Goal: Task Accomplishment & Management: Complete application form

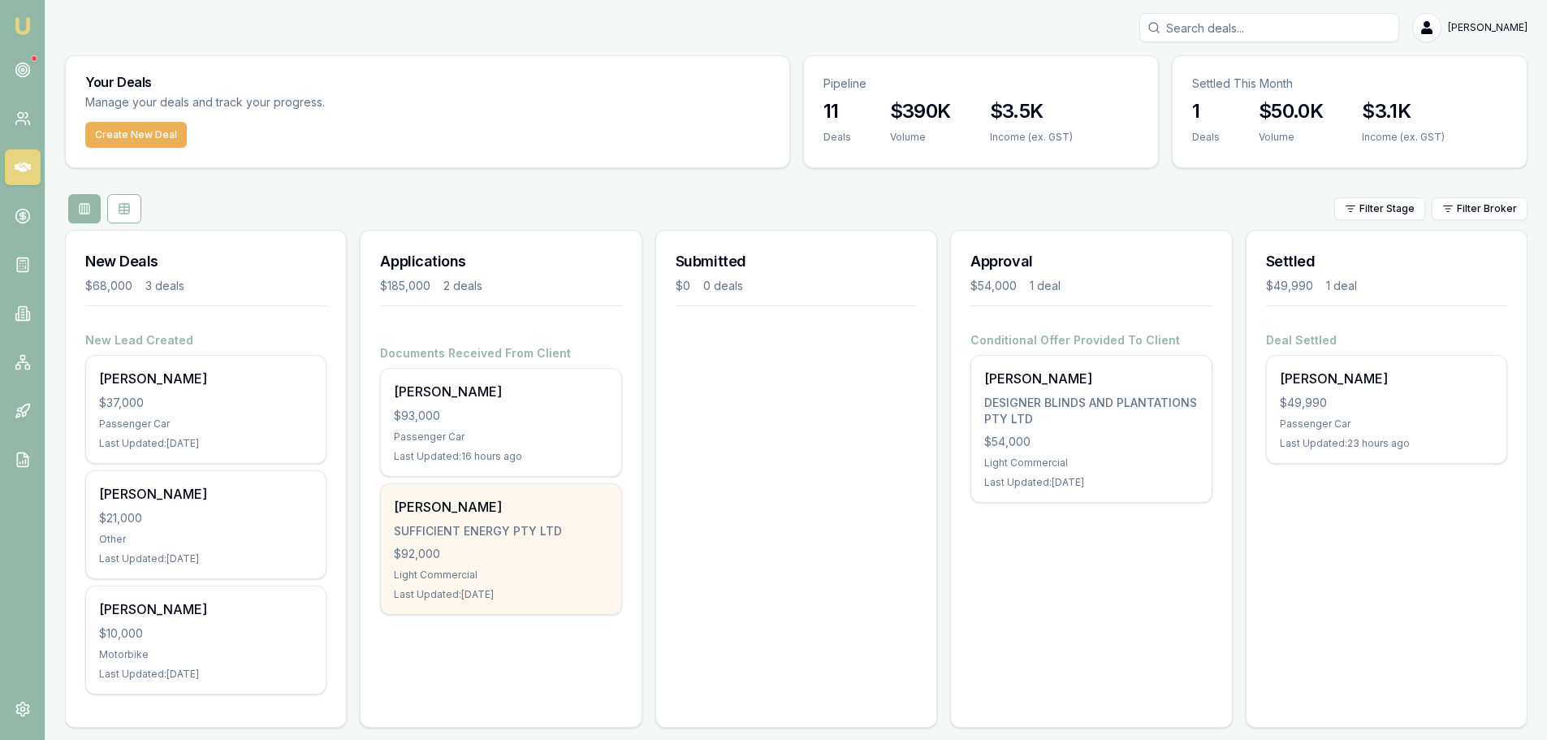
click at [491, 518] on div "George Sooalo SUFFICIENT ENERGY PTY LTD $92,000 Light Commercial Last Updated: …" at bounding box center [501, 549] width 240 height 130
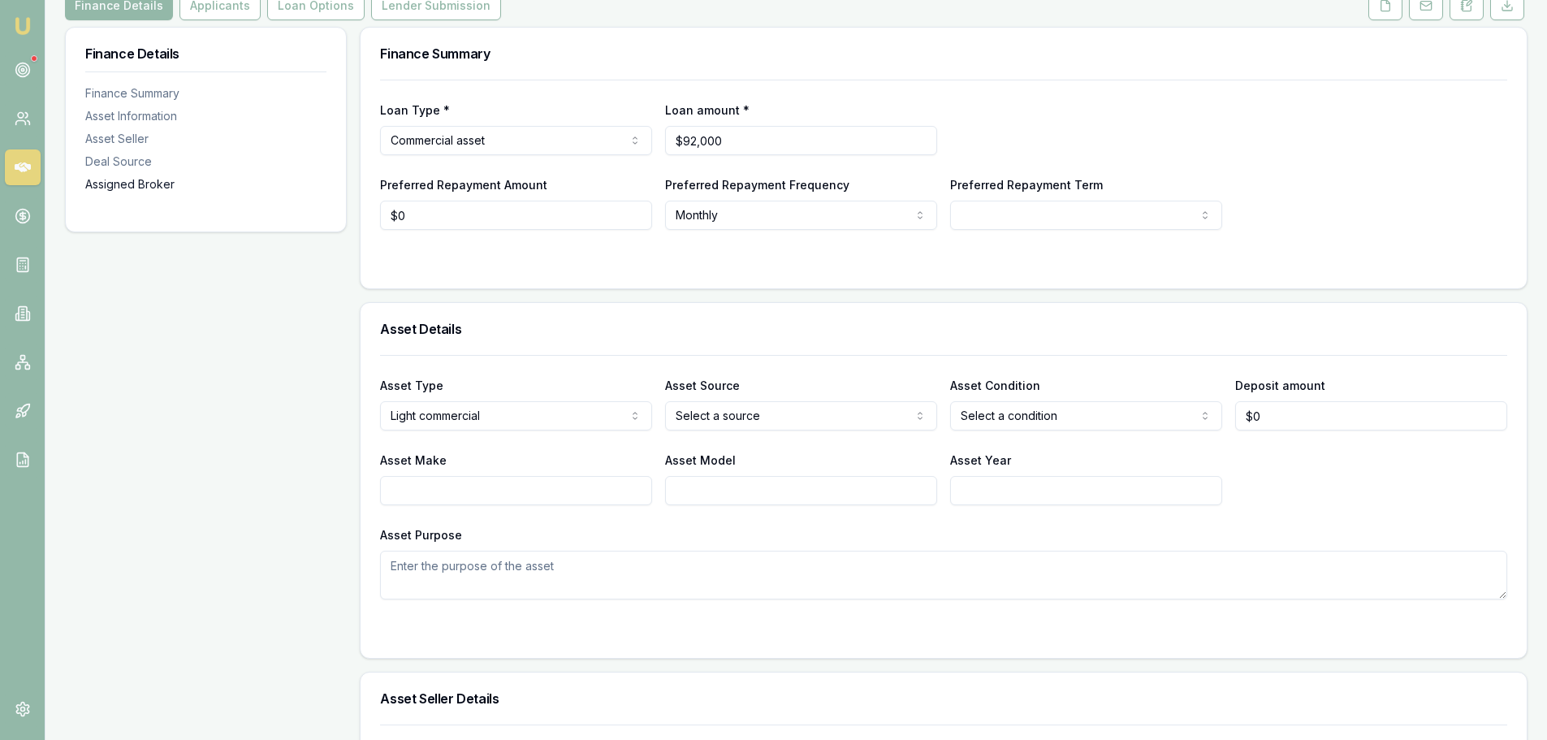
scroll to position [81, 0]
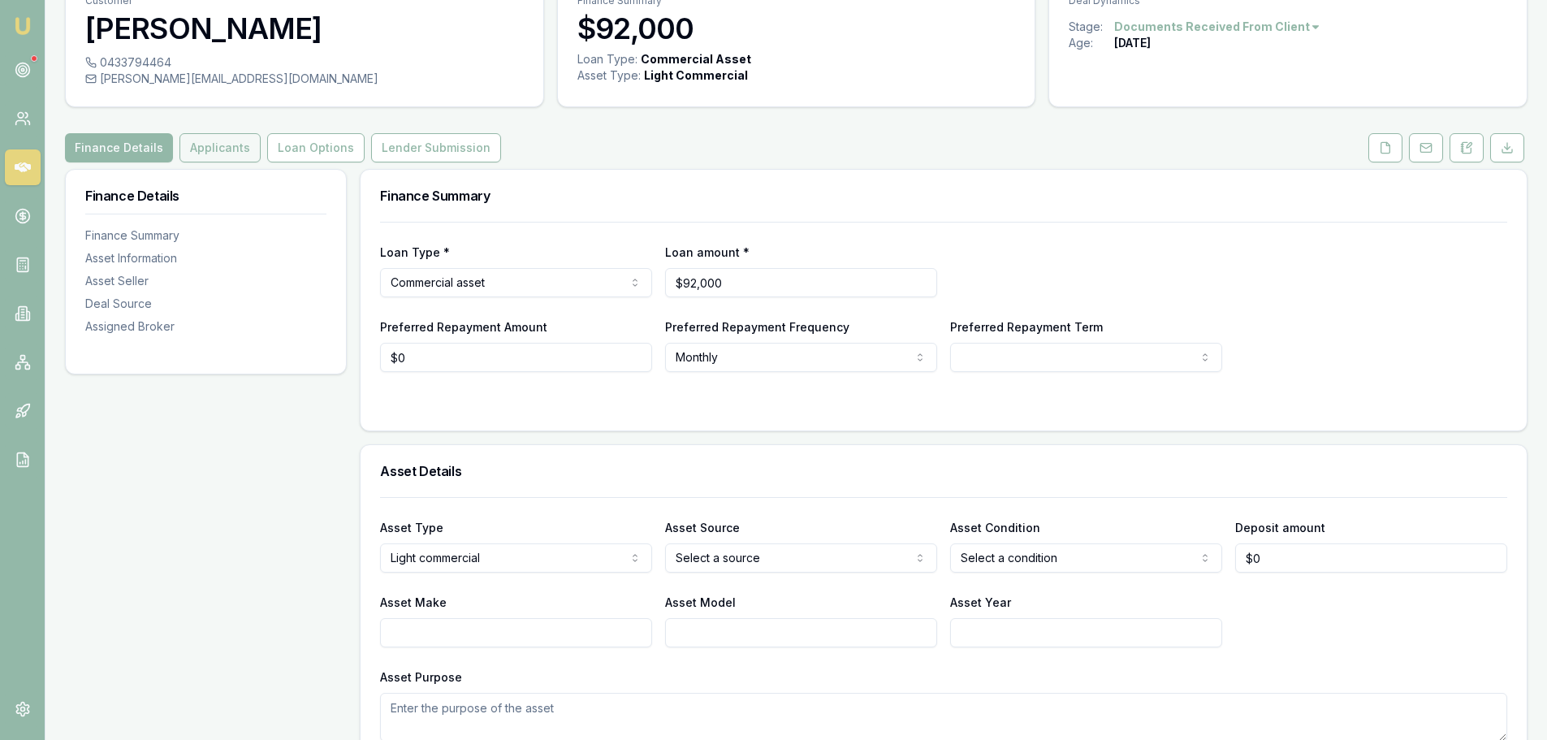
click at [217, 144] on button "Applicants" at bounding box center [219, 147] width 81 height 29
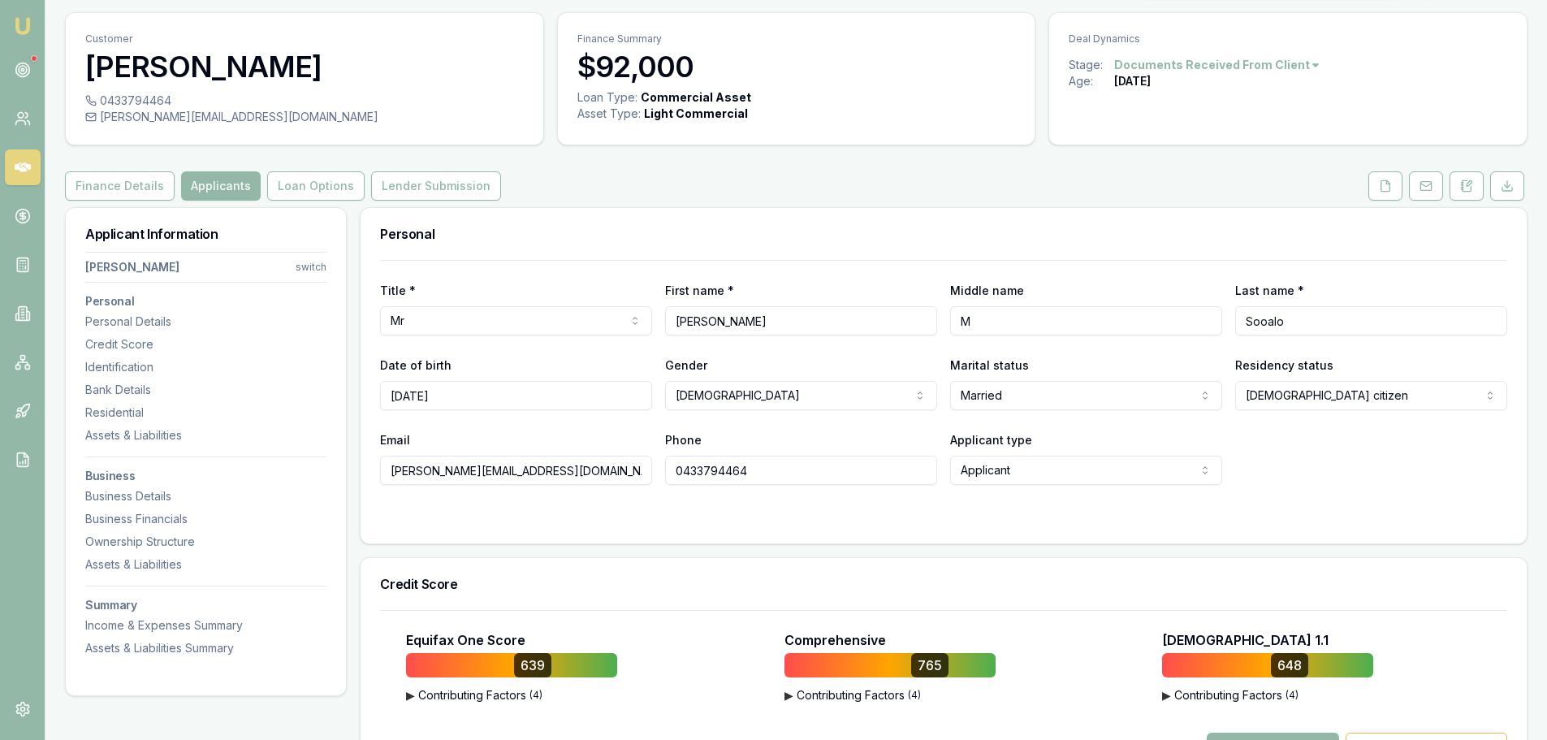
scroll to position [81, 0]
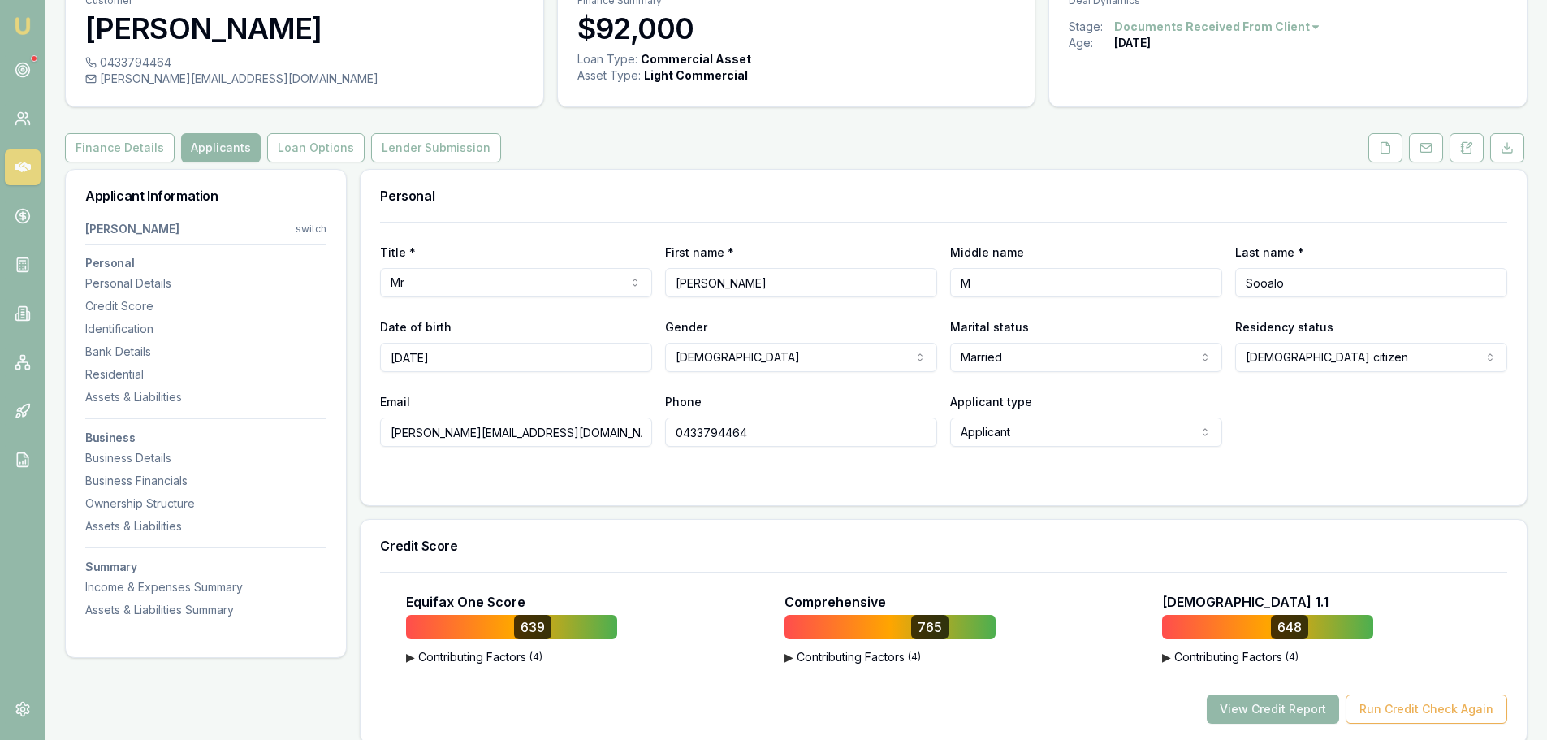
drag, startPoint x: 748, startPoint y: 276, endPoint x: 647, endPoint y: 283, distance: 100.9
click at [647, 283] on div "Title * Mr Mr Mrs Miss Ms Dr Prof First name * George Middle name M Last name *…" at bounding box center [943, 269] width 1127 height 55
drag, startPoint x: 988, startPoint y: 281, endPoint x: 953, endPoint y: 290, distance: 35.3
click at [953, 290] on input "M" at bounding box center [1086, 282] width 272 height 29
drag, startPoint x: 1494, startPoint y: 415, endPoint x: 1266, endPoint y: 710, distance: 372.8
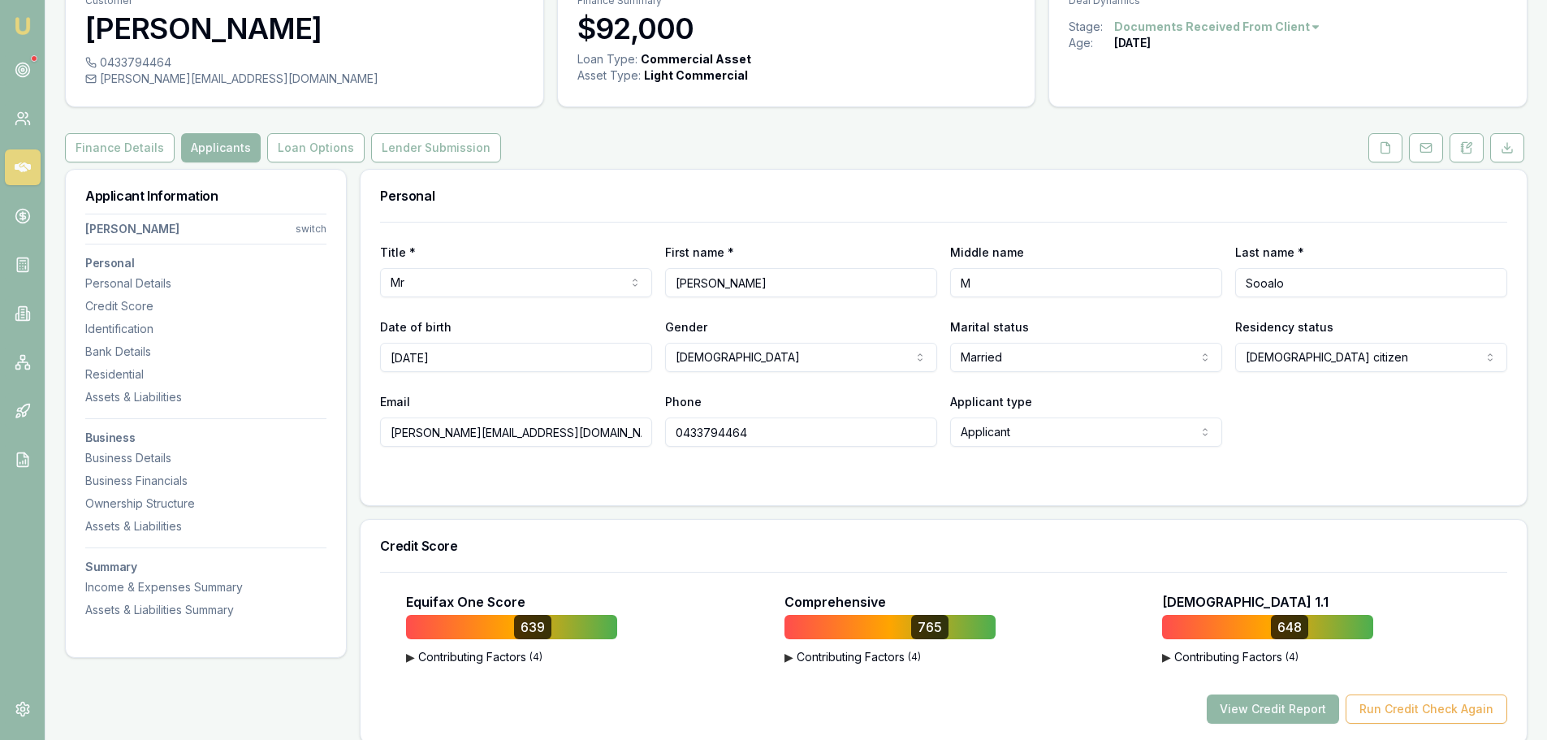
click at [1266, 710] on div "View Credit Report Run Credit Check Again" at bounding box center [943, 708] width 1127 height 29
click at [1309, 705] on button "View Credit Report" at bounding box center [1273, 708] width 132 height 29
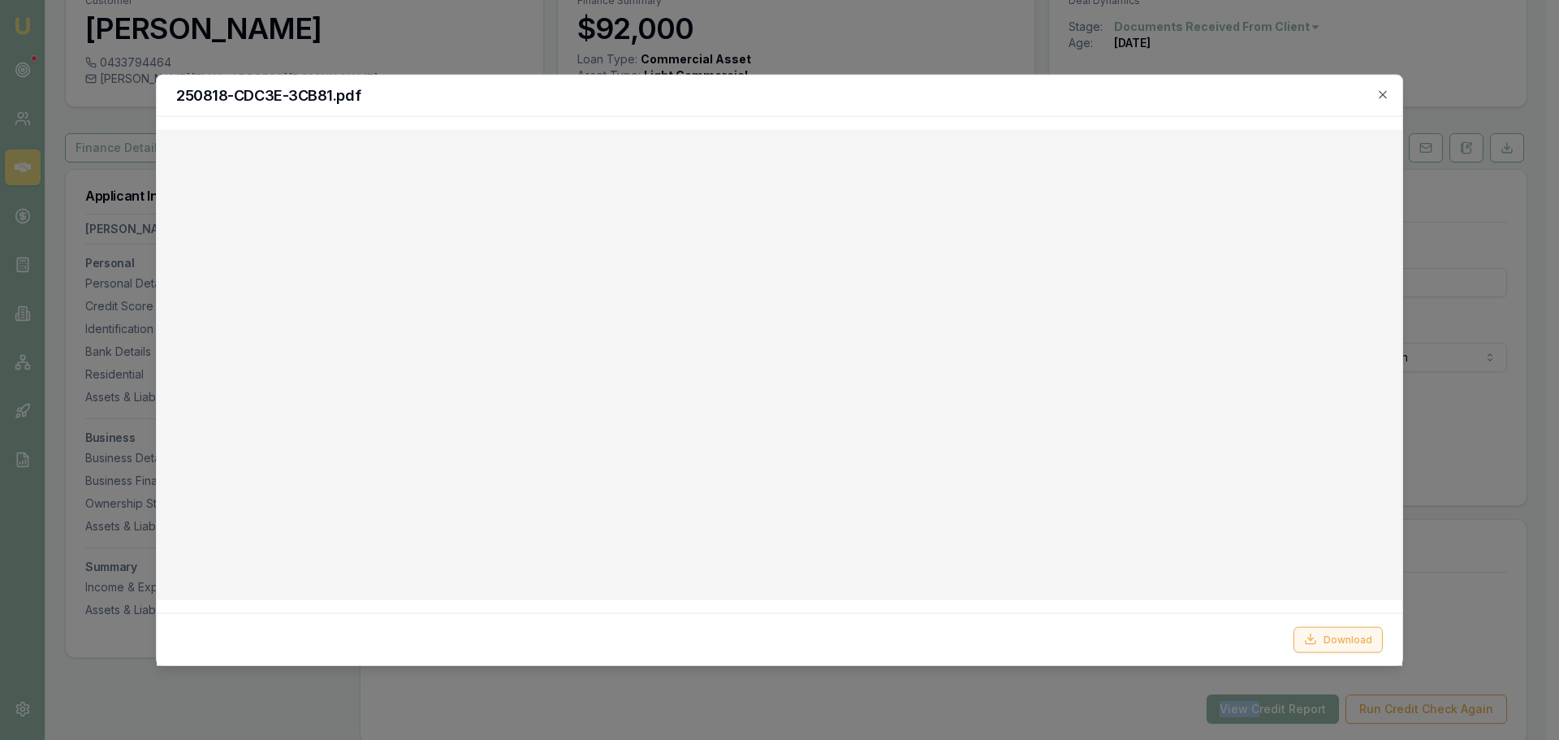
click at [1352, 641] on button "Download" at bounding box center [1338, 639] width 89 height 26
click at [1380, 93] on icon "button" at bounding box center [1383, 94] width 13 height 13
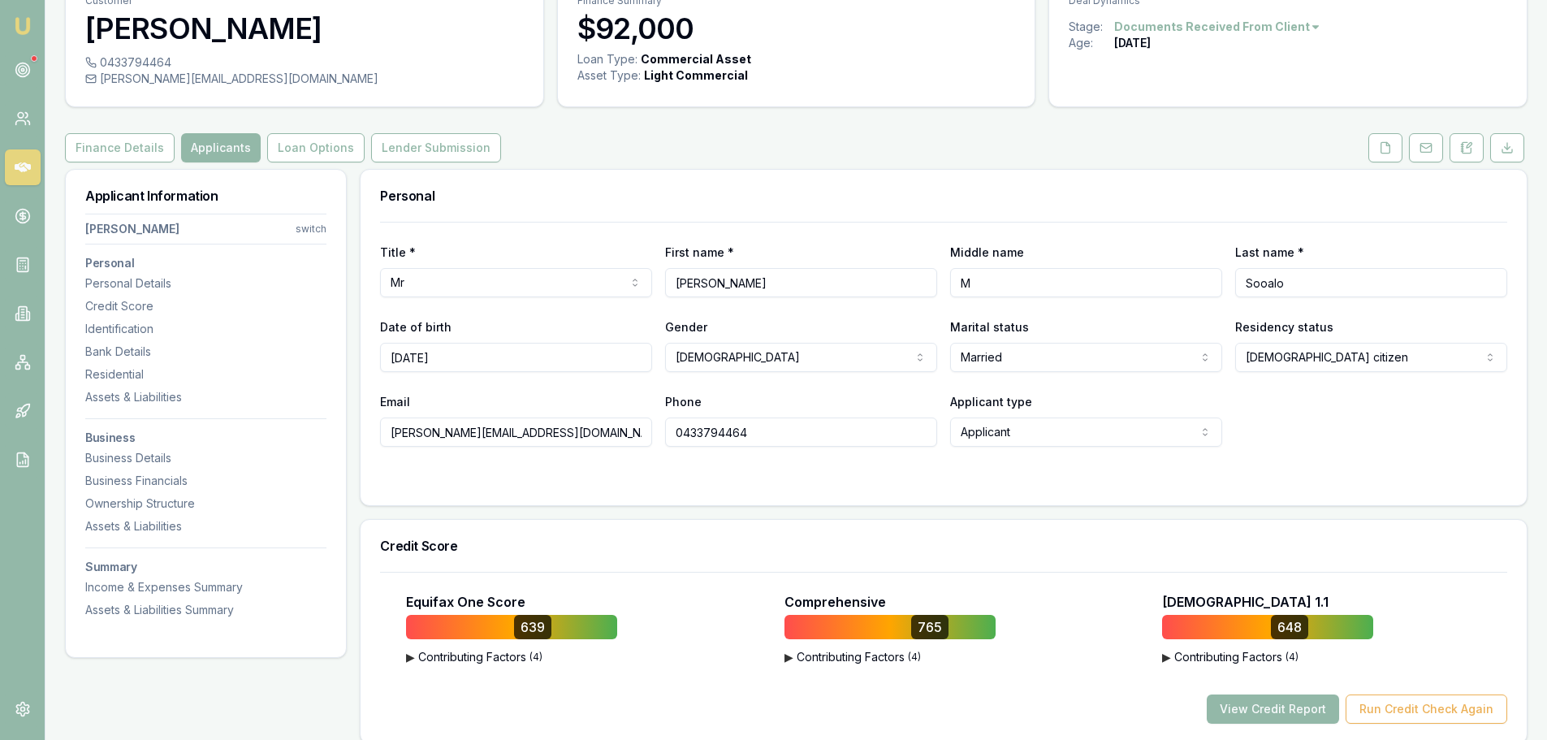
drag, startPoint x: 1300, startPoint y: 276, endPoint x: 1224, endPoint y: 282, distance: 76.5
click at [1224, 282] on div "Title * Mr Mr Mrs Miss Ms Dr Prof First name * George Middle name M Last name *…" at bounding box center [943, 269] width 1127 height 55
drag, startPoint x: 460, startPoint y: 357, endPoint x: 366, endPoint y: 355, distance: 94.2
click at [366, 355] on div "Title * Mr Mr Mrs Miss Ms Dr Prof First name * George Middle name M Last name *…" at bounding box center [944, 363] width 1166 height 283
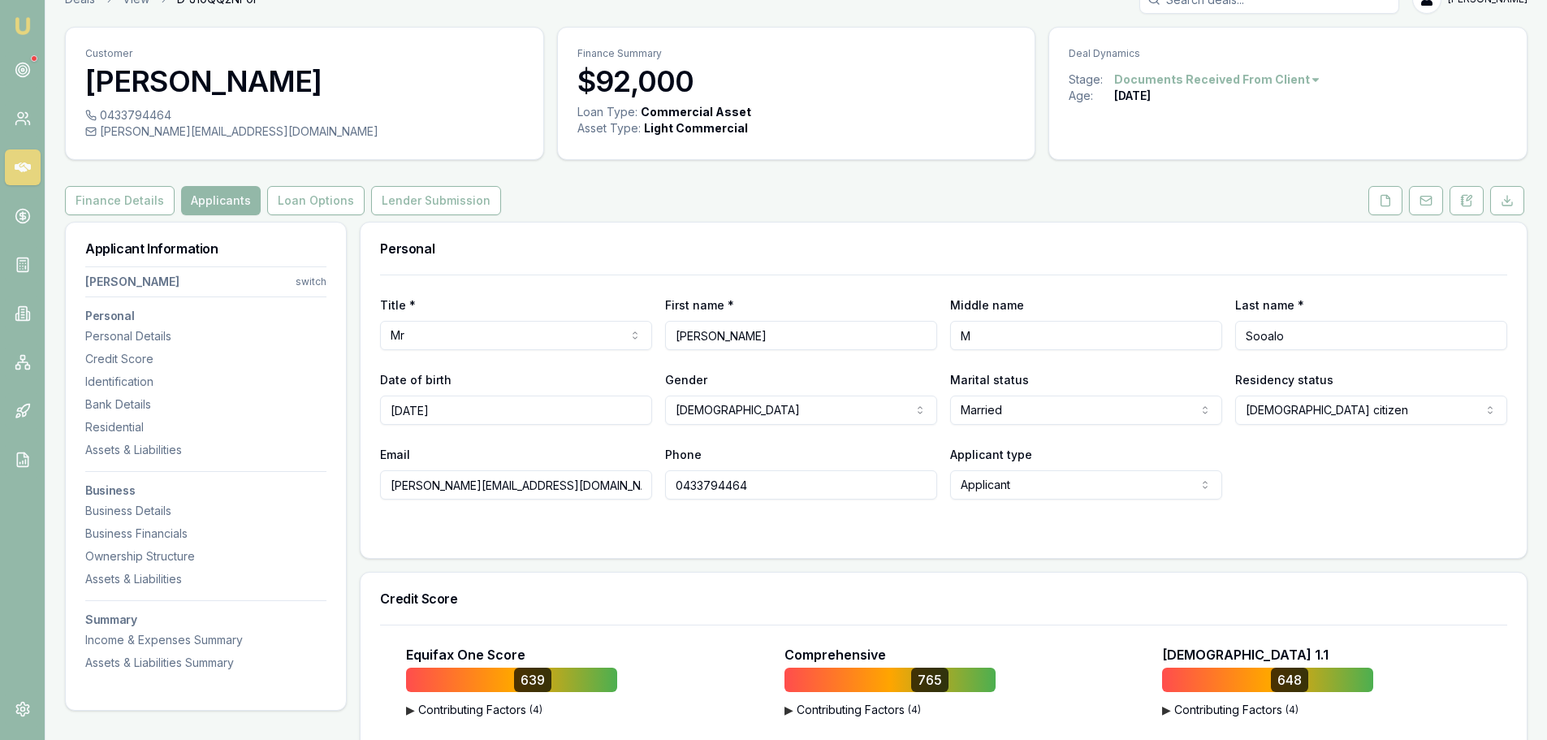
scroll to position [0, 0]
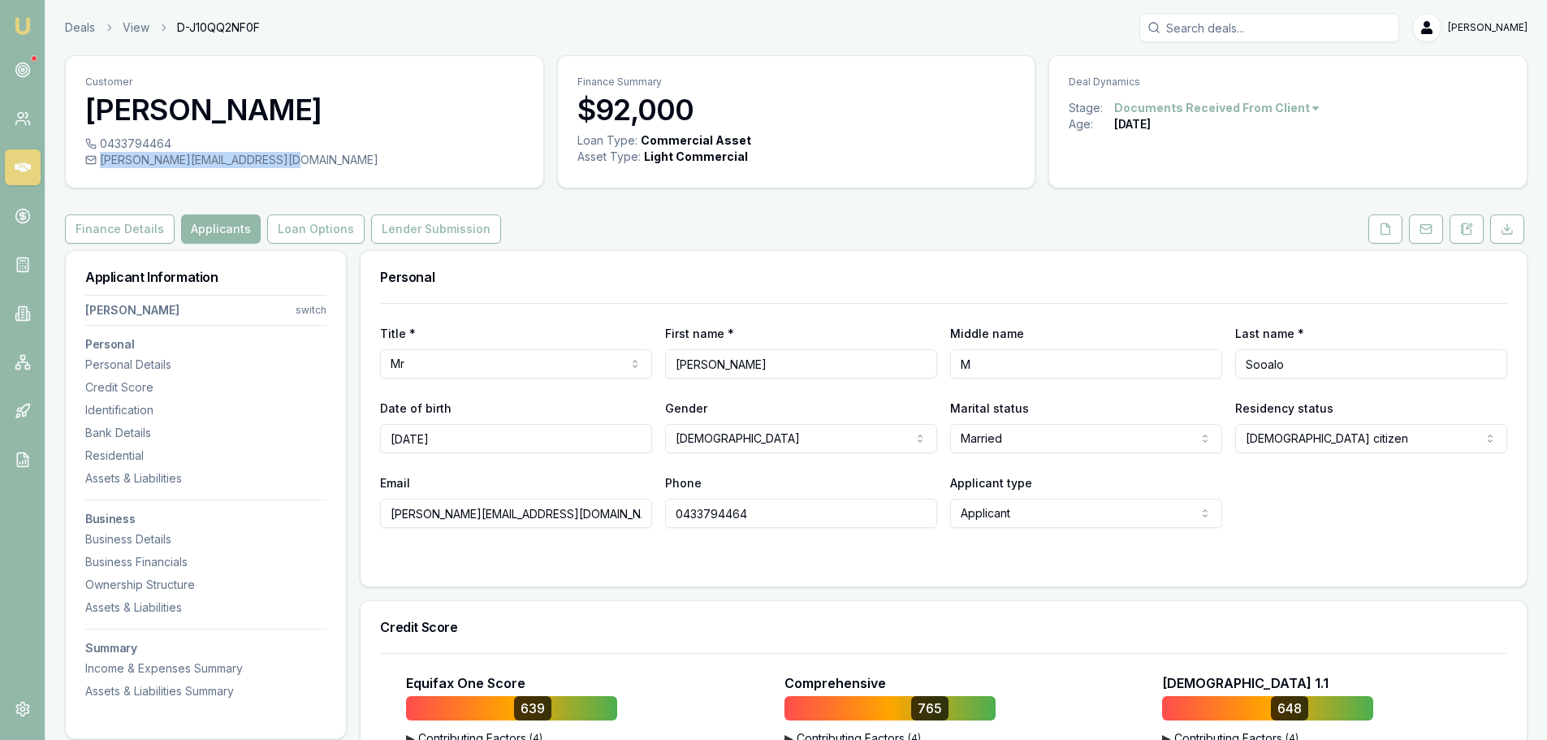
drag, startPoint x: 101, startPoint y: 158, endPoint x: 278, endPoint y: 163, distance: 177.1
click at [278, 163] on div "george@sufficientenergy.com.au" at bounding box center [304, 160] width 439 height 16
copy div "george@sufficientenergy.com.au"
drag, startPoint x: 98, startPoint y: 138, endPoint x: 169, endPoint y: 144, distance: 70.9
click at [169, 144] on div "0433794464" at bounding box center [304, 144] width 439 height 16
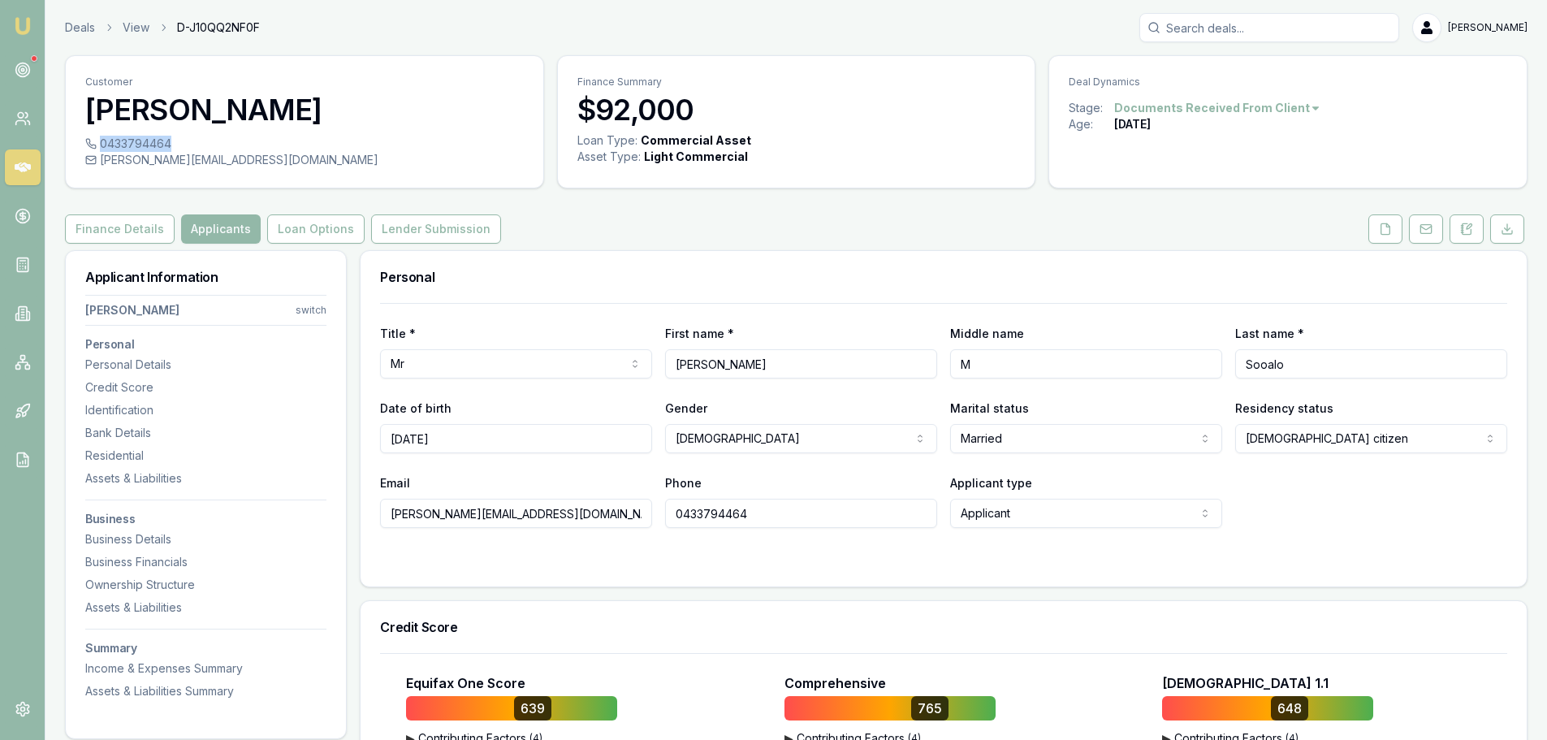
copy div "0433794464"
click at [503, 279] on h3 "Personal" at bounding box center [943, 276] width 1127 height 13
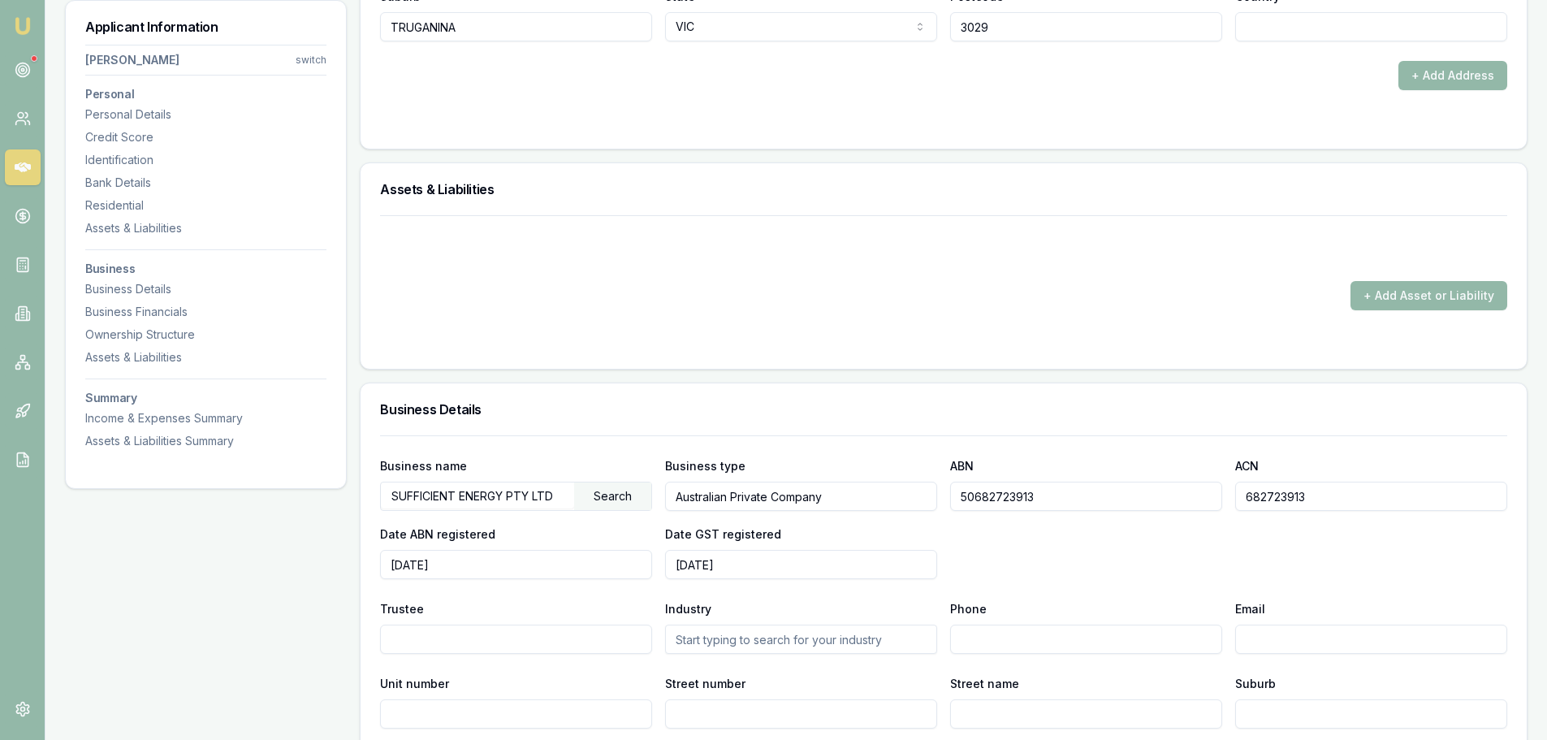
scroll to position [1868, 0]
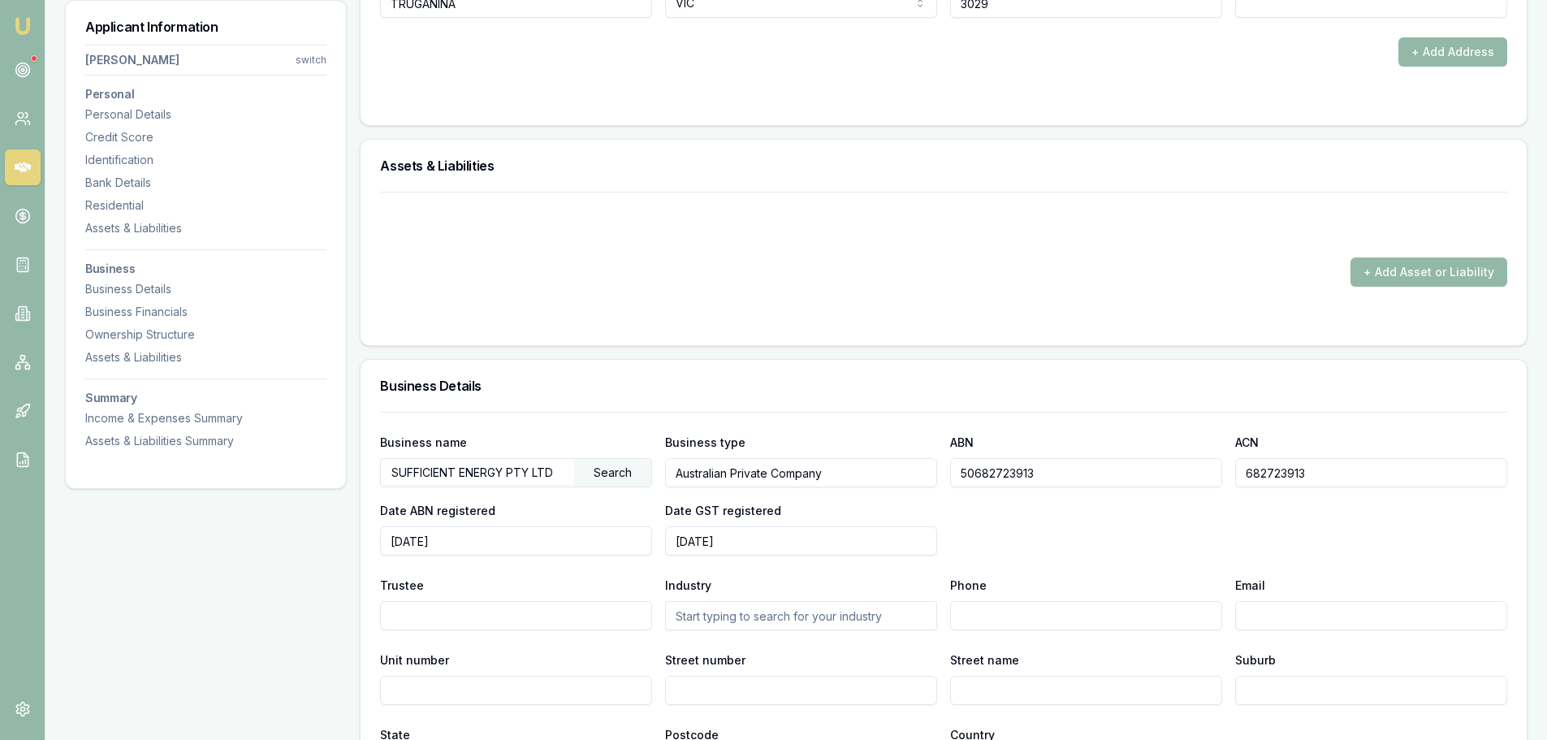
drag, startPoint x: 563, startPoint y: 471, endPoint x: 317, endPoint y: 465, distance: 246.2
click at [317, 465] on div "Applicant Information George Sooalo switch Personal Personal Details Credit Sco…" at bounding box center [796, 266] width 1463 height 3769
drag, startPoint x: 1047, startPoint y: 476, endPoint x: 927, endPoint y: 473, distance: 120.2
click at [927, 473] on div "Business name SUFFICIENT ENERGY PTY LTD Search Business type Australian Private…" at bounding box center [943, 493] width 1127 height 123
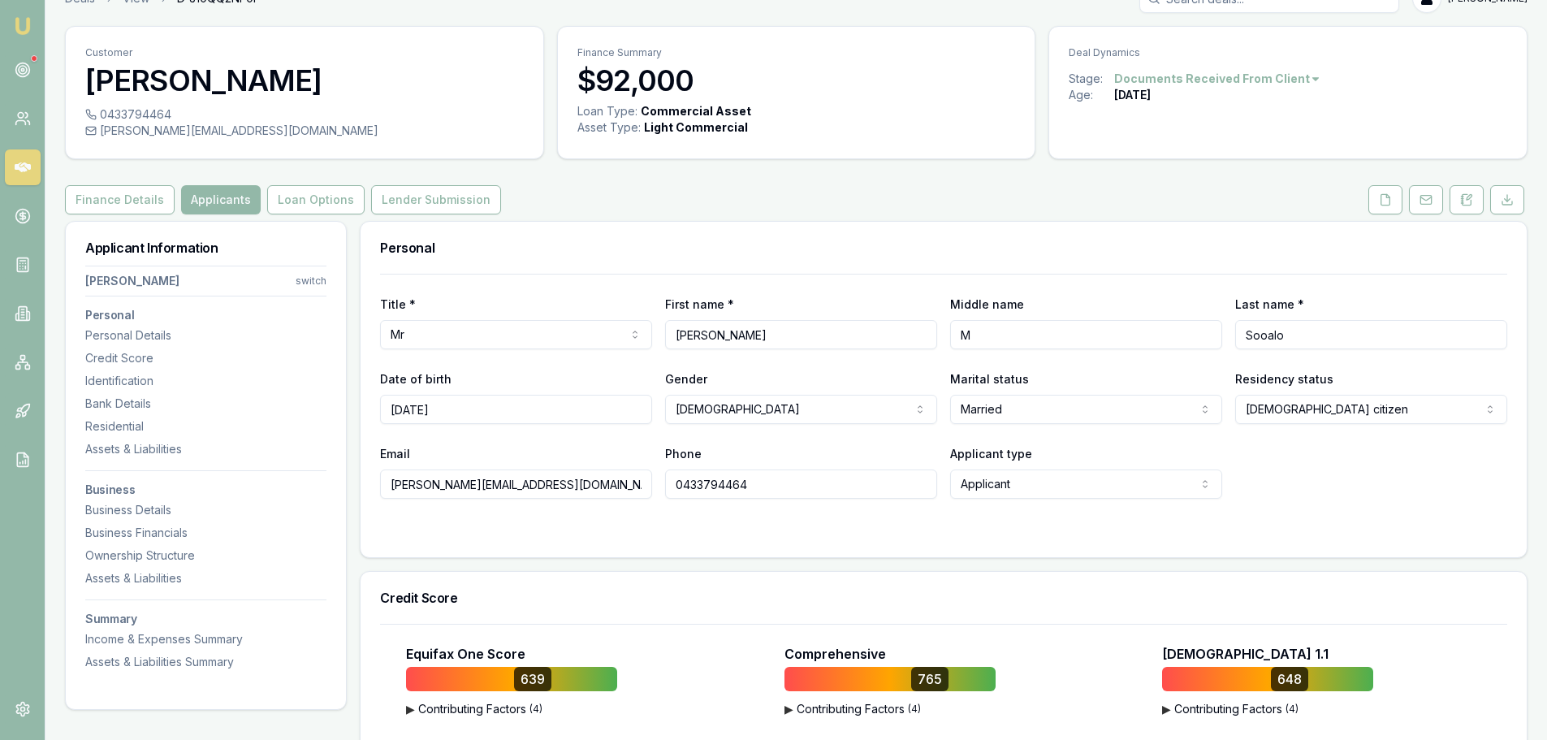
scroll to position [0, 0]
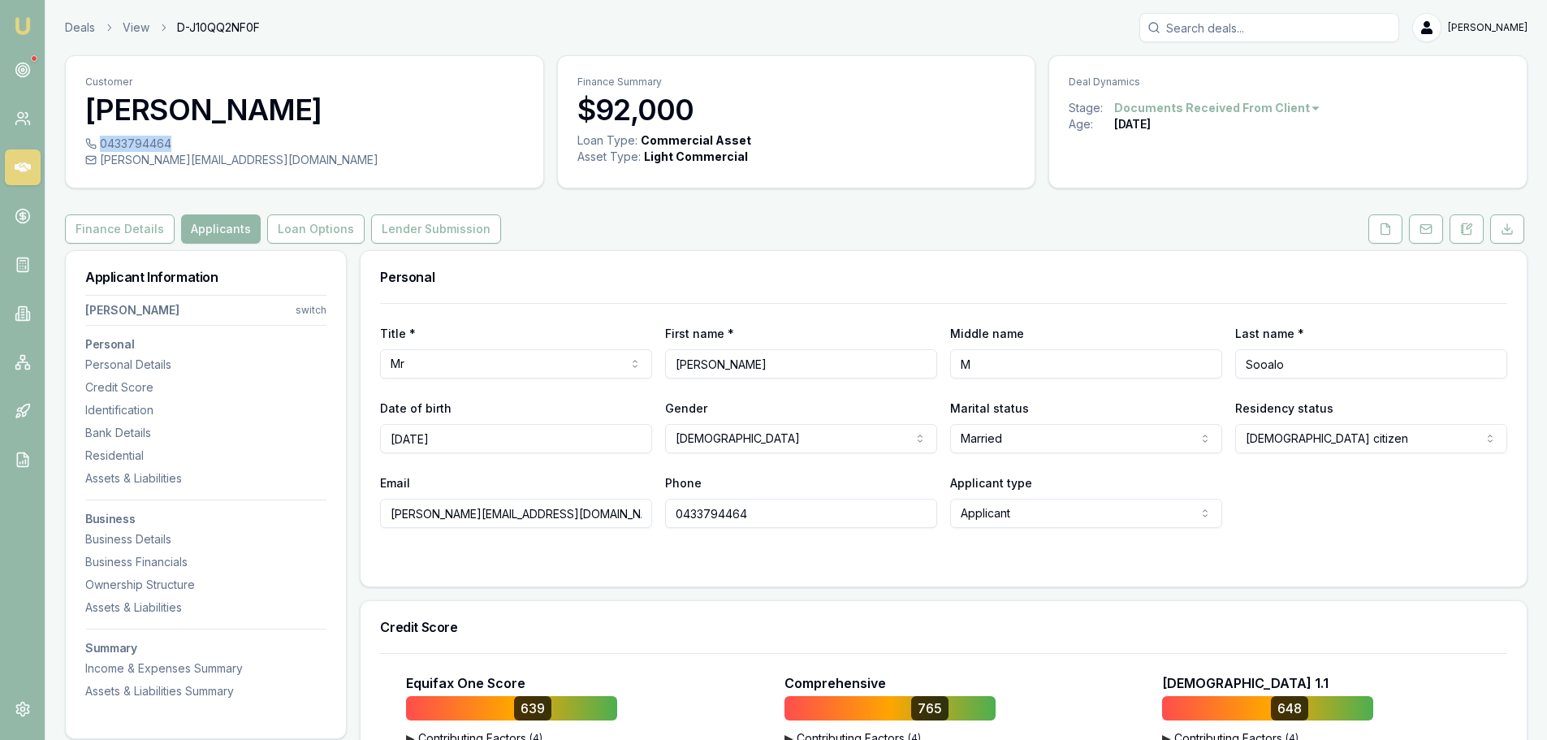
drag, startPoint x: 100, startPoint y: 140, endPoint x: 168, endPoint y: 143, distance: 68.3
click at [168, 143] on div "0433794464" at bounding box center [304, 144] width 439 height 16
copy div "0433794464"
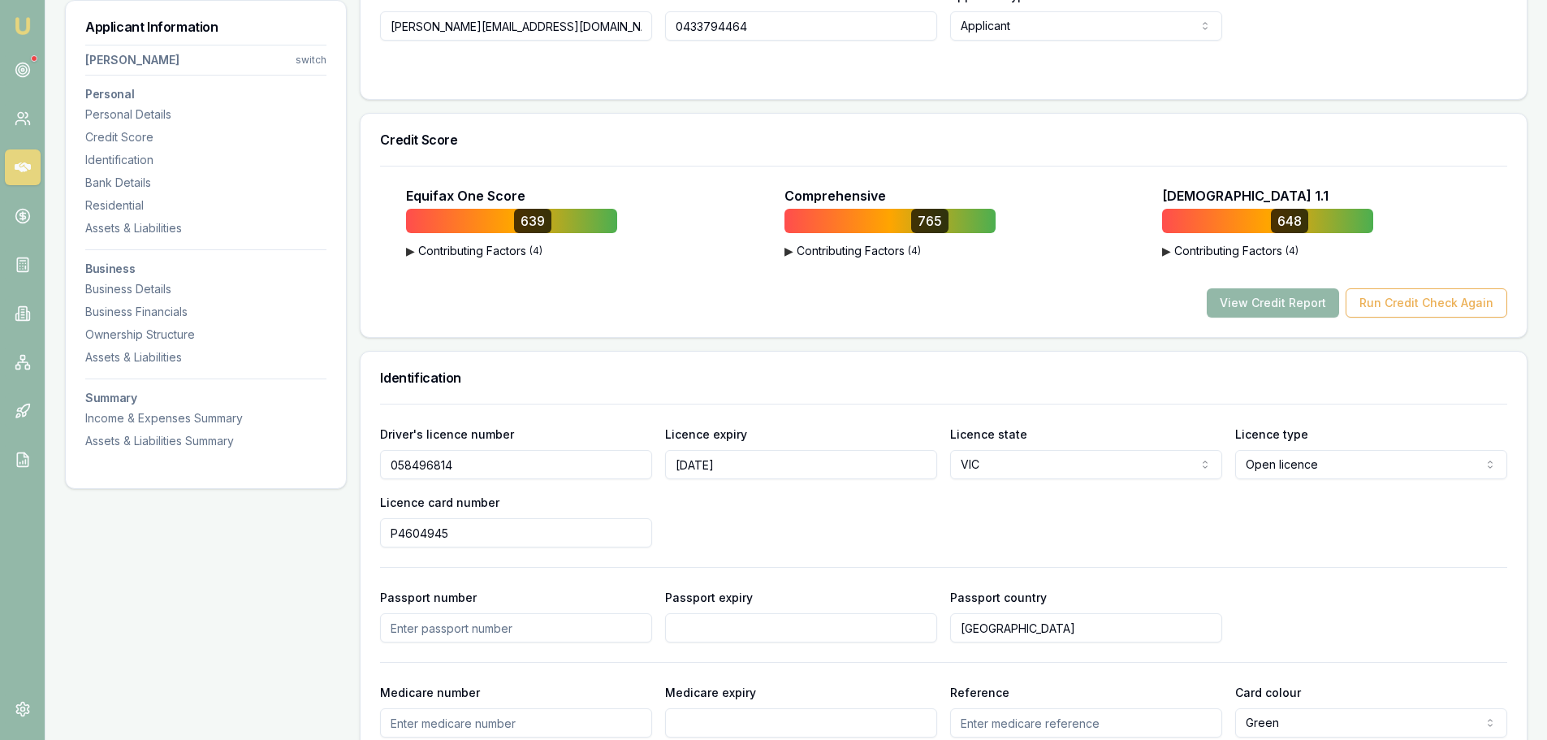
scroll to position [650, 0]
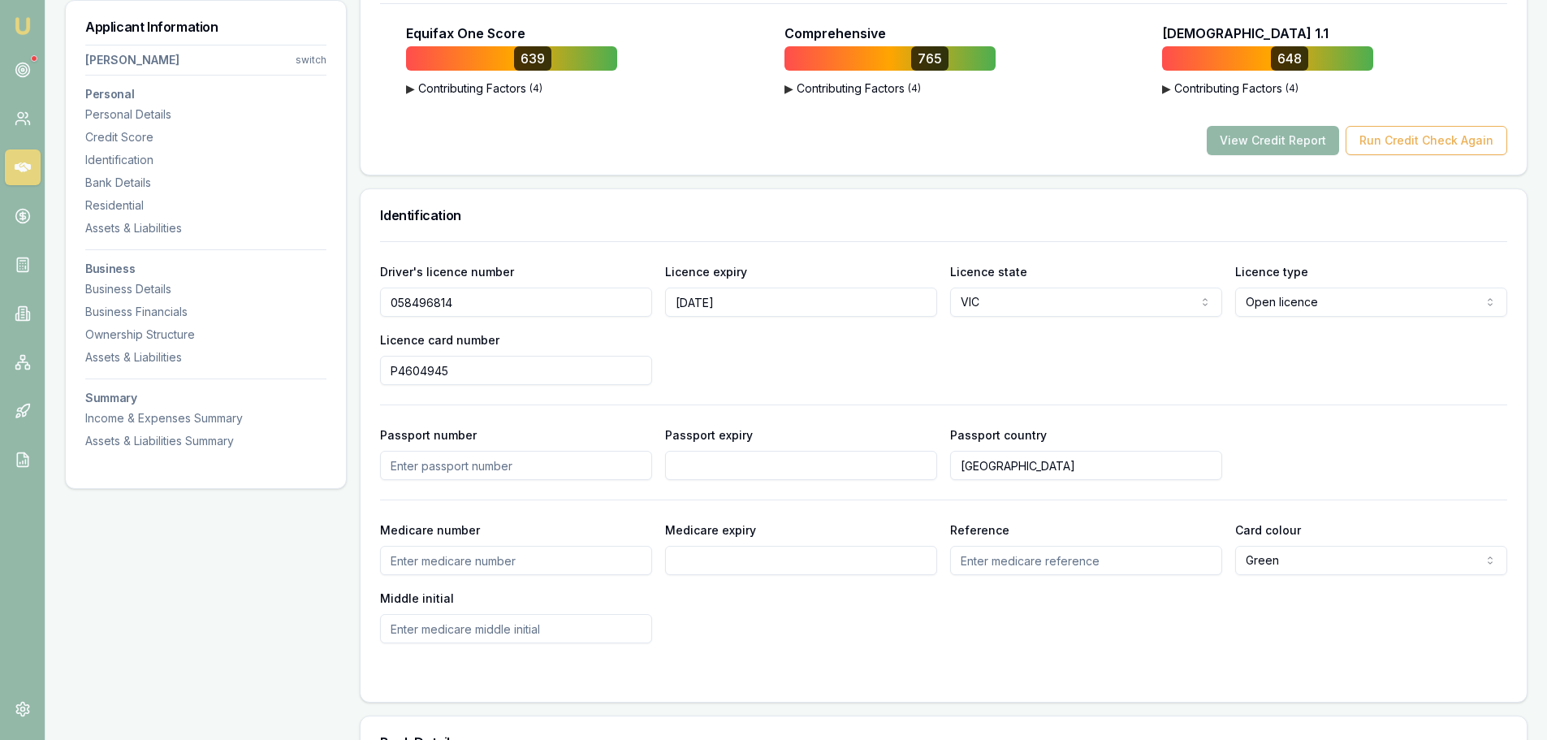
drag, startPoint x: 462, startPoint y: 303, endPoint x: 388, endPoint y: 302, distance: 73.9
click at [388, 302] on input "058496814" at bounding box center [516, 301] width 272 height 29
drag, startPoint x: 466, startPoint y: 367, endPoint x: 356, endPoint y: 372, distance: 110.6
drag, startPoint x: 746, startPoint y: 301, endPoint x: 607, endPoint y: 298, distance: 138.9
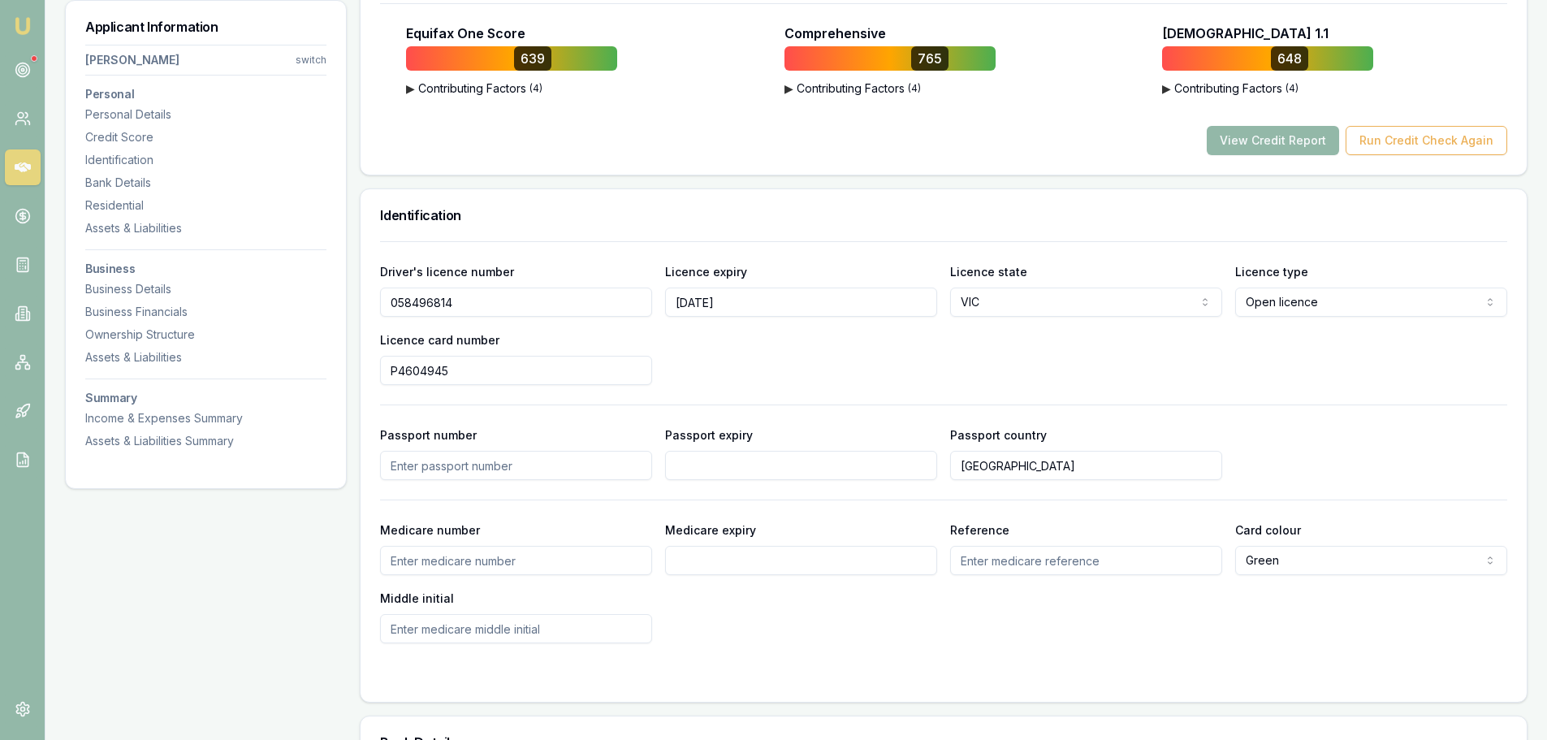
click at [607, 298] on div "Driver's licence number 058496814 Licence expiry 07/01/2027 Licence state VIC N…" at bounding box center [943, 322] width 1127 height 123
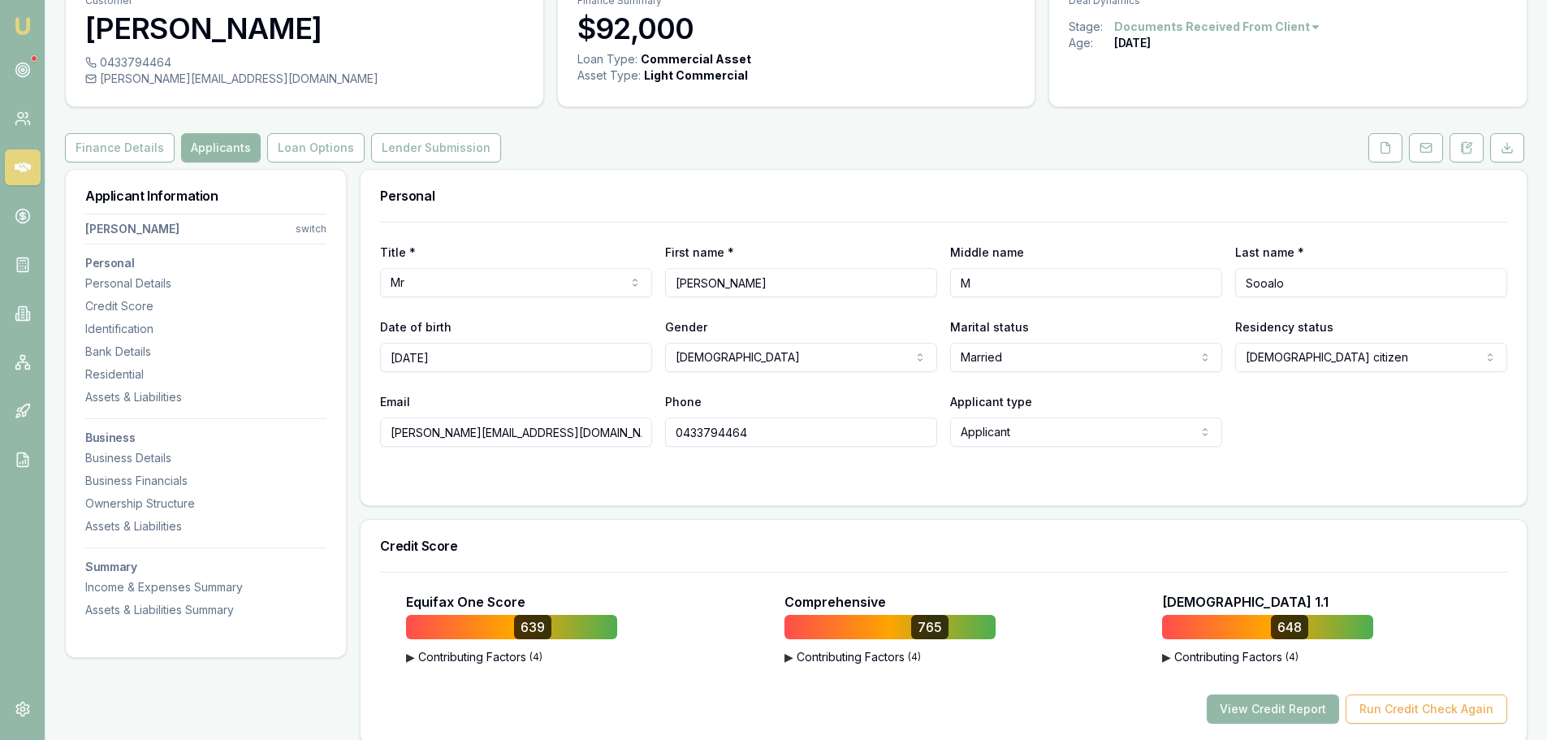
scroll to position [0, 0]
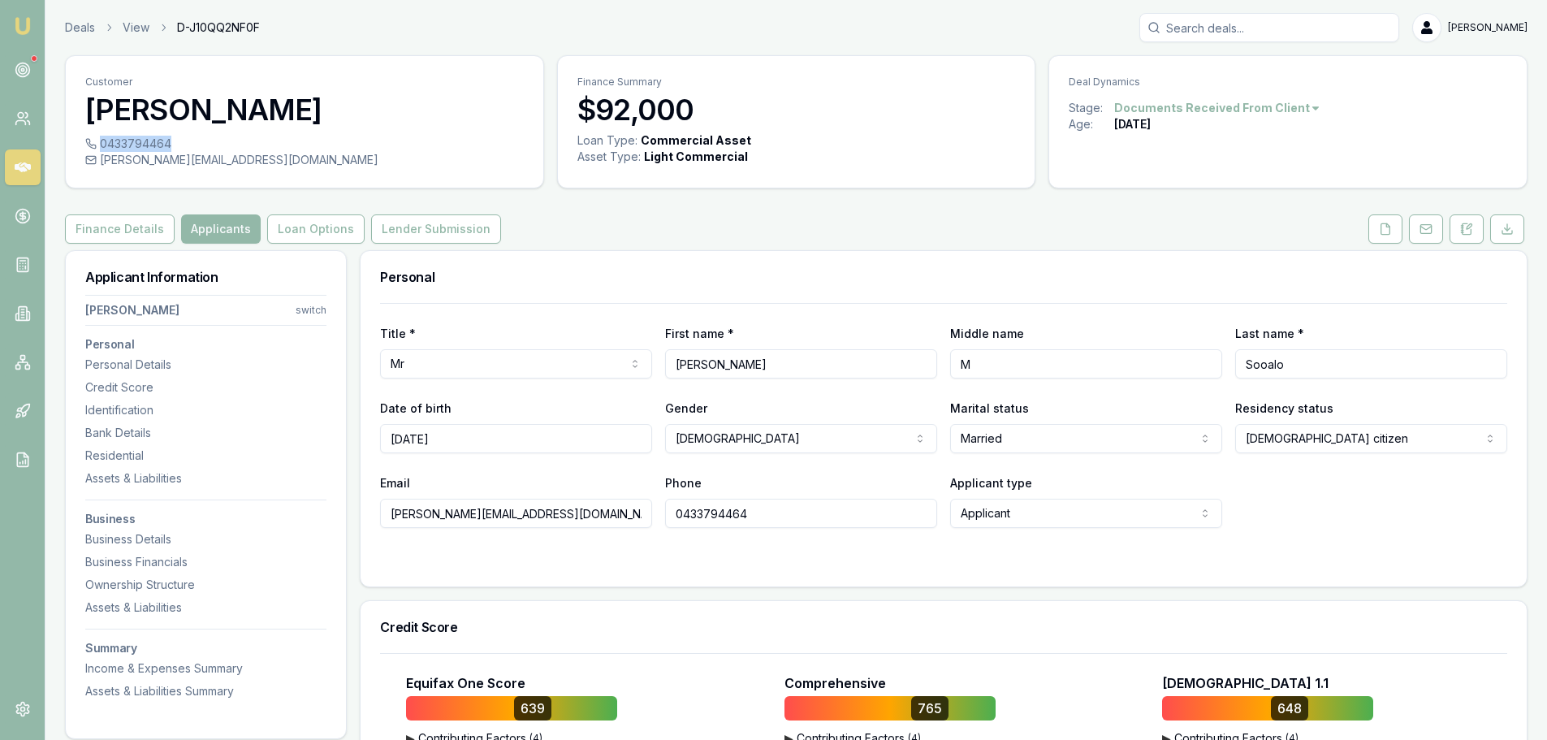
drag, startPoint x: 102, startPoint y: 142, endPoint x: 169, endPoint y: 140, distance: 67.4
click at [169, 140] on div "0433794464" at bounding box center [304, 144] width 439 height 16
copy div "0433794464"
click at [1377, 236] on button at bounding box center [1385, 228] width 34 height 29
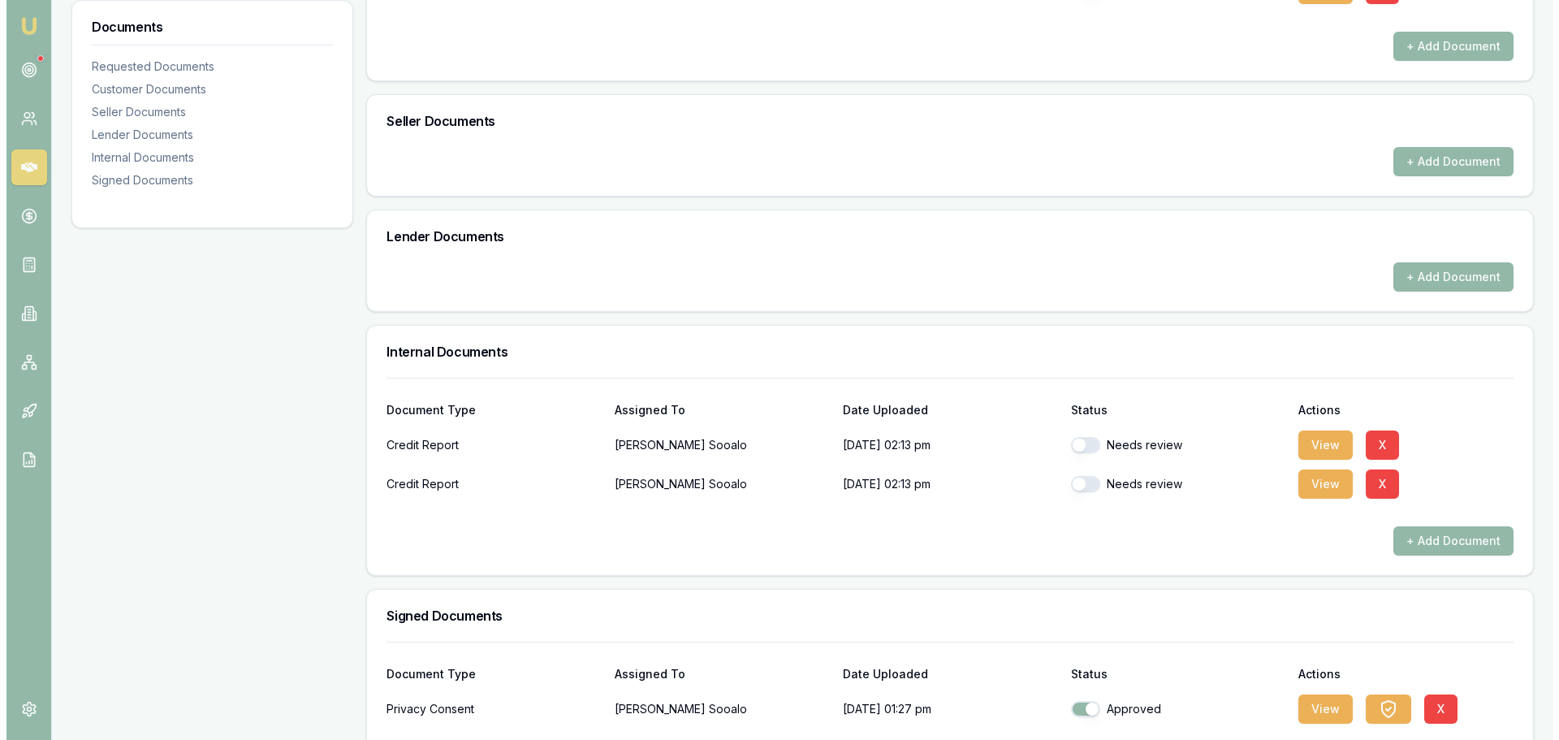
scroll to position [636, 0]
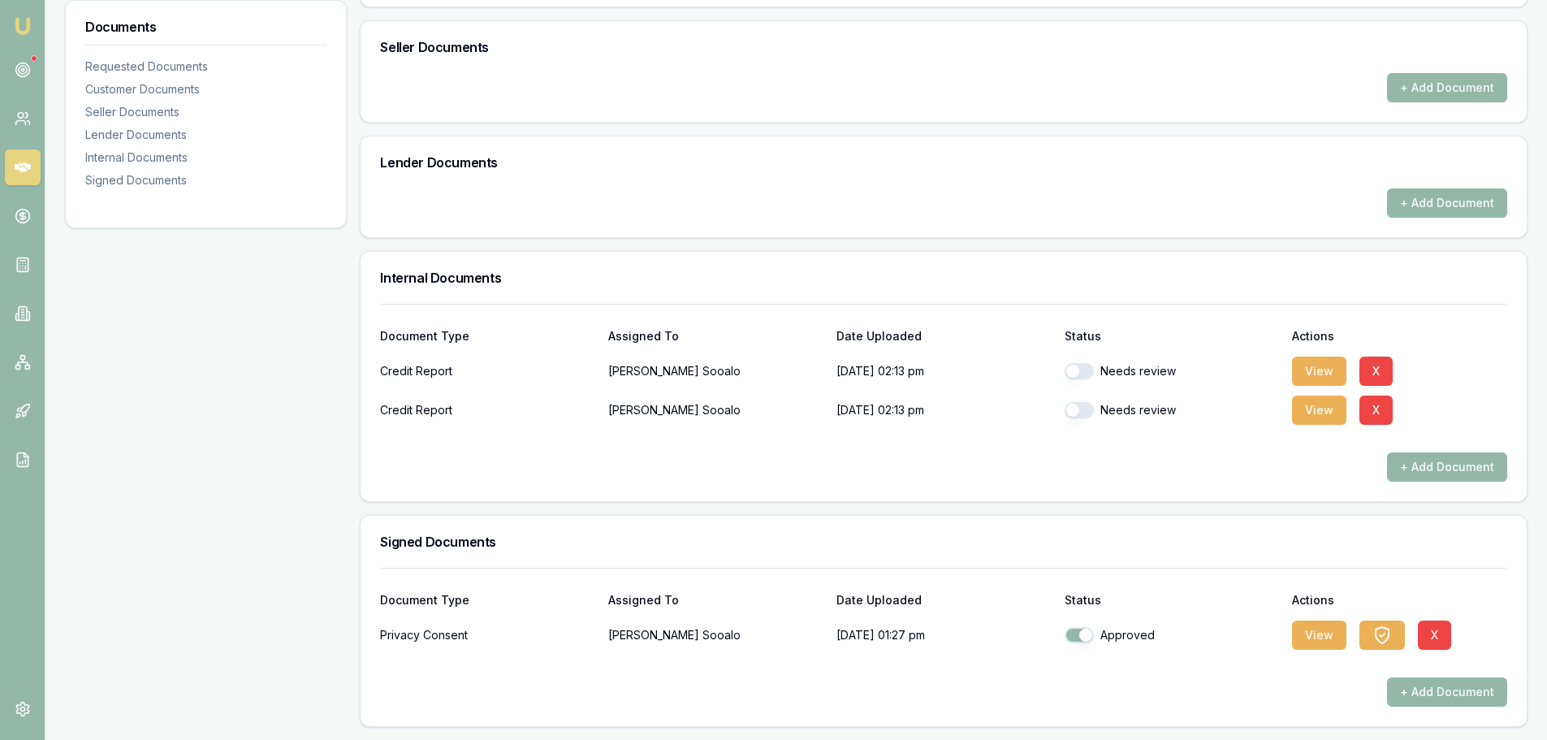
click at [1072, 407] on button "button" at bounding box center [1079, 410] width 29 height 16
checkbox input "true"
click at [1070, 363] on button "button" at bounding box center [1079, 371] width 29 height 16
checkbox input "true"
click at [1390, 633] on icon "button" at bounding box center [1381, 634] width 19 height 19
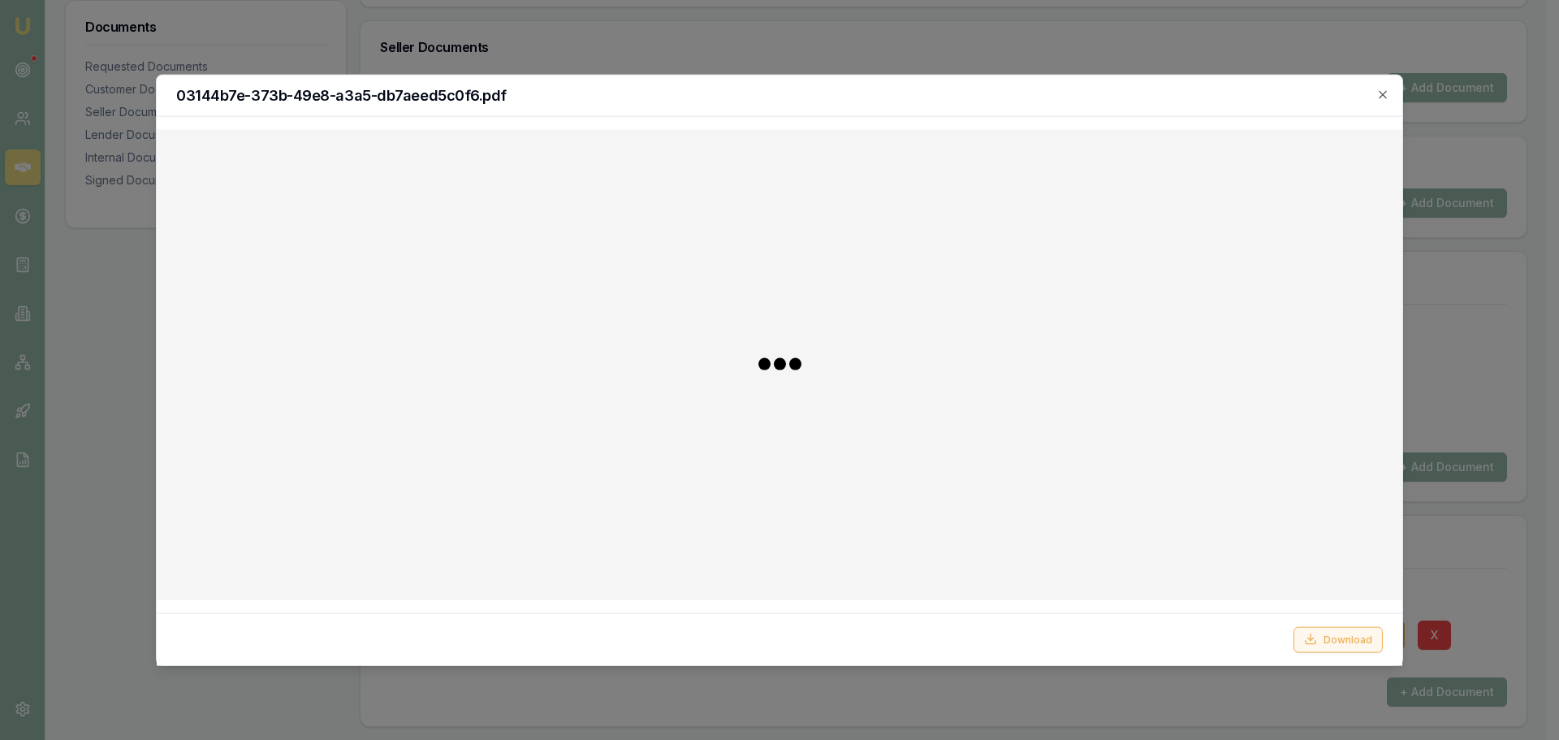
click at [1325, 638] on button "Download" at bounding box center [1338, 639] width 89 height 26
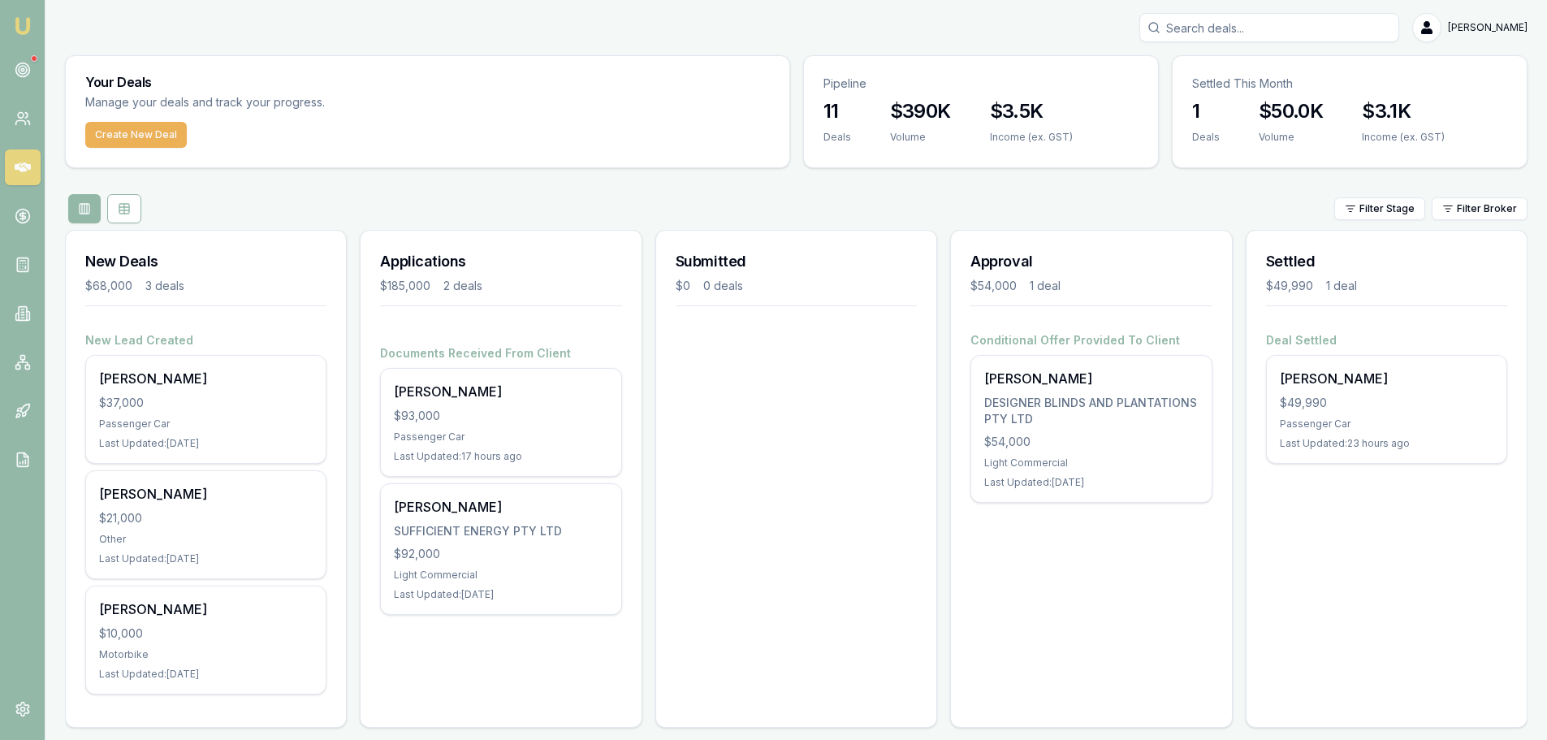
click at [466, 421] on div "$93,000" at bounding box center [501, 416] width 214 height 16
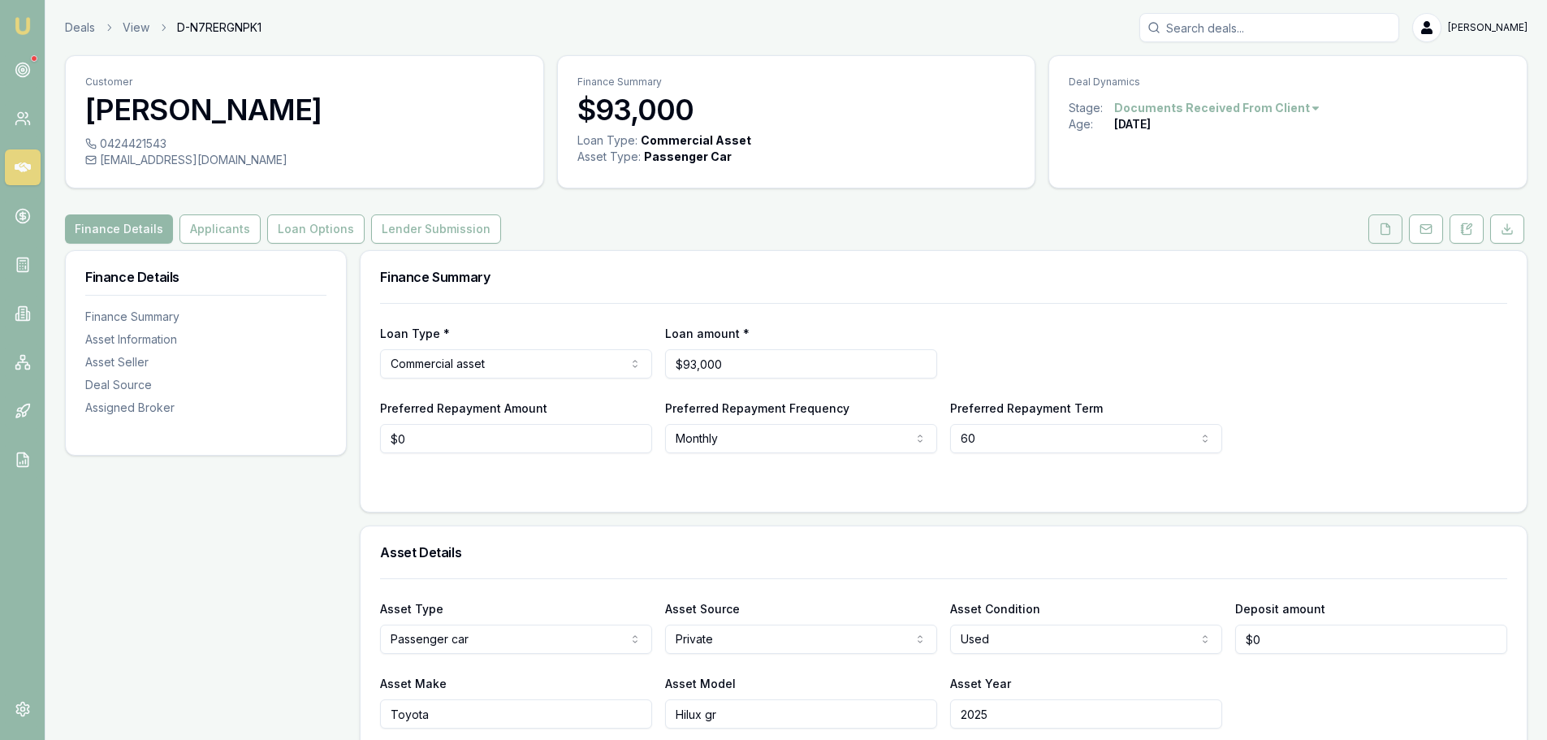
click at [1384, 232] on icon at bounding box center [1385, 229] width 13 height 13
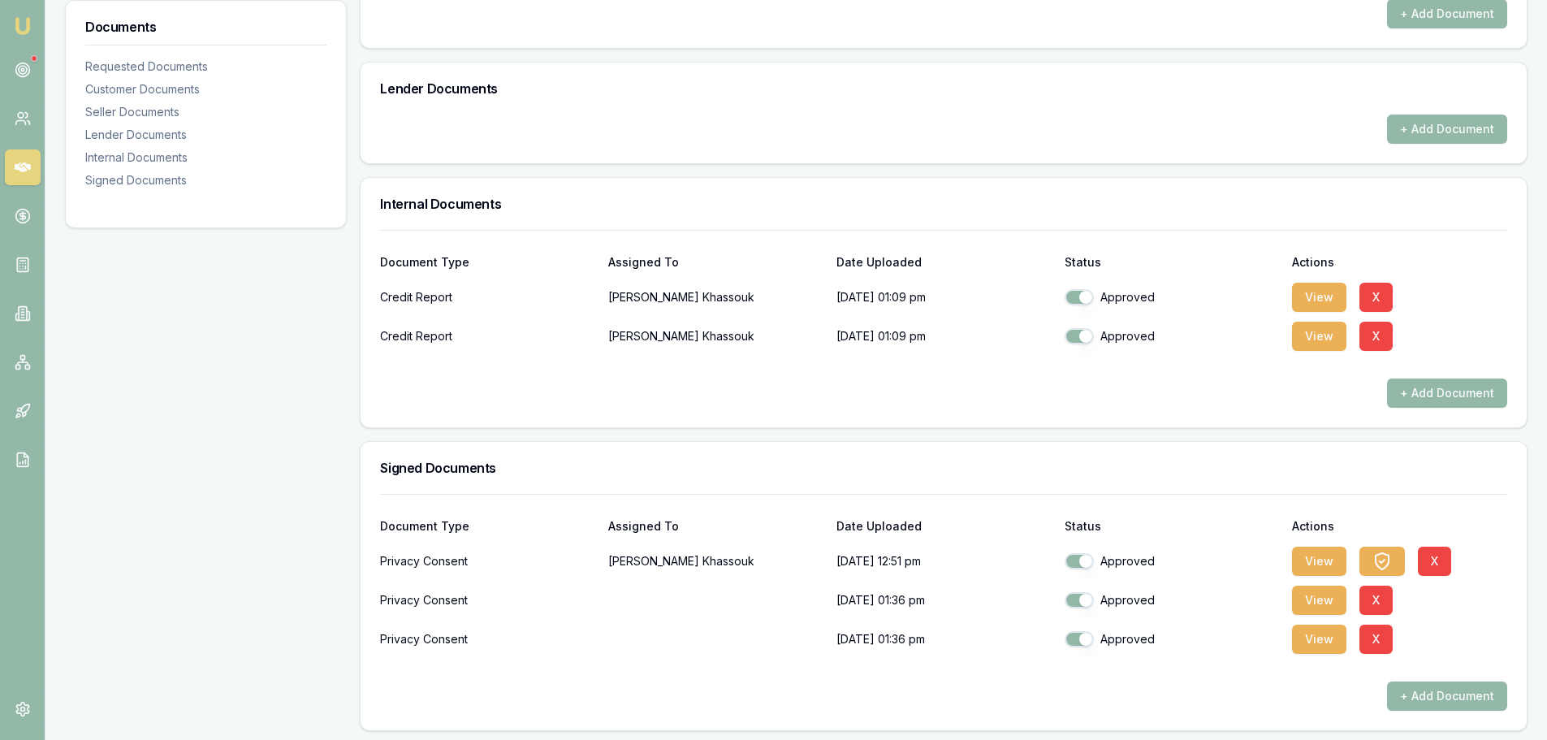
scroll to position [914, 0]
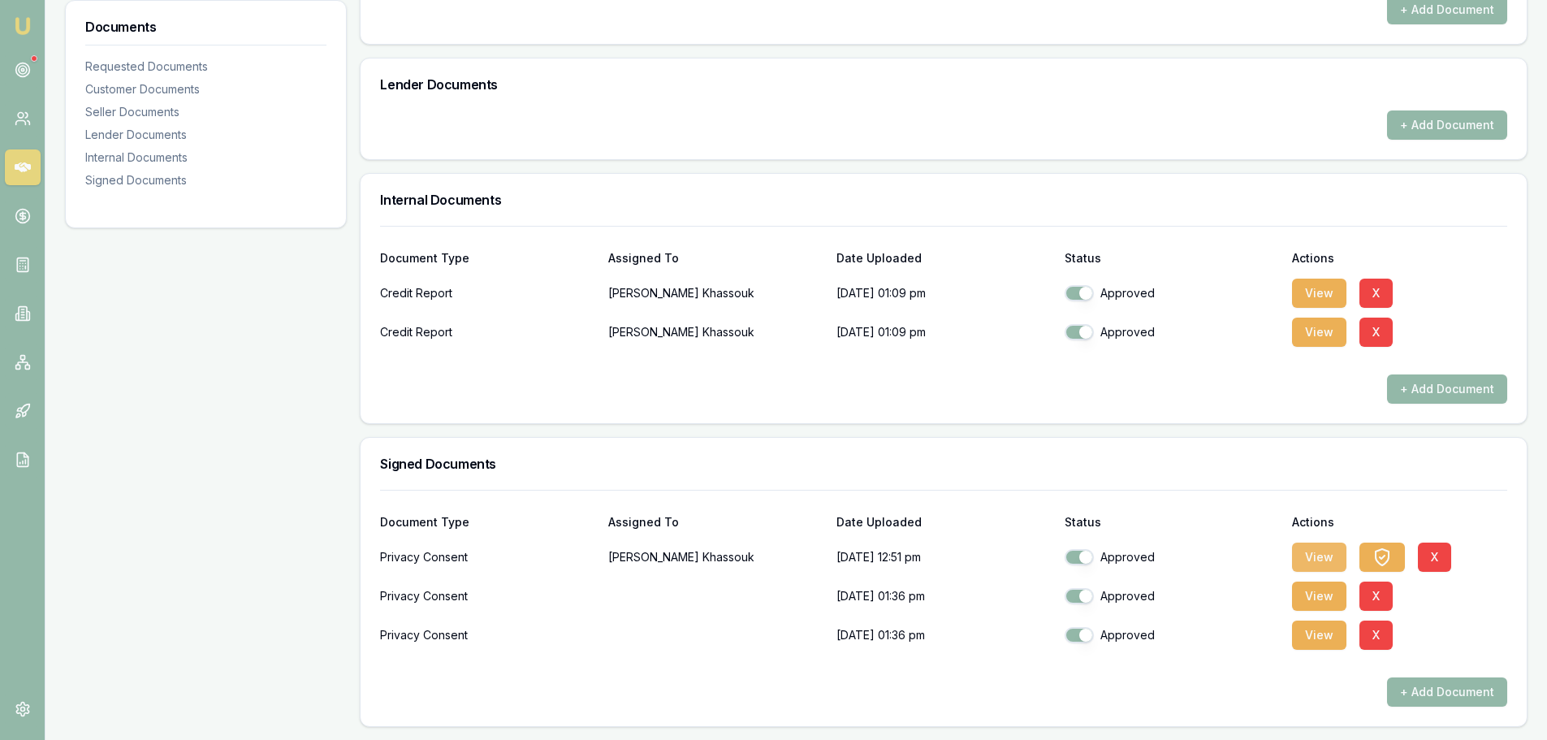
click at [1311, 551] on button "View" at bounding box center [1319, 556] width 54 height 29
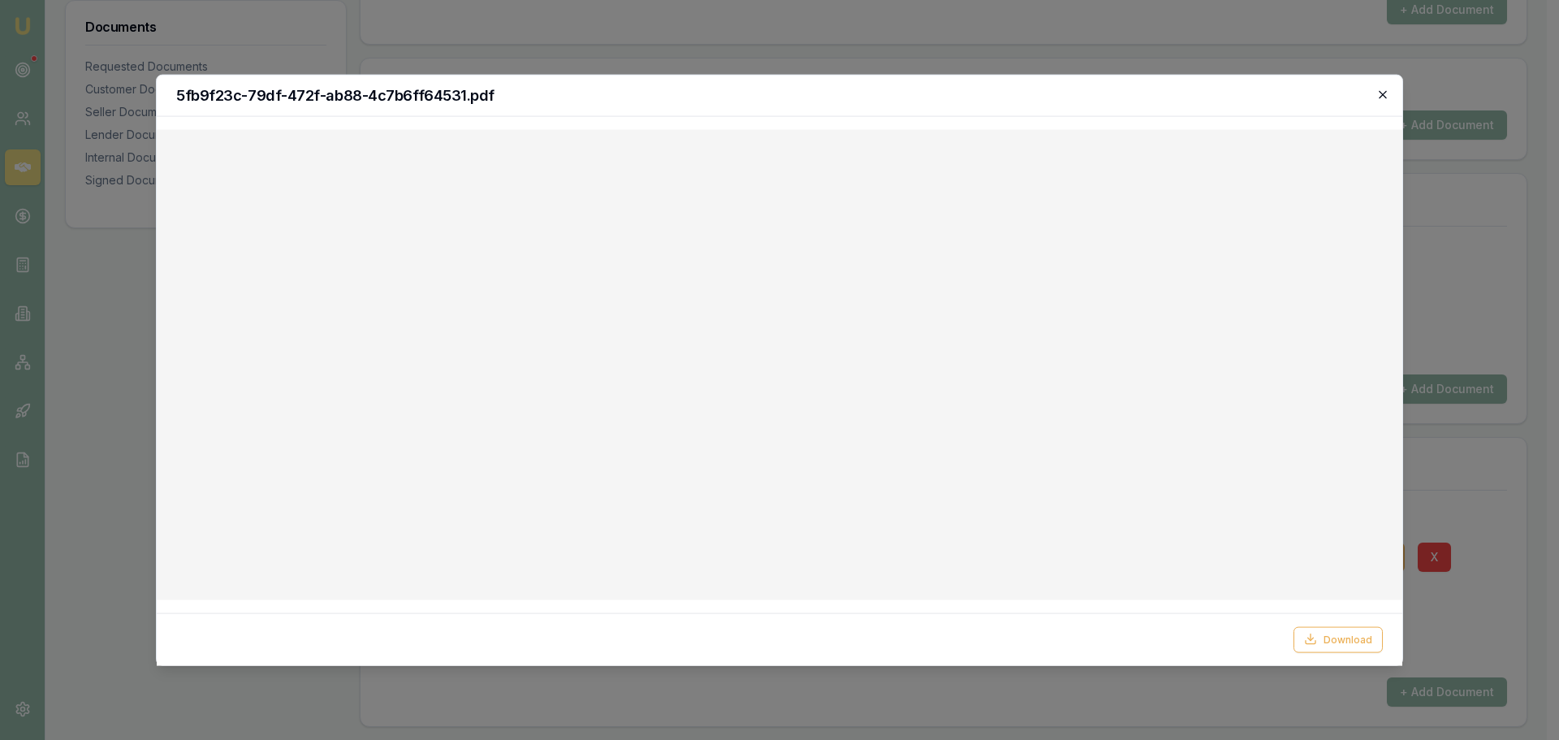
click at [1378, 98] on icon "button" at bounding box center [1383, 94] width 13 height 13
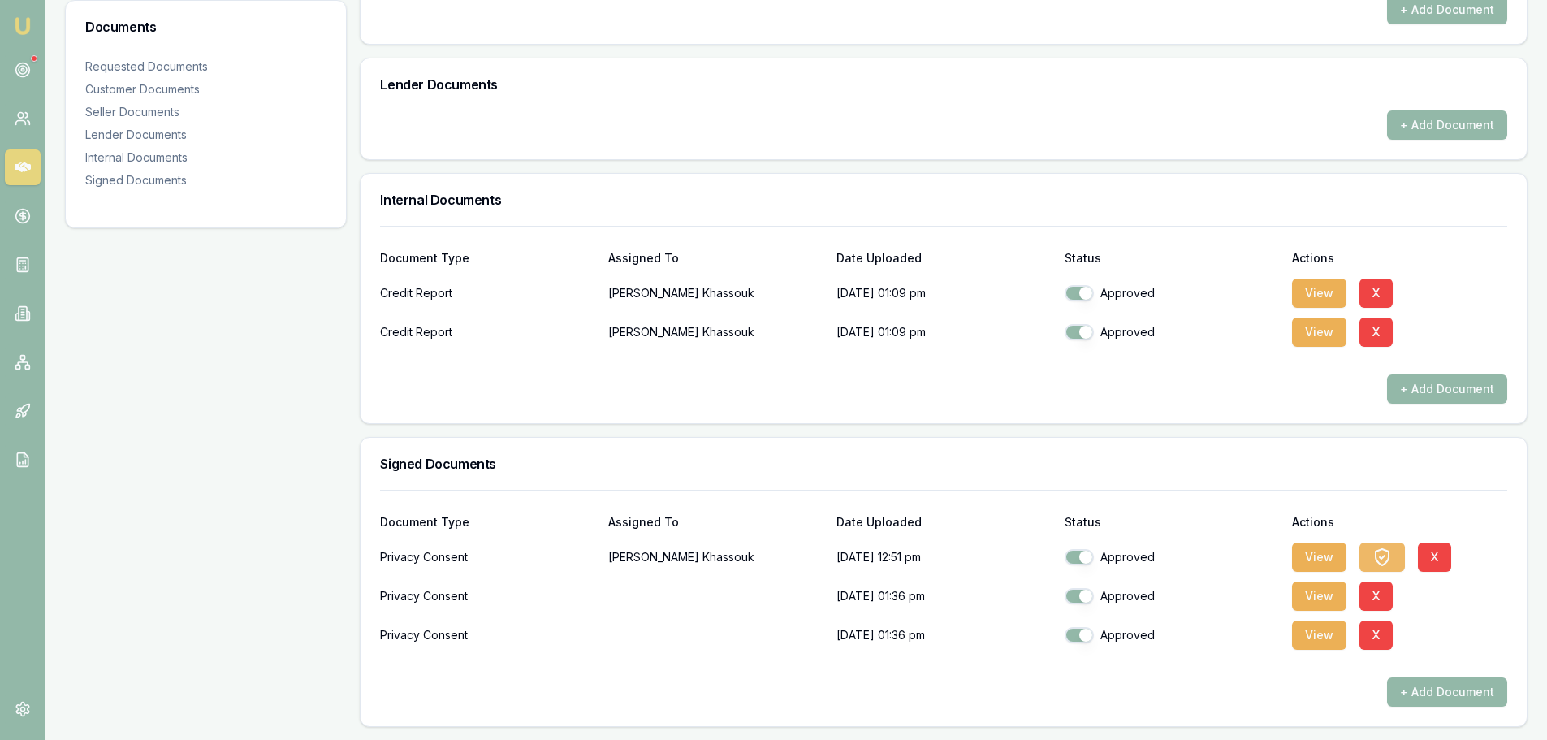
click at [1380, 558] on icon "button" at bounding box center [1382, 556] width 5 height 3
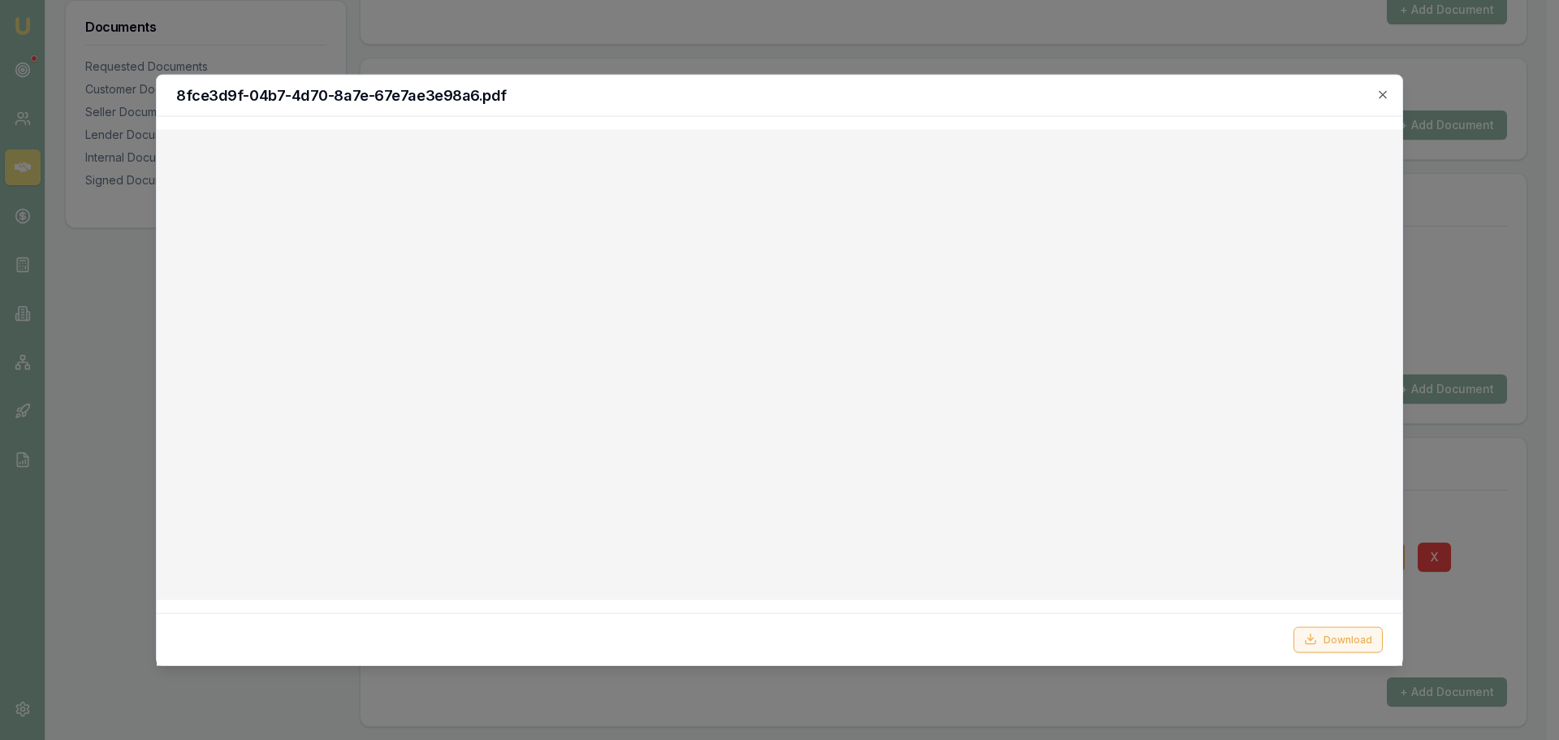
click at [1329, 641] on button "Download" at bounding box center [1338, 639] width 89 height 26
click at [1380, 91] on icon "button" at bounding box center [1382, 93] width 7 height 7
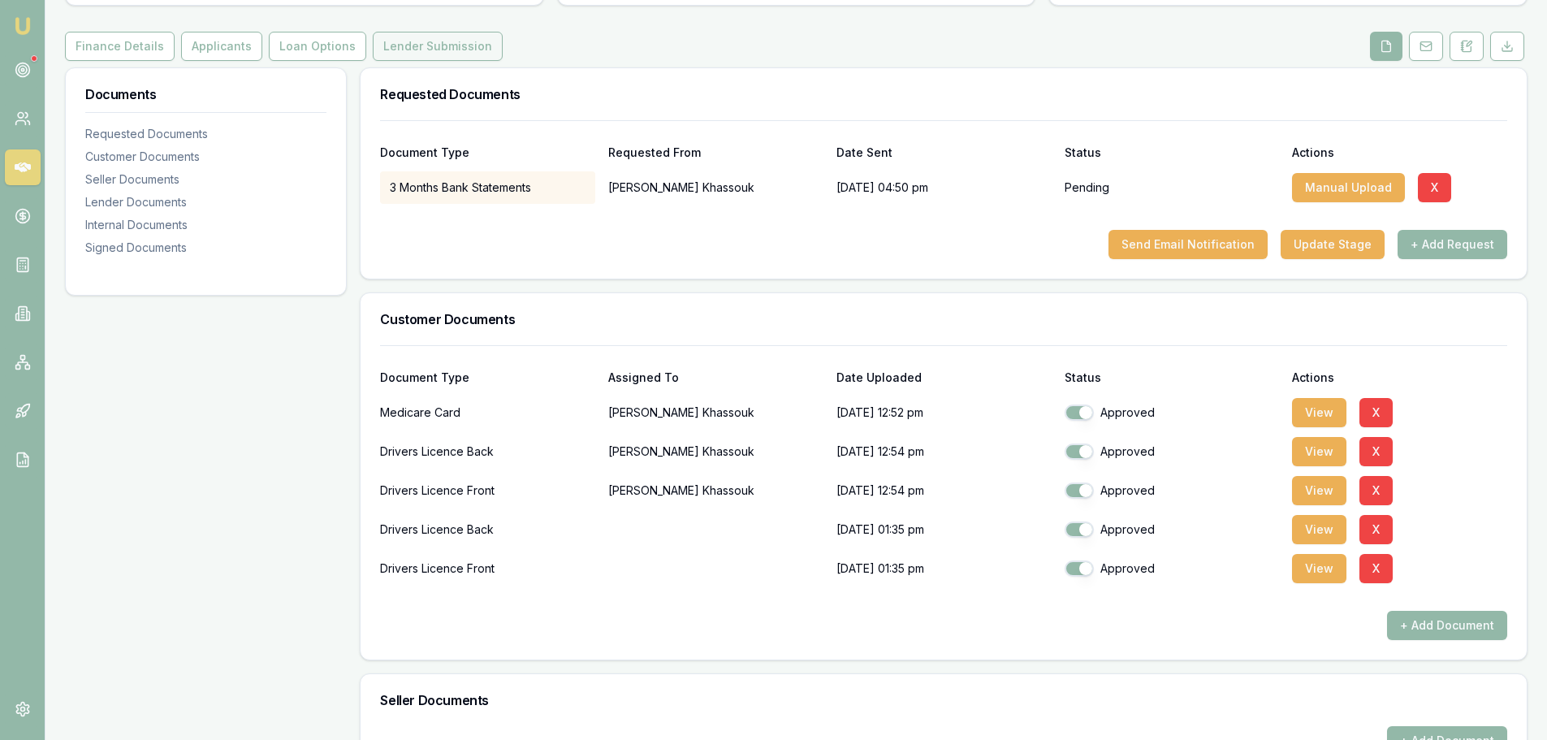
scroll to position [102, 0]
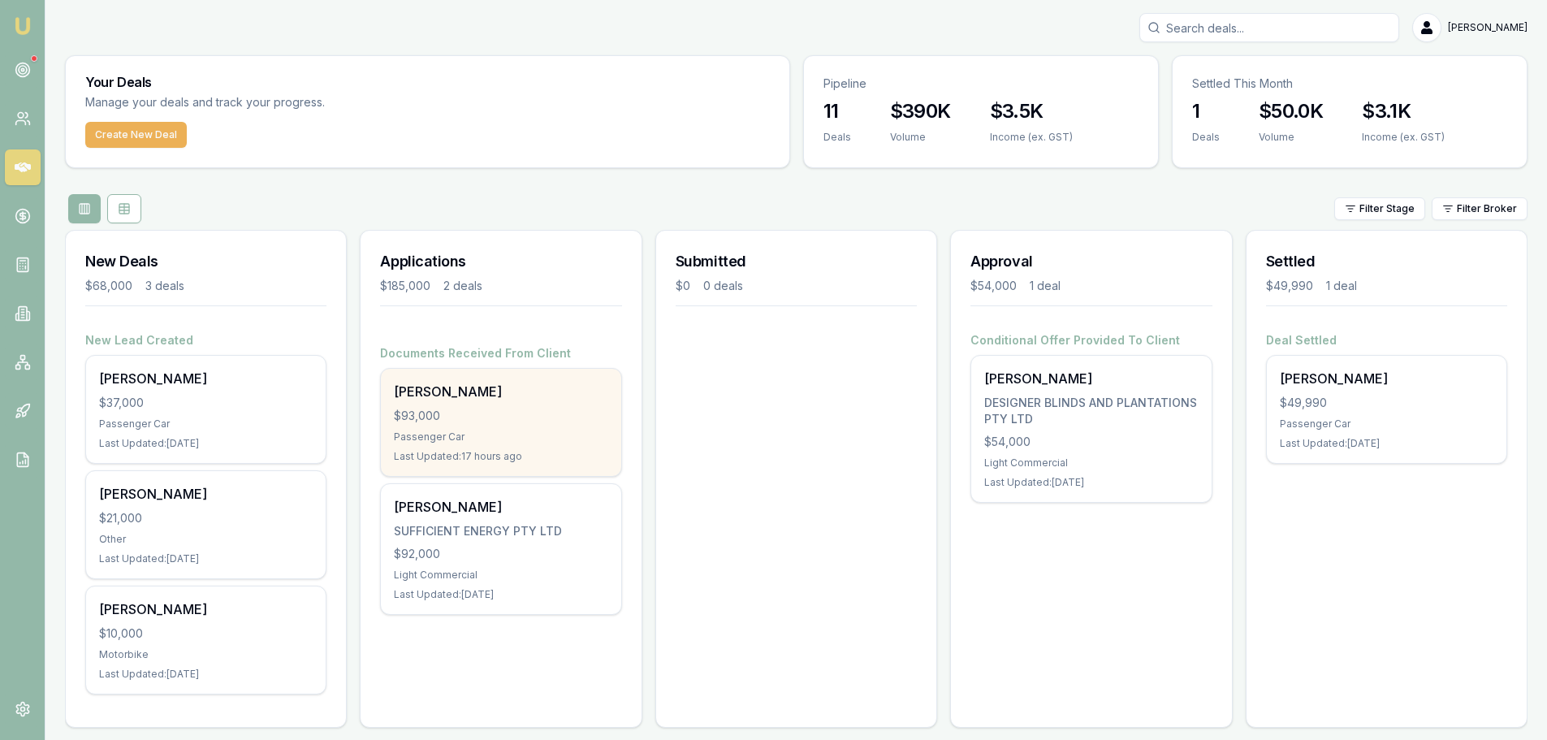
click at [548, 438] on div "Passenger Car" at bounding box center [501, 436] width 214 height 13
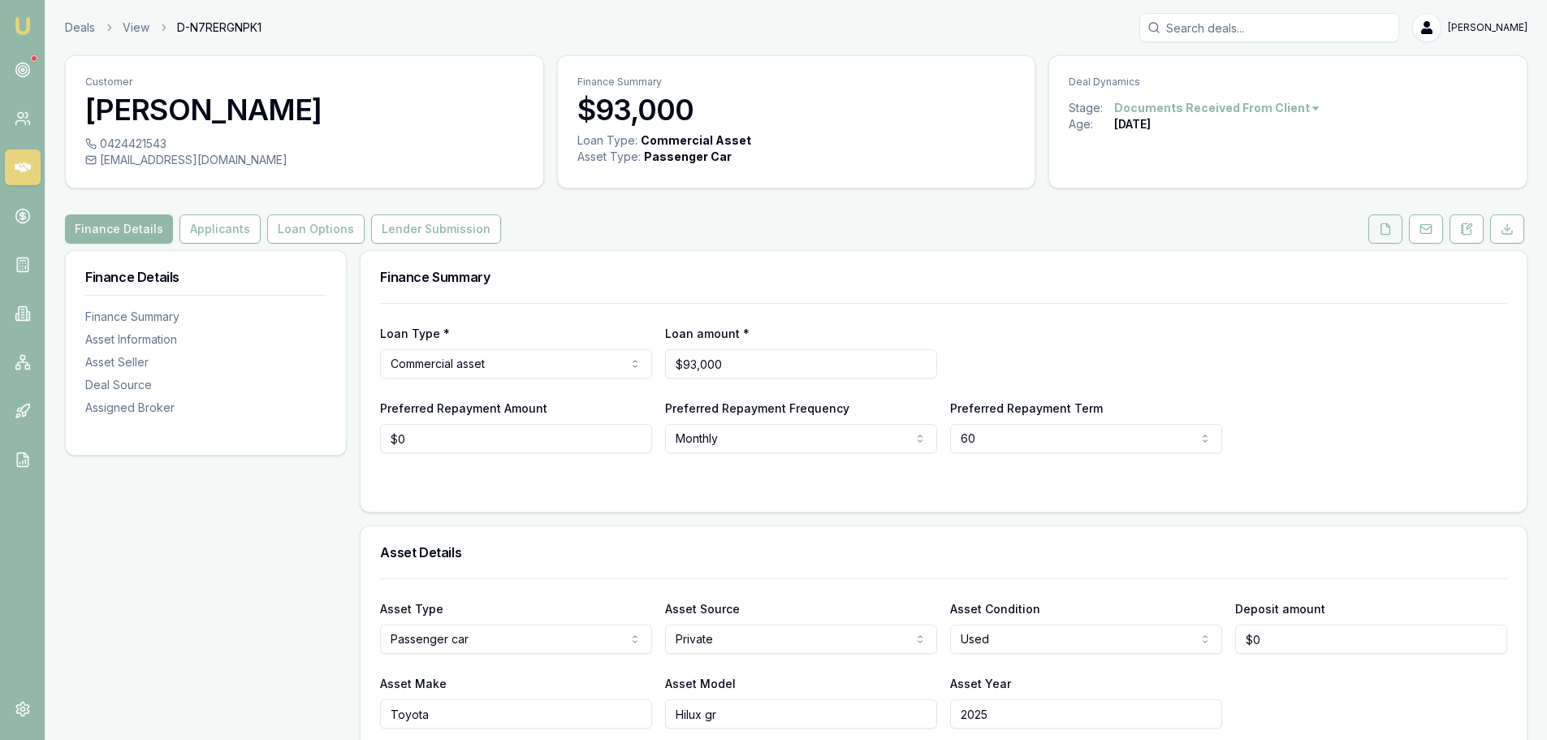
click at [1389, 223] on icon at bounding box center [1385, 229] width 13 height 13
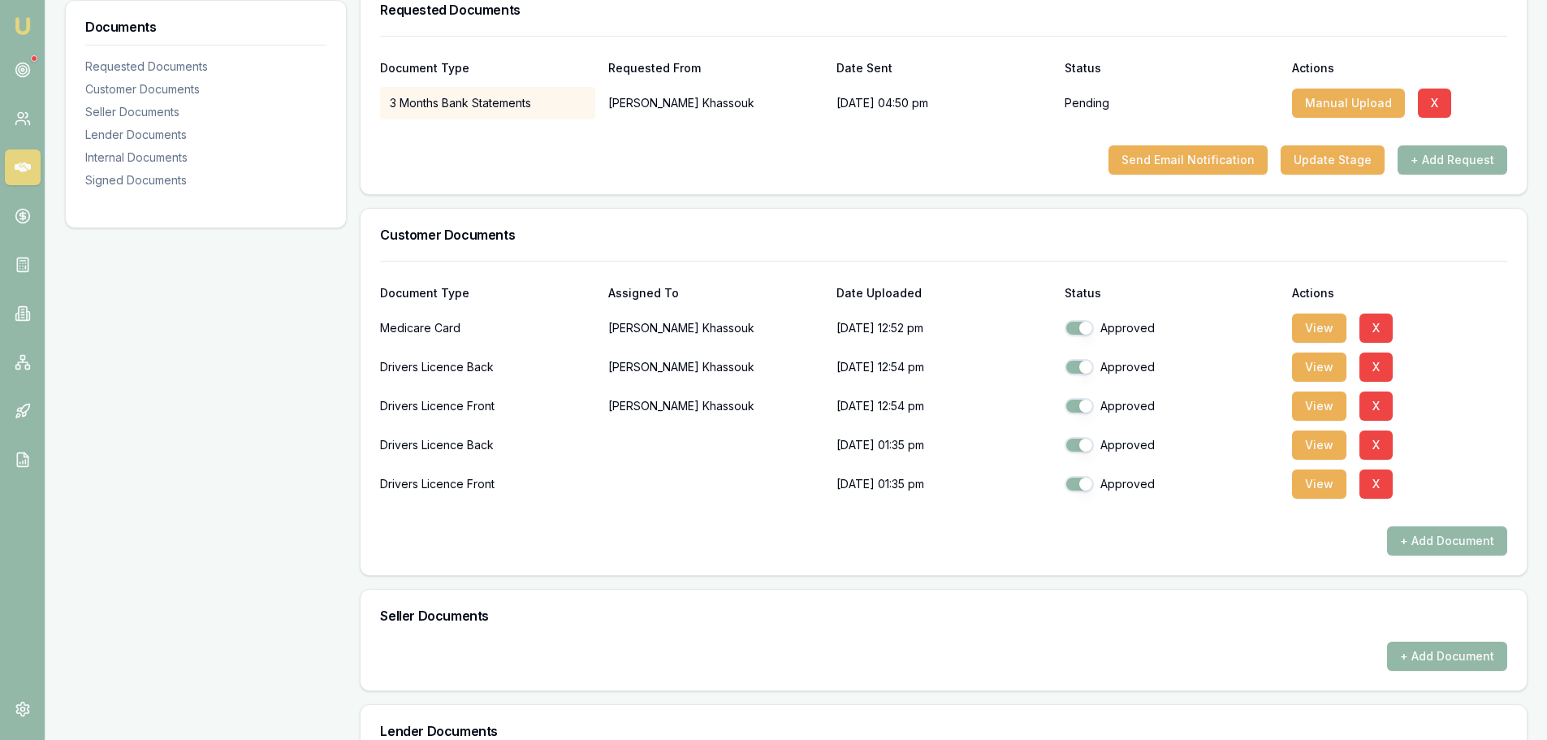
scroll to position [264, 0]
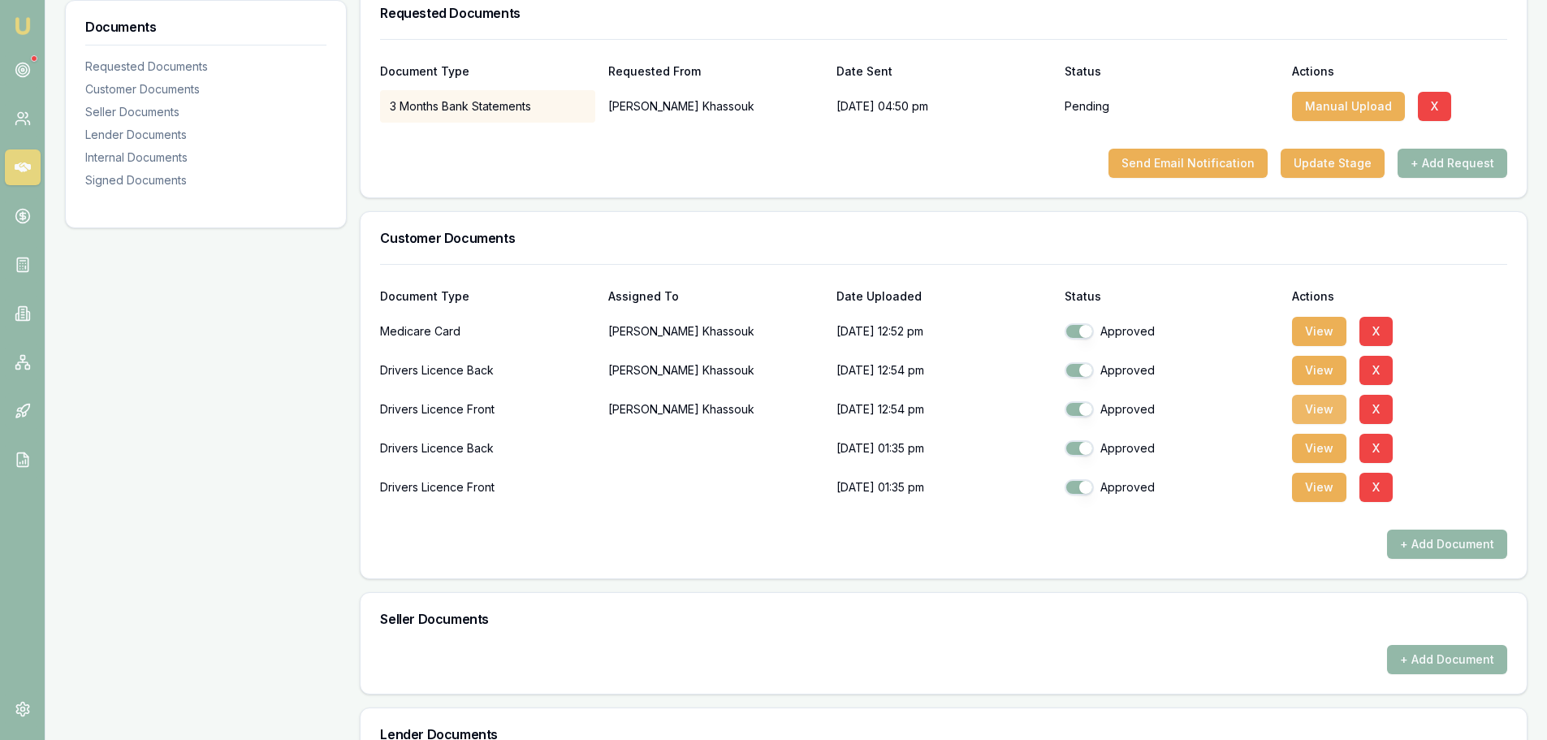
click at [1317, 408] on button "View" at bounding box center [1319, 409] width 54 height 29
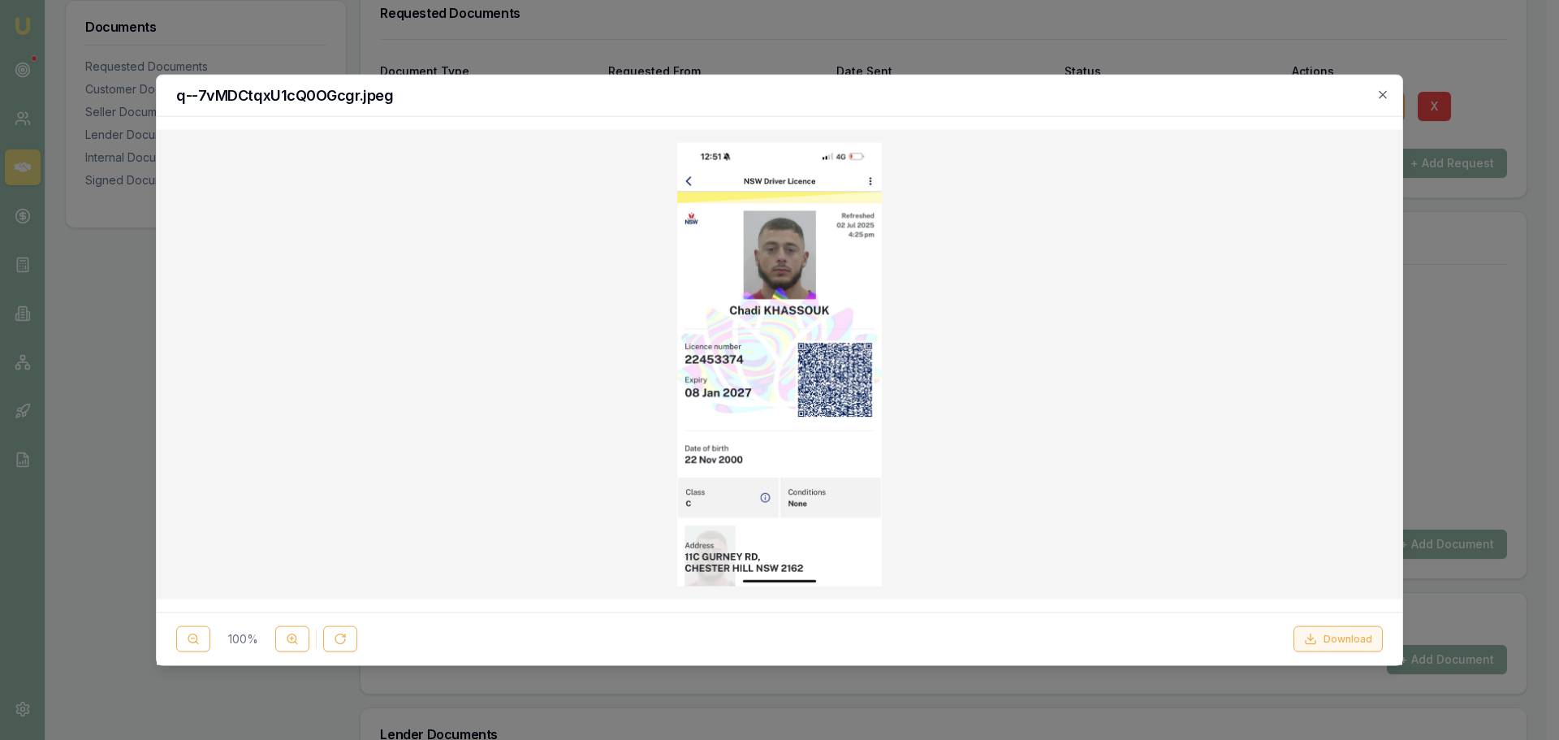
click at [1336, 640] on button "Download" at bounding box center [1338, 639] width 89 height 26
click at [1381, 87] on div "q--7vMDCtqxU1cQ0OGcgr.jpeg" at bounding box center [780, 95] width 1246 height 41
click at [1385, 93] on icon "button" at bounding box center [1383, 94] width 13 height 13
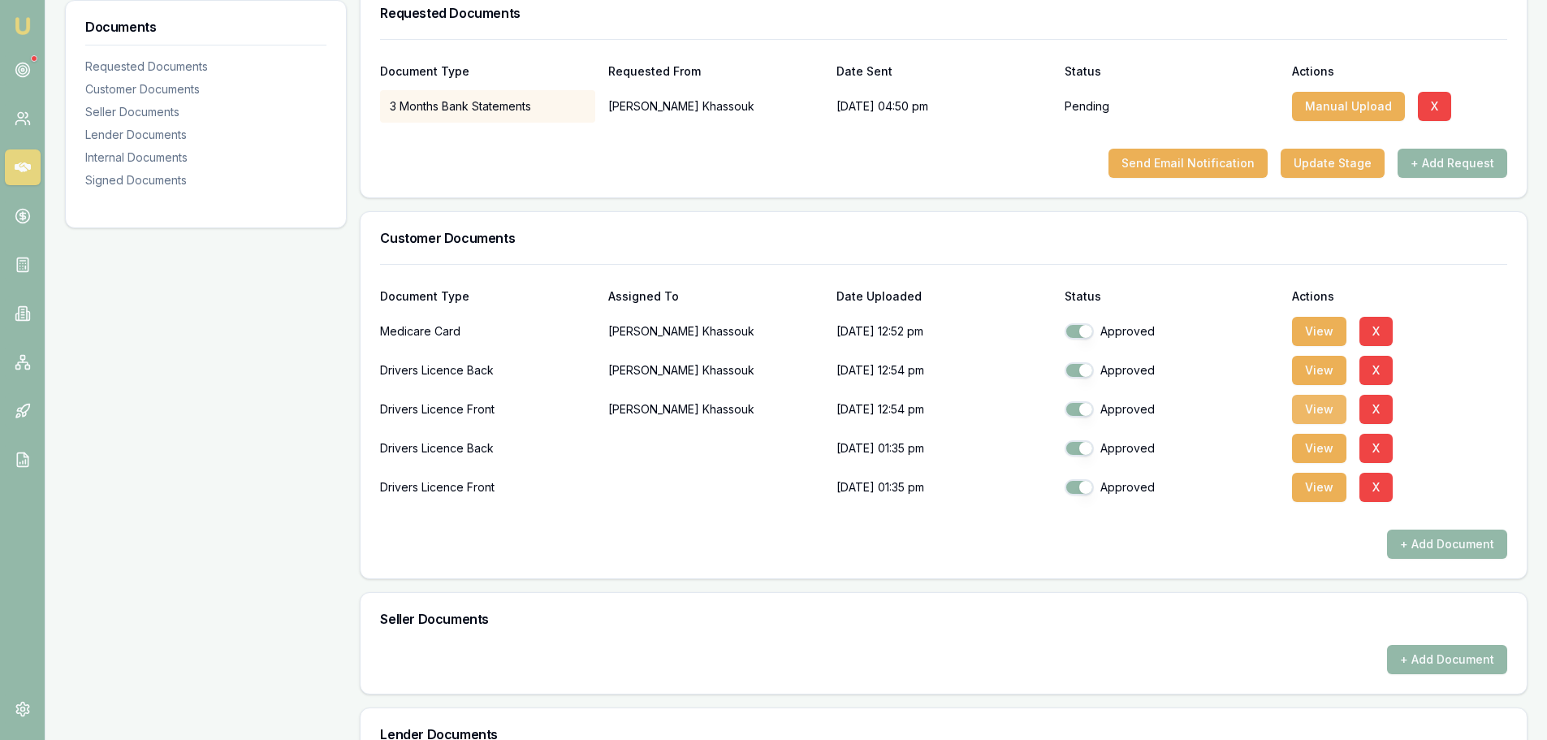
click at [1315, 411] on button "View" at bounding box center [1319, 409] width 54 height 29
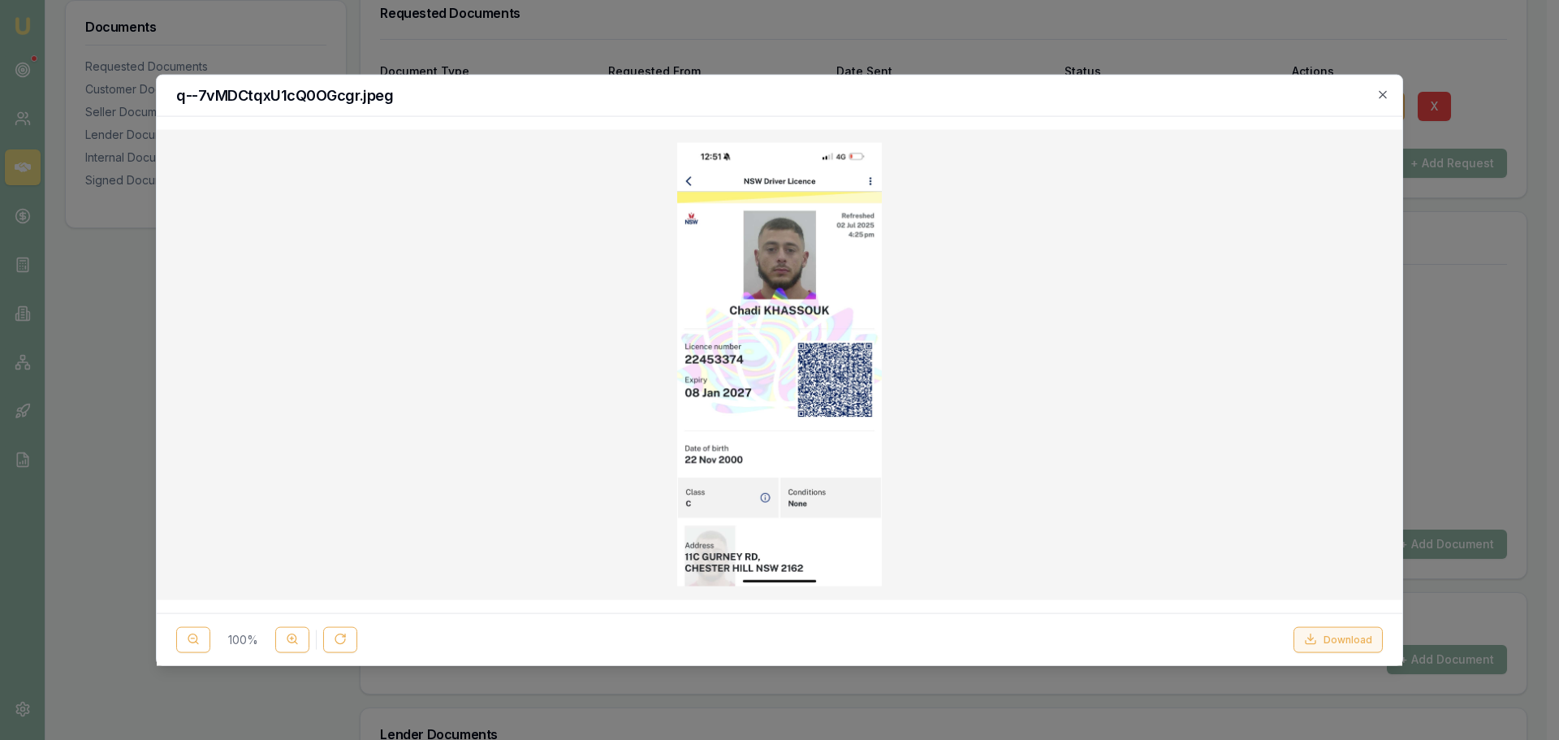
click at [1327, 635] on button "Download" at bounding box center [1338, 639] width 89 height 26
click at [1390, 98] on div "q--7vMDCtqxU1cQ0OGcgr.jpeg" at bounding box center [780, 95] width 1246 height 41
click at [1385, 97] on icon "button" at bounding box center [1383, 94] width 13 height 13
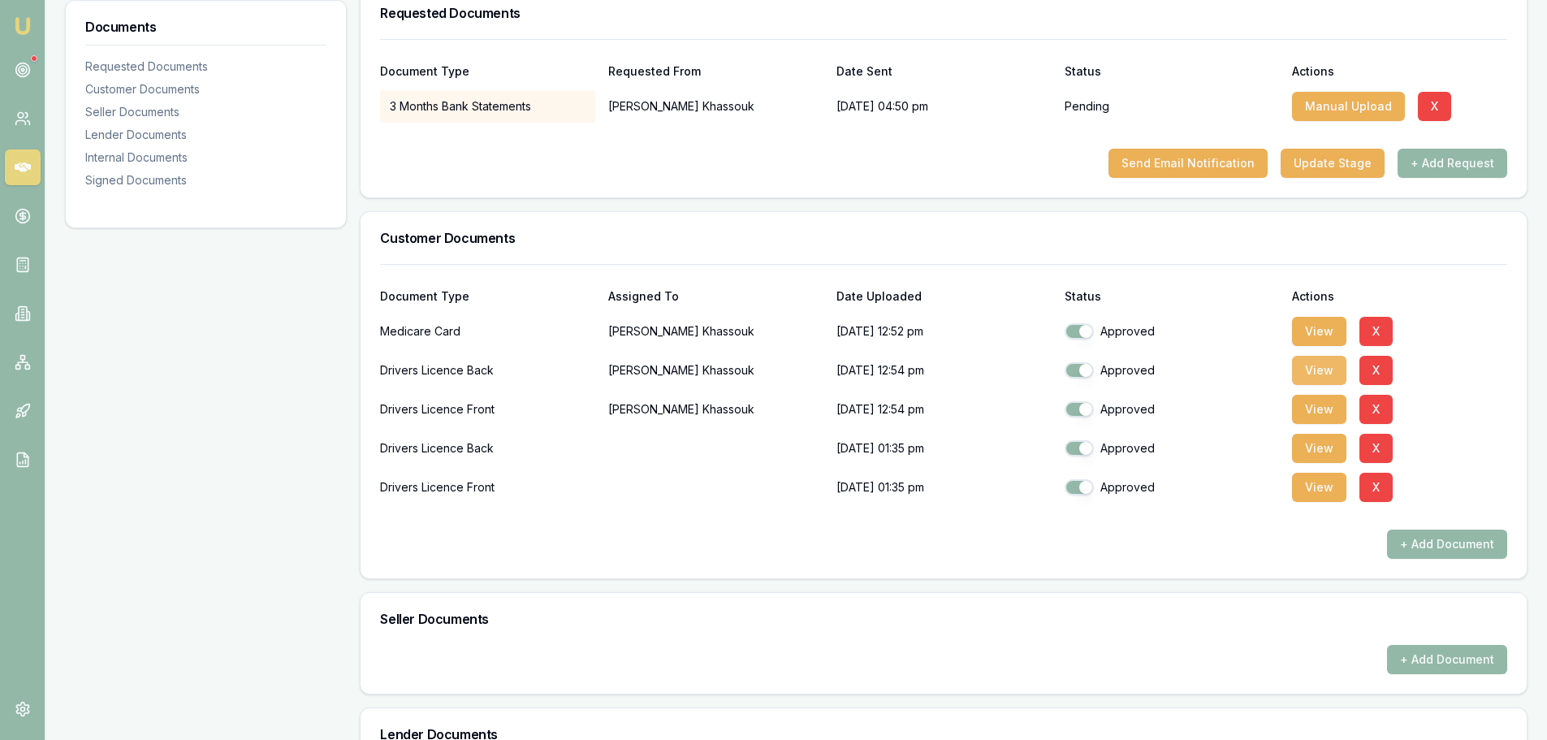
click at [1335, 372] on button "View" at bounding box center [1319, 370] width 54 height 29
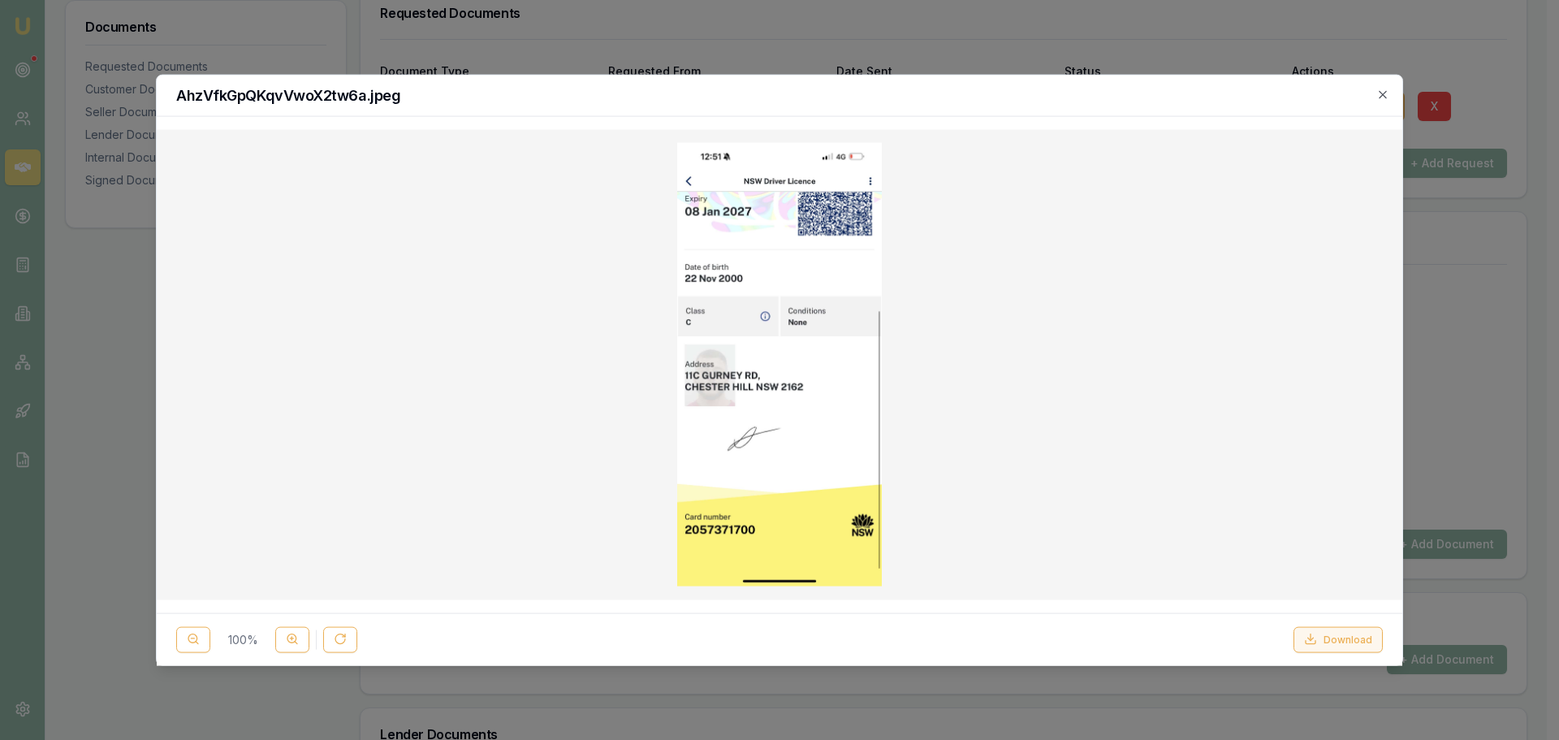
click at [1348, 642] on button "Download" at bounding box center [1338, 639] width 89 height 26
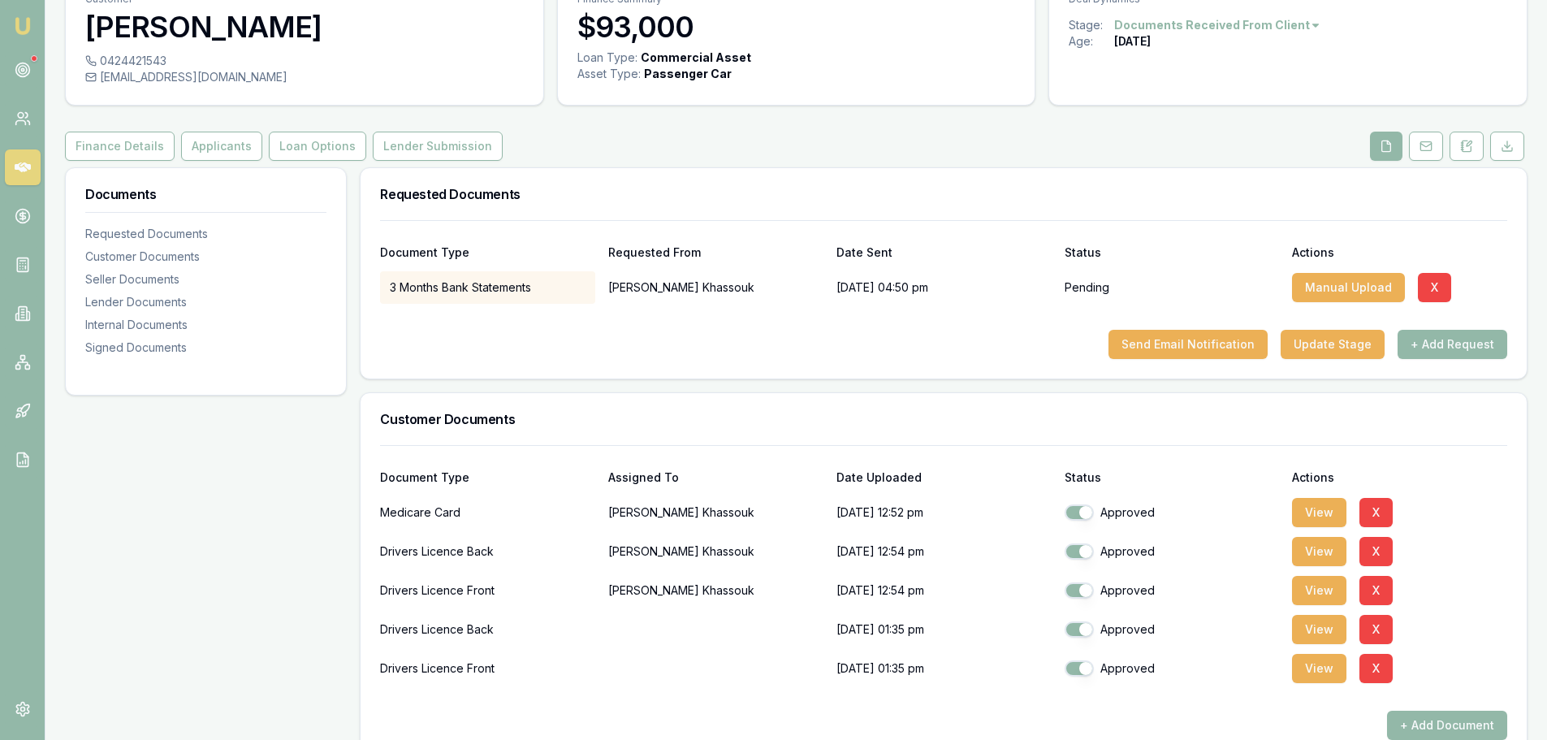
scroll to position [20, 0]
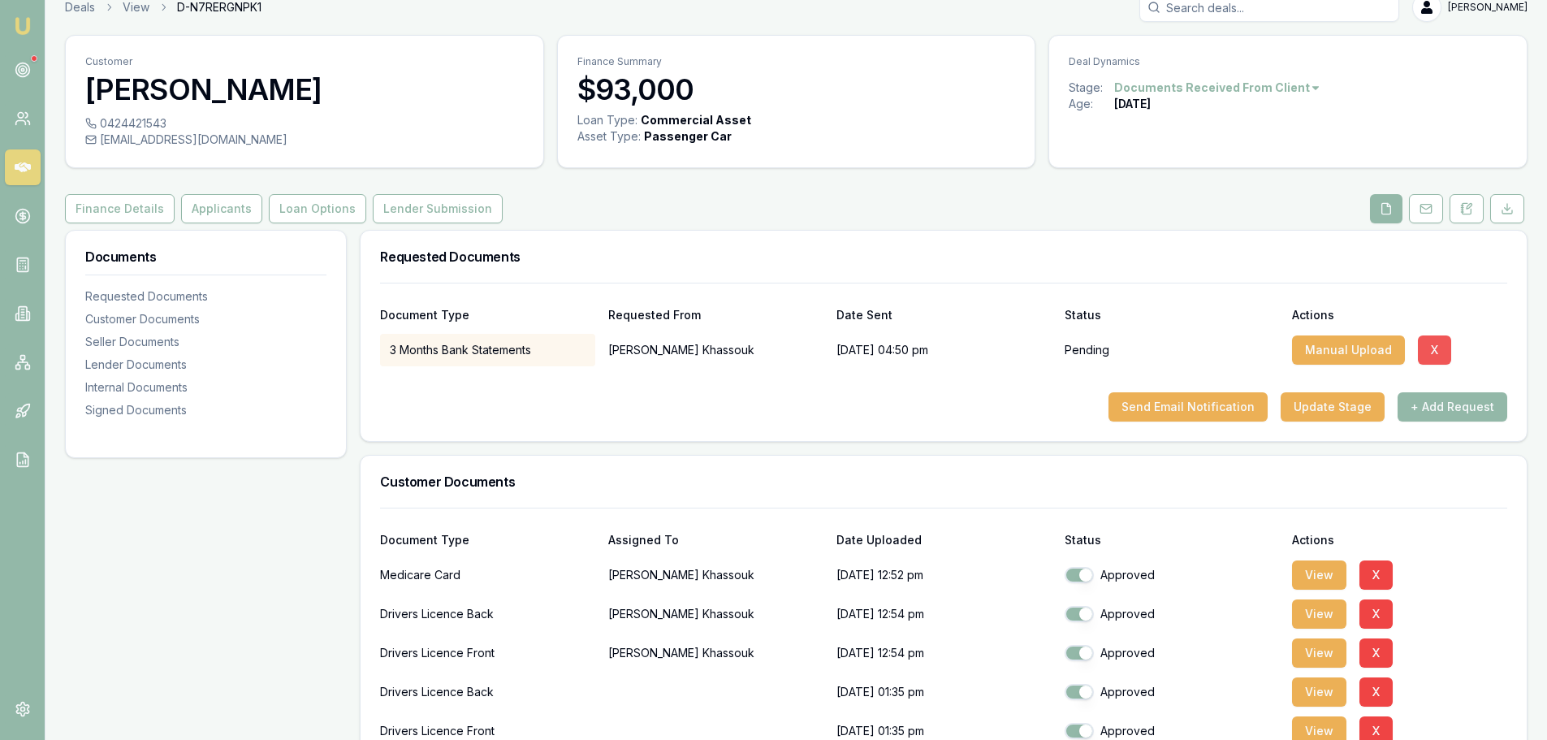
click at [1427, 347] on button "X" at bounding box center [1434, 349] width 33 height 29
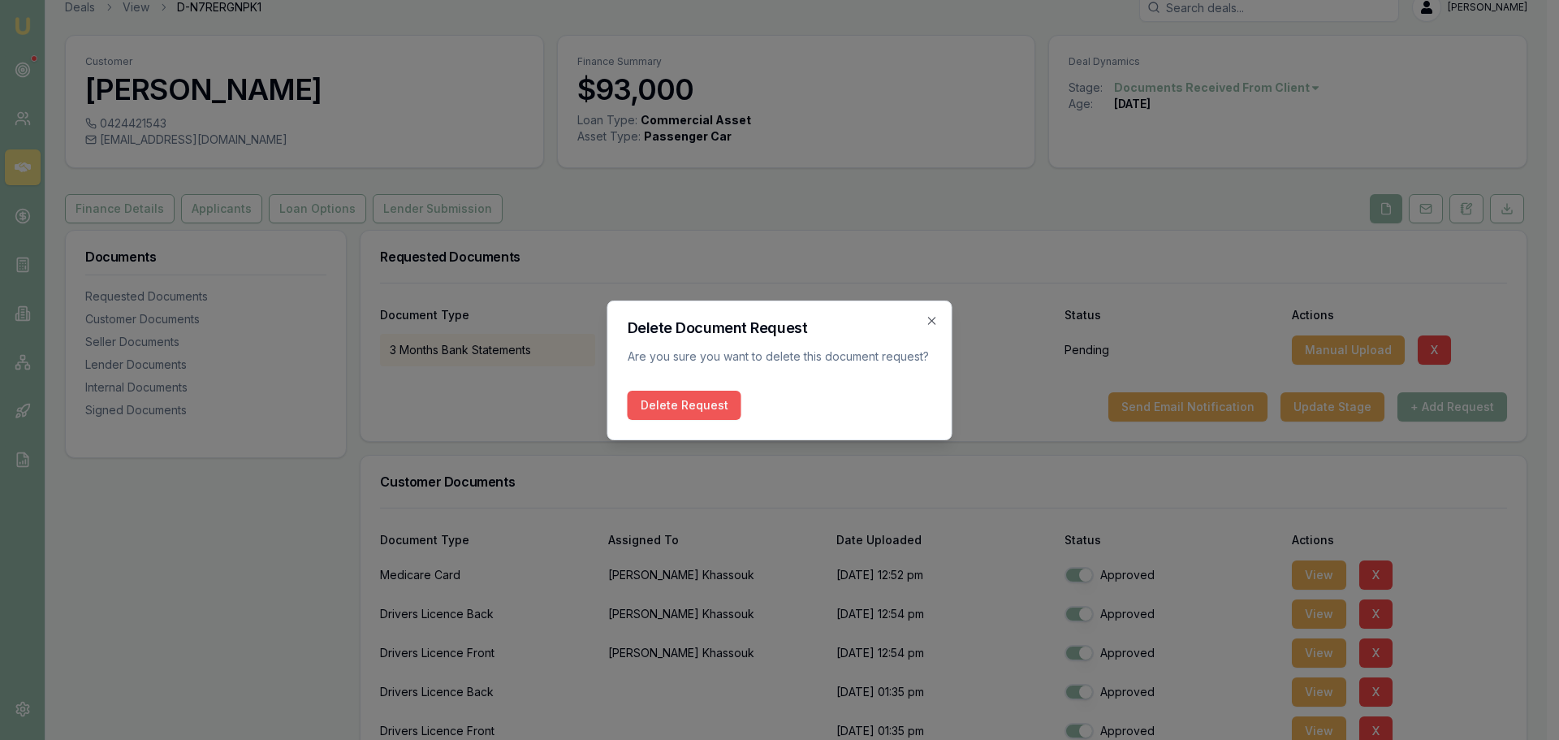
click at [681, 407] on button "Delete Request" at bounding box center [685, 405] width 114 height 29
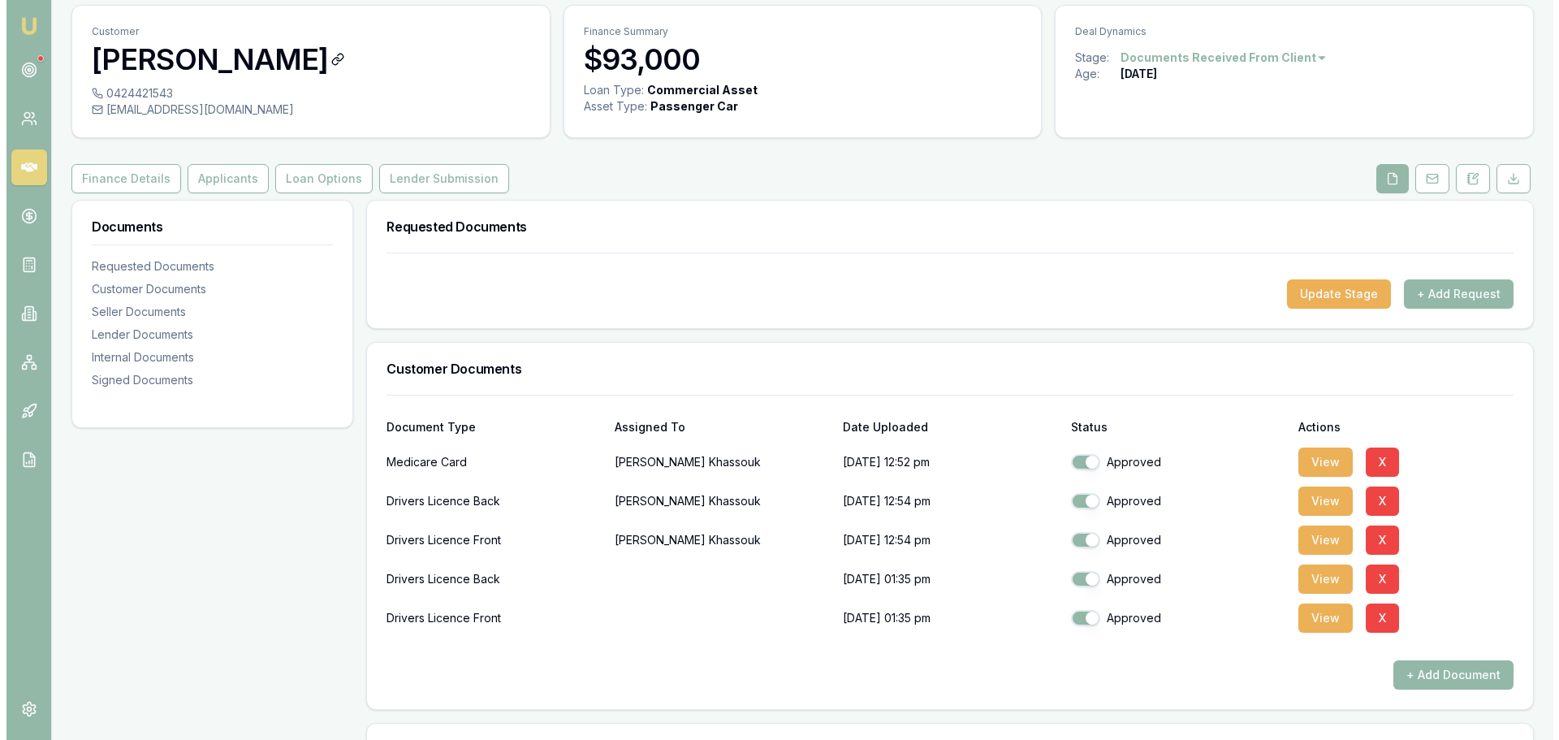
scroll to position [0, 0]
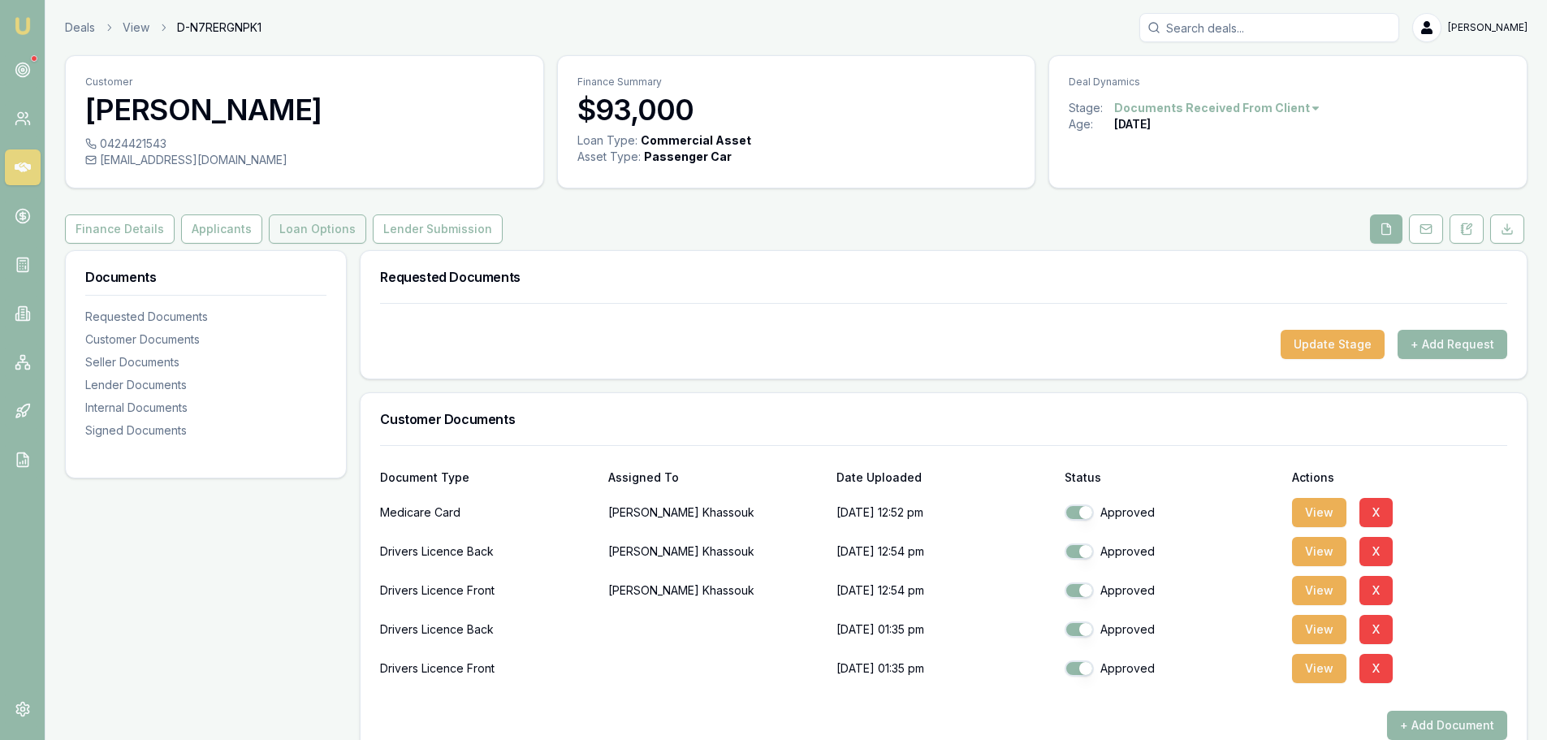
click at [305, 227] on button "Loan Options" at bounding box center [317, 228] width 97 height 29
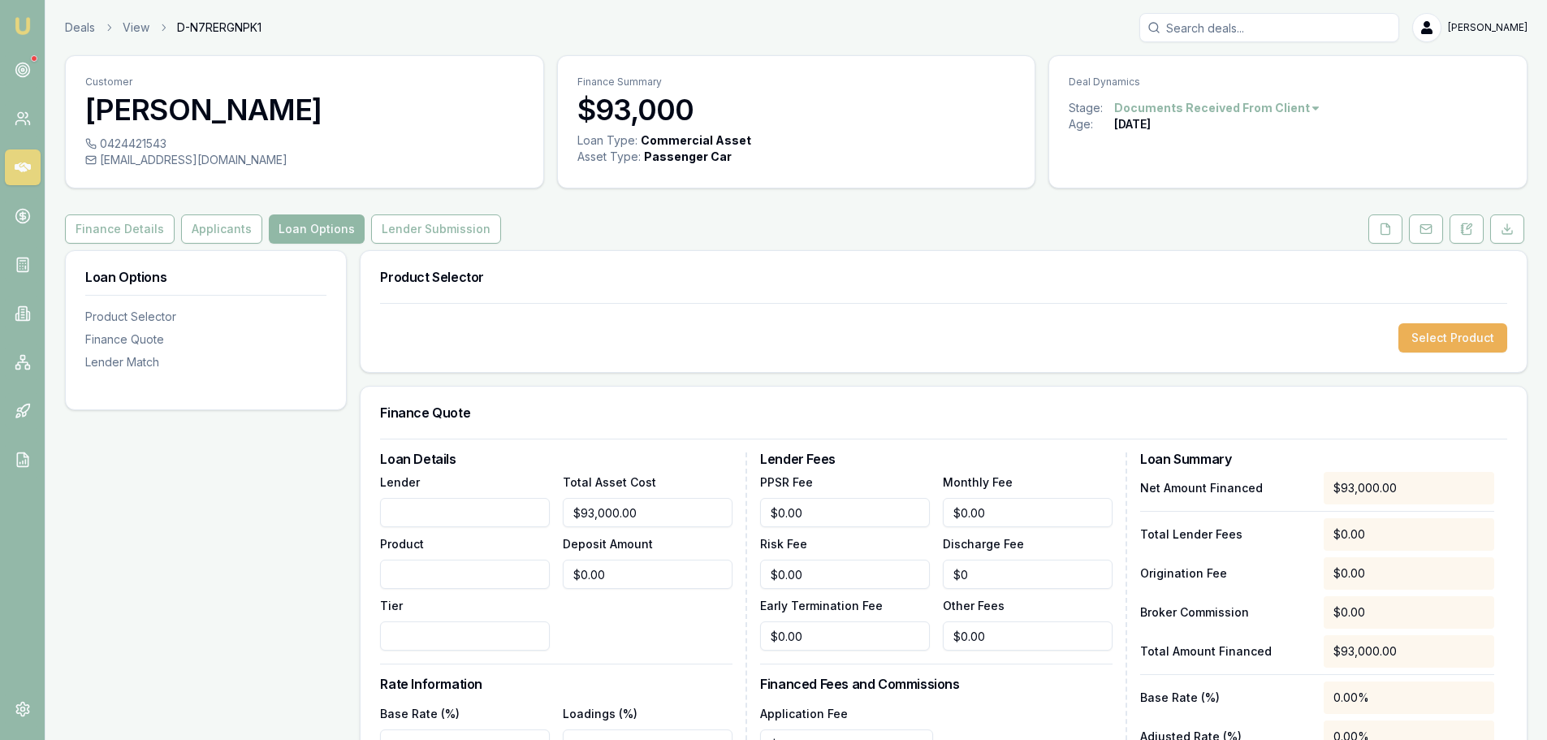
click at [310, 229] on button "Loan Options" at bounding box center [317, 228] width 96 height 29
click at [413, 233] on button "Lender Submission" at bounding box center [436, 228] width 130 height 29
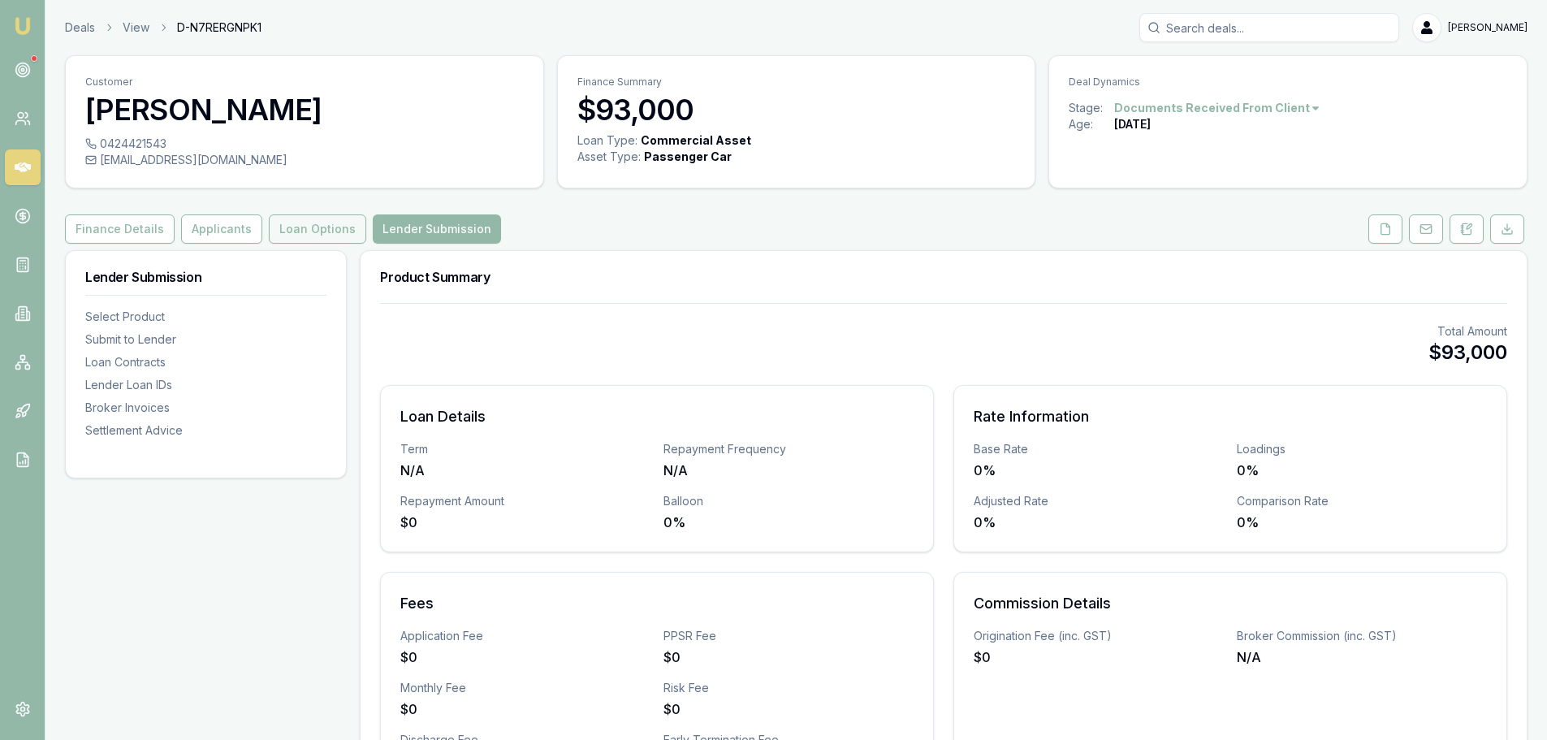
click at [295, 228] on button "Loan Options" at bounding box center [317, 228] width 97 height 29
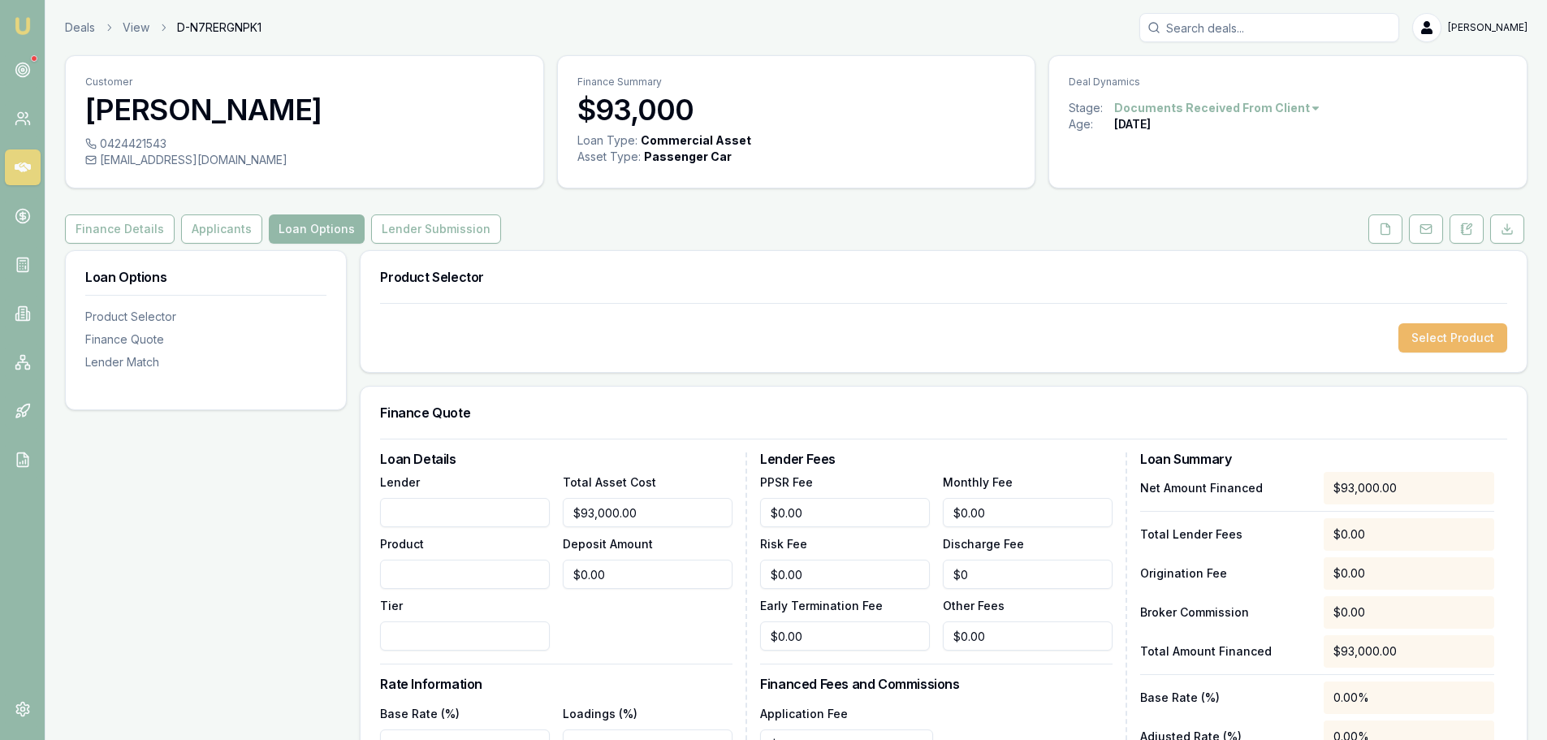
click at [1441, 344] on button "Select Product" at bounding box center [1452, 337] width 109 height 29
click at [418, 512] on input "Lender" at bounding box center [465, 512] width 170 height 29
type input "BRANDED"
click at [422, 576] on input "Product" at bounding box center [465, 574] width 170 height 29
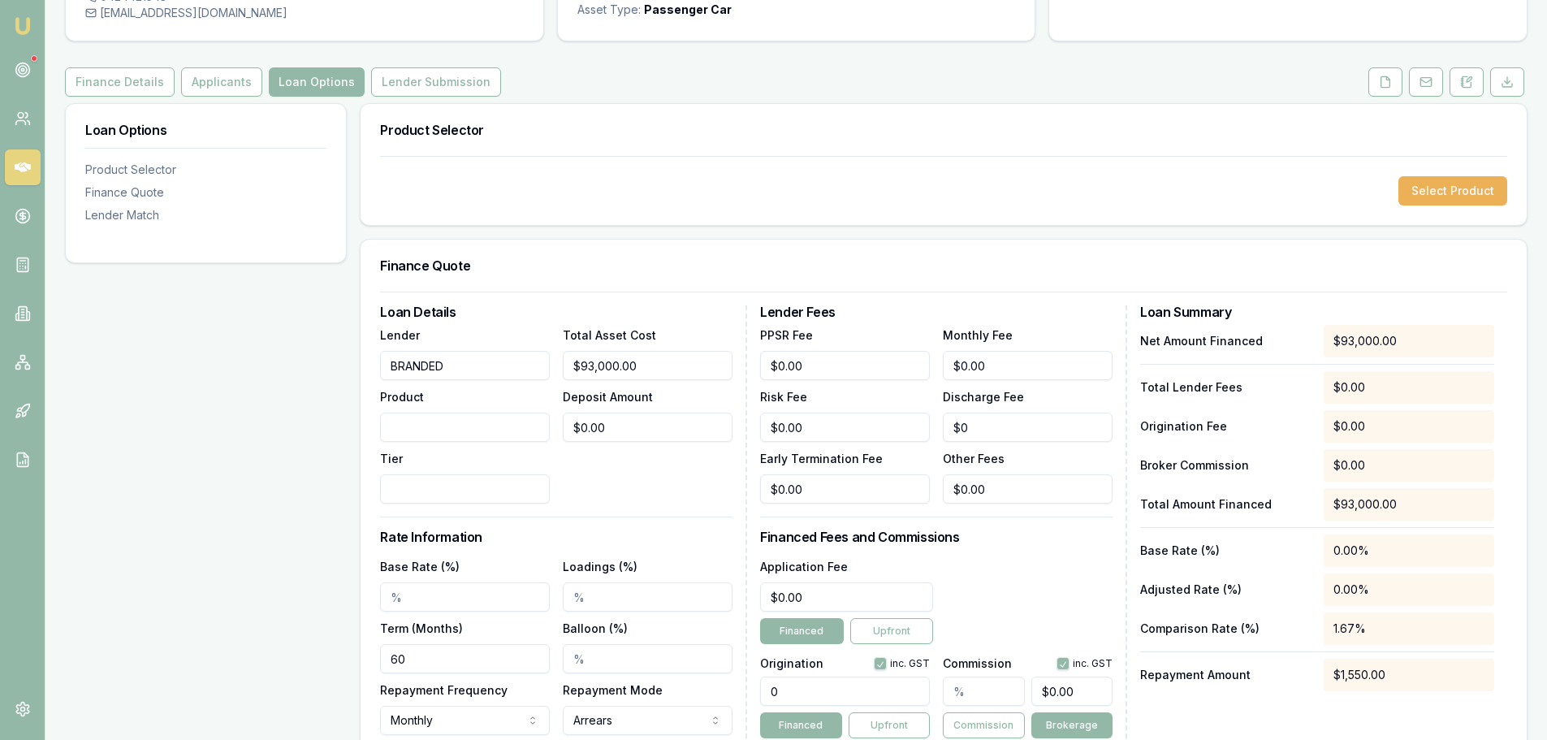
scroll to position [244, 0]
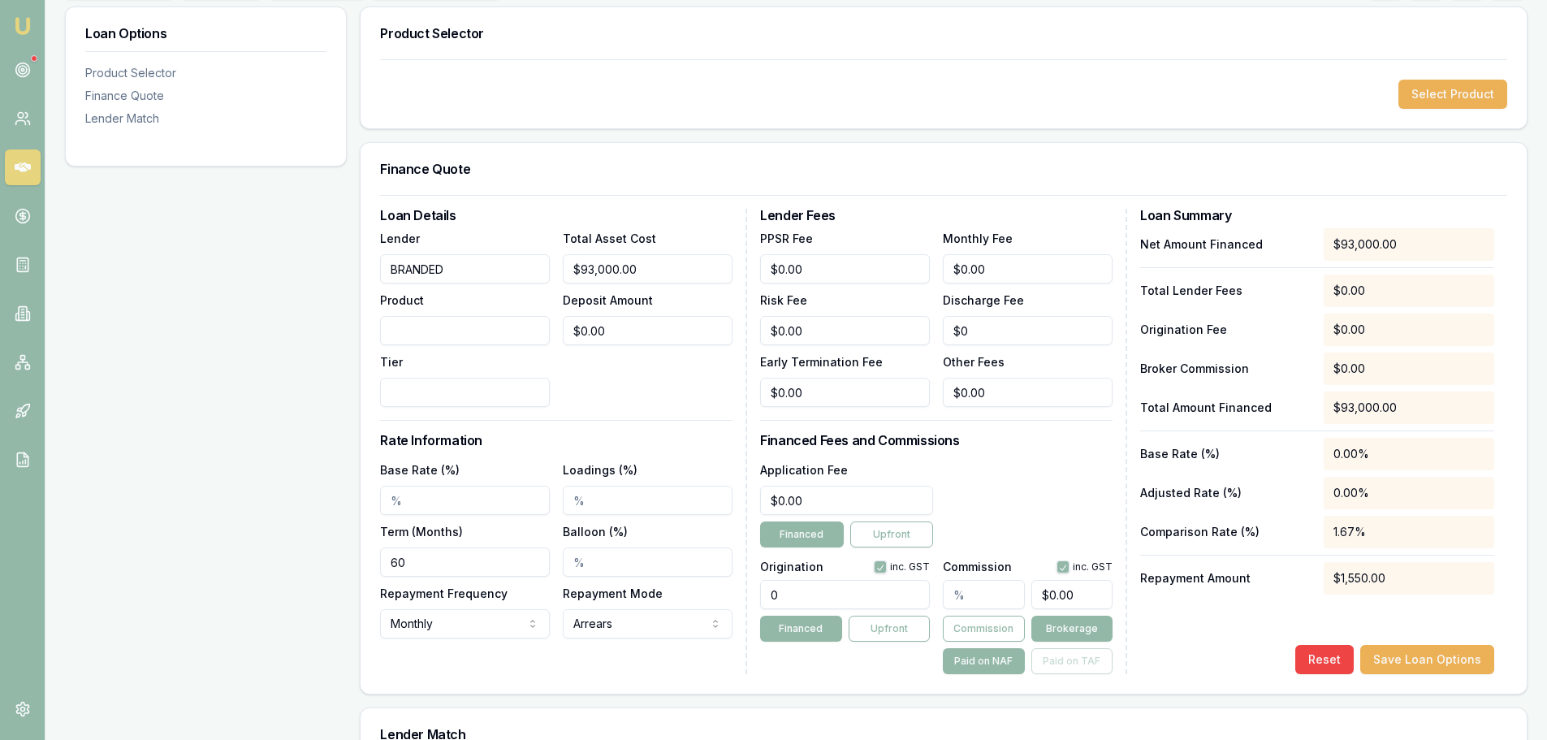
click at [413, 390] on input "Tier" at bounding box center [465, 392] width 170 height 29
click at [408, 388] on input "Tier" at bounding box center [465, 392] width 170 height 29
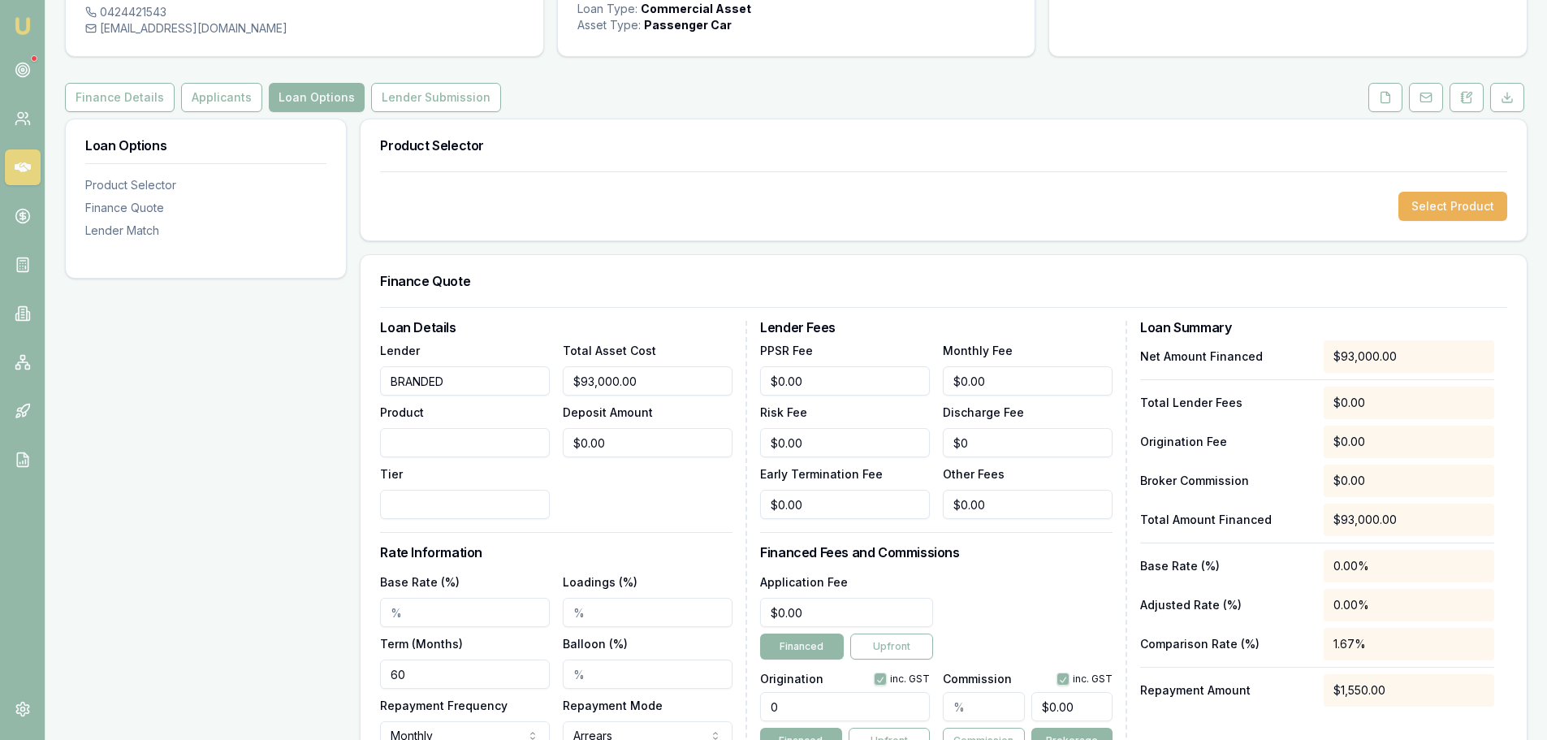
scroll to position [0, 0]
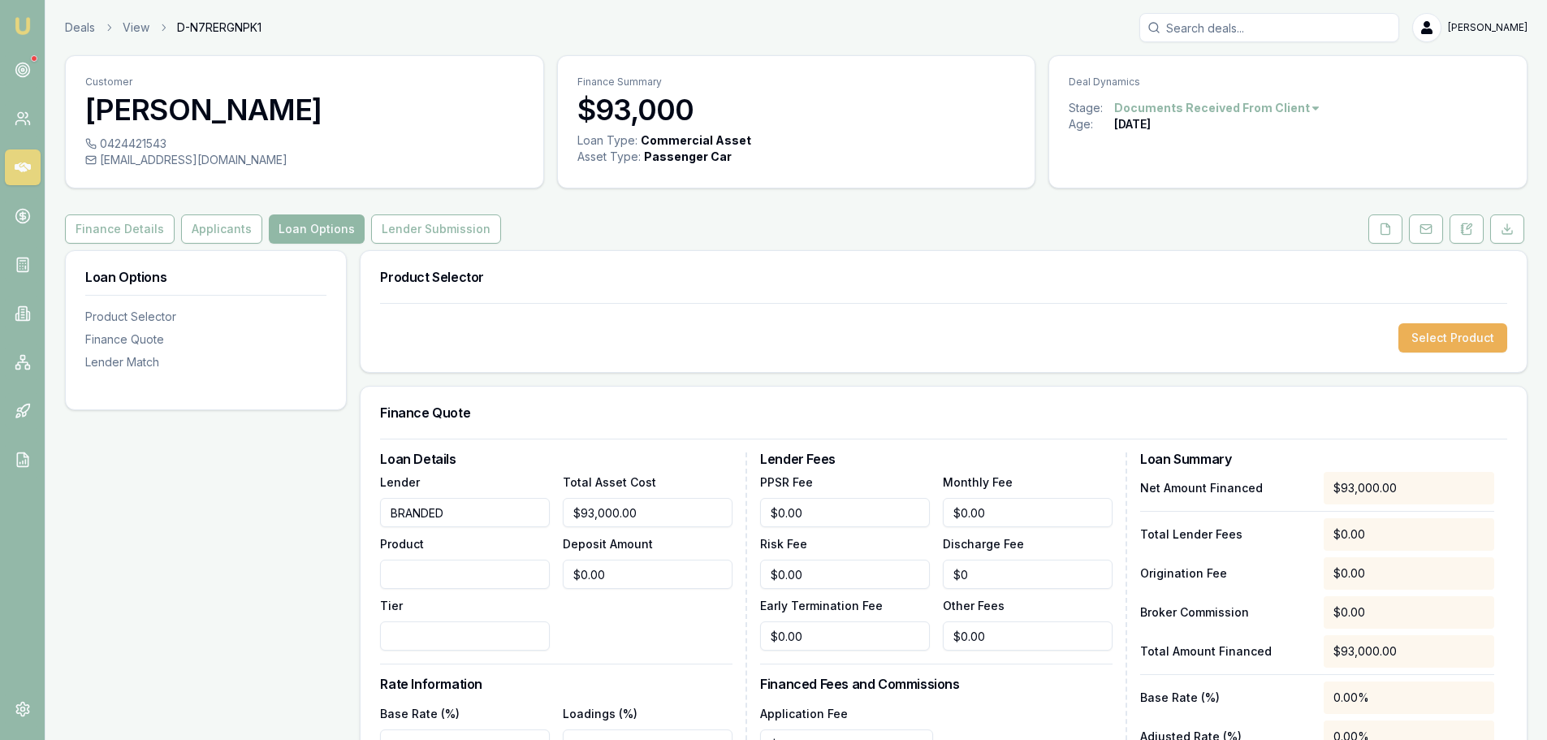
click at [287, 227] on button "Loan Options" at bounding box center [317, 228] width 96 height 29
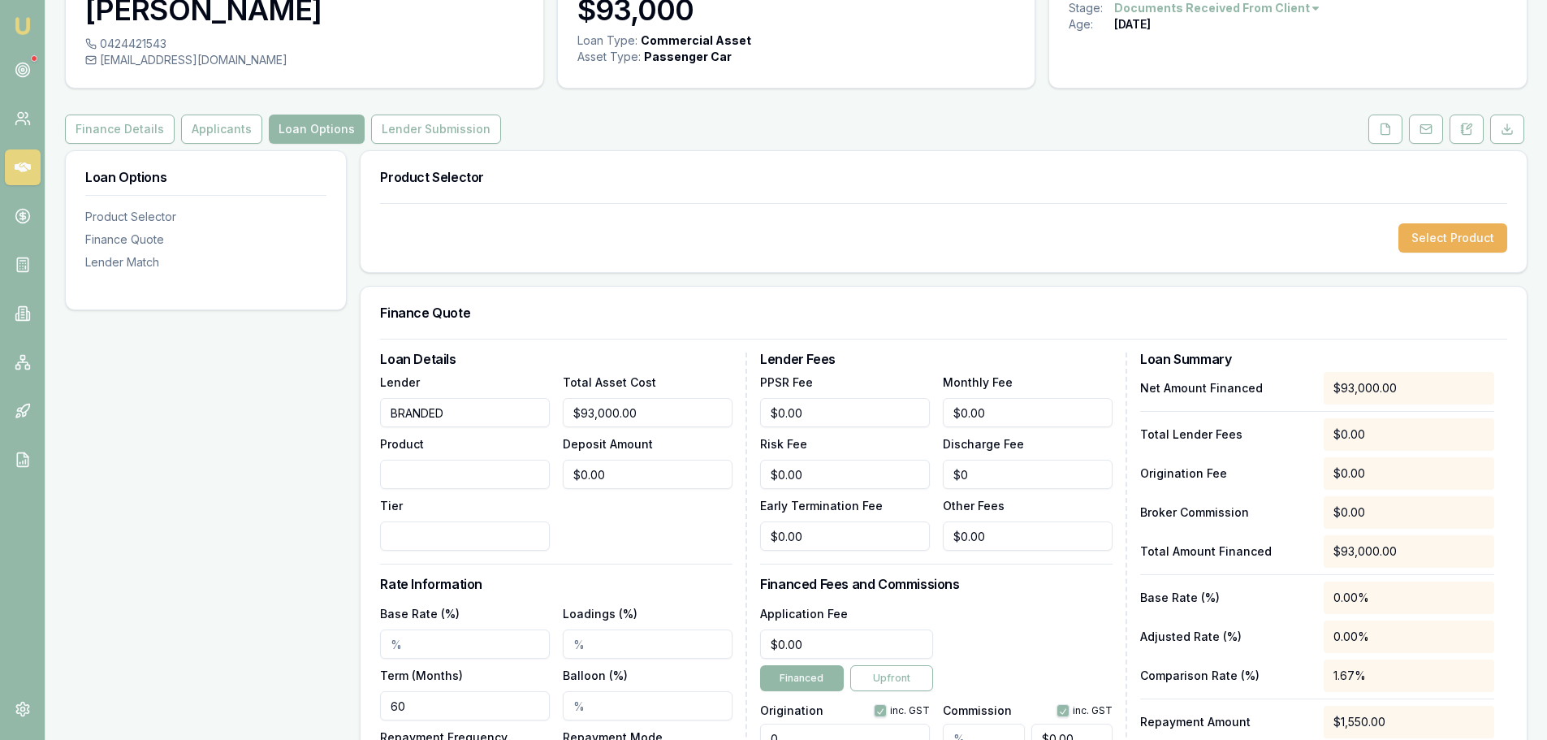
scroll to position [162, 0]
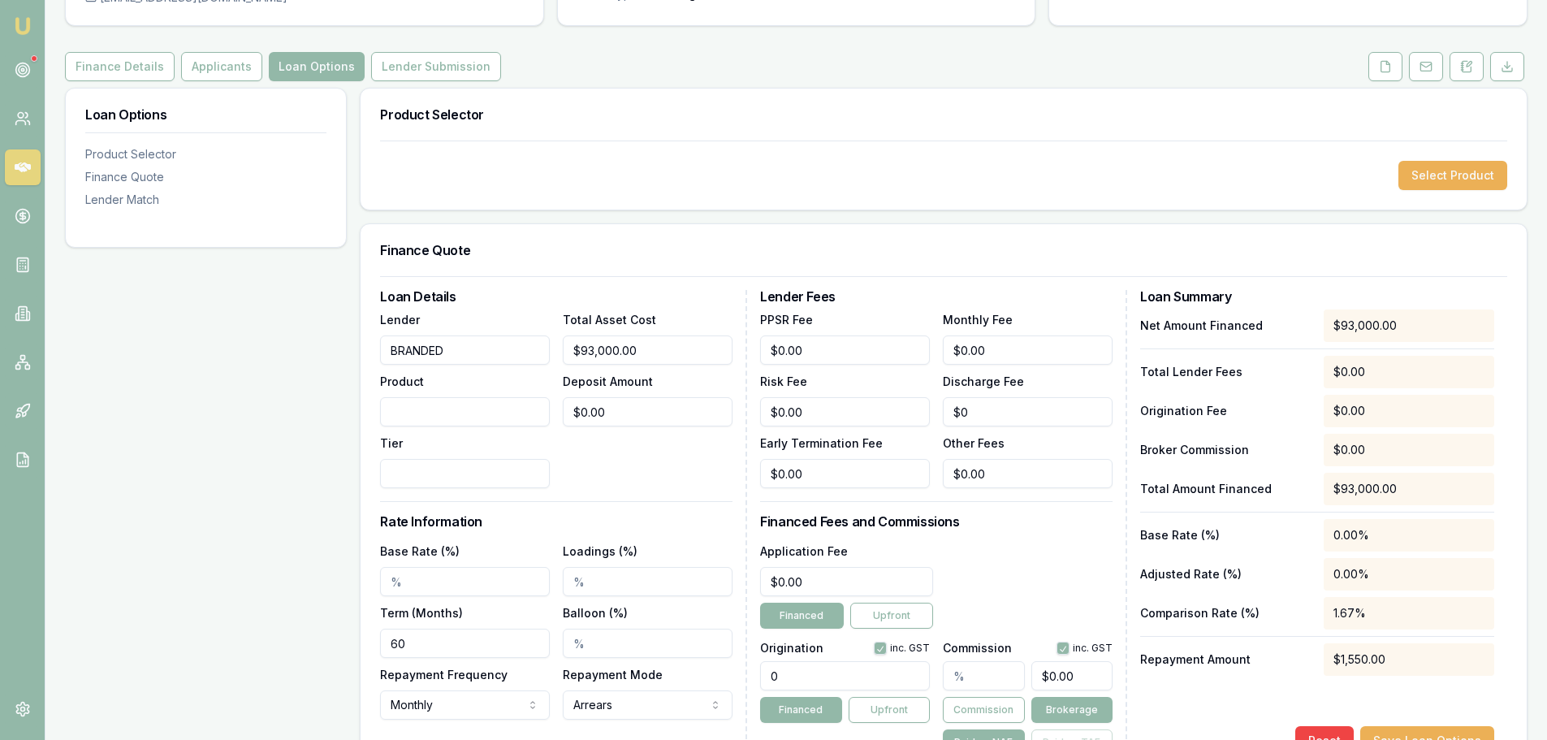
click at [454, 352] on input "BRANDED" at bounding box center [465, 349] width 170 height 29
click at [395, 412] on input "Product" at bounding box center [465, 411] width 170 height 29
type input "COMMERCIAL"
click at [682, 438] on div "Total Asset Cost $93,000.00 Deposit Amount $0.00" at bounding box center [648, 398] width 170 height 179
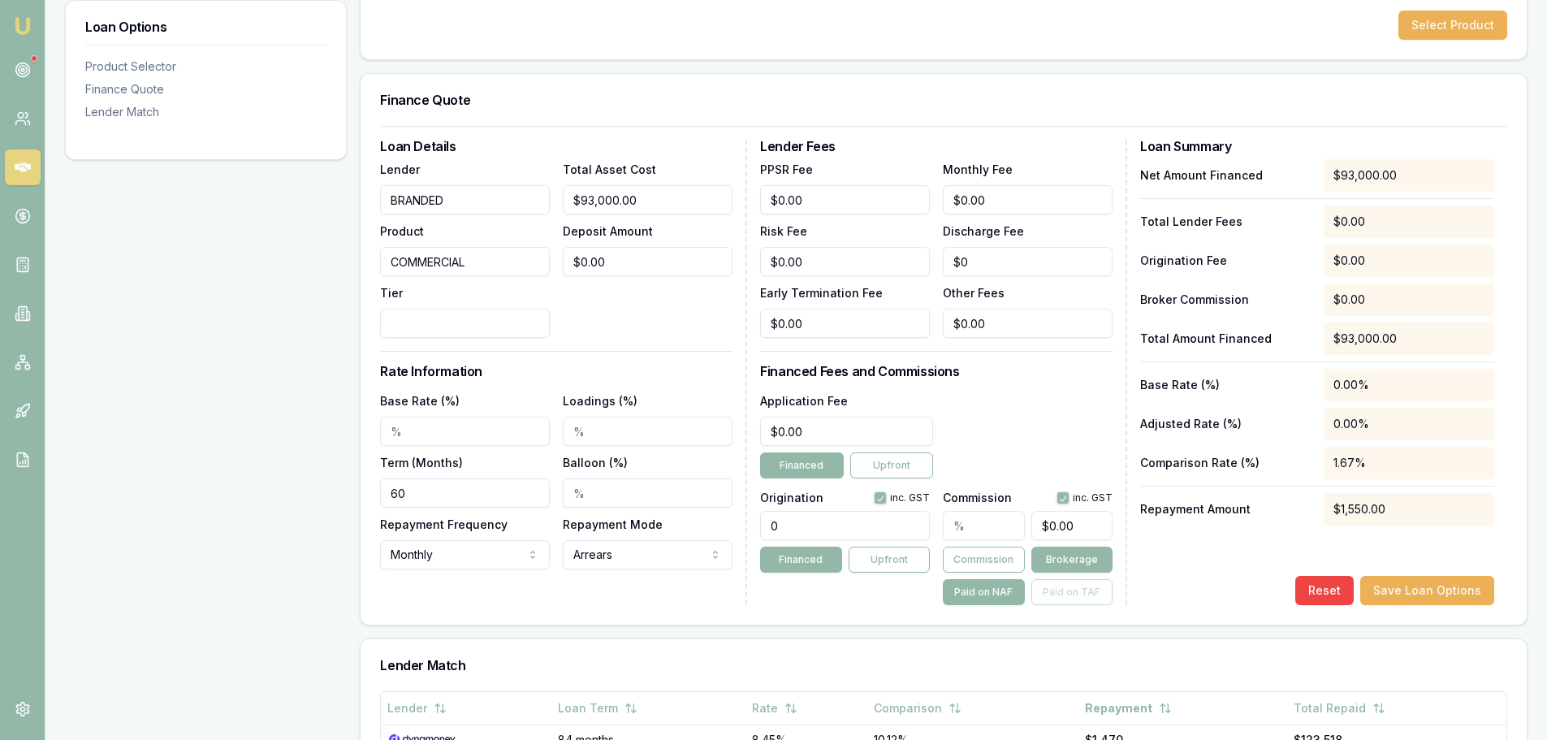
scroll to position [325, 0]
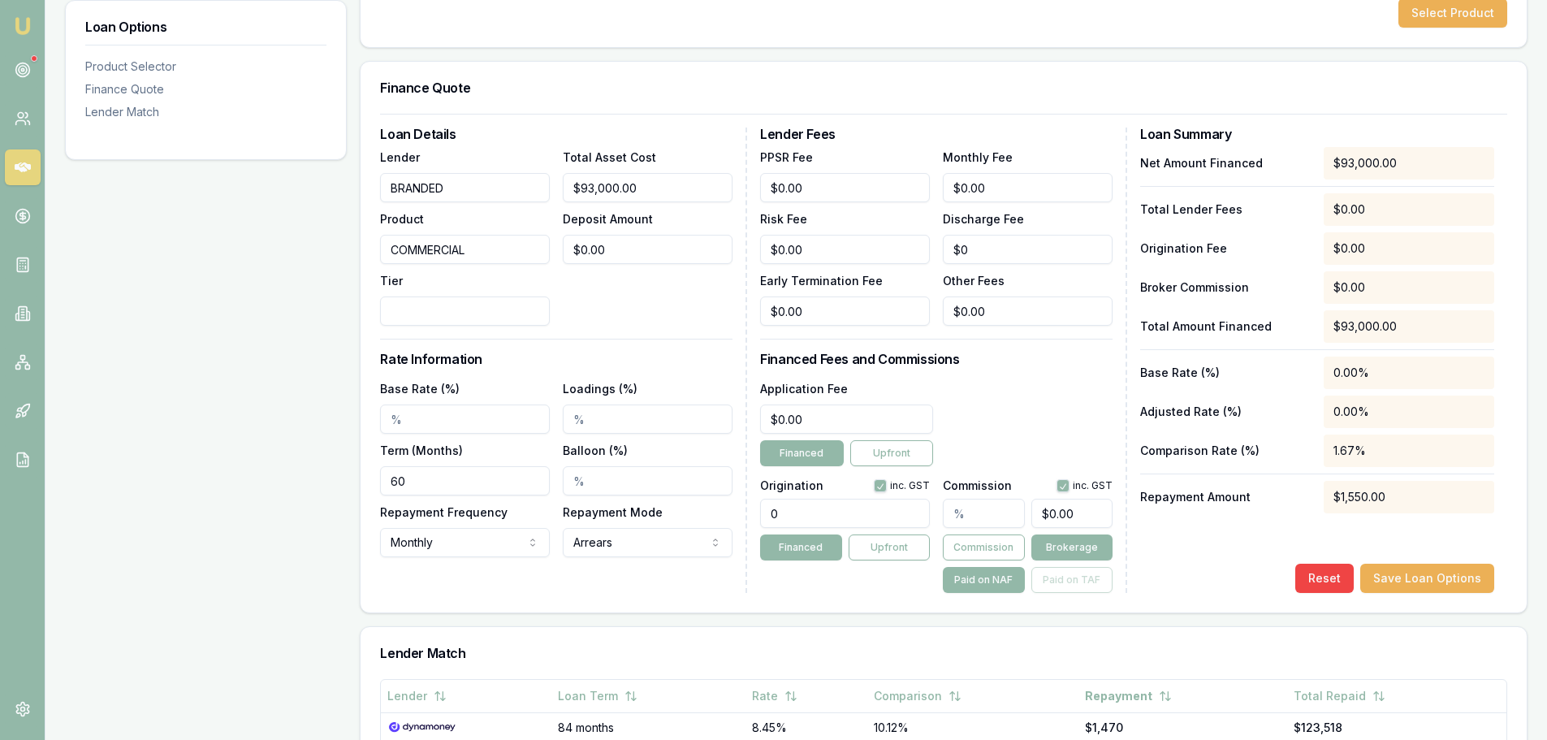
click at [407, 319] on input "Tier" at bounding box center [465, 310] width 170 height 29
click at [387, 415] on input "Base Rate (%)" at bounding box center [465, 418] width 170 height 29
type input "11.75%"
click at [309, 410] on div "Loan Options Product Selector Finance Quote Lender Match" at bounding box center [206, 505] width 282 height 1161
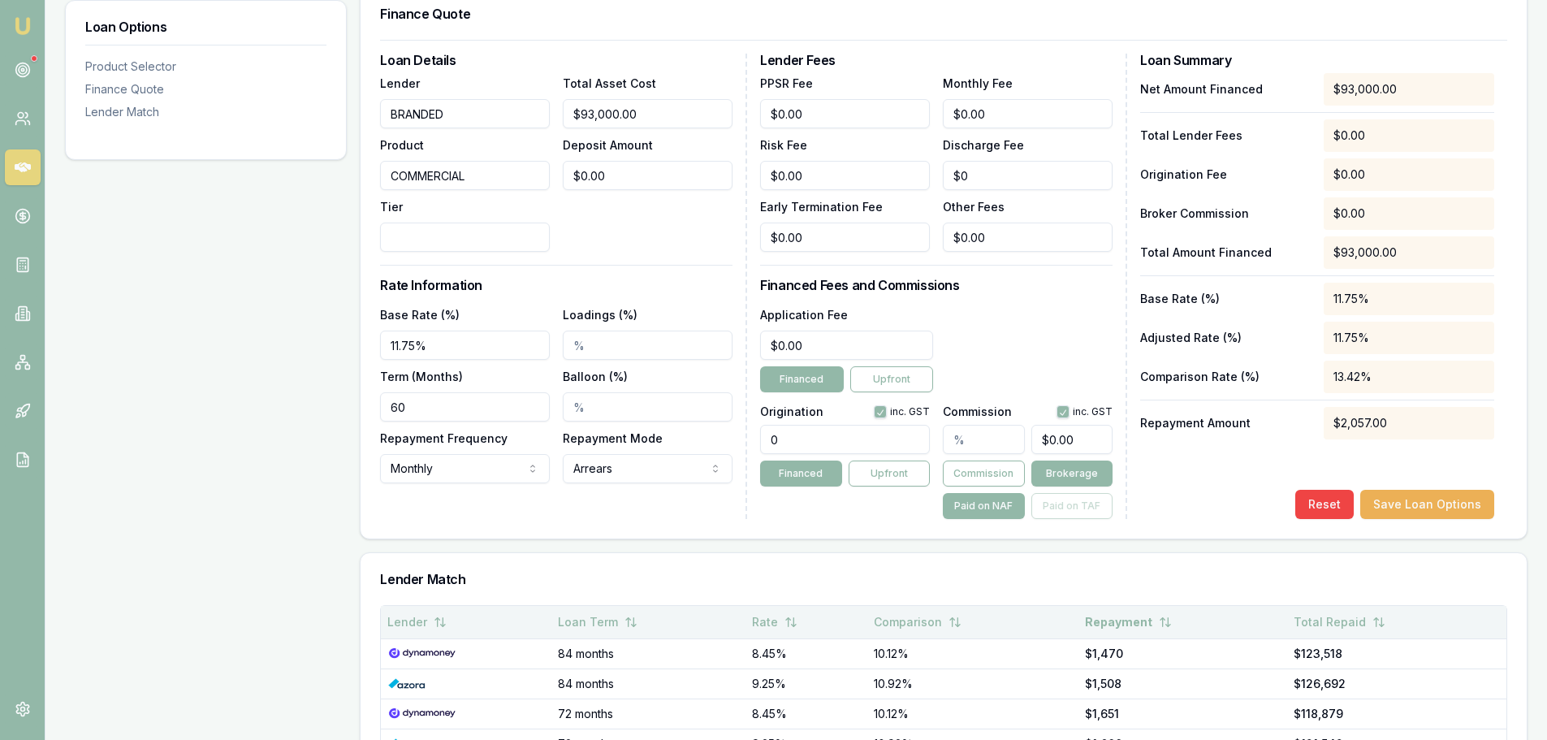
scroll to position [406, 0]
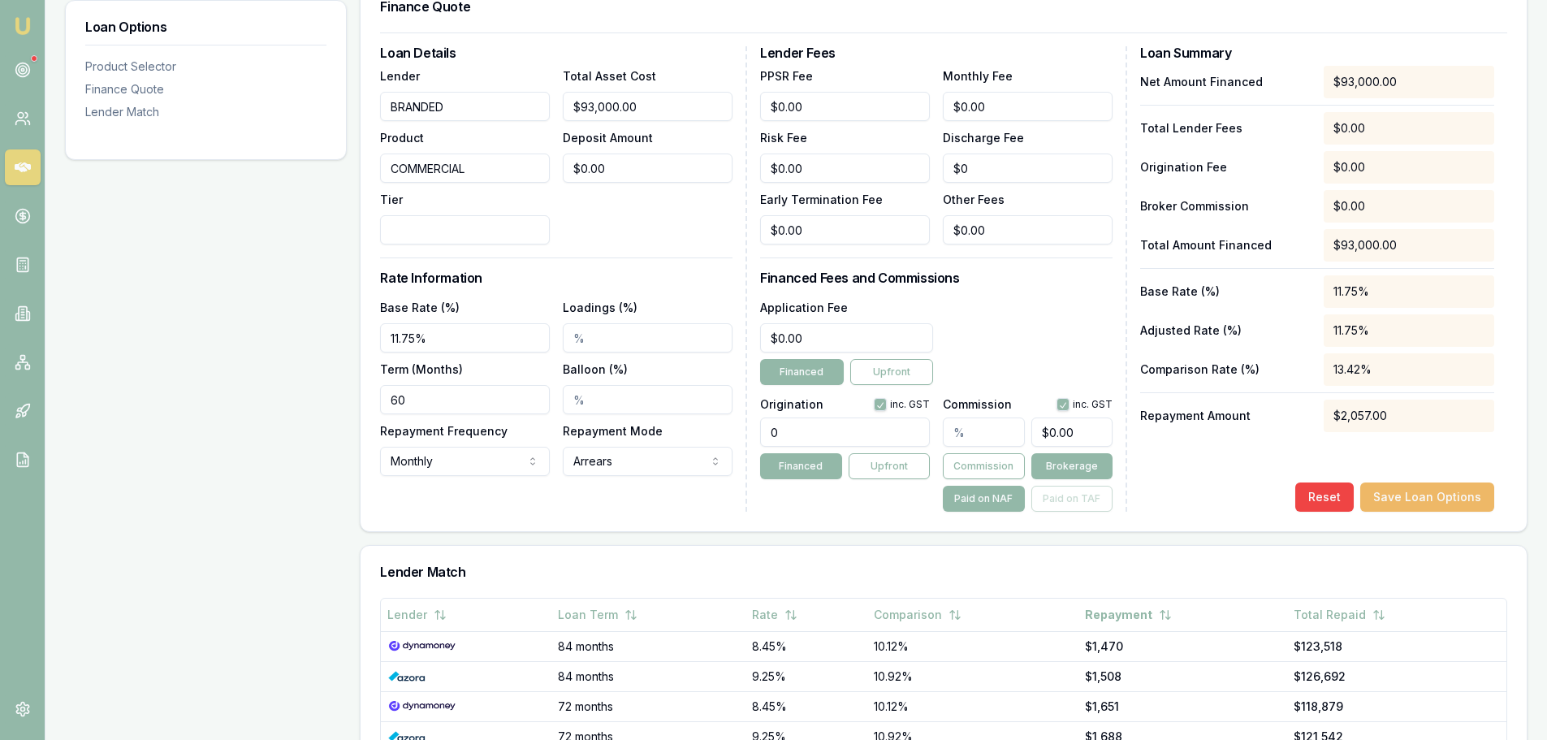
click at [1415, 495] on button "Save Loan Options" at bounding box center [1427, 496] width 134 height 29
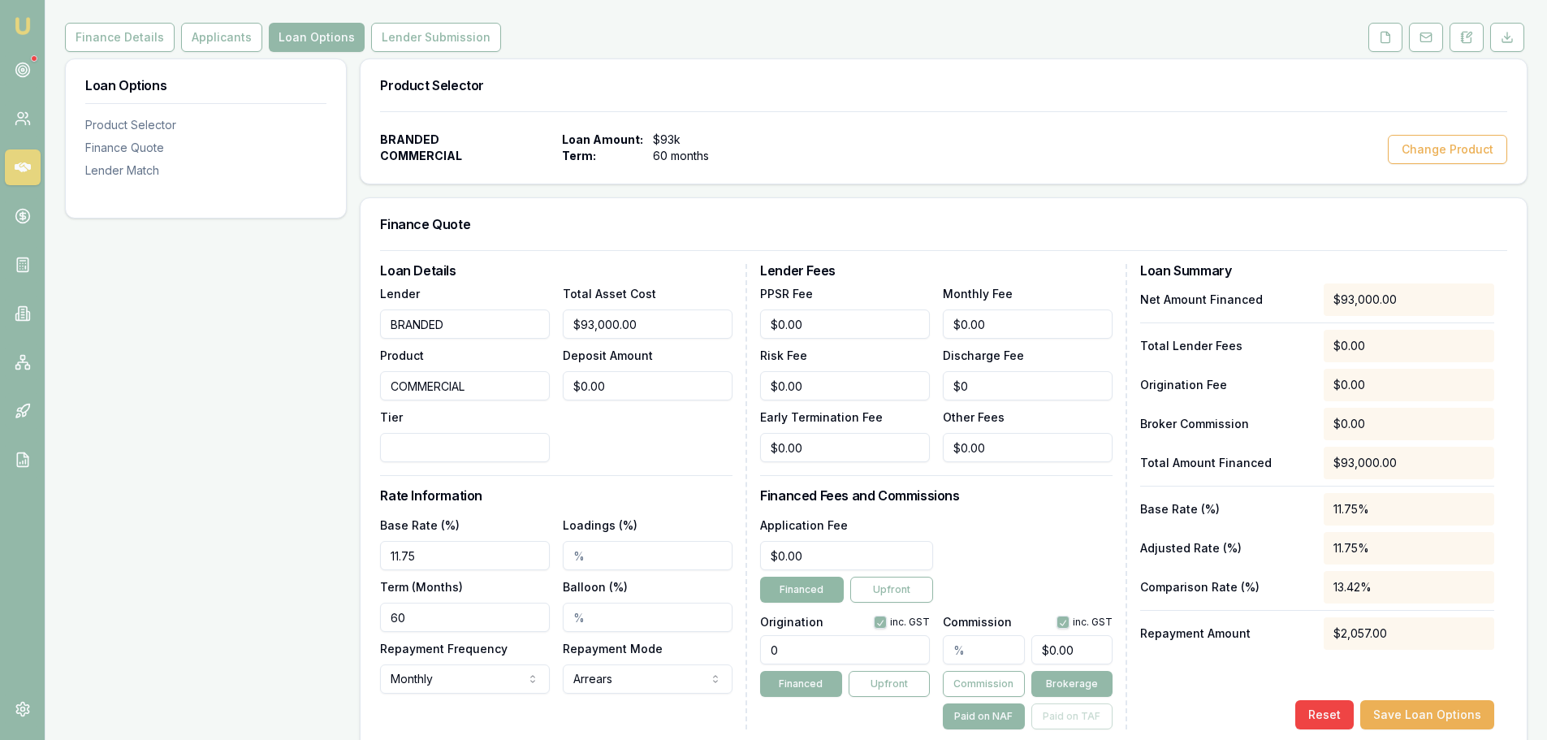
scroll to position [162, 0]
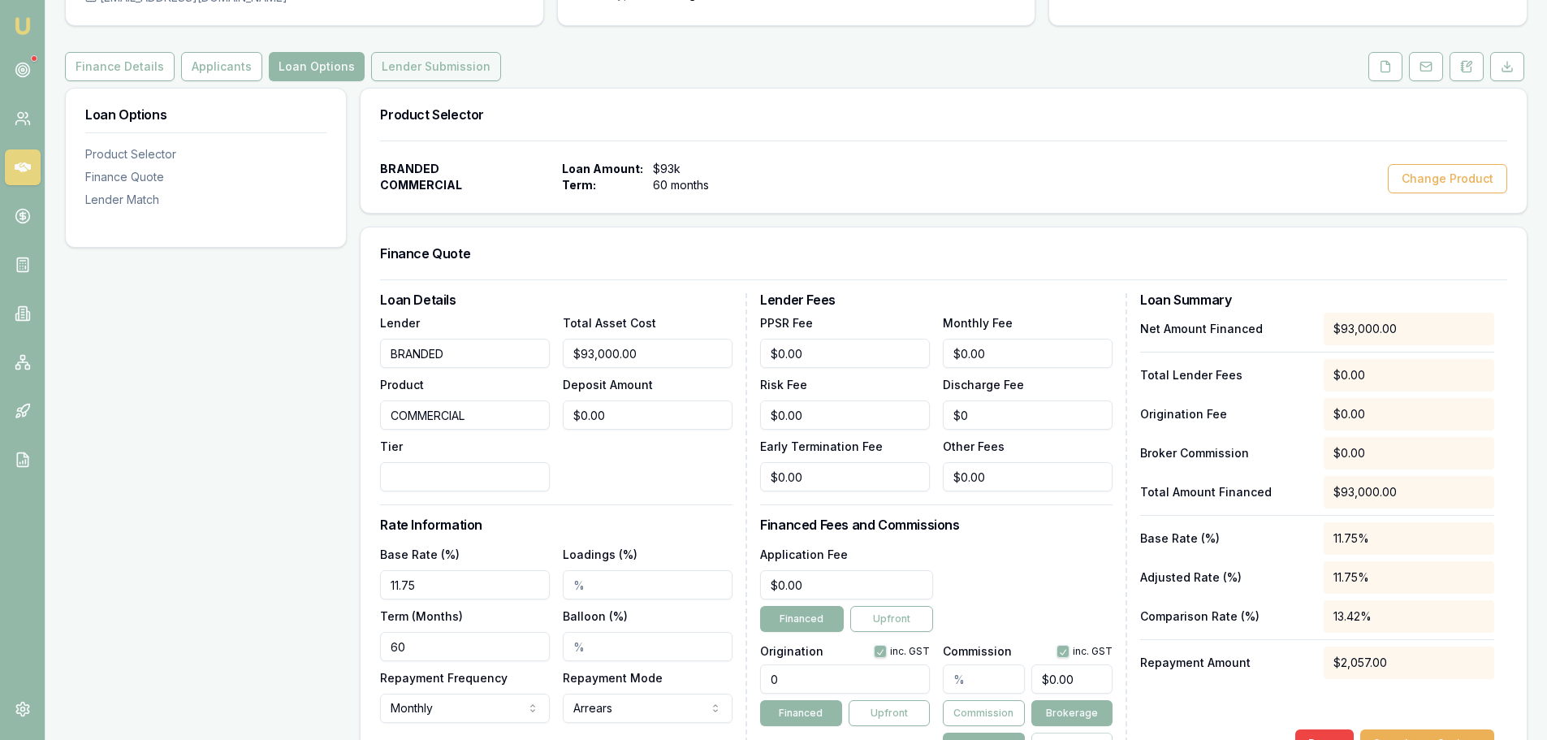
click at [414, 75] on button "Lender Submission" at bounding box center [436, 66] width 130 height 29
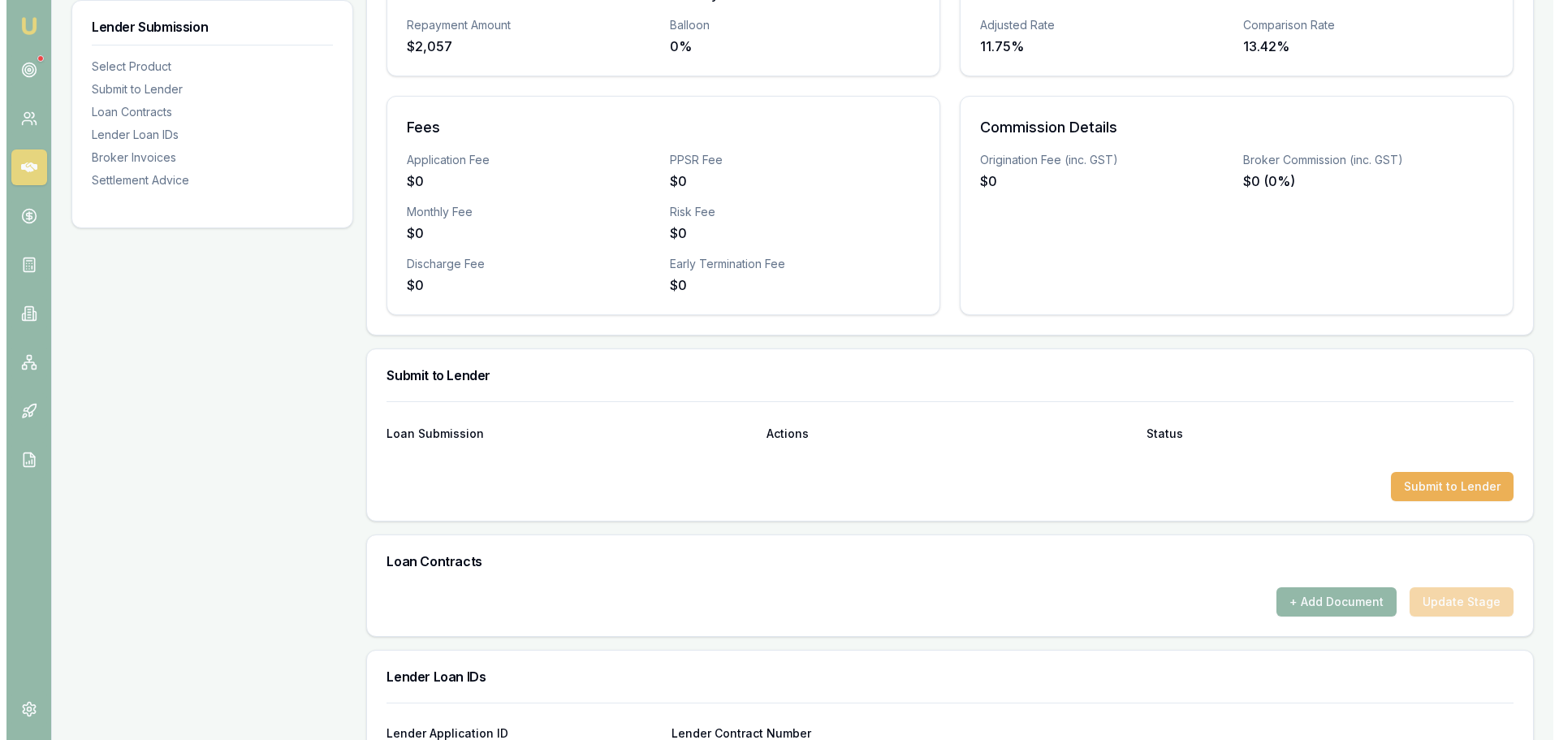
scroll to position [487, 0]
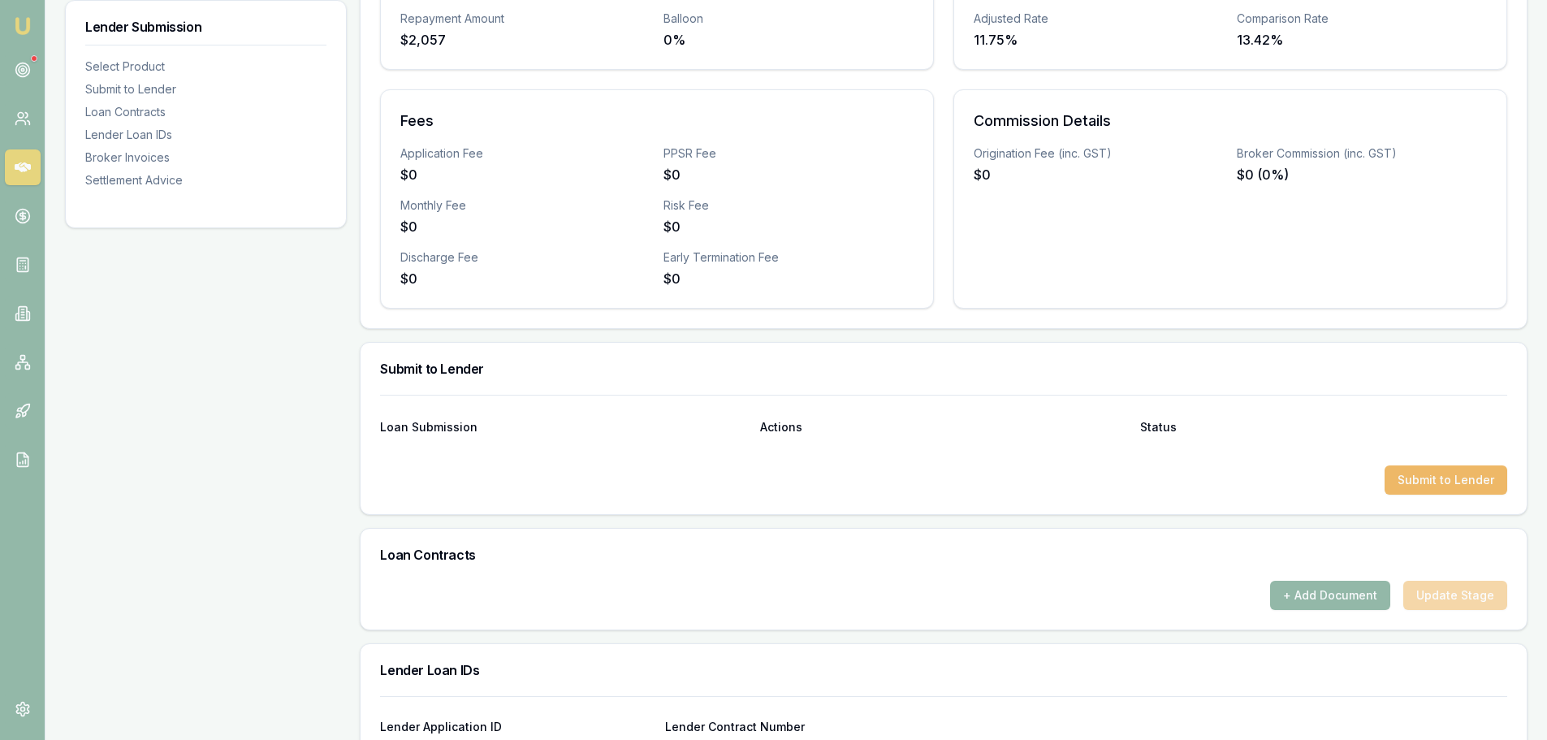
click at [1434, 473] on button "Submit to Lender" at bounding box center [1446, 479] width 123 height 29
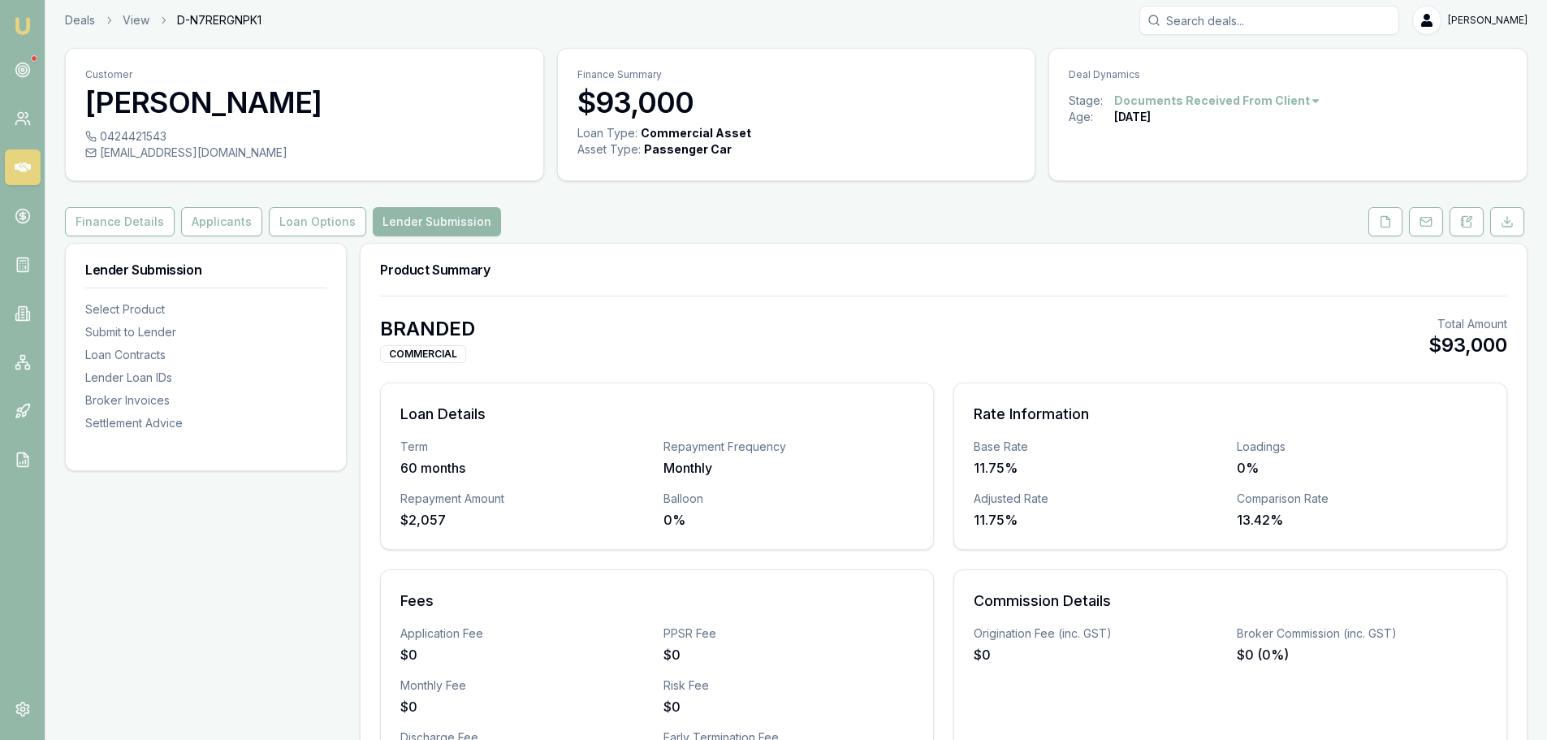
scroll to position [0, 0]
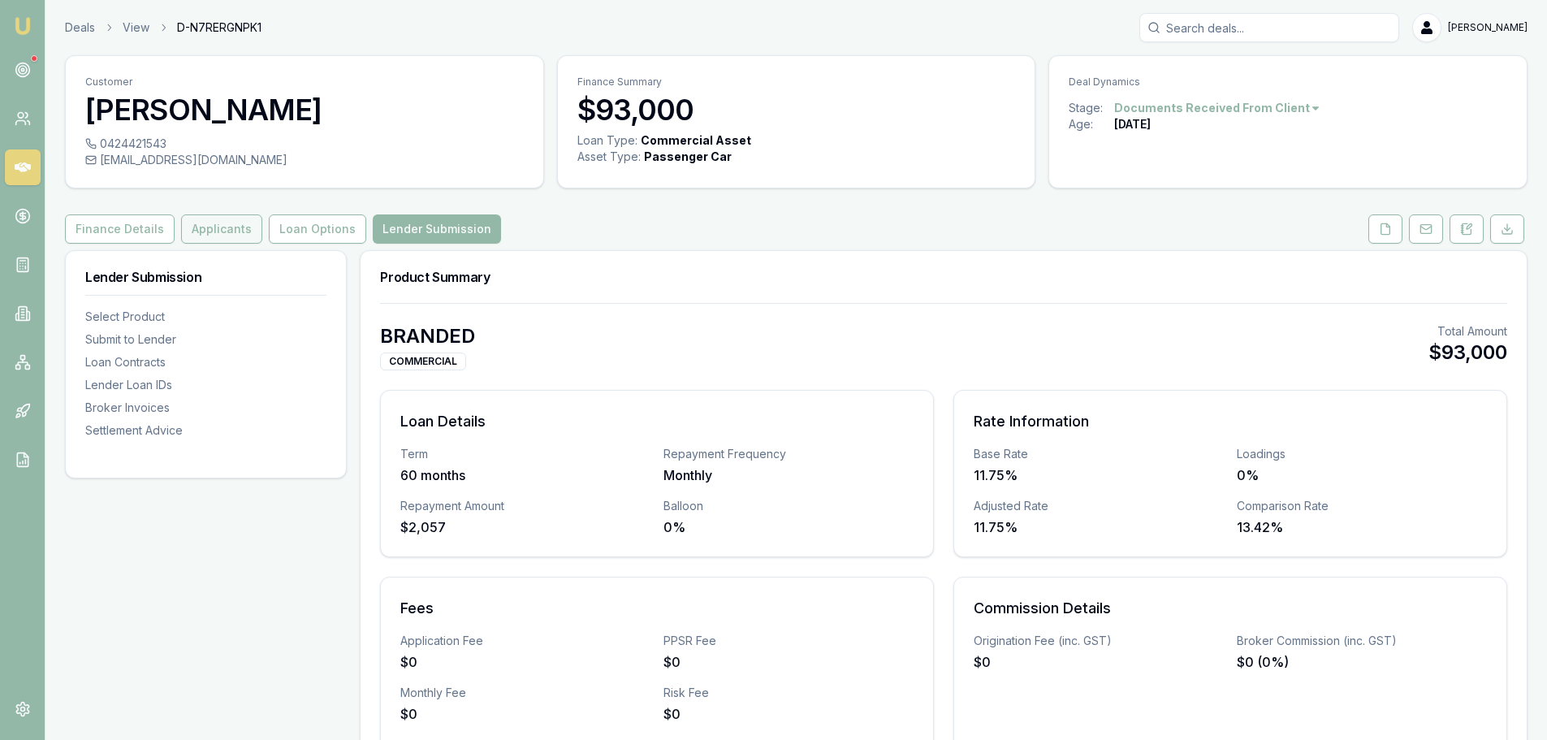
click at [211, 225] on button "Applicants" at bounding box center [221, 228] width 81 height 29
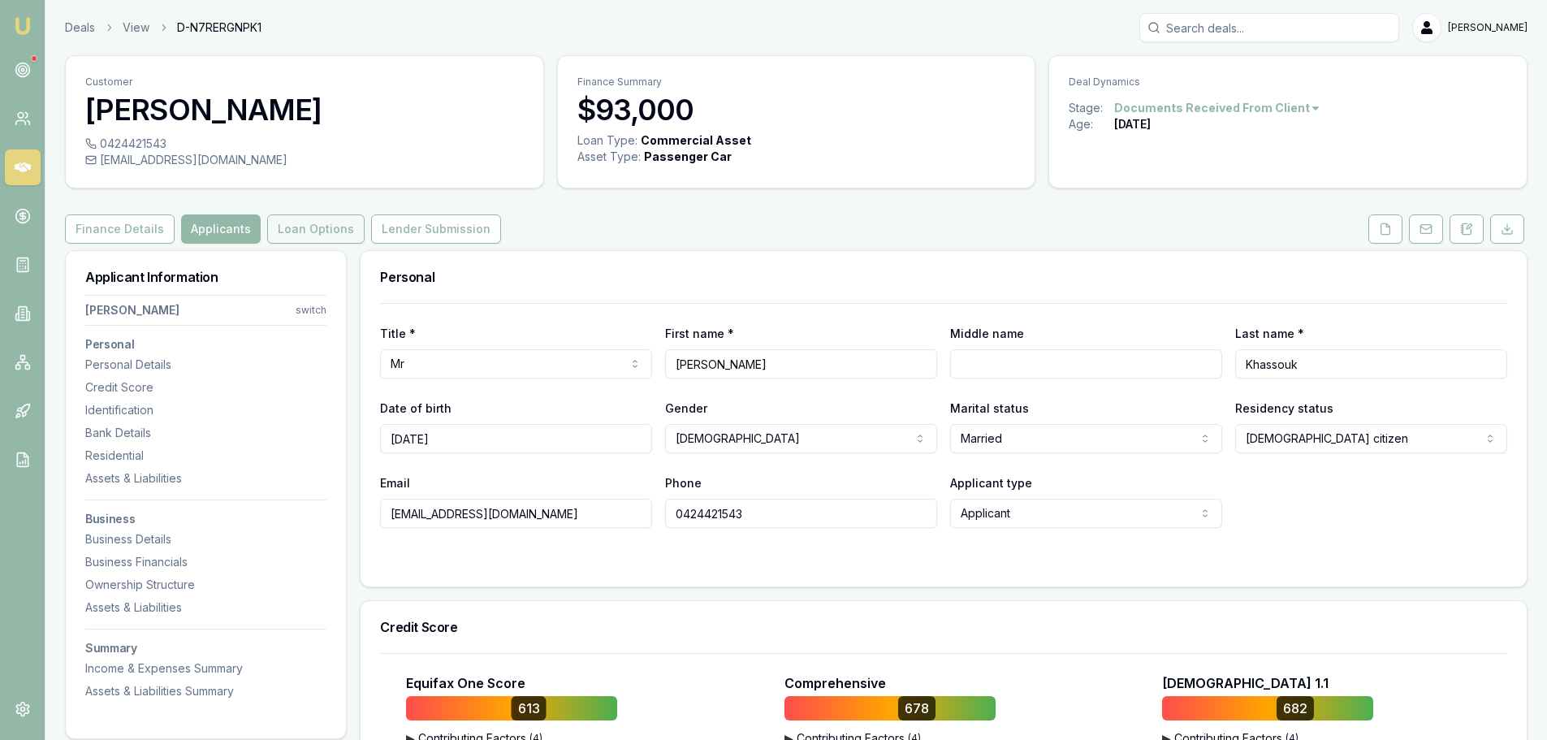
click at [279, 225] on button "Loan Options" at bounding box center [315, 228] width 97 height 29
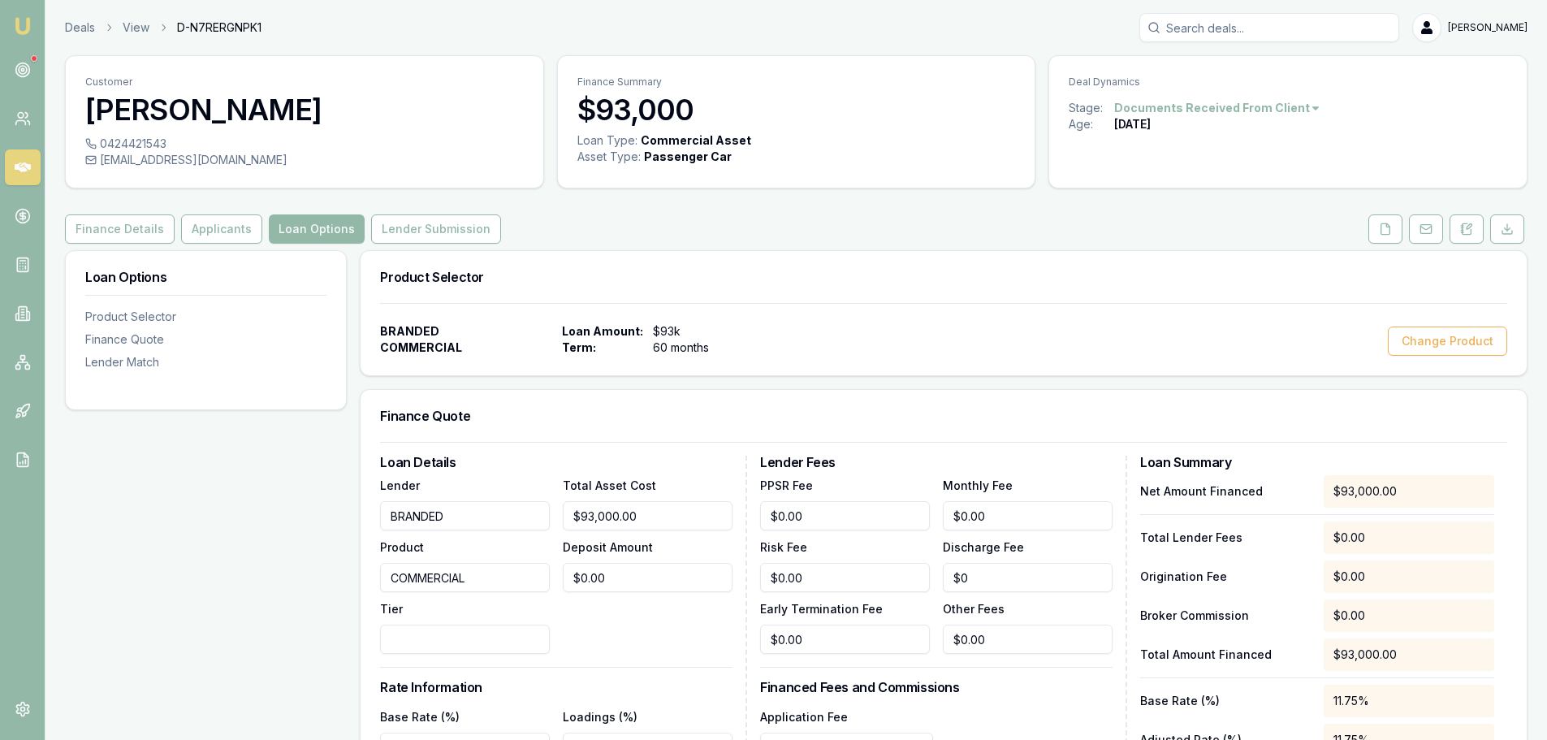
click at [395, 633] on input "Tier" at bounding box center [465, 639] width 170 height 29
type input "1"
type input "2"
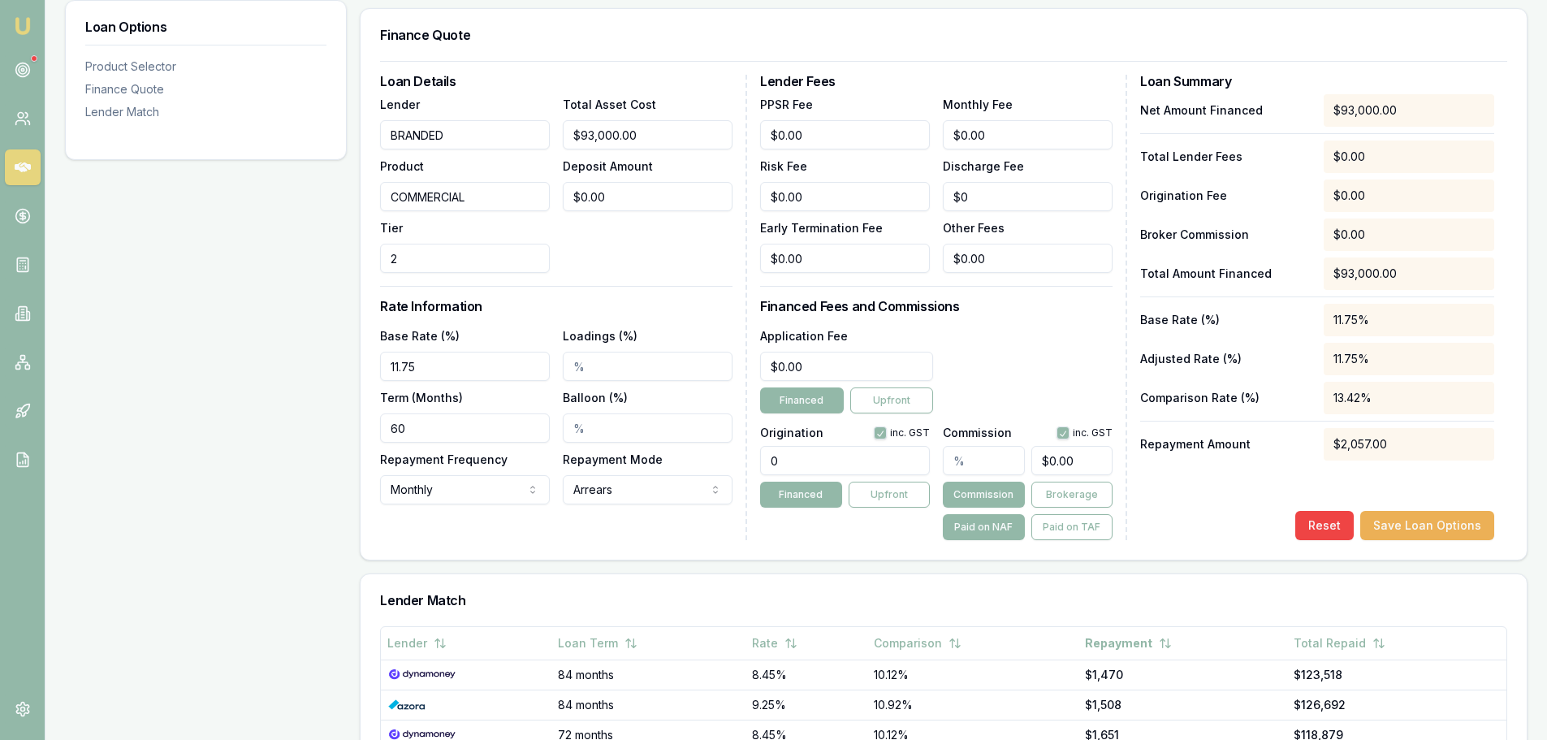
scroll to position [487, 0]
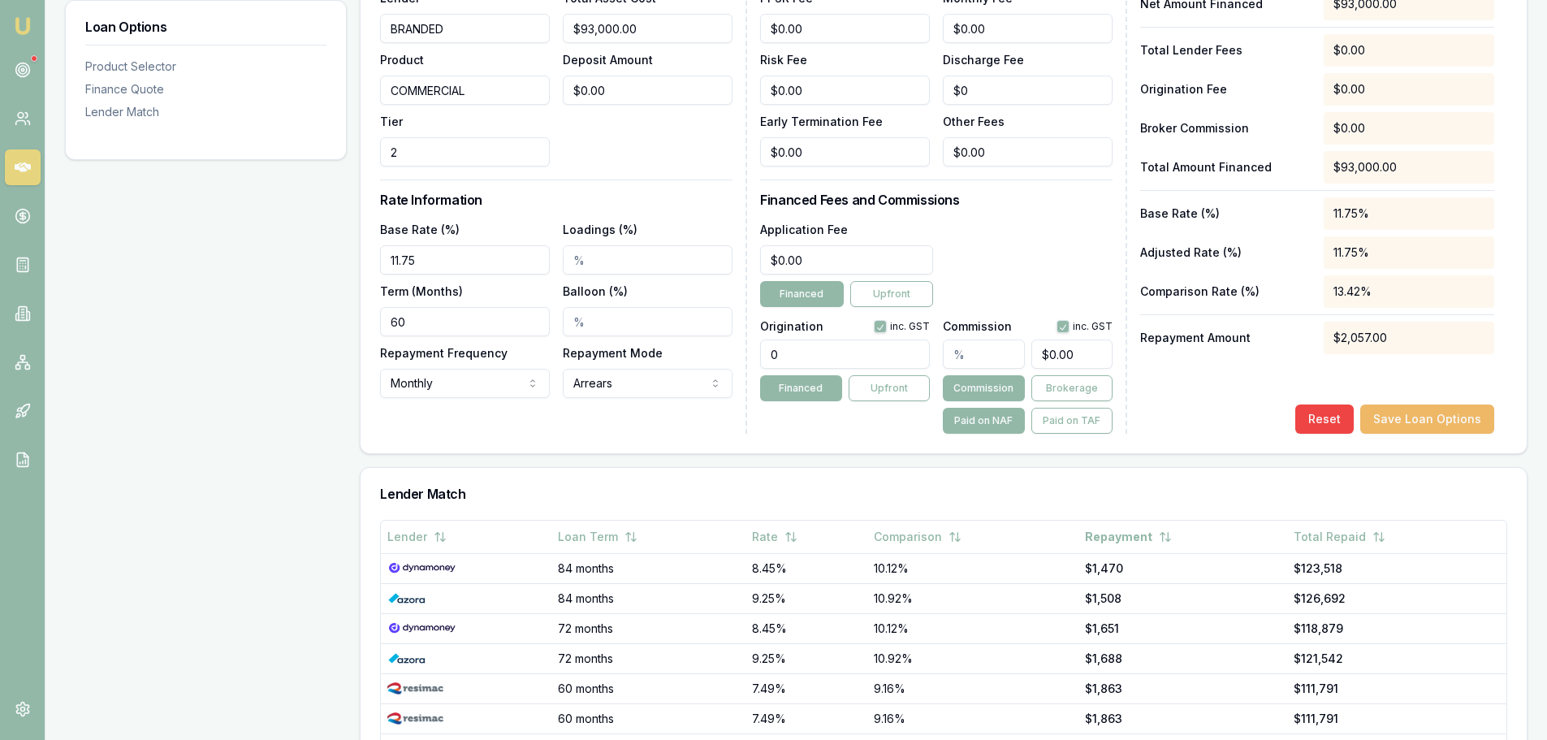
click at [1425, 416] on button "Save Loan Options" at bounding box center [1427, 418] width 134 height 29
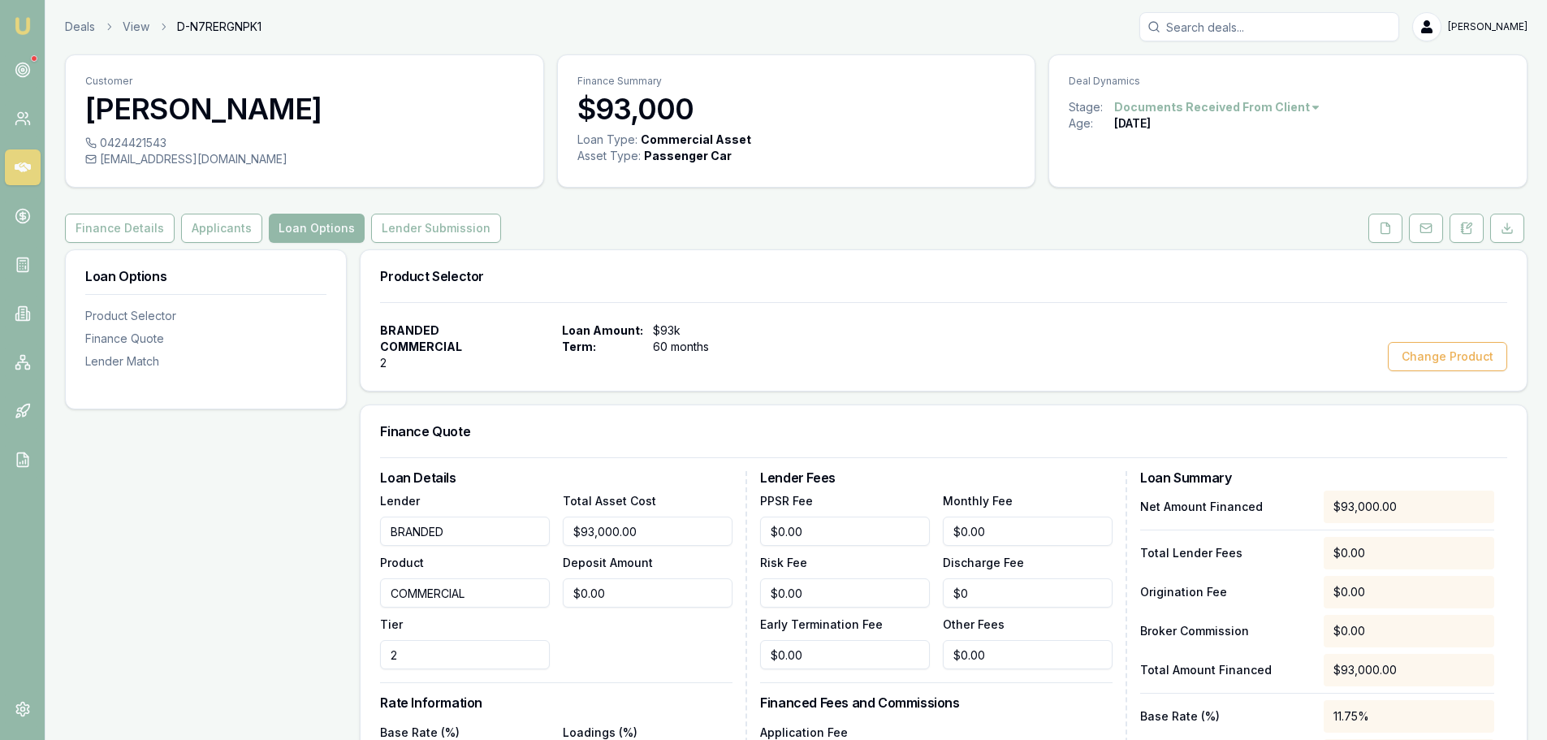
scroll to position [0, 0]
click at [427, 223] on button "Lender Submission" at bounding box center [436, 228] width 130 height 29
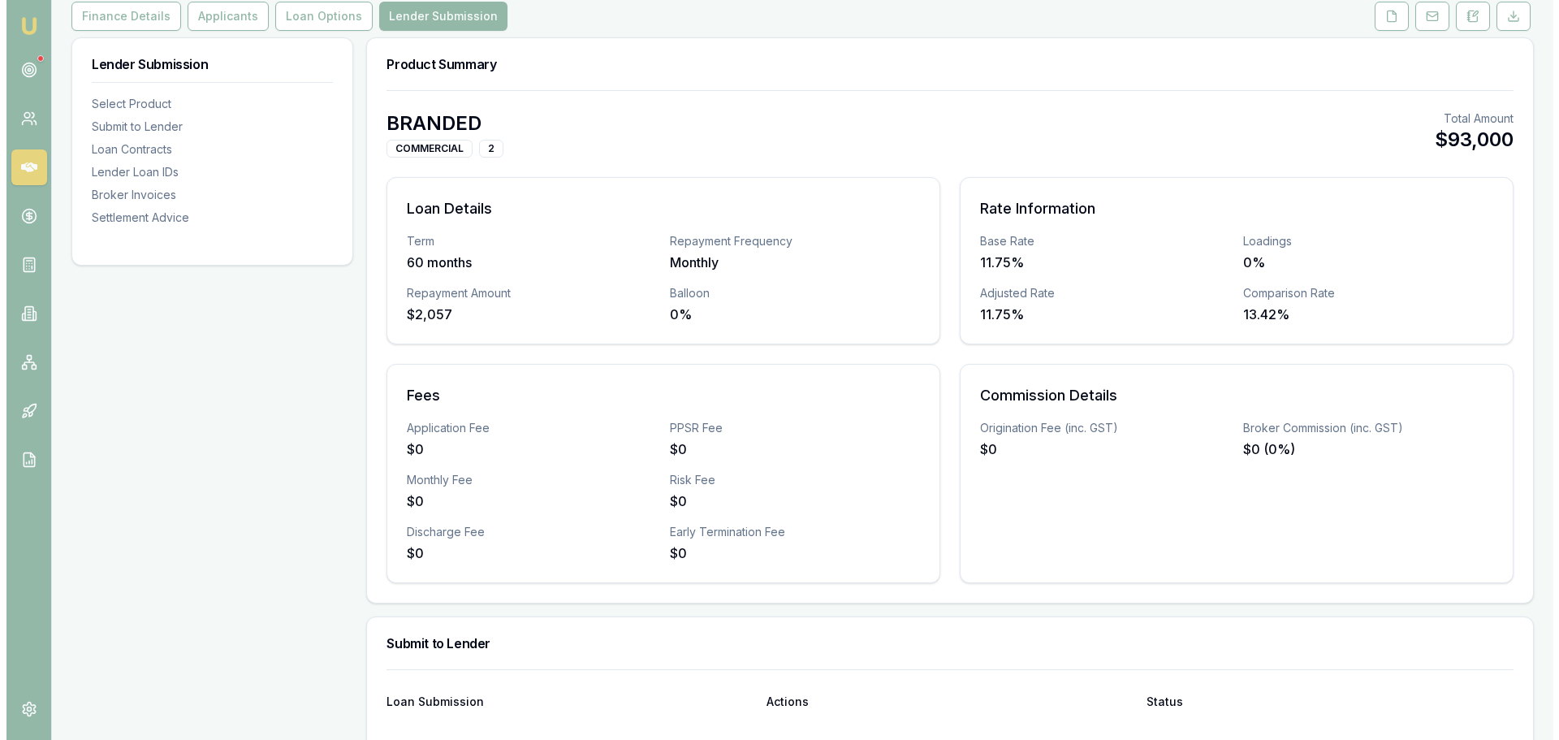
scroll to position [370, 0]
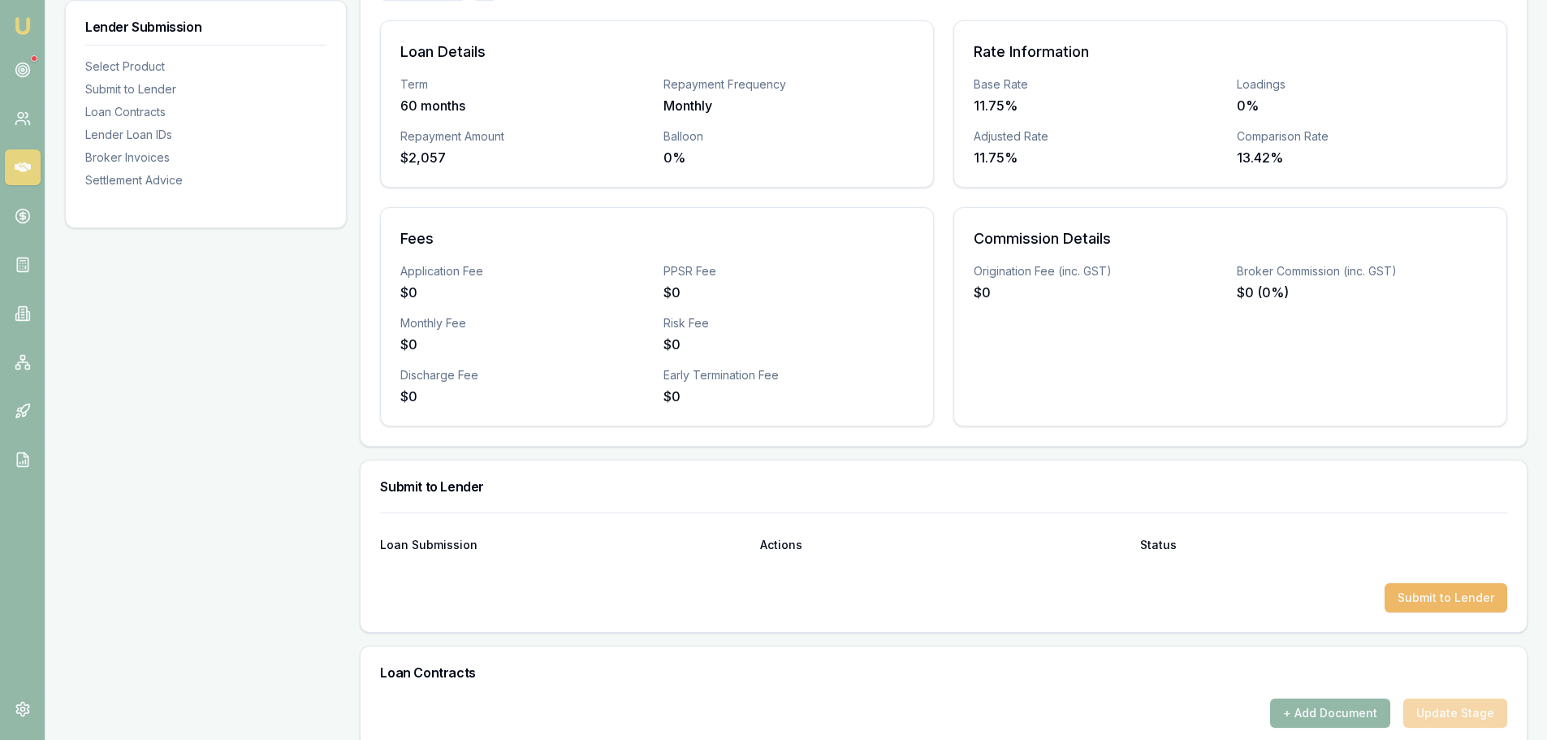
click at [1424, 592] on button "Submit to Lender" at bounding box center [1446, 597] width 123 height 29
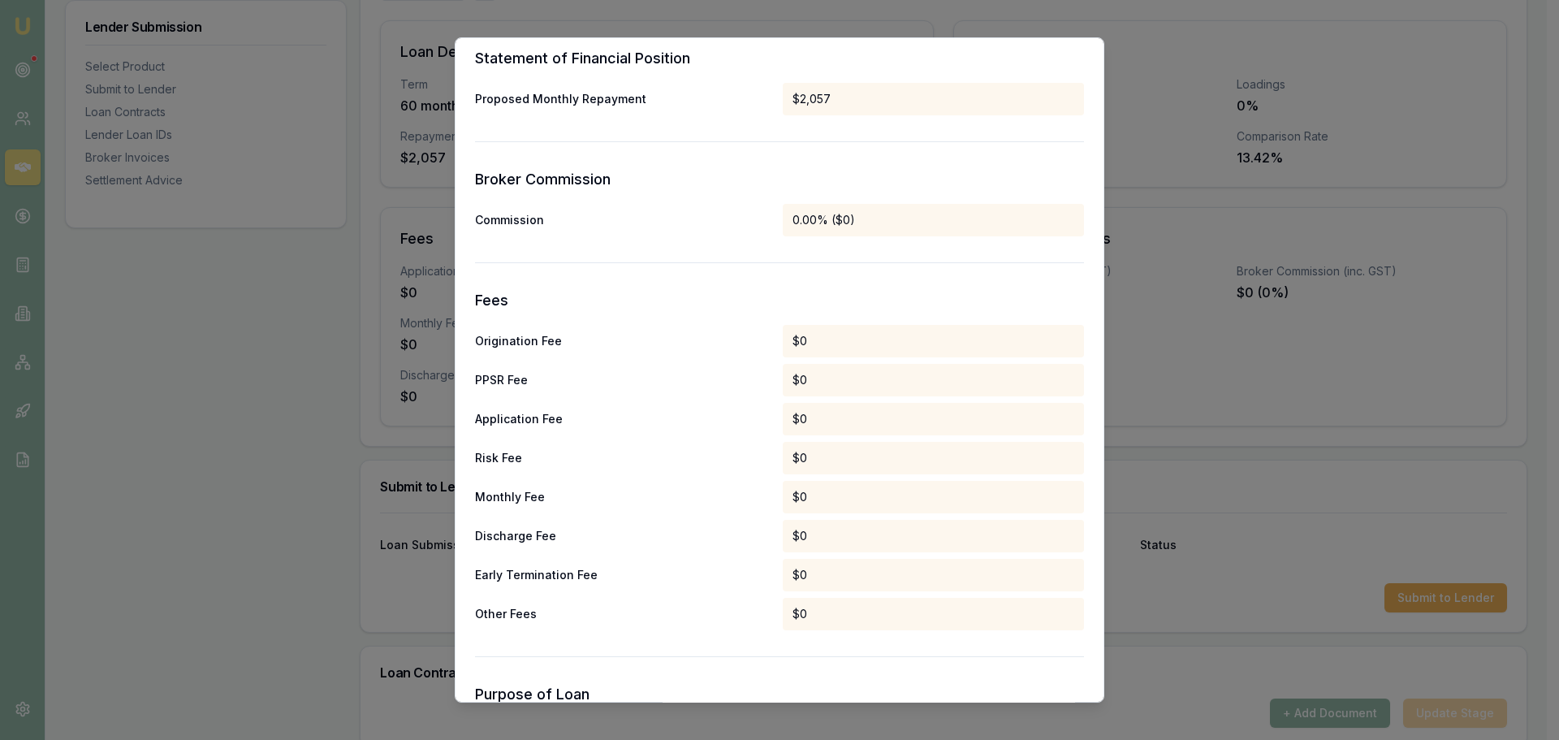
scroll to position [759, 0]
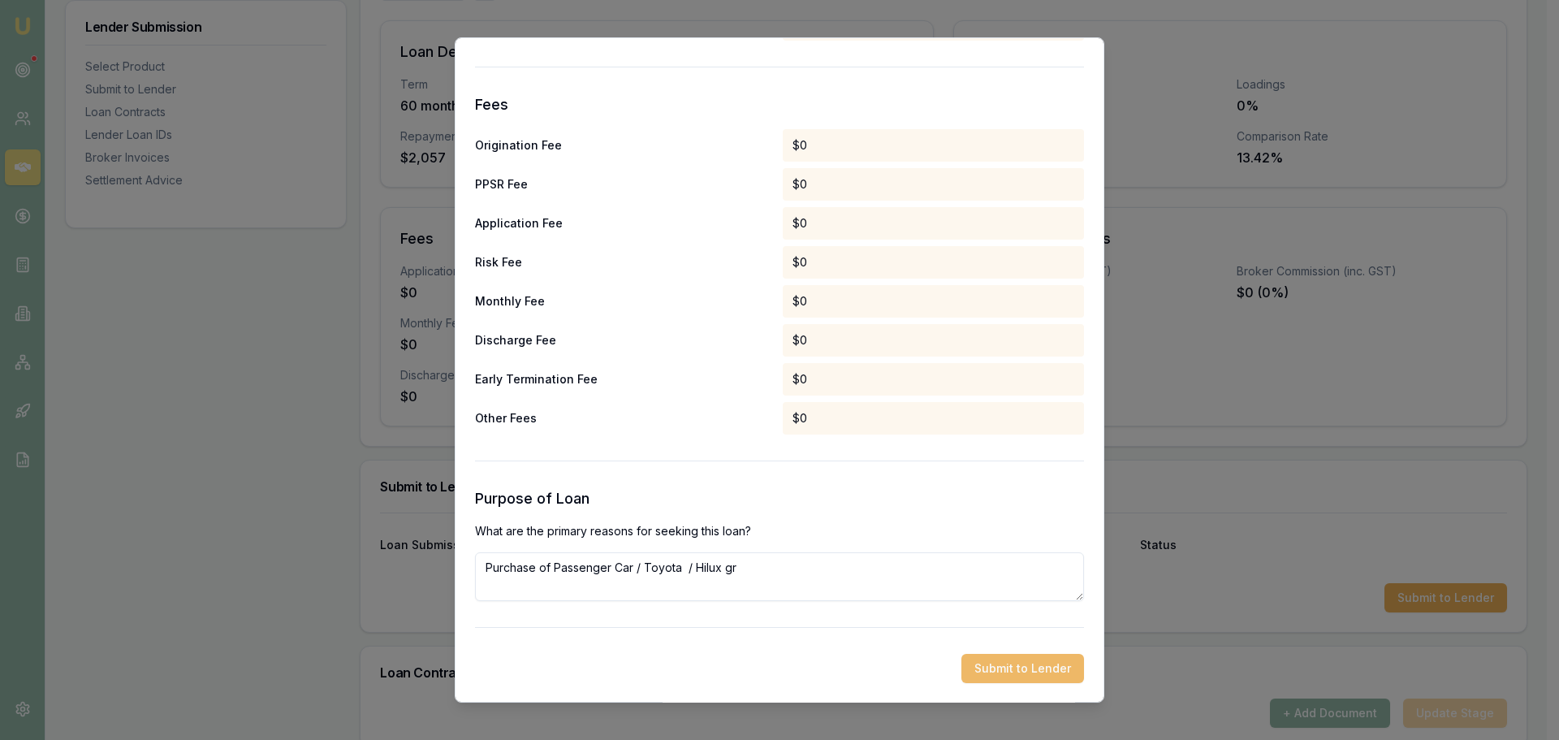
click at [1012, 671] on button "Submit to Lender" at bounding box center [1023, 668] width 123 height 29
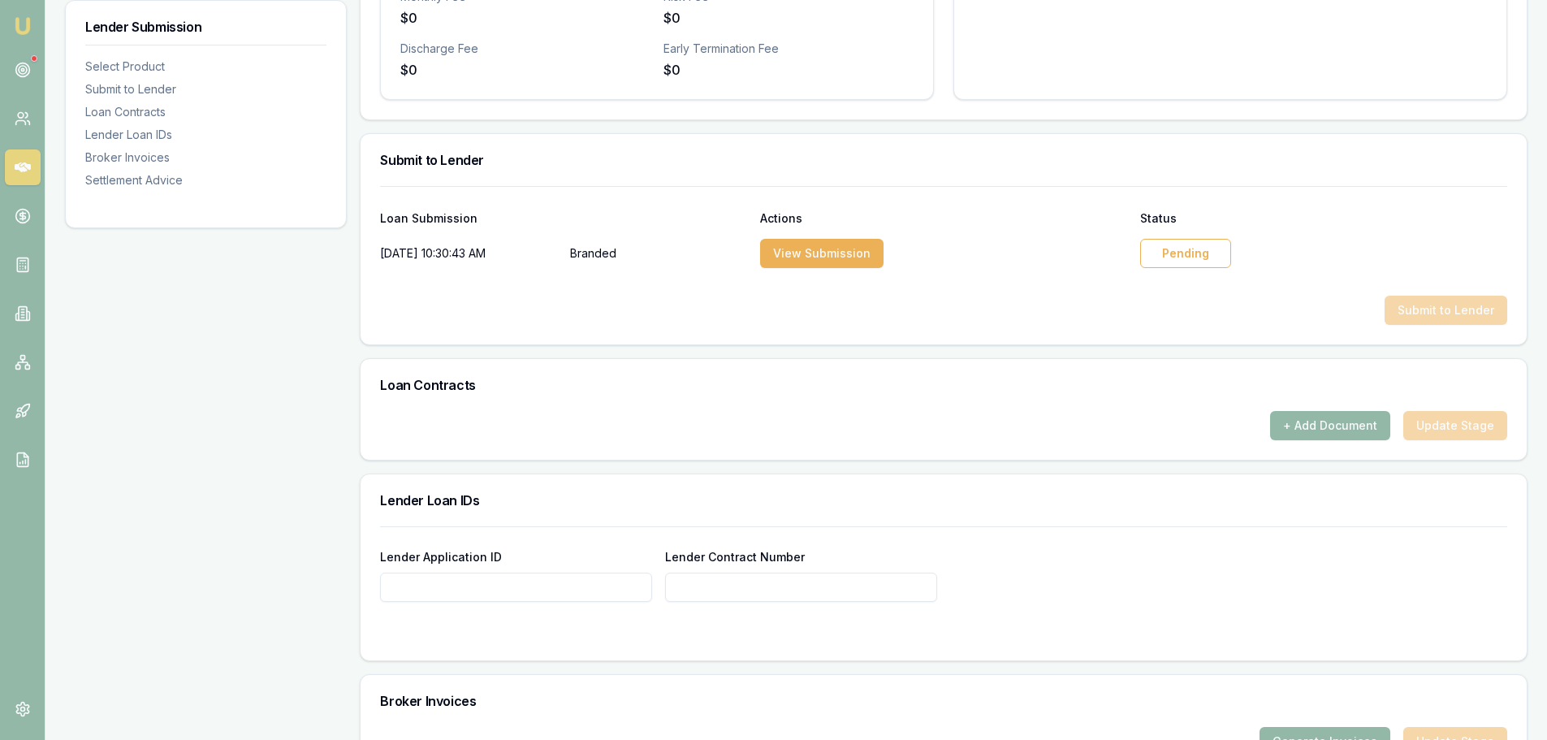
scroll to position [694, 0]
paste input "3182562466 SUFFICIENT ENERGY PTY LTD"
drag, startPoint x: 465, startPoint y: 587, endPoint x: 664, endPoint y: 586, distance: 199.0
click at [664, 586] on div "Lender Application ID 3182562466 SUFFICIENT ENERGY PTY LTD Lender Contract Numb…" at bounding box center [943, 575] width 1127 height 55
type input "3182562466 SUFFICIENT ENERGY PTY LTD"
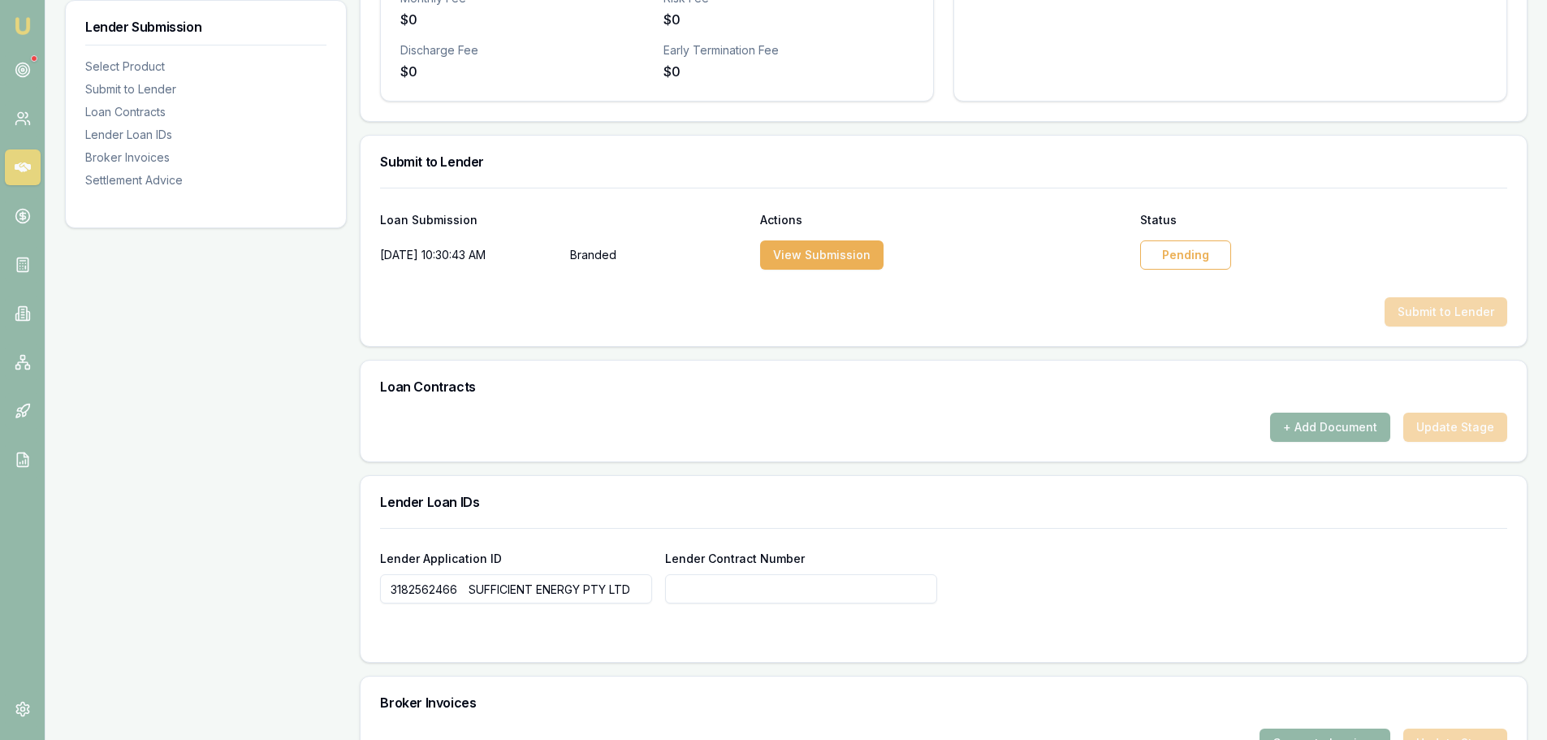
paste input "3182562466 SUFFICIENT ENERGY PTY LTD"
drag, startPoint x: 752, startPoint y: 586, endPoint x: 940, endPoint y: 579, distance: 188.6
click at [940, 579] on div "Lender Application ID 3182562466 SUFFICIENT ENERGY PTY LTD Lender Contract Numb…" at bounding box center [943, 575] width 1127 height 55
type input "3182562466"
drag, startPoint x: 634, startPoint y: 585, endPoint x: 465, endPoint y: 598, distance: 170.2
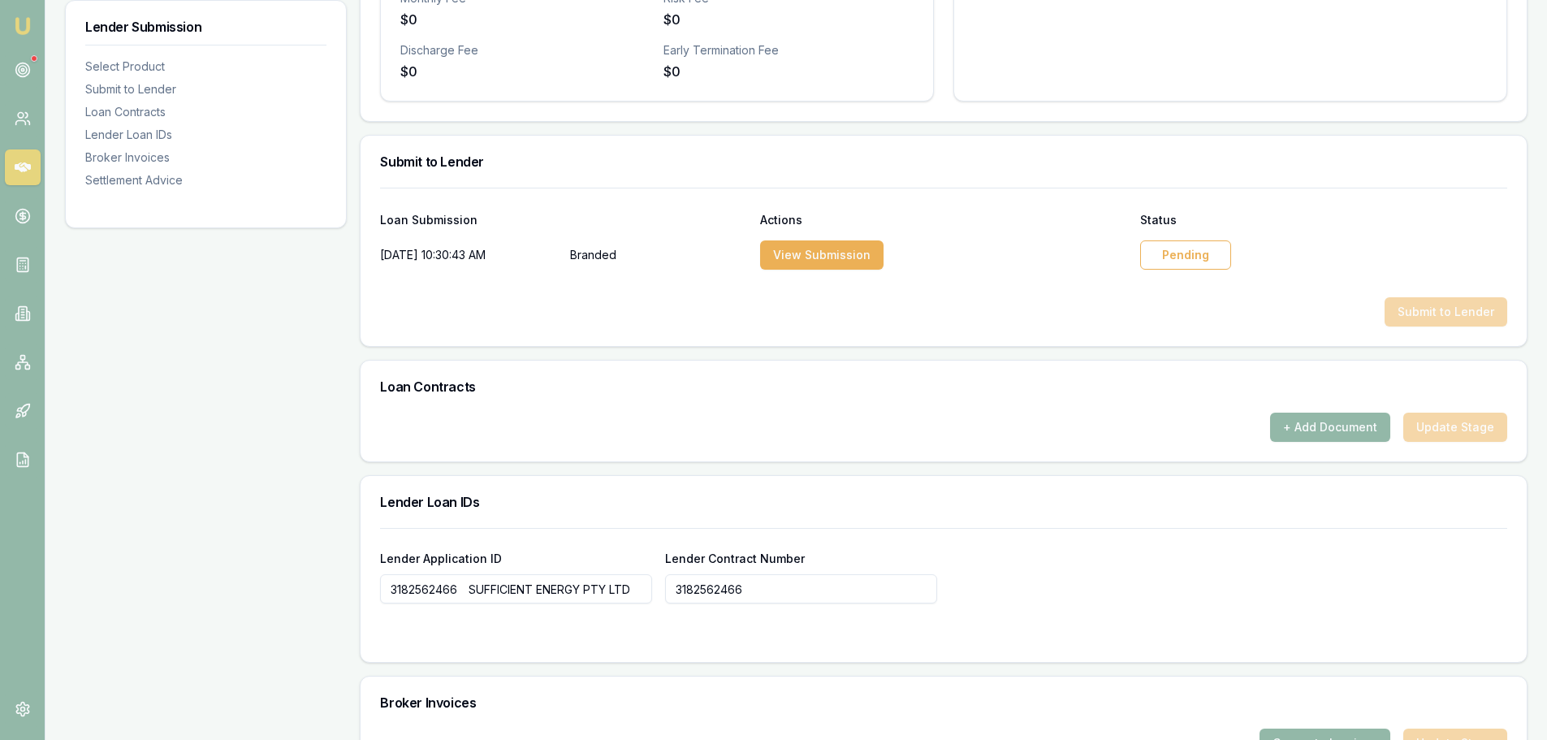
click at [465, 598] on input "3182562466 SUFFICIENT ENERGY PTY LTD" at bounding box center [516, 588] width 272 height 29
type input "3182562466"
click at [276, 638] on div "Lender Submission Select Product Submit to Lender Loan Contracts Lender Loan ID…" at bounding box center [206, 283] width 282 height 1454
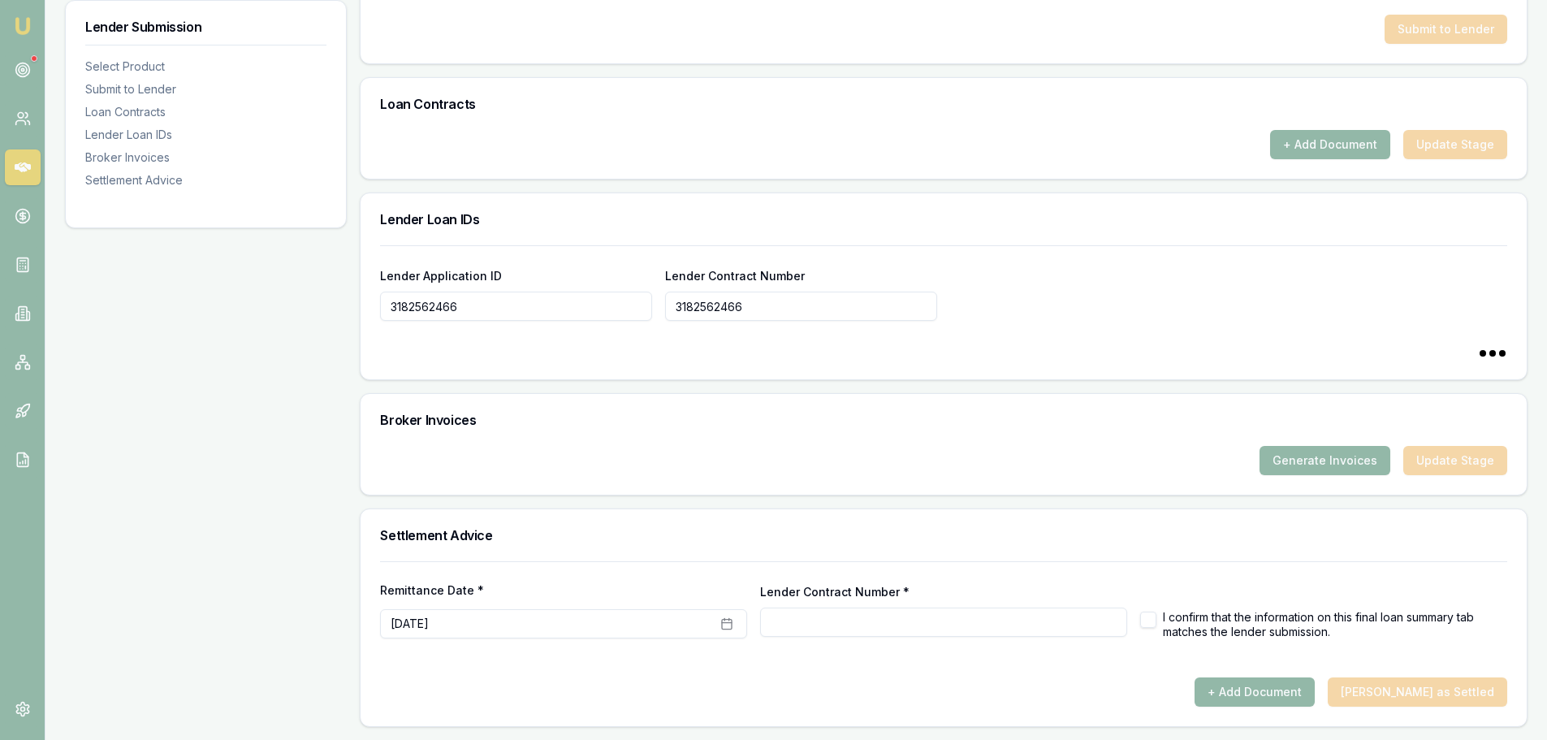
type input "3182562466"
click at [274, 478] on div "Lender Submission Select Product Submit to Lender Loan Contracts Lender Loan ID…" at bounding box center [206, 0] width 282 height 1454
click at [106, 446] on div "Lender Submission Select Product Submit to Lender Loan Contracts Lender Loan ID…" at bounding box center [206, 0] width 282 height 1454
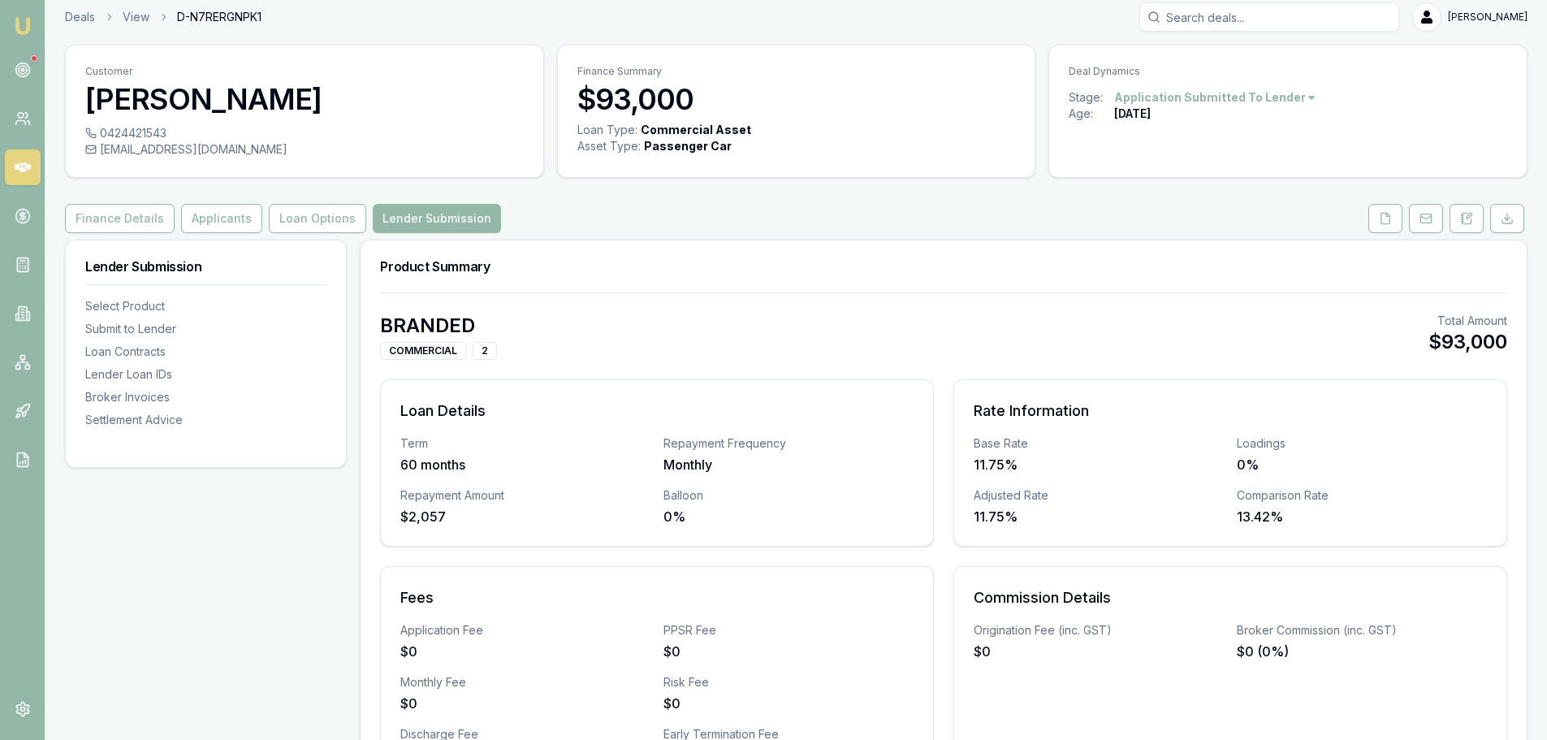
scroll to position [0, 0]
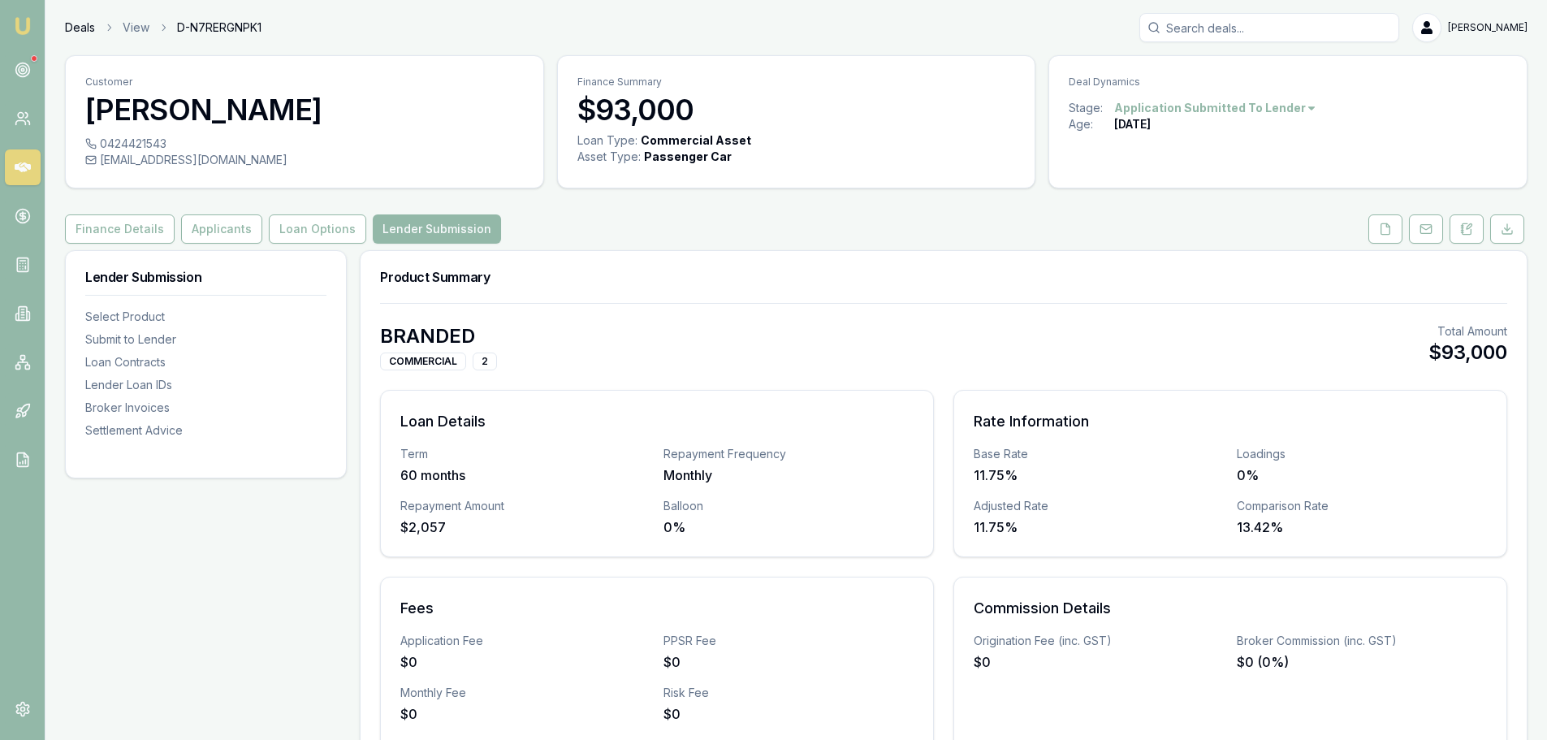
click at [79, 24] on link "Deals" at bounding box center [80, 27] width 30 height 16
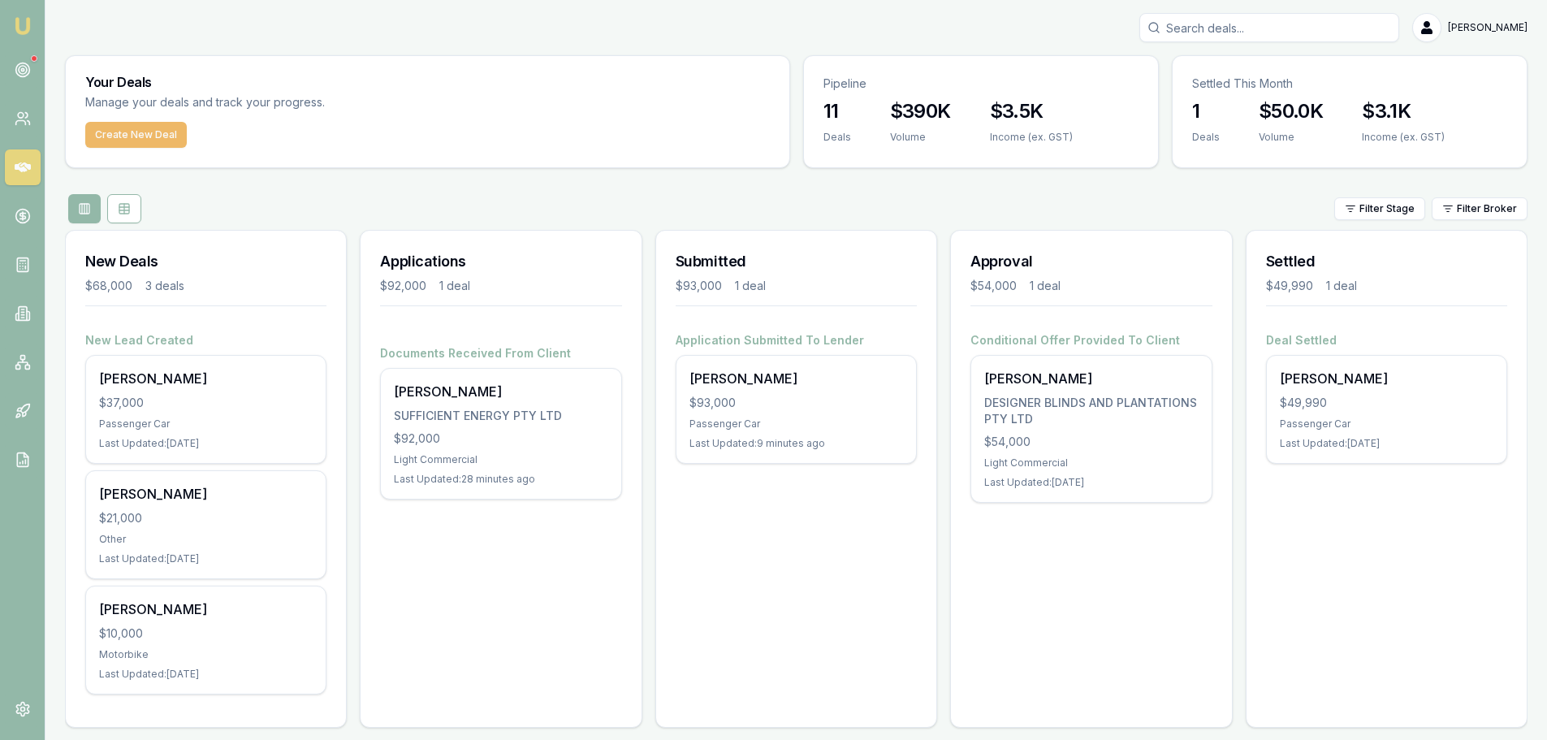
click at [123, 136] on button "Create New Deal" at bounding box center [136, 135] width 102 height 26
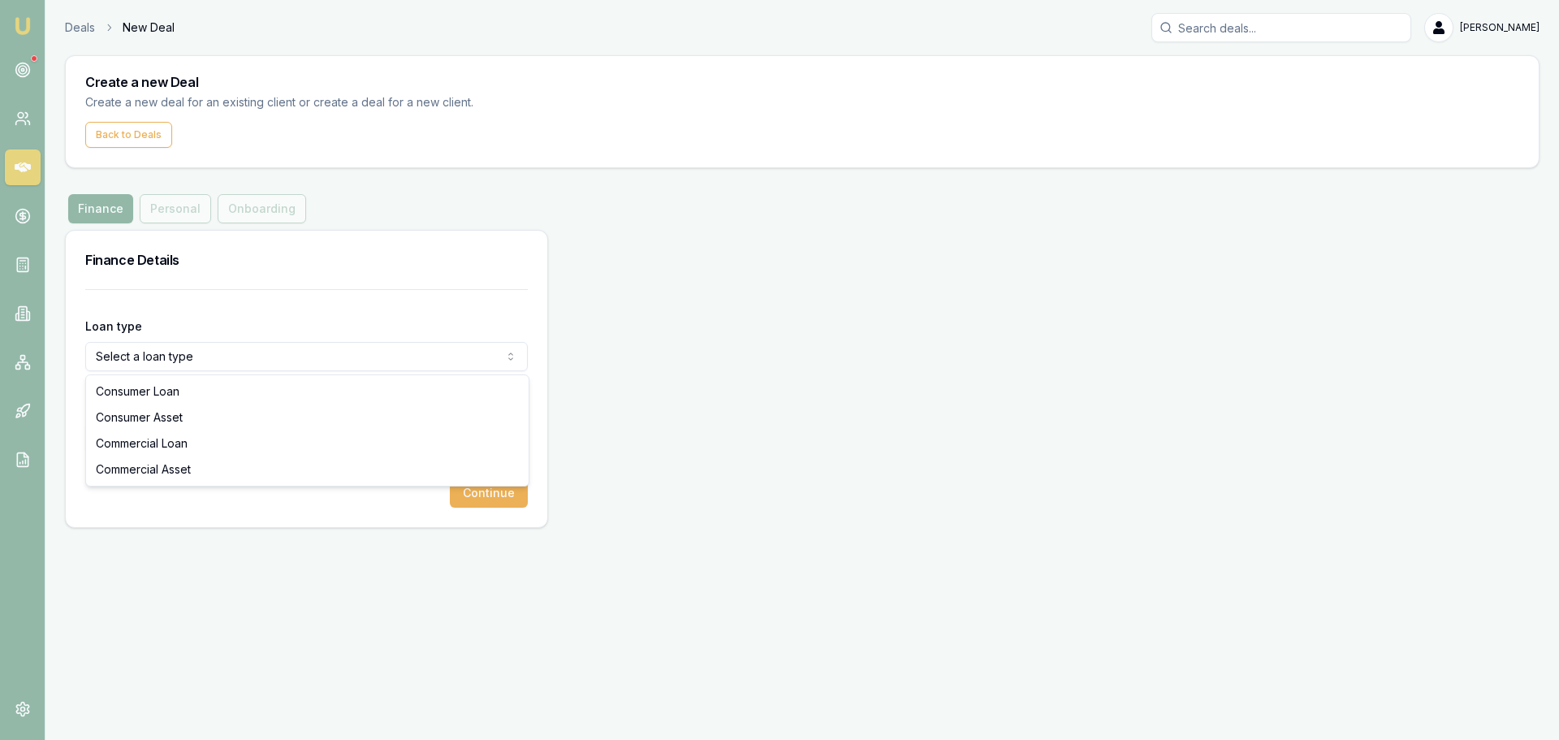
click at [112, 361] on html "Emu Broker Deals New Deal Evette Abdo Toggle Menu Create a new Deal Create a ne…" at bounding box center [779, 370] width 1559 height 740
select select "CONSUMER_ASSET"
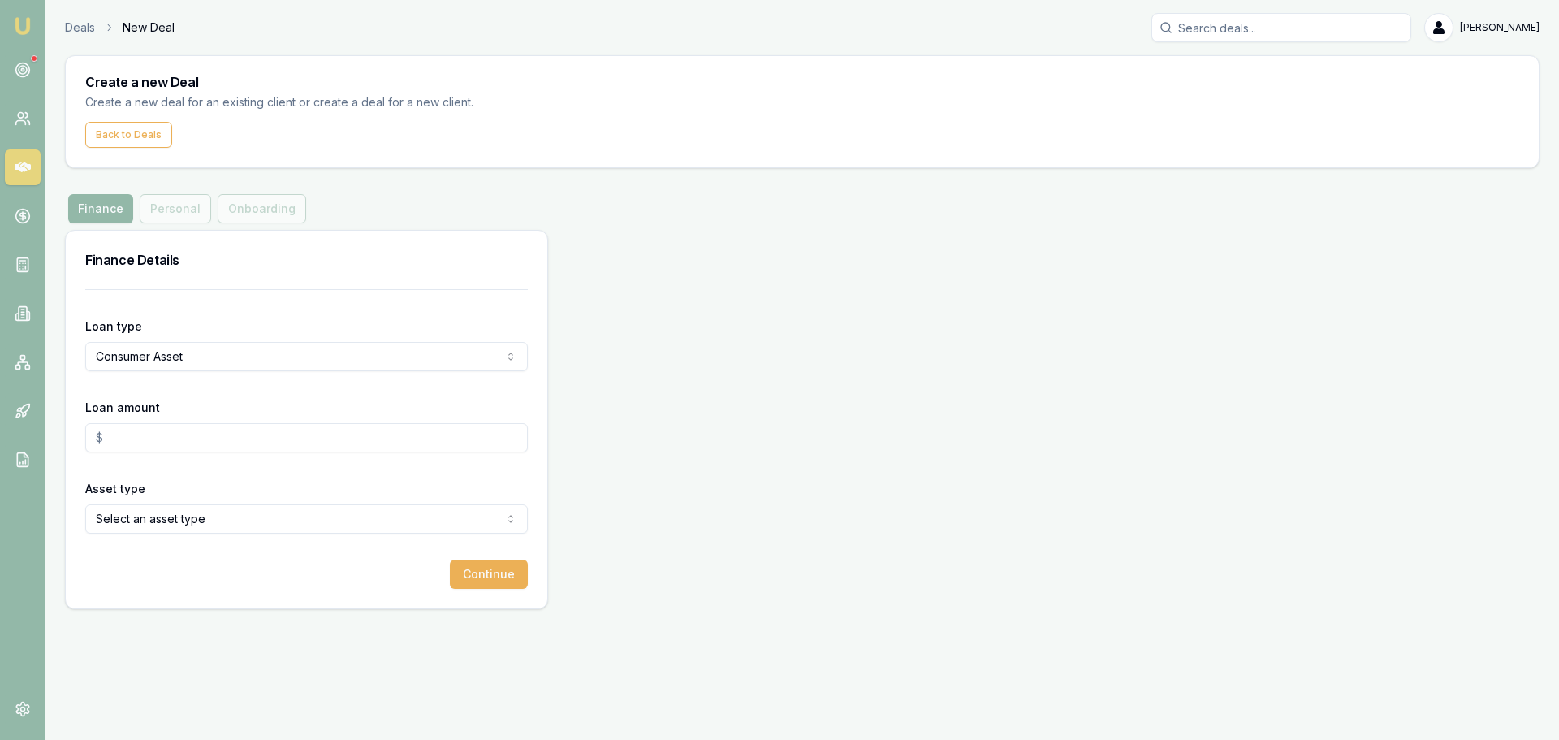
click at [128, 441] on input "Loan amount" at bounding box center [306, 437] width 443 height 29
type input "$20,000.00"
click at [902, 410] on div "Finance Details Loan type Consumer Asset Consumer Loan Consumer Asset Commercia…" at bounding box center [802, 419] width 1475 height 379
click at [184, 514] on html "Emu Broker Deals New Deal Evette Abdo Toggle Menu Create a new Deal Create a ne…" at bounding box center [779, 370] width 1559 height 740
click at [491, 575] on button "Continue" at bounding box center [489, 574] width 78 height 29
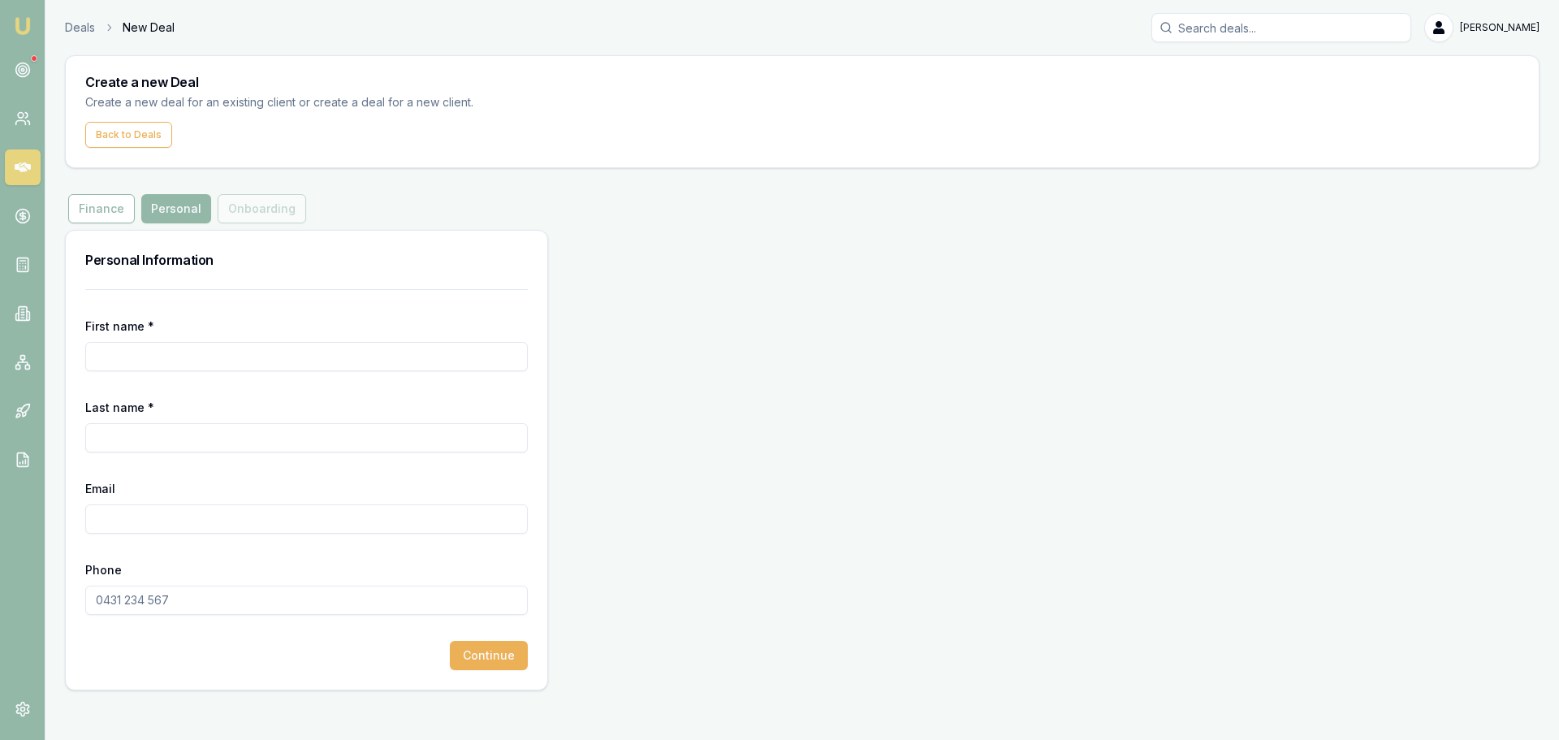
click at [103, 360] on input "First name *" at bounding box center [306, 356] width 443 height 29
drag, startPoint x: 151, startPoint y: 354, endPoint x: 59, endPoint y: 362, distance: 92.1
click at [59, 362] on main "Create a new Deal Create a new deal for an existing client or create a deal for…" at bounding box center [802, 372] width 1514 height 635
type input "Maryem"
click at [107, 442] on input "Last name *" at bounding box center [306, 437] width 443 height 29
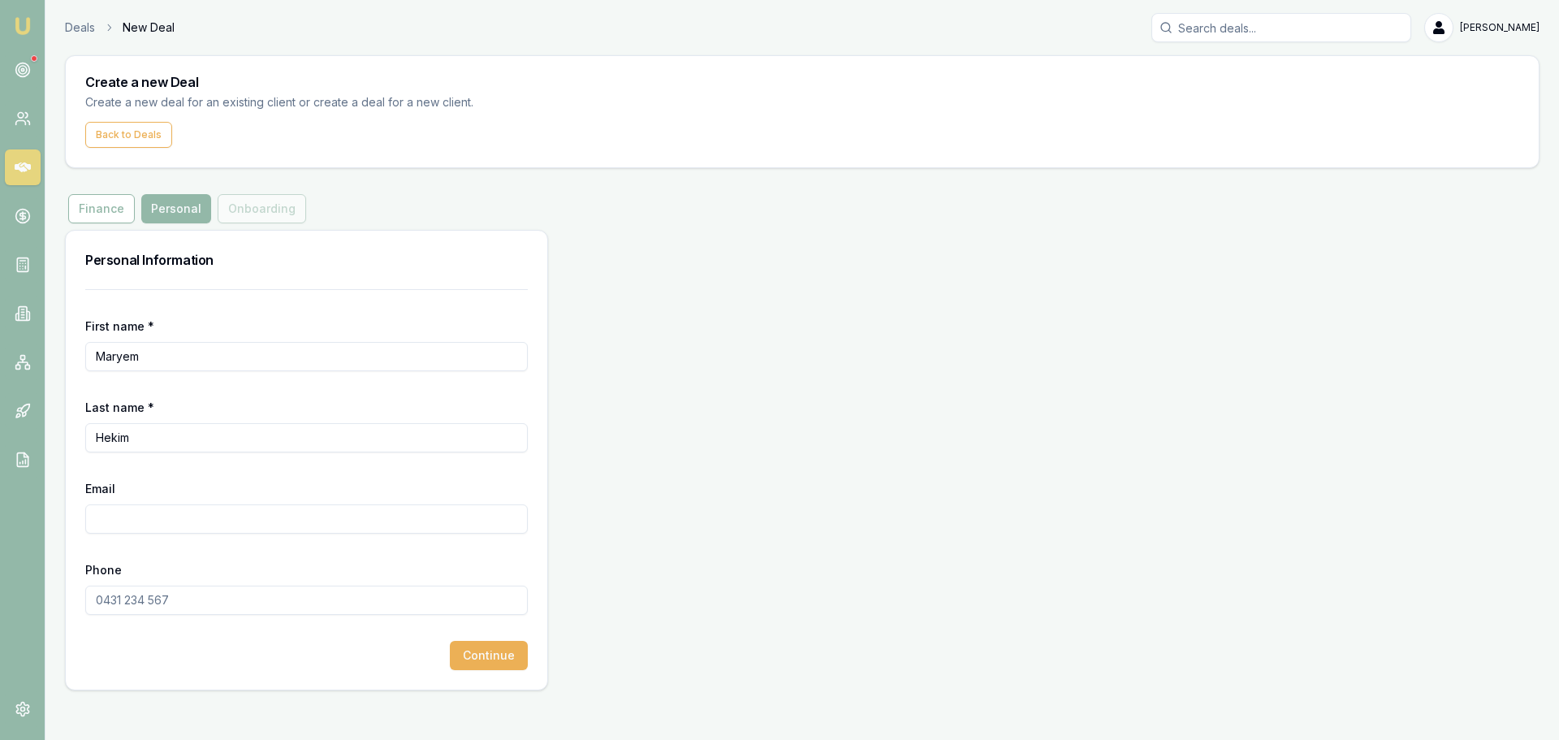
type input "Hekim"
click at [119, 521] on input "Email" at bounding box center [306, 518] width 443 height 29
type input "[EMAIL_ADDRESS][DOMAIN_NAME]"
click at [915, 387] on div "Personal Information First name * Maryem Last name * Hekim Email maryemhekim14@…" at bounding box center [802, 460] width 1475 height 460
click at [133, 601] on input "Phone" at bounding box center [306, 600] width 443 height 29
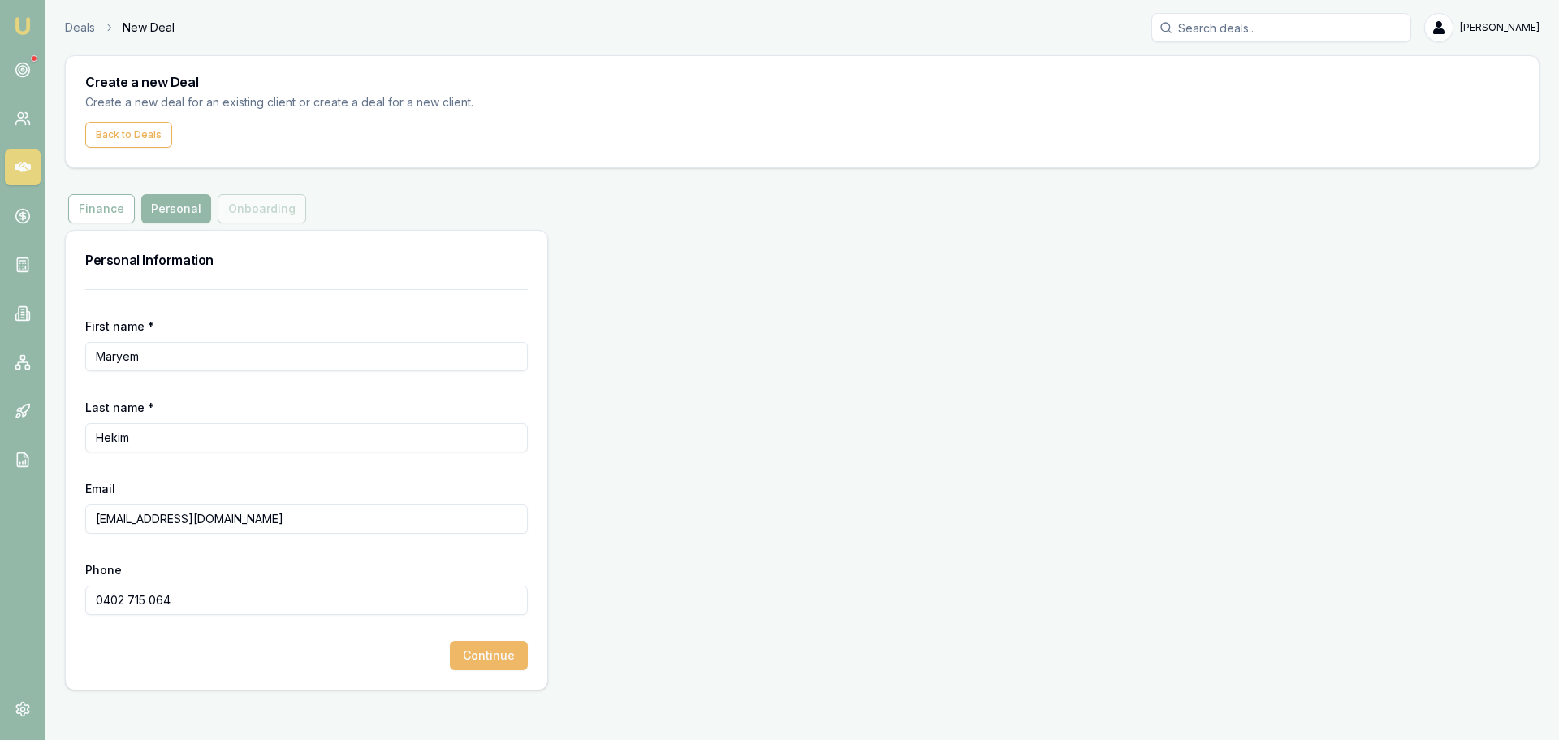
type input "0402 715 064"
click at [487, 657] on button "Continue" at bounding box center [489, 655] width 78 height 29
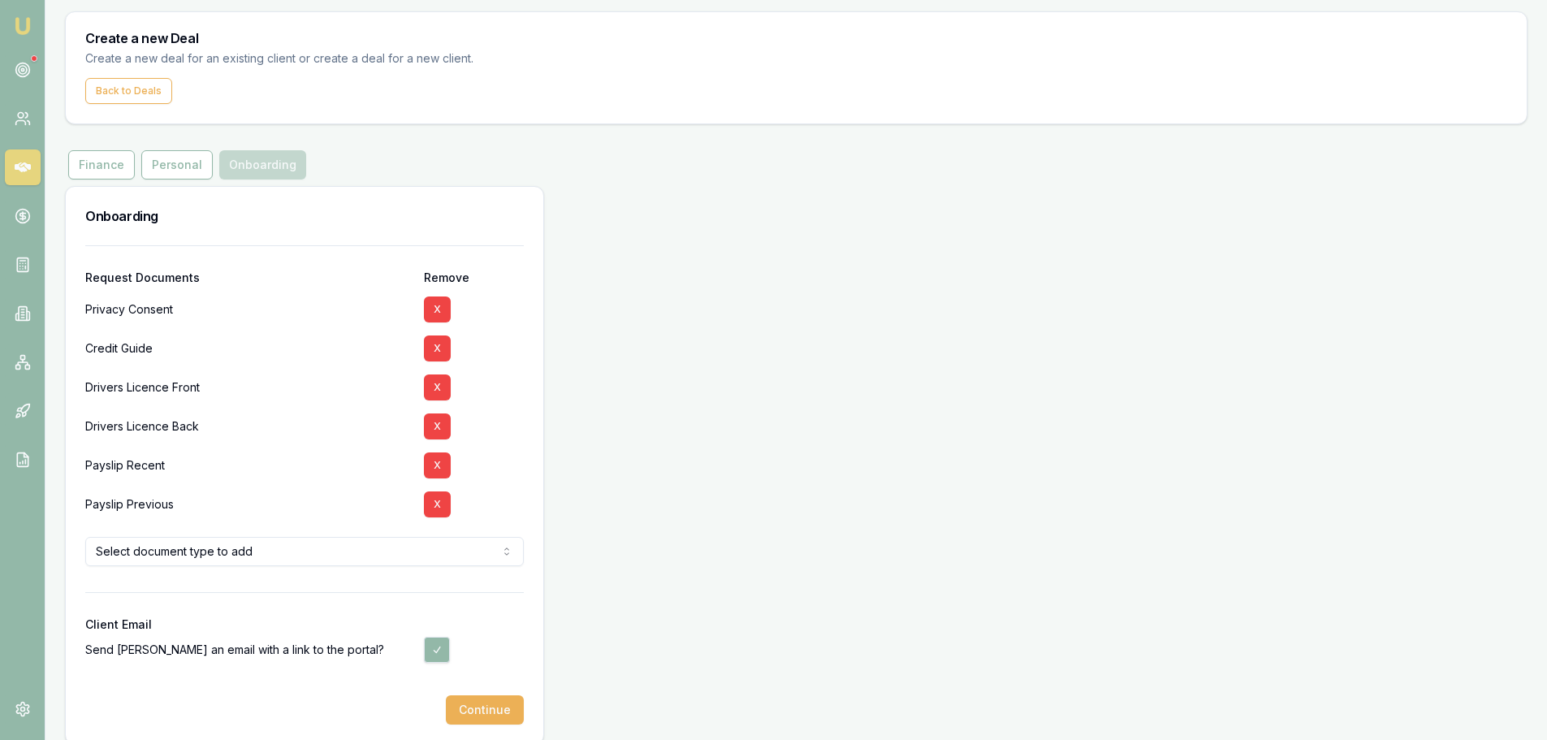
scroll to position [62, 0]
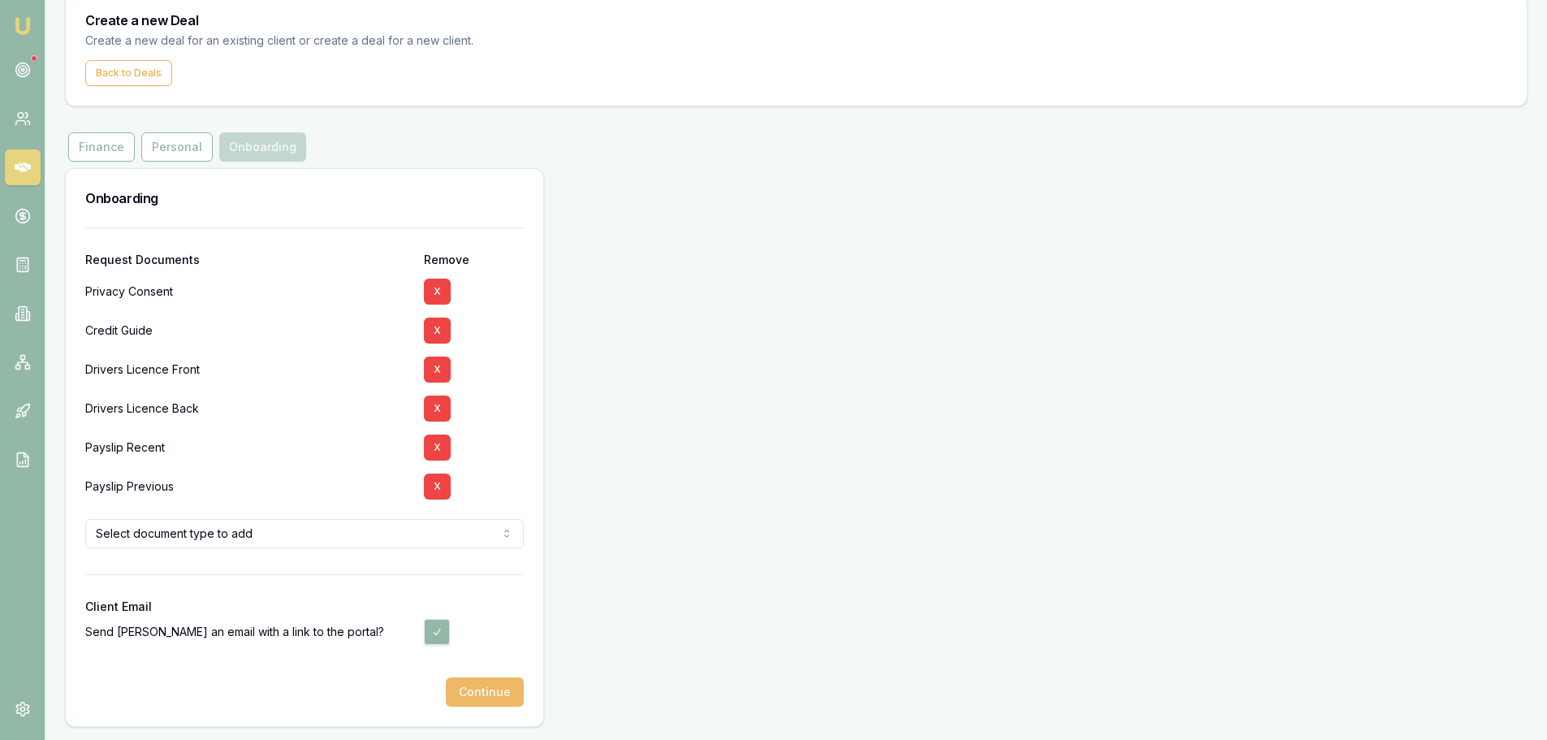
click at [491, 693] on button "Continue" at bounding box center [485, 691] width 78 height 29
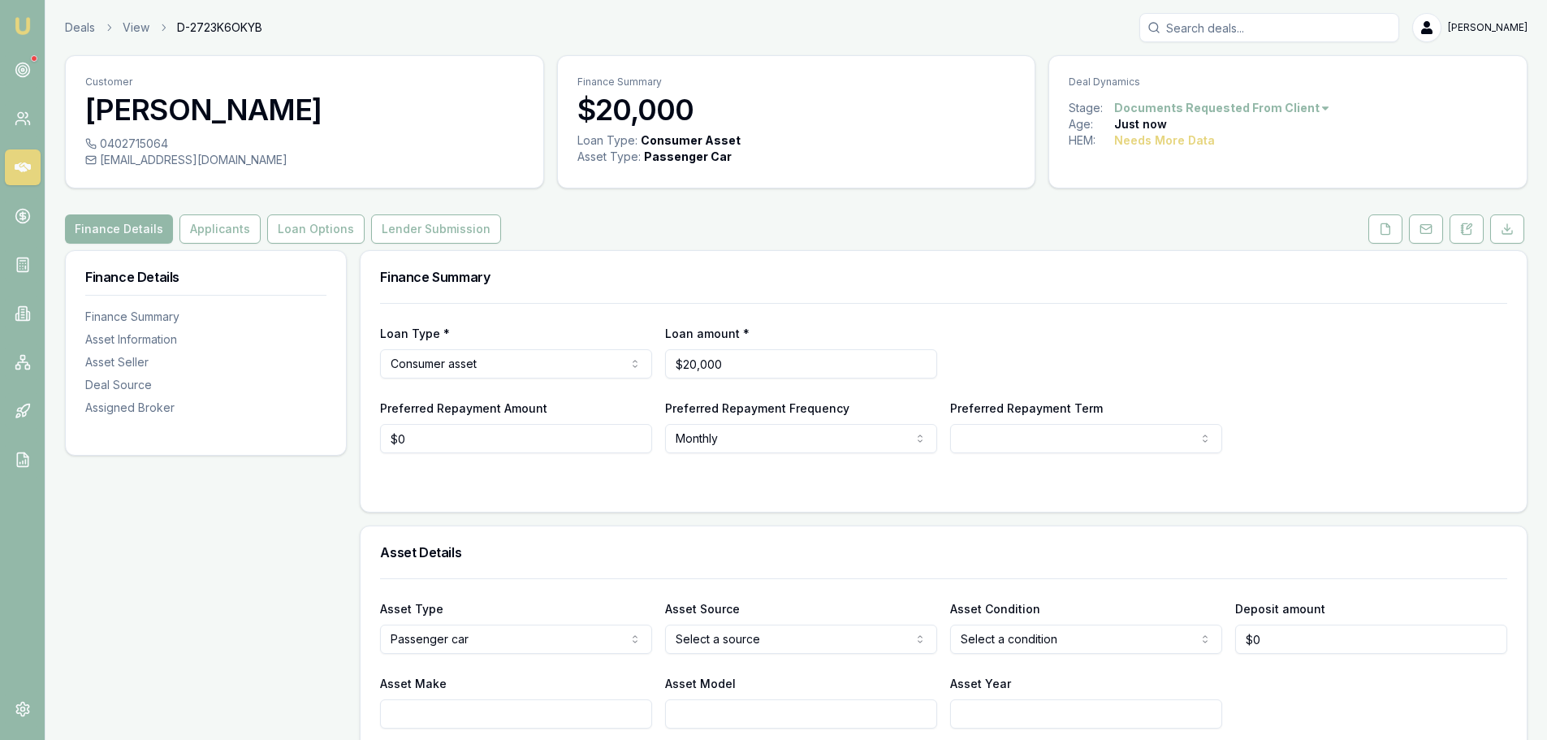
type input "0"
click at [425, 438] on input "0" at bounding box center [516, 438] width 272 height 29
type input "$200"
click at [759, 438] on html "Emu Broker Deals View D-2723K6OKYB Evette Abdo Toggle Menu Customer Maryem Heki…" at bounding box center [773, 370] width 1547 height 740
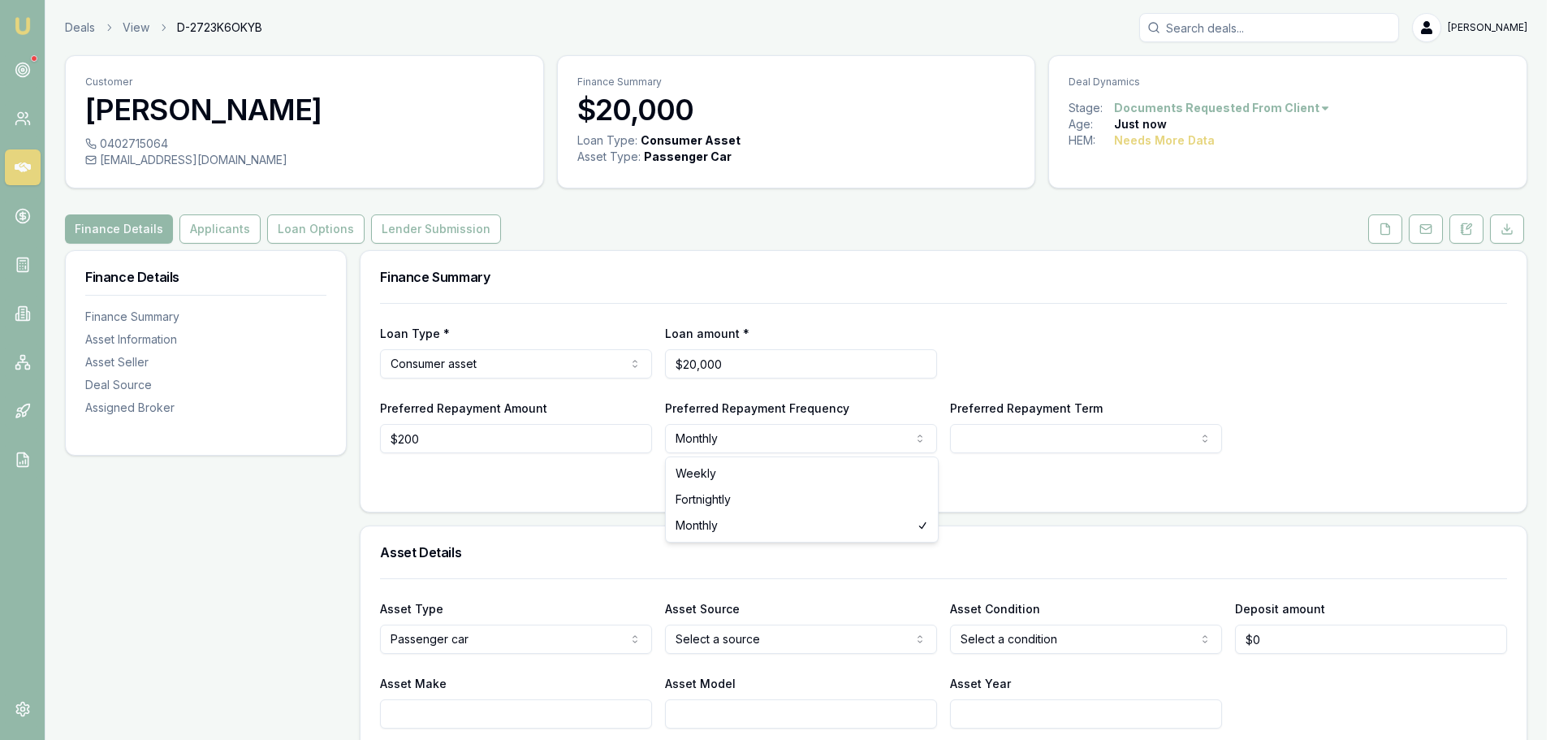
select select "WEEKLY"
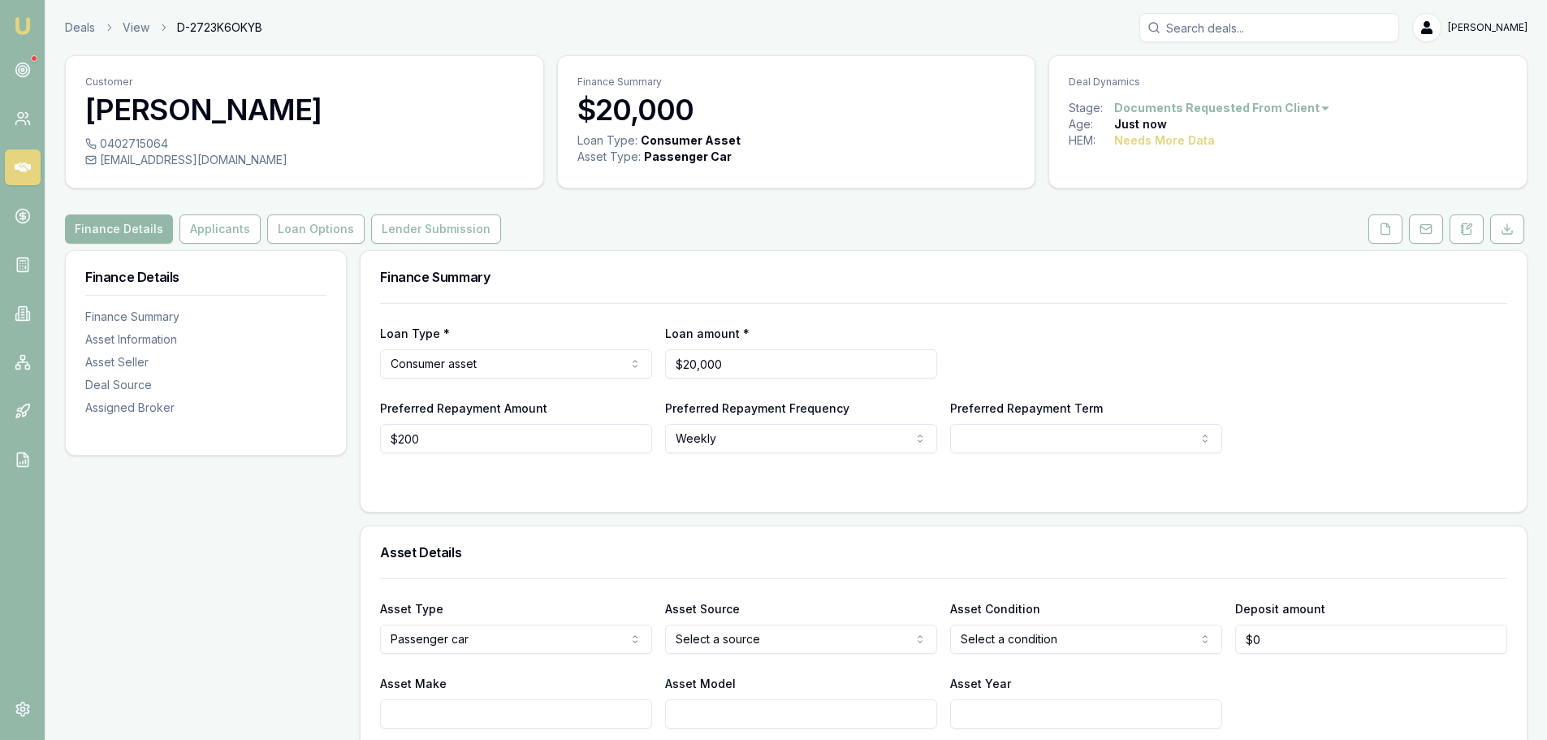
click at [1068, 472] on form "Loan Type * Consumer asset Consumer loan Consumer asset Commercial loan Commerc…" at bounding box center [943, 397] width 1127 height 189
click at [1299, 389] on div "Loan Type * Consumer asset Consumer loan Consumer asset Commercial loan Commerc…" at bounding box center [943, 378] width 1127 height 150
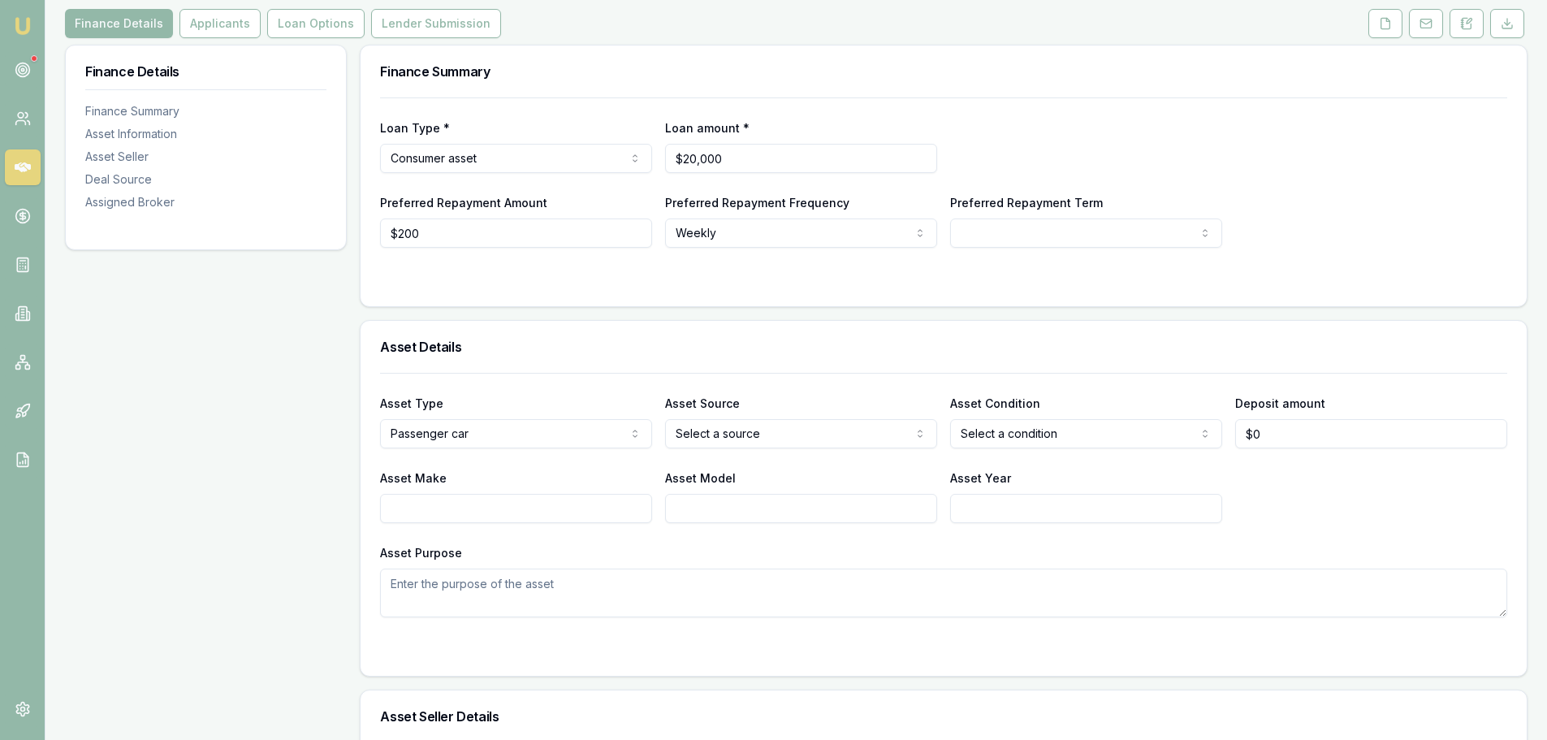
scroll to position [244, 0]
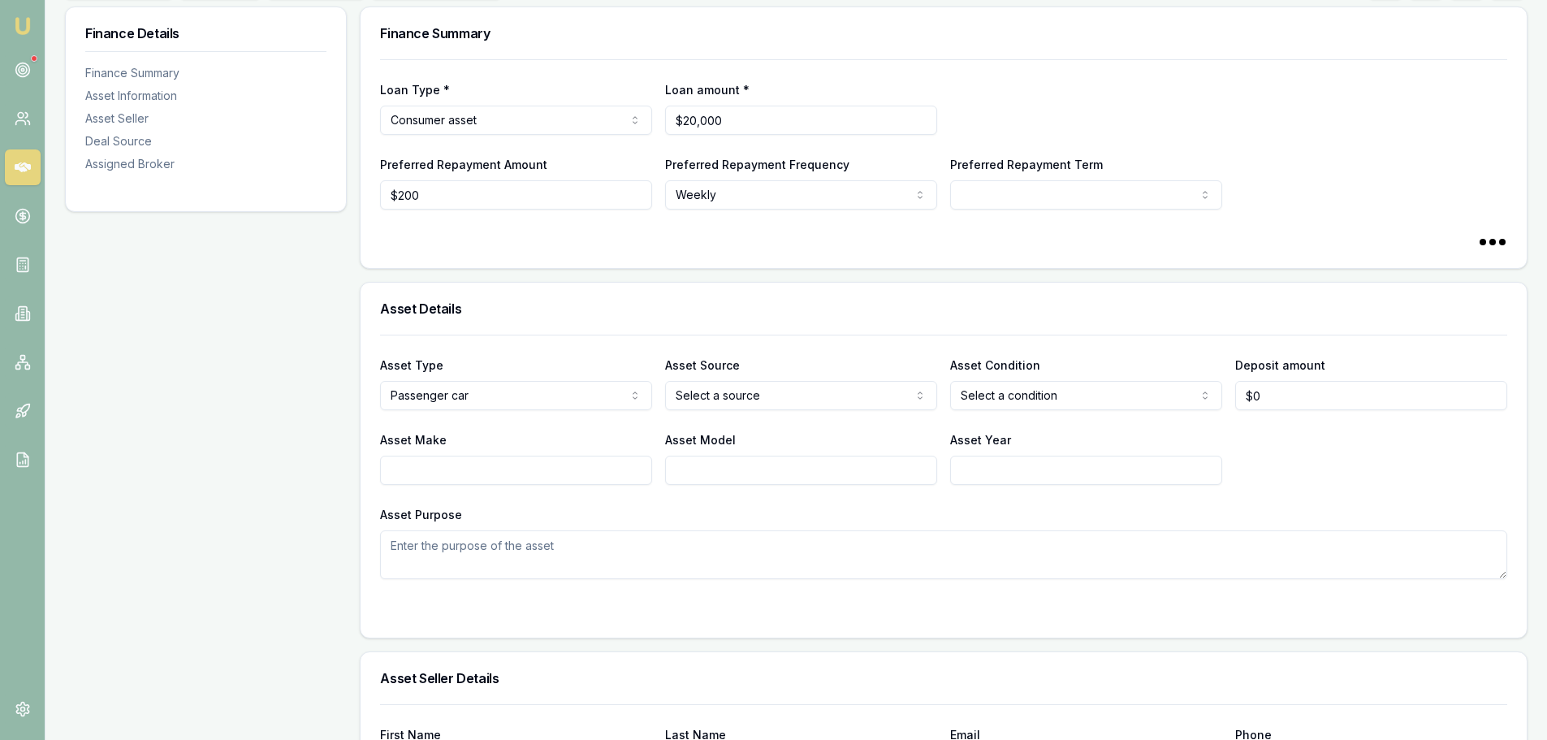
select select "60"
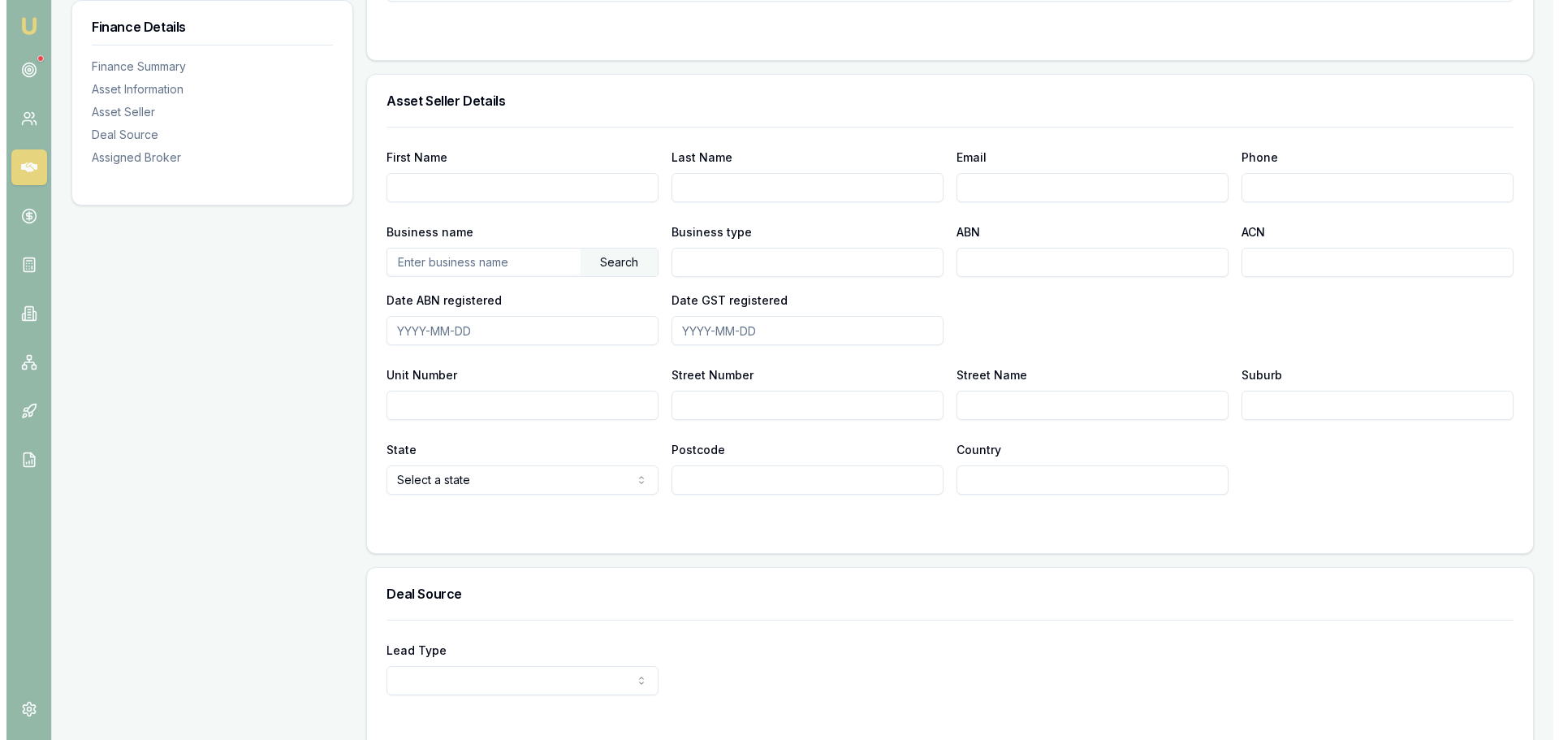
scroll to position [975, 0]
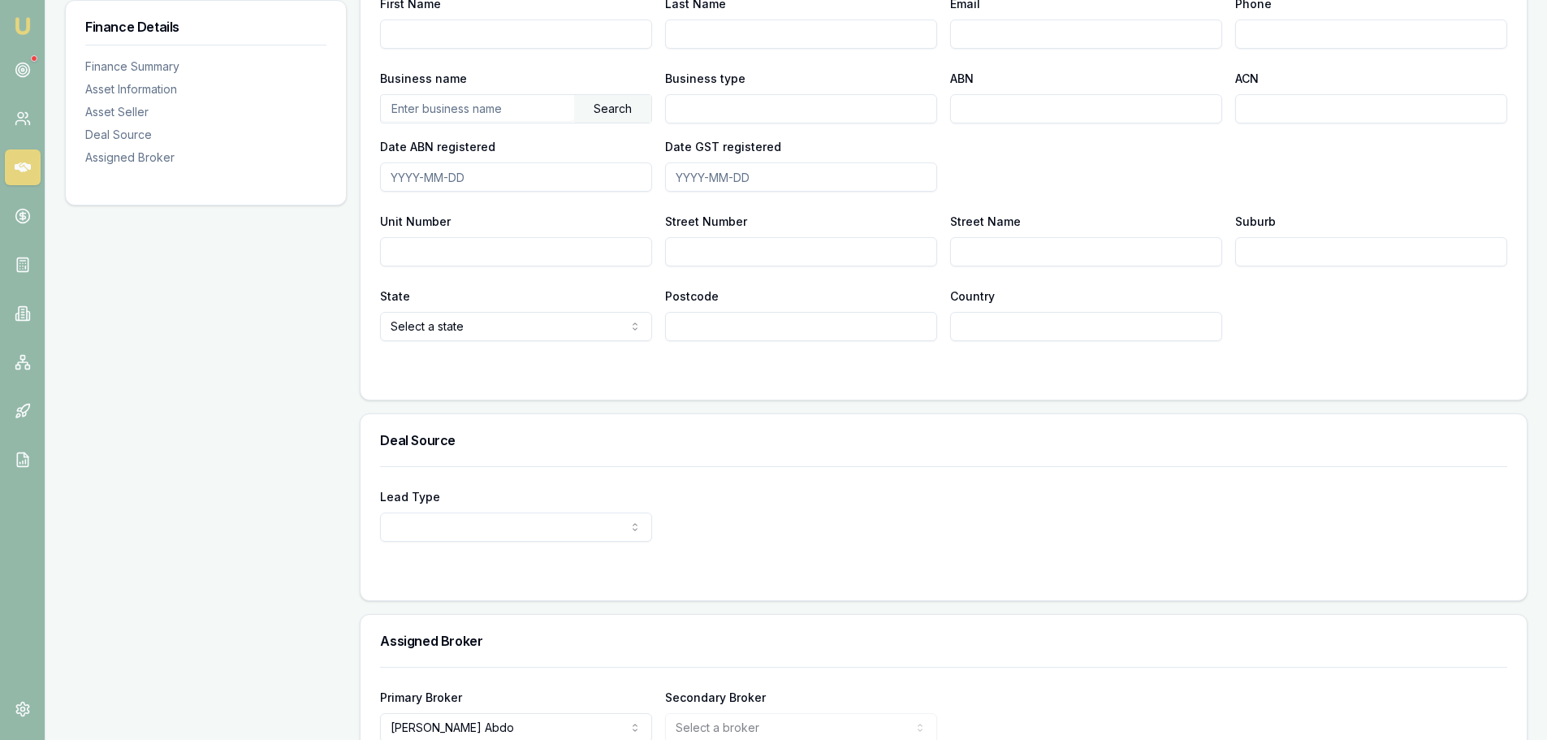
select select "OTHER"
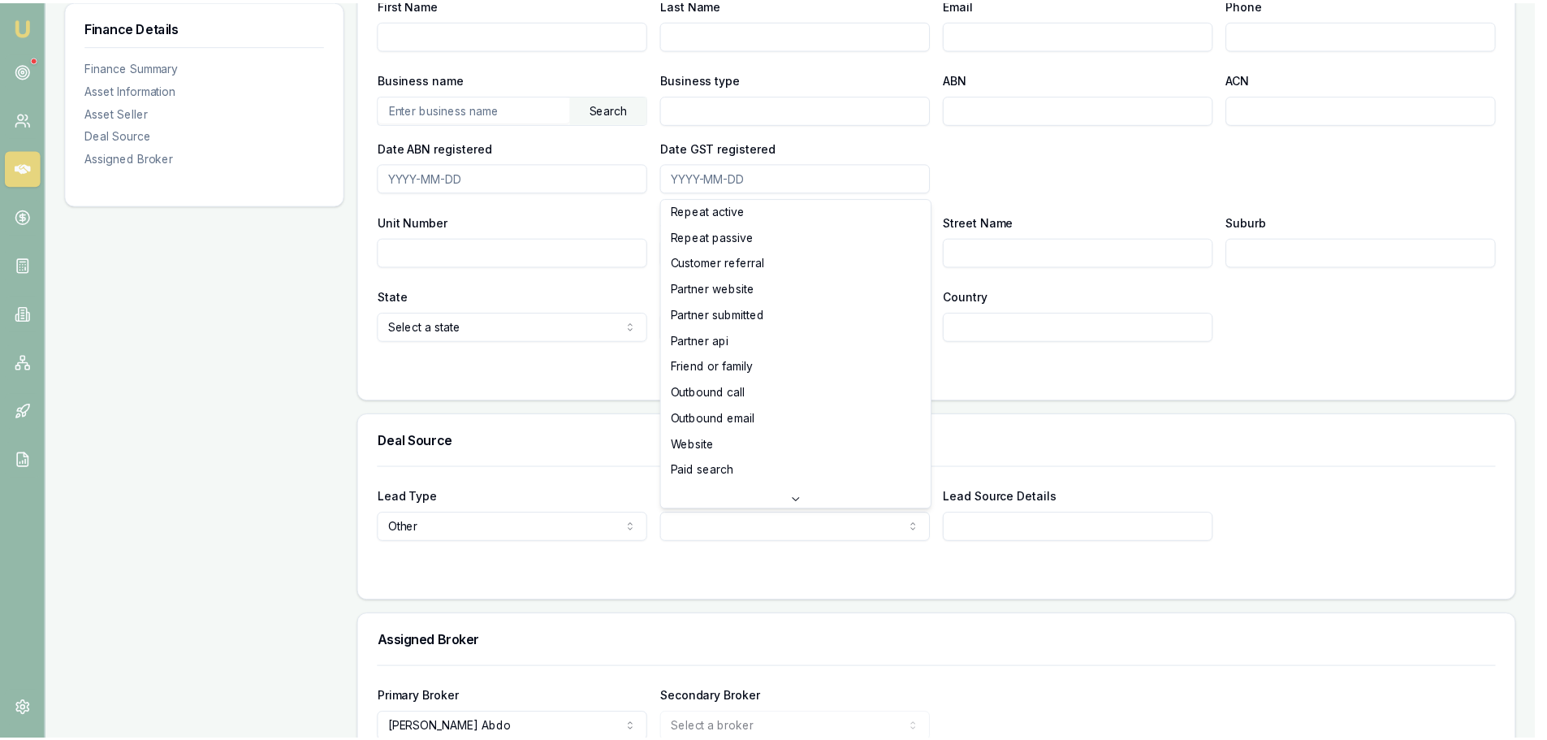
scroll to position [0, 0]
select select "CUSTOMER_REFERRAL"
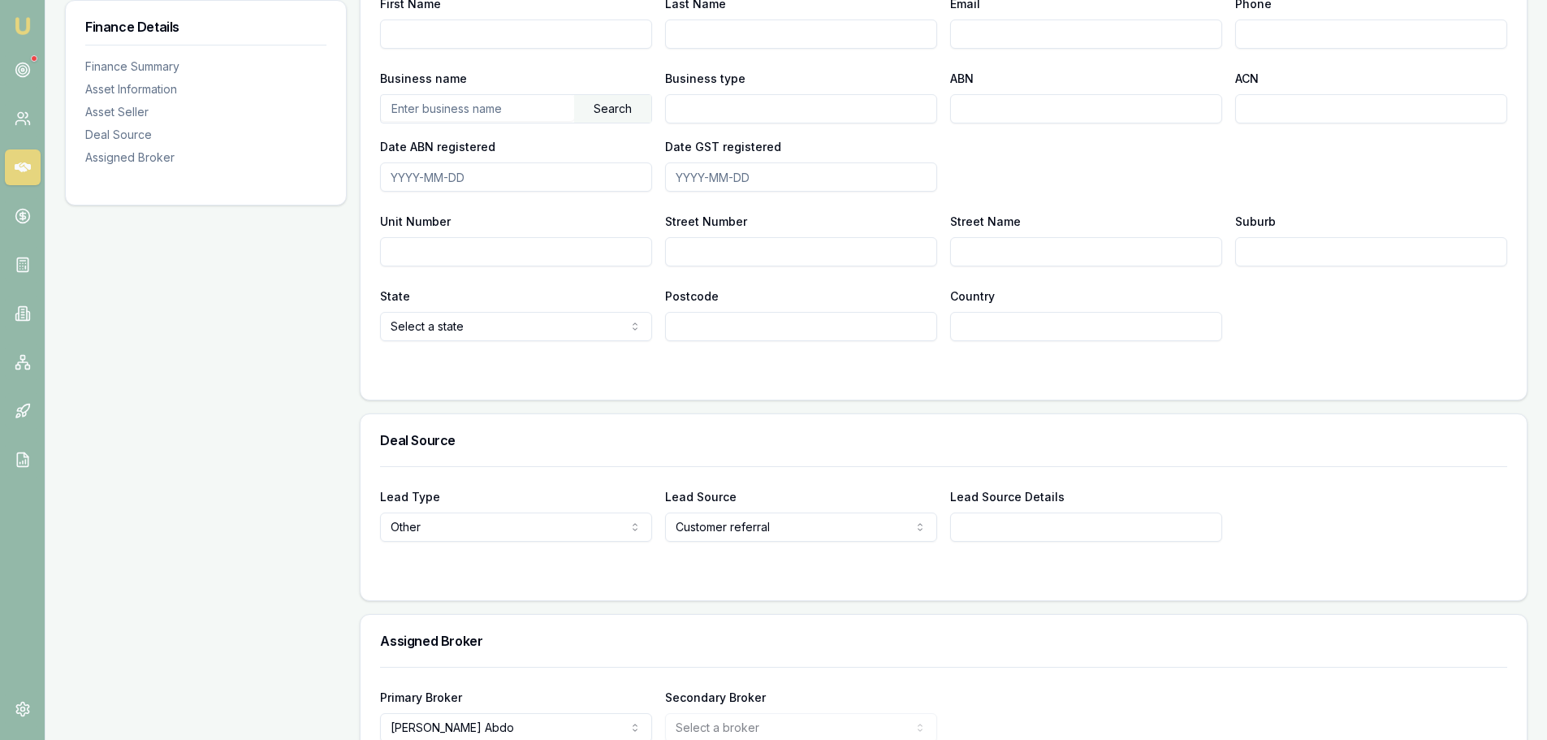
click at [750, 581] on div "Lead Type Other New client Repeat client Partner Campaign Other Lead Source Cus…" at bounding box center [944, 533] width 1166 height 134
click at [180, 526] on div "Finance Details Finance Summary Asset Information Asset Seller Deal Source Assi…" at bounding box center [206, 47] width 282 height 1542
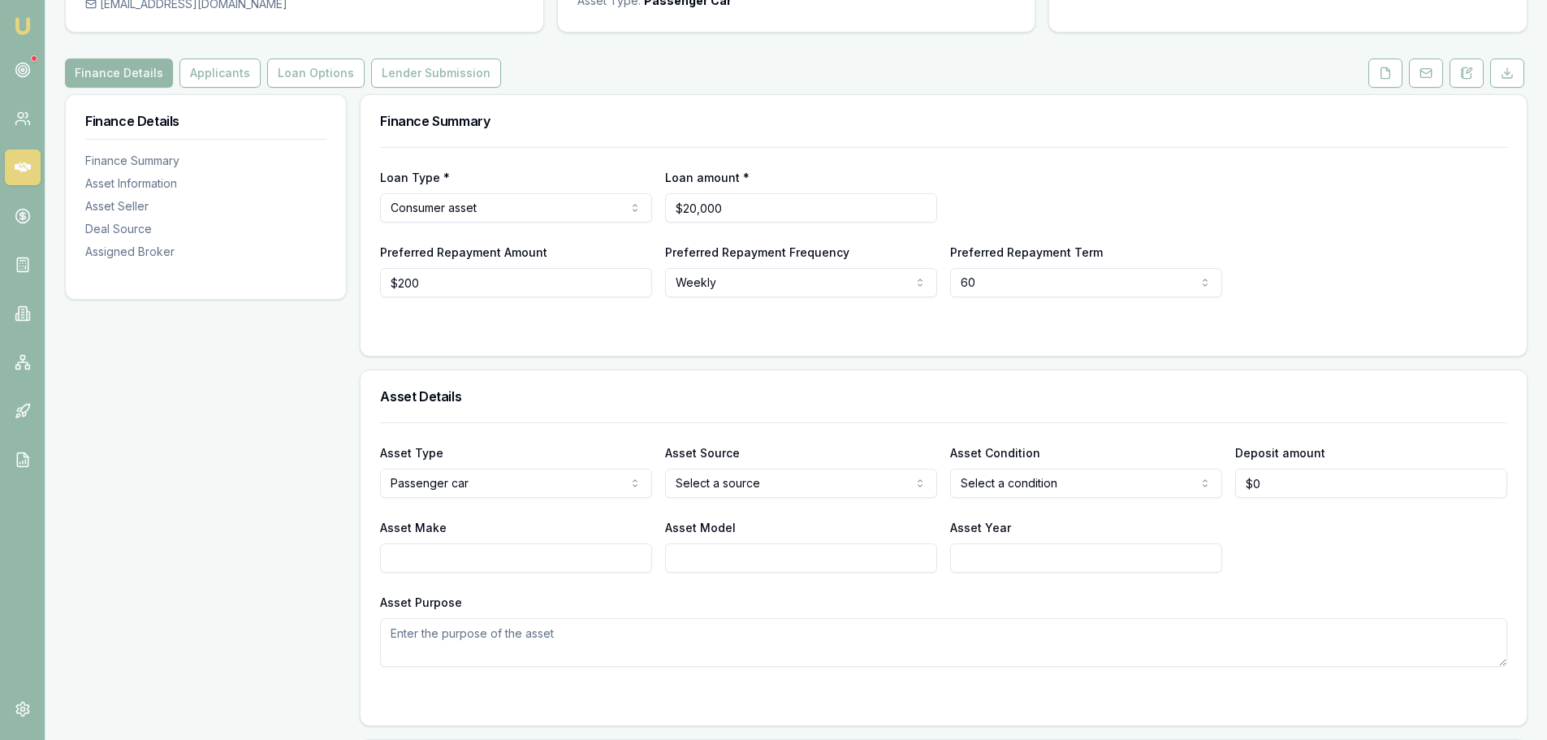
scroll to position [162, 0]
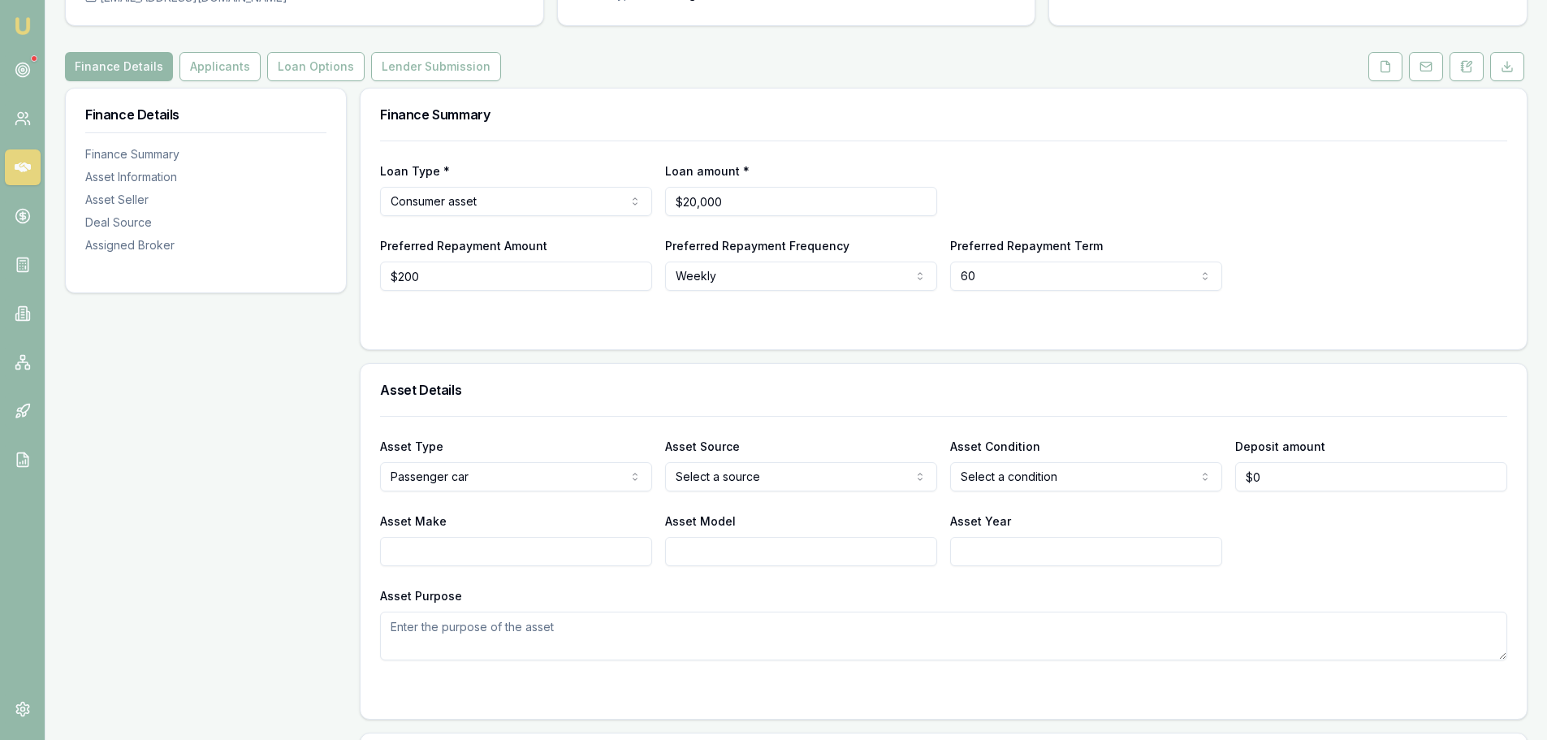
click at [0, 346] on nav "Emu Broker" at bounding box center [22, 245] width 45 height 491
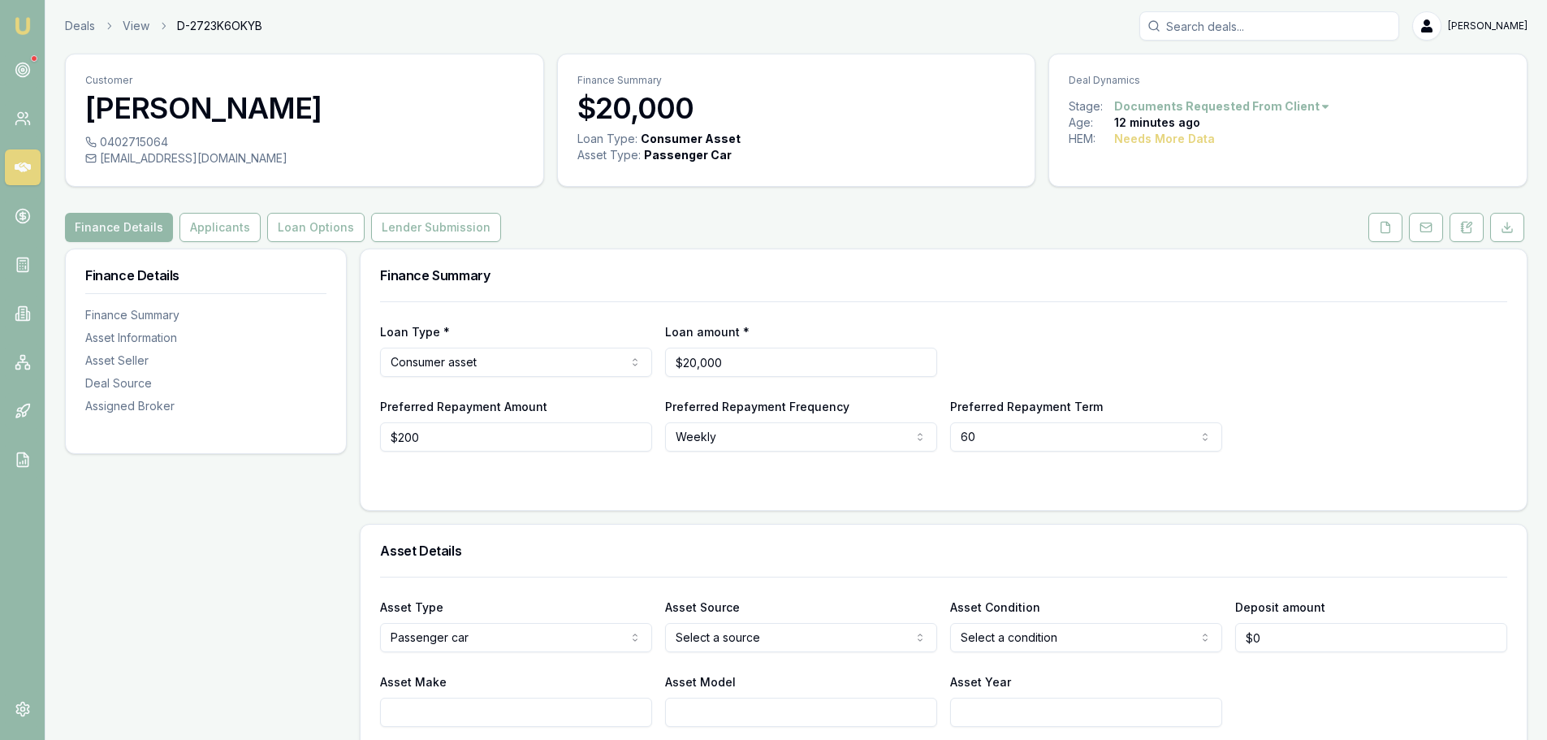
scroll to position [0, 0]
click at [1118, 339] on div "Loan Type * Consumer asset Consumer loan Consumer asset Commercial loan Commerc…" at bounding box center [943, 350] width 1127 height 55
drag, startPoint x: 231, startPoint y: 231, endPoint x: 240, endPoint y: 234, distance: 10.3
click at [231, 231] on button "Applicants" at bounding box center [219, 228] width 81 height 29
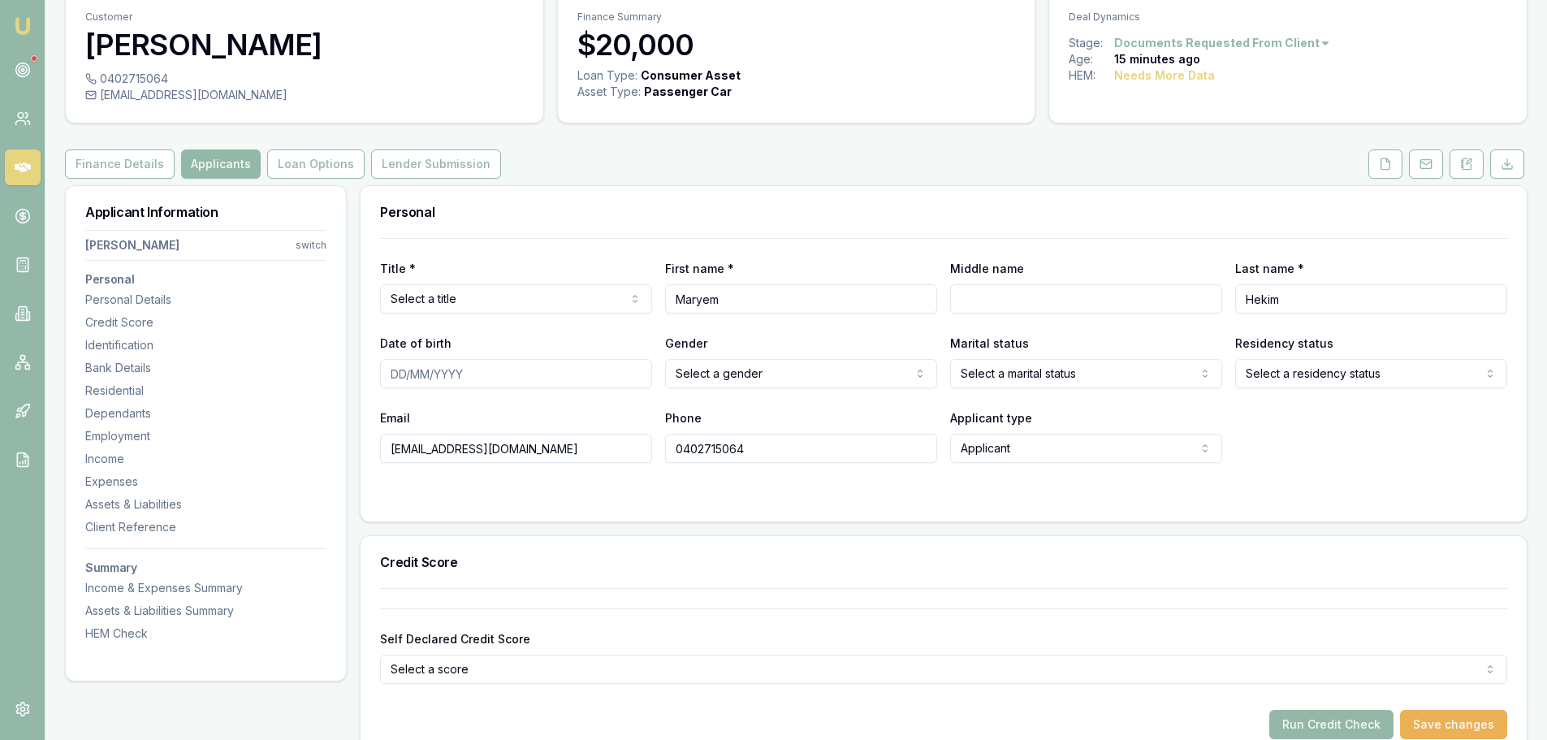
scroll to position [162, 0]
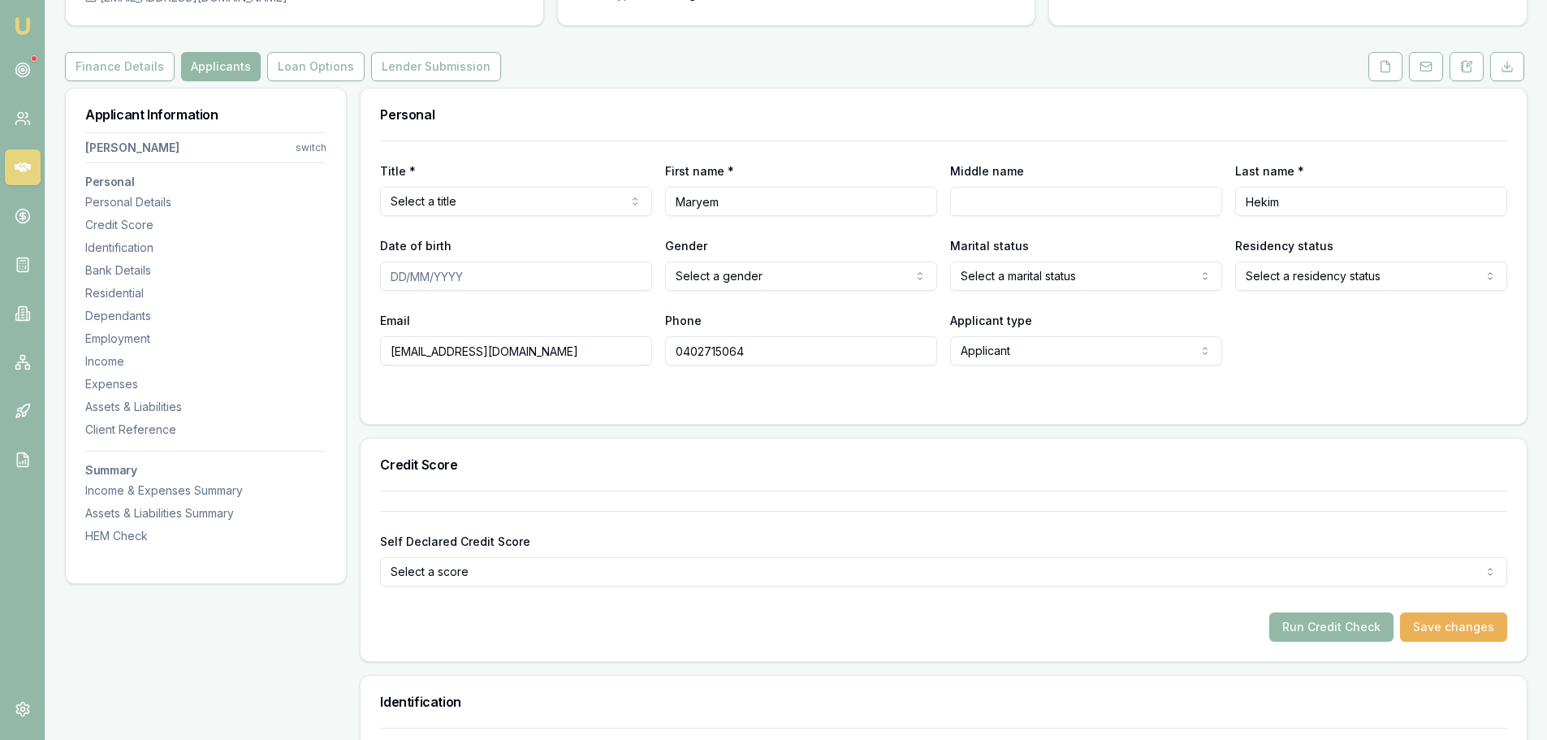
click at [403, 278] on input "Date of birth" at bounding box center [516, 275] width 272 height 29
drag, startPoint x: 421, startPoint y: 275, endPoint x: 412, endPoint y: 275, distance: 8.9
click at [412, 275] on input "23/32/2000" at bounding box center [516, 275] width 272 height 29
click at [507, 305] on div "Title * Select a title Mr Mrs Miss Ms Dr Prof First name * Maryem Middle name L…" at bounding box center [943, 252] width 1127 height 225
click at [420, 272] on input "23/02/0003" at bounding box center [516, 275] width 272 height 29
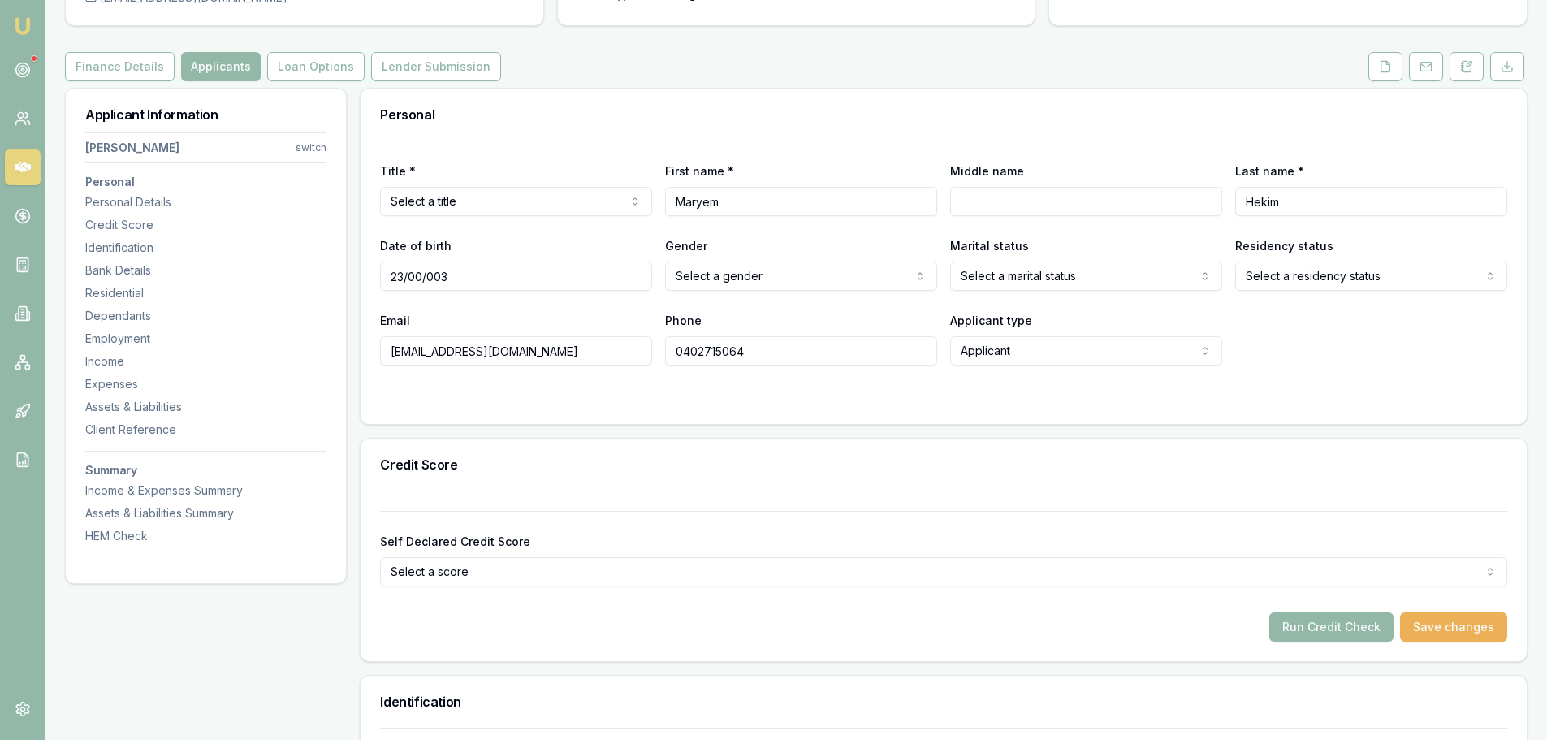
type input "23/00/0033"
drag, startPoint x: 457, startPoint y: 272, endPoint x: 357, endPoint y: 274, distance: 100.7
click at [803, 263] on html "Emu Broker Deals View D-2723K6OKYB Evette Abdo Toggle Menu Customer Maryem Heki…" at bounding box center [773, 208] width 1547 height 740
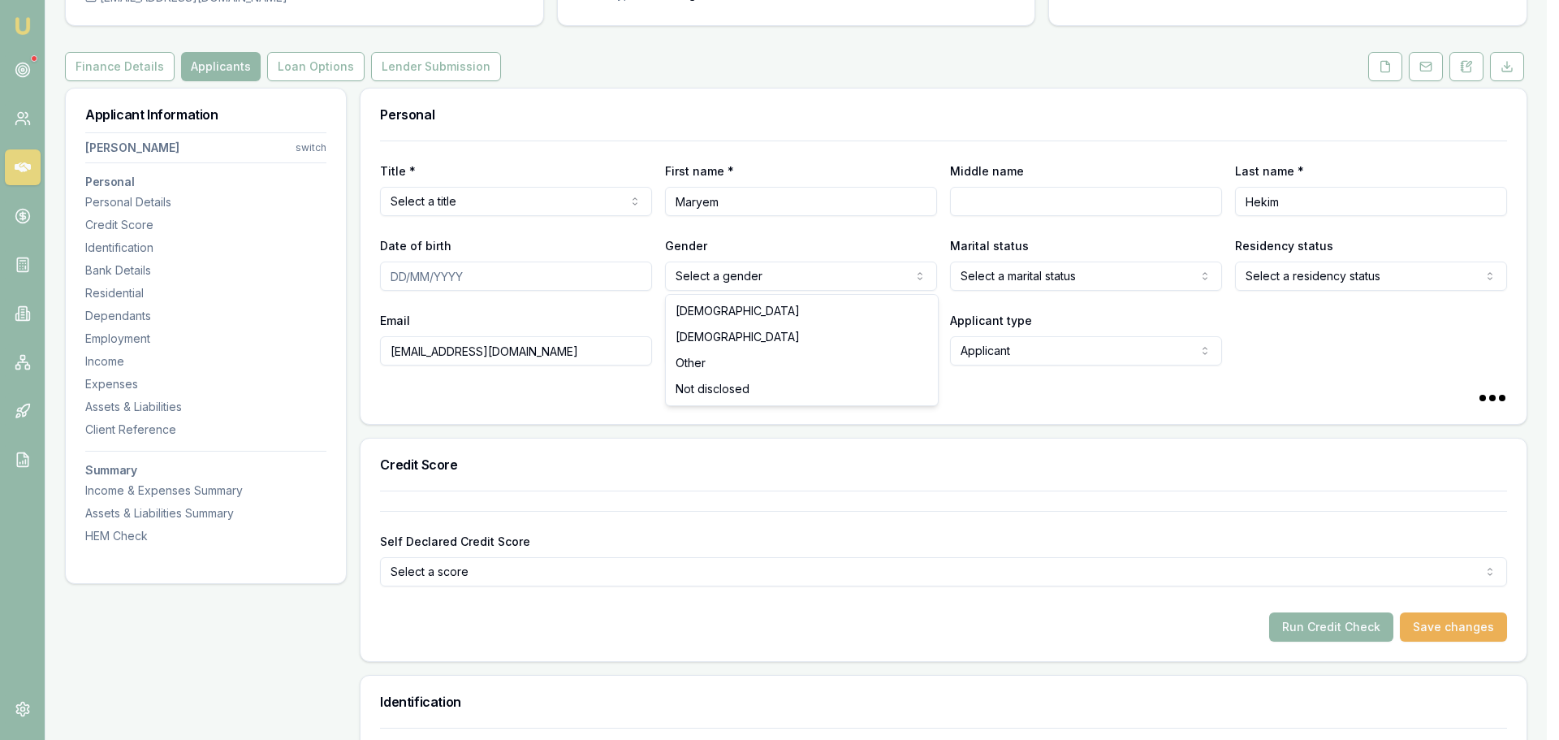
select select "FEMALE"
select select
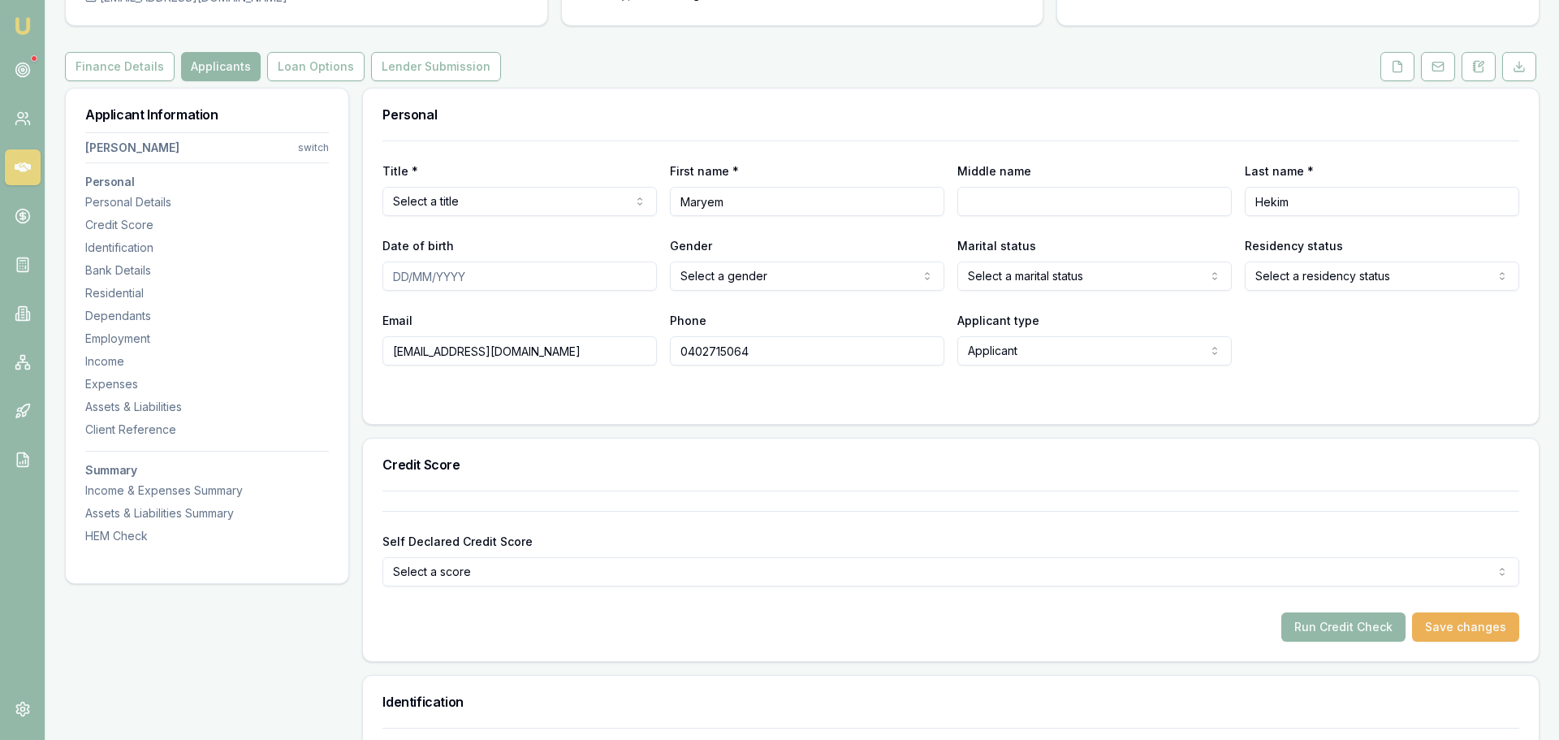
click at [1044, 275] on html "Emu Broker Deals View D-2723K6OKYB Evette Abdo Toggle Menu Customer Maryem Heki…" at bounding box center [779, 208] width 1559 height 740
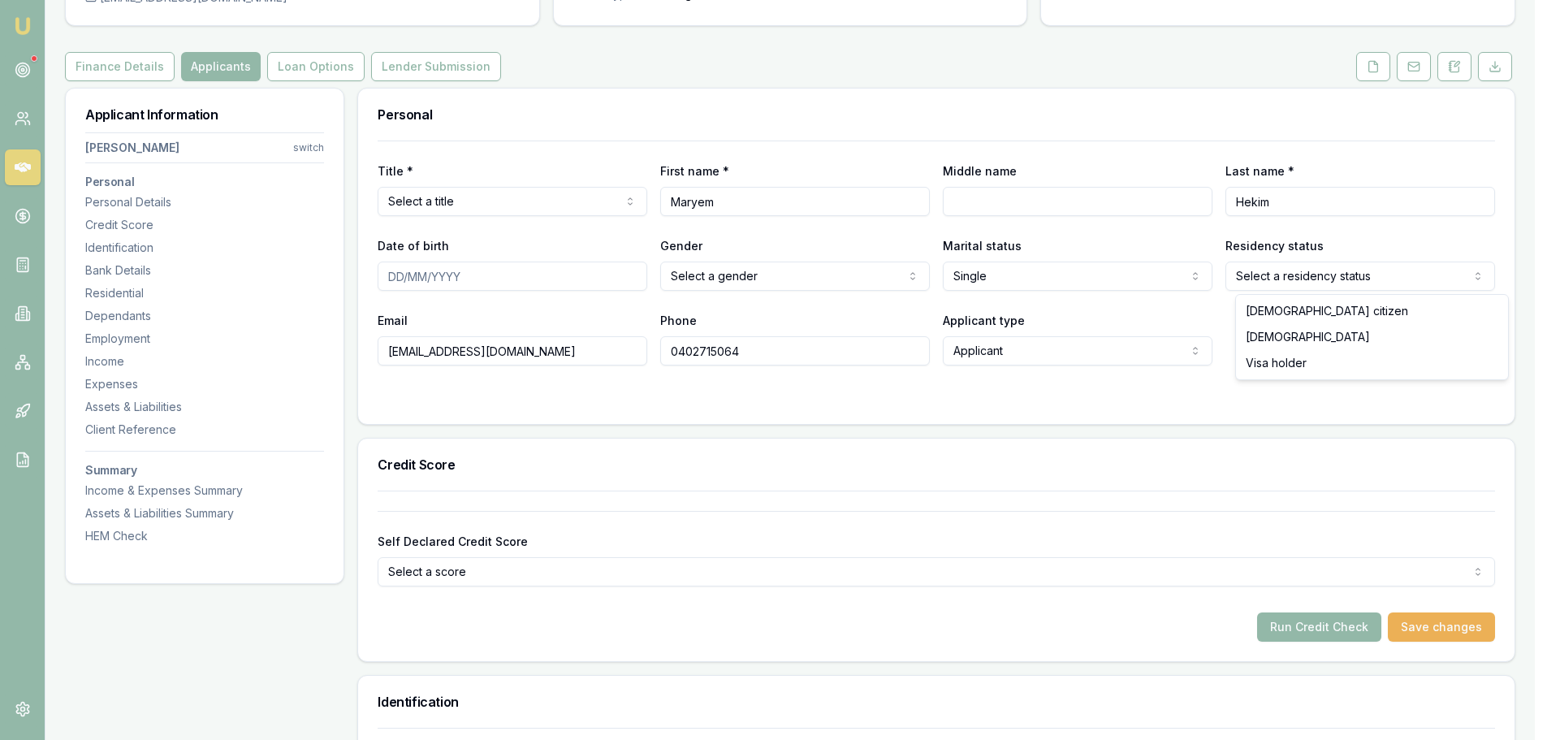
click at [1322, 278] on html "Emu Broker Deals View D-2723K6OKYB Evette Abdo Toggle Menu Customer Maryem Heki…" at bounding box center [773, 208] width 1547 height 740
drag, startPoint x: 1266, startPoint y: 338, endPoint x: 1275, endPoint y: 313, distance: 26.7
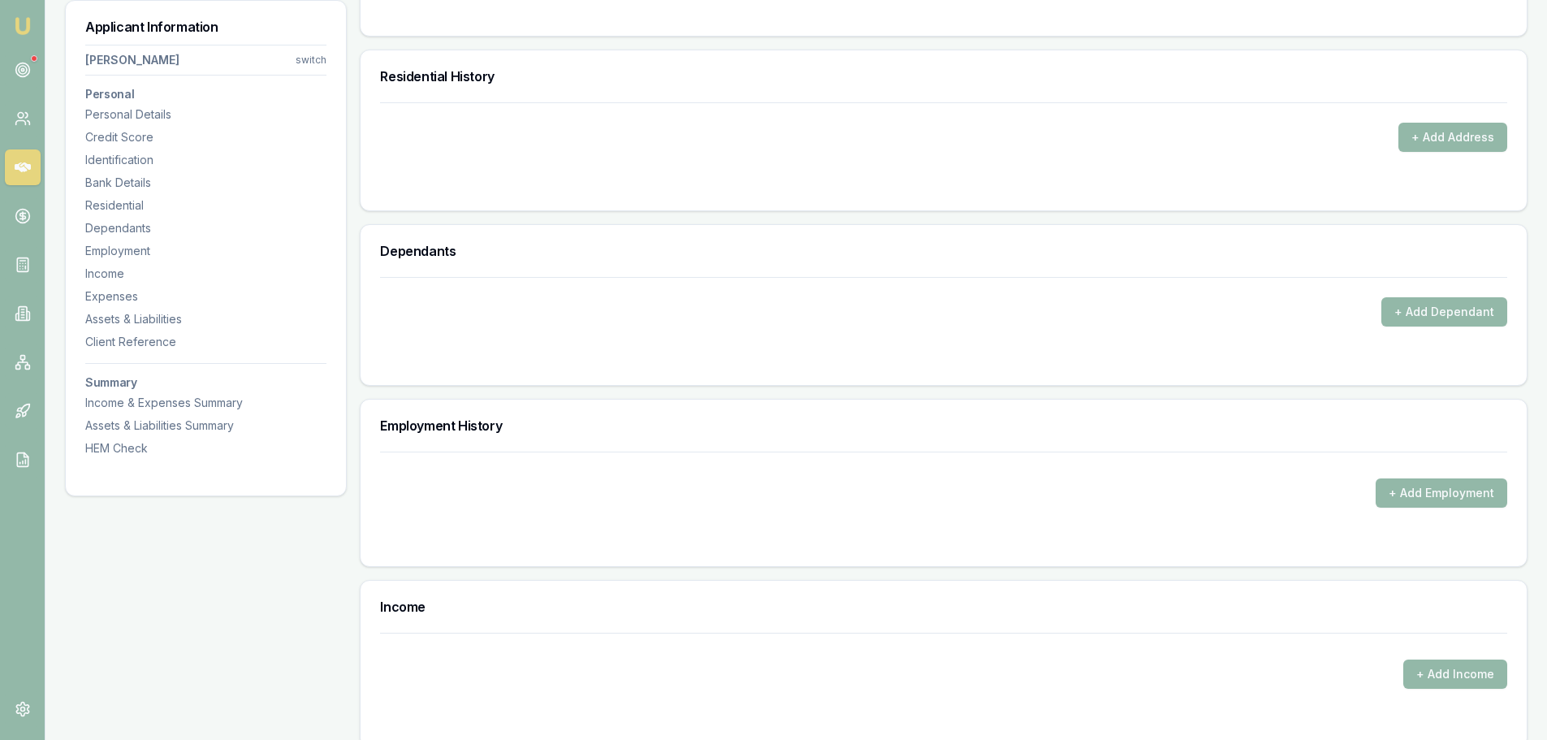
scroll to position [1543, 0]
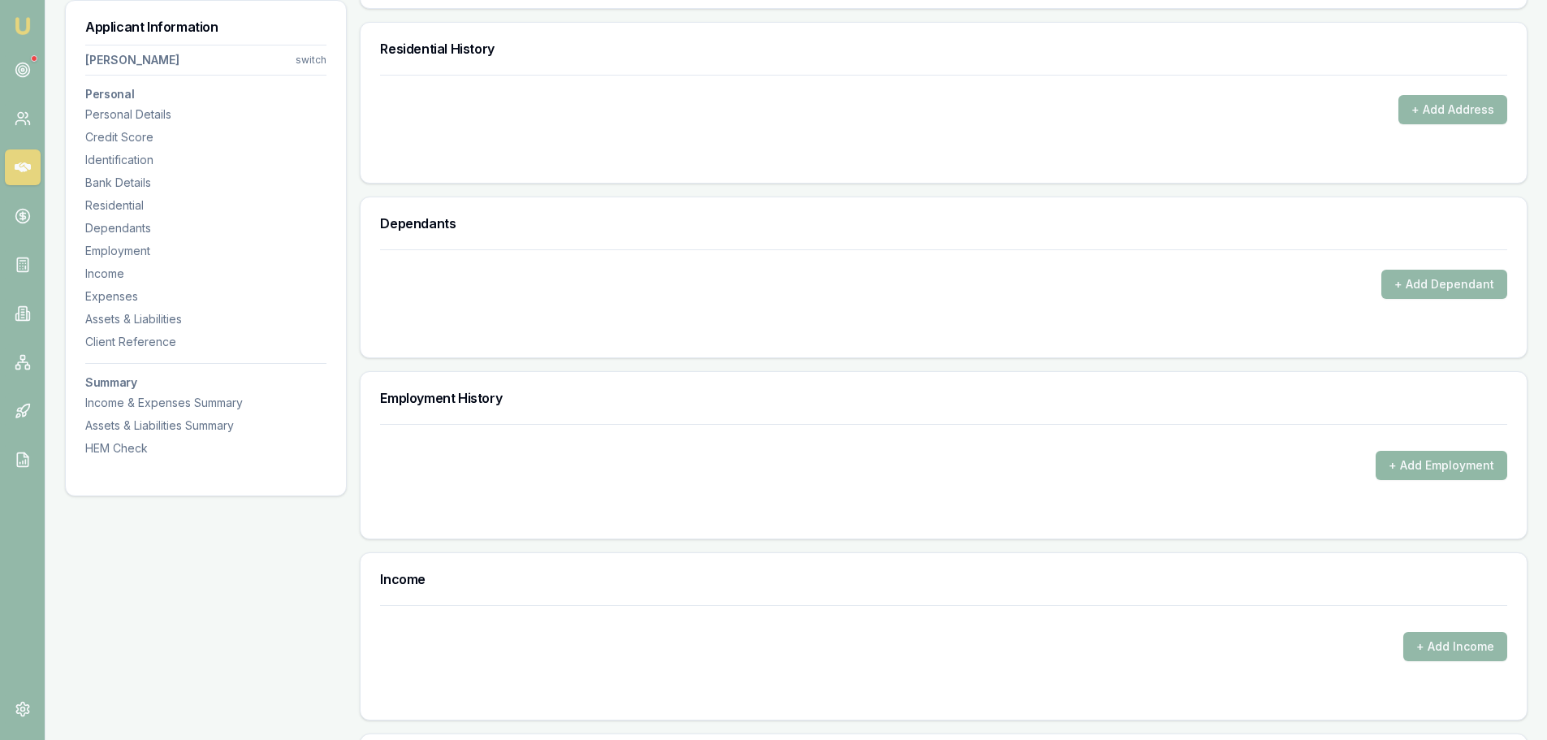
click at [1437, 473] on button "+ Add Employment" at bounding box center [1442, 465] width 132 height 29
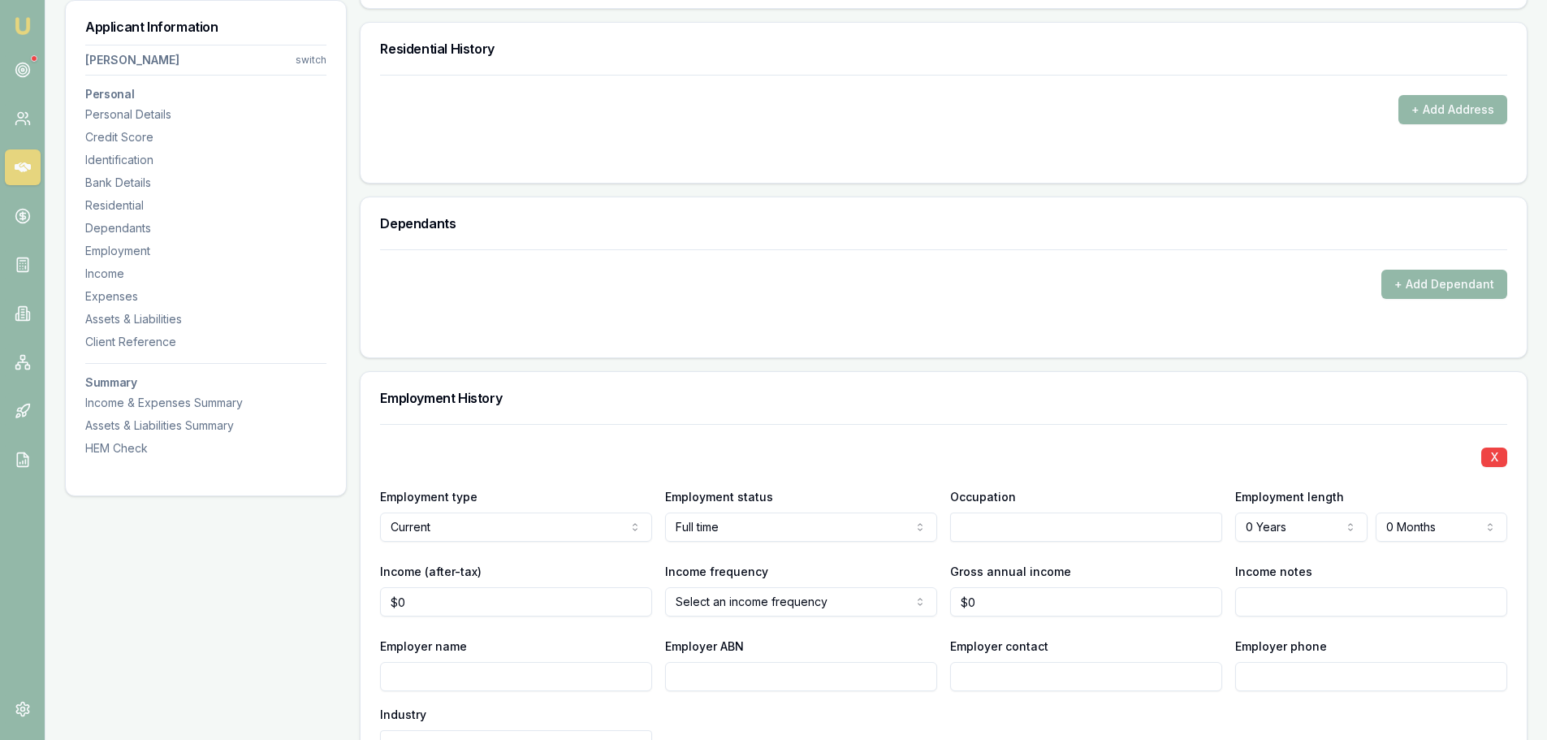
click at [992, 534] on input "text" at bounding box center [1086, 526] width 272 height 29
type input "2"
drag, startPoint x: 969, startPoint y: 527, endPoint x: 937, endPoint y: 531, distance: 31.9
click at [937, 531] on div "Employment type Current Current Previous Employment status Full time Full time …" at bounding box center [943, 513] width 1127 height 55
click at [1055, 437] on div "X Employment type Current Current Previous Employment status Full time Full tim…" at bounding box center [943, 666] width 1127 height 485
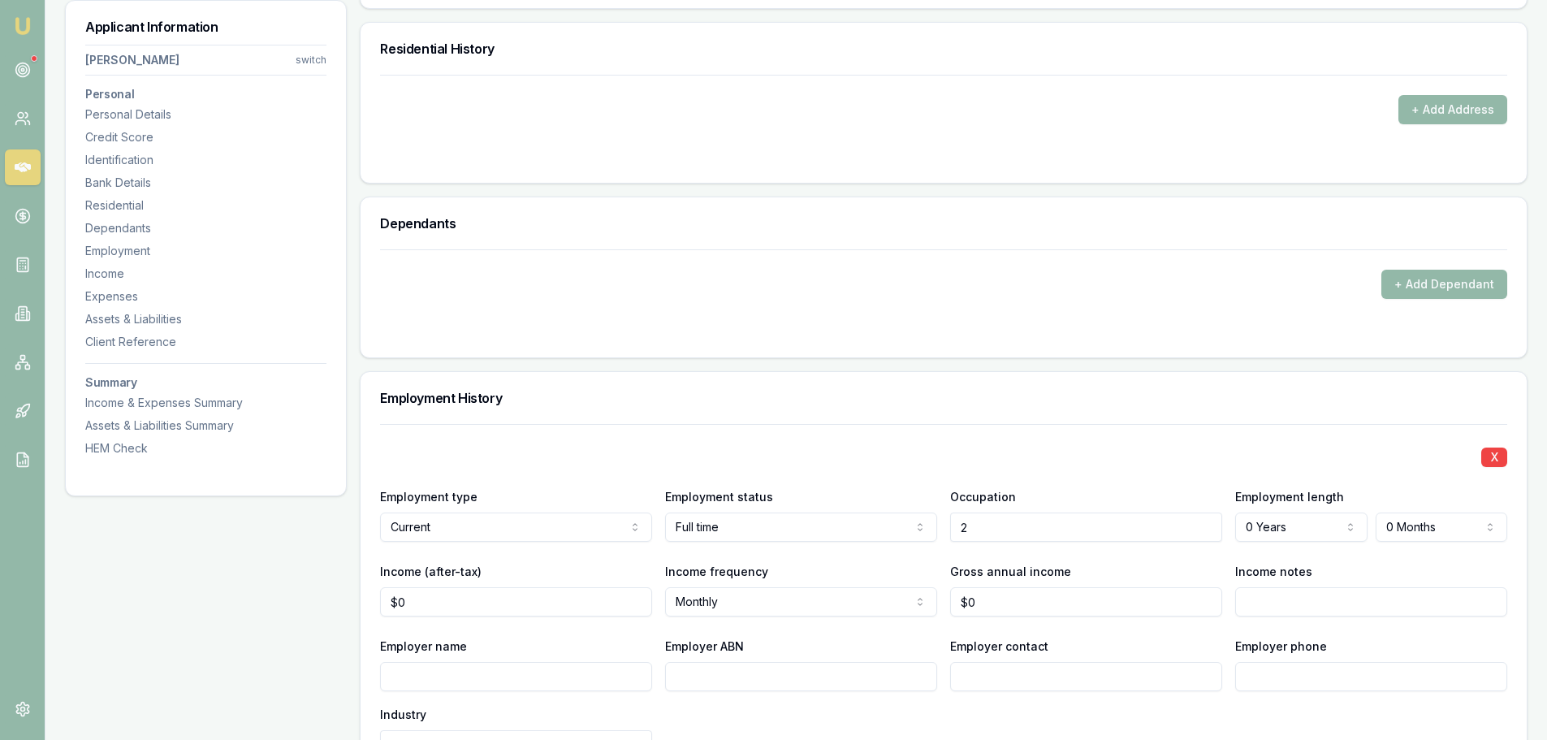
drag, startPoint x: 991, startPoint y: 525, endPoint x: 878, endPoint y: 534, distance: 113.2
click at [878, 534] on div "Employment type Current Current Previous Employment status Full time Full time …" at bounding box center [943, 513] width 1127 height 55
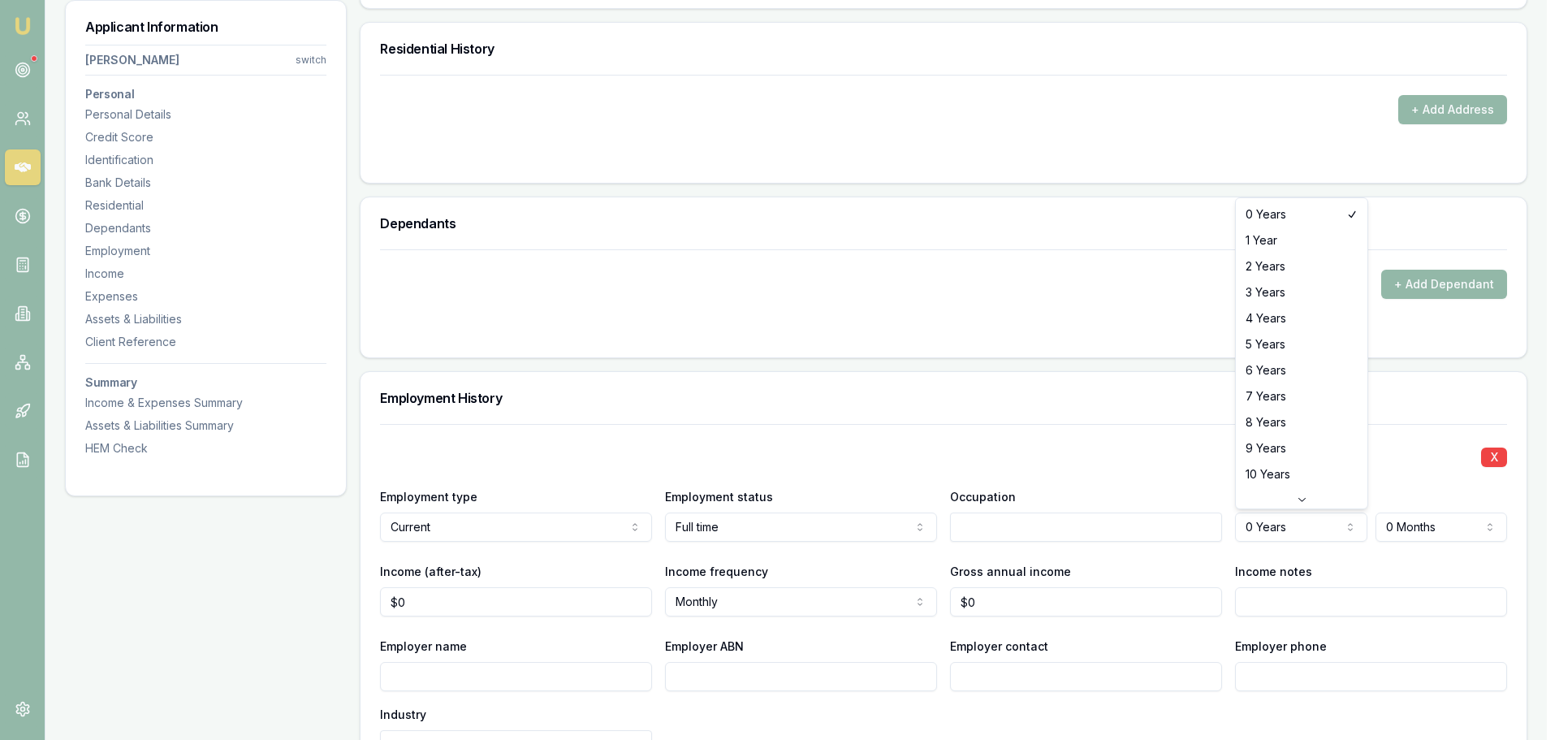
select select "2"
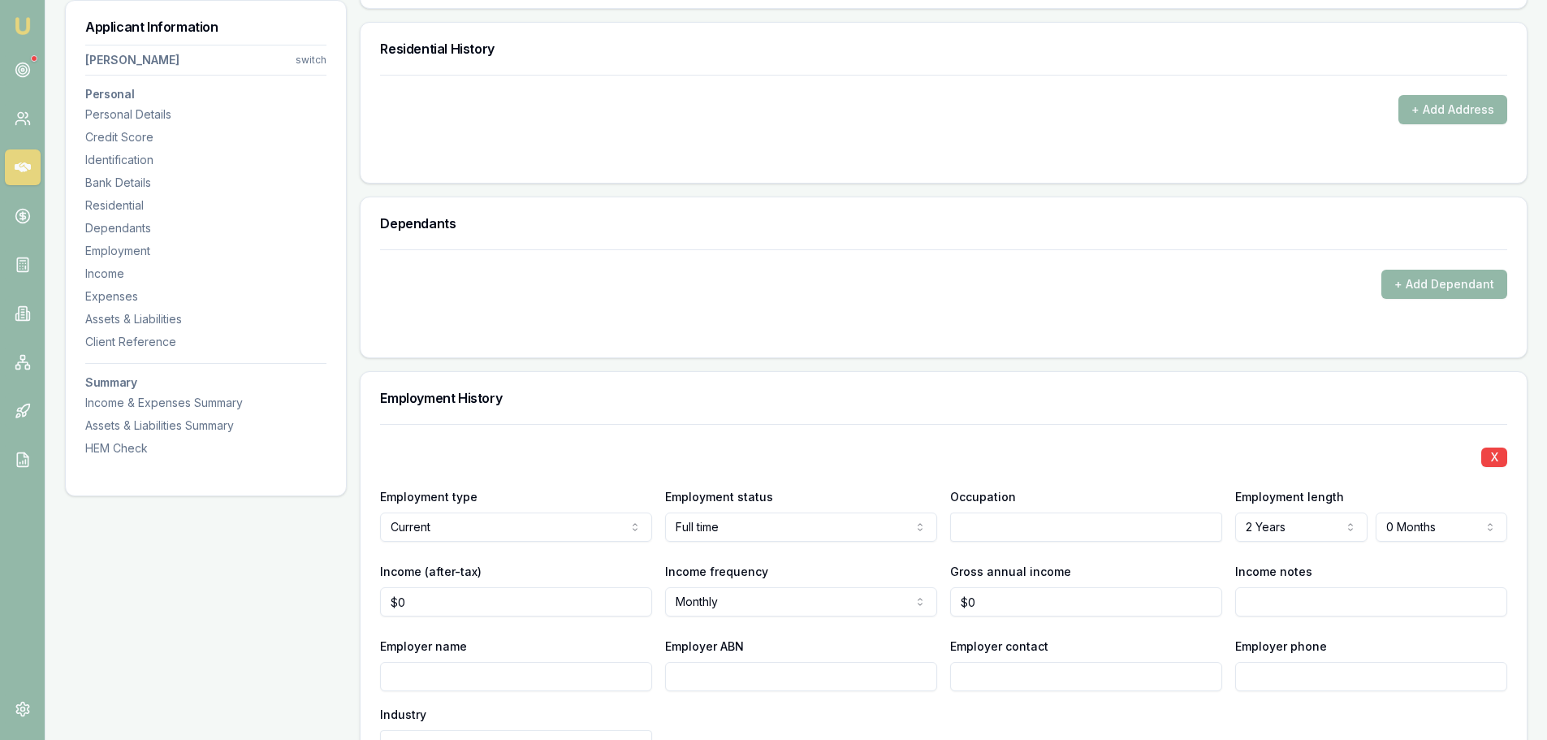
click at [1389, 562] on div "Income notes" at bounding box center [1371, 588] width 272 height 55
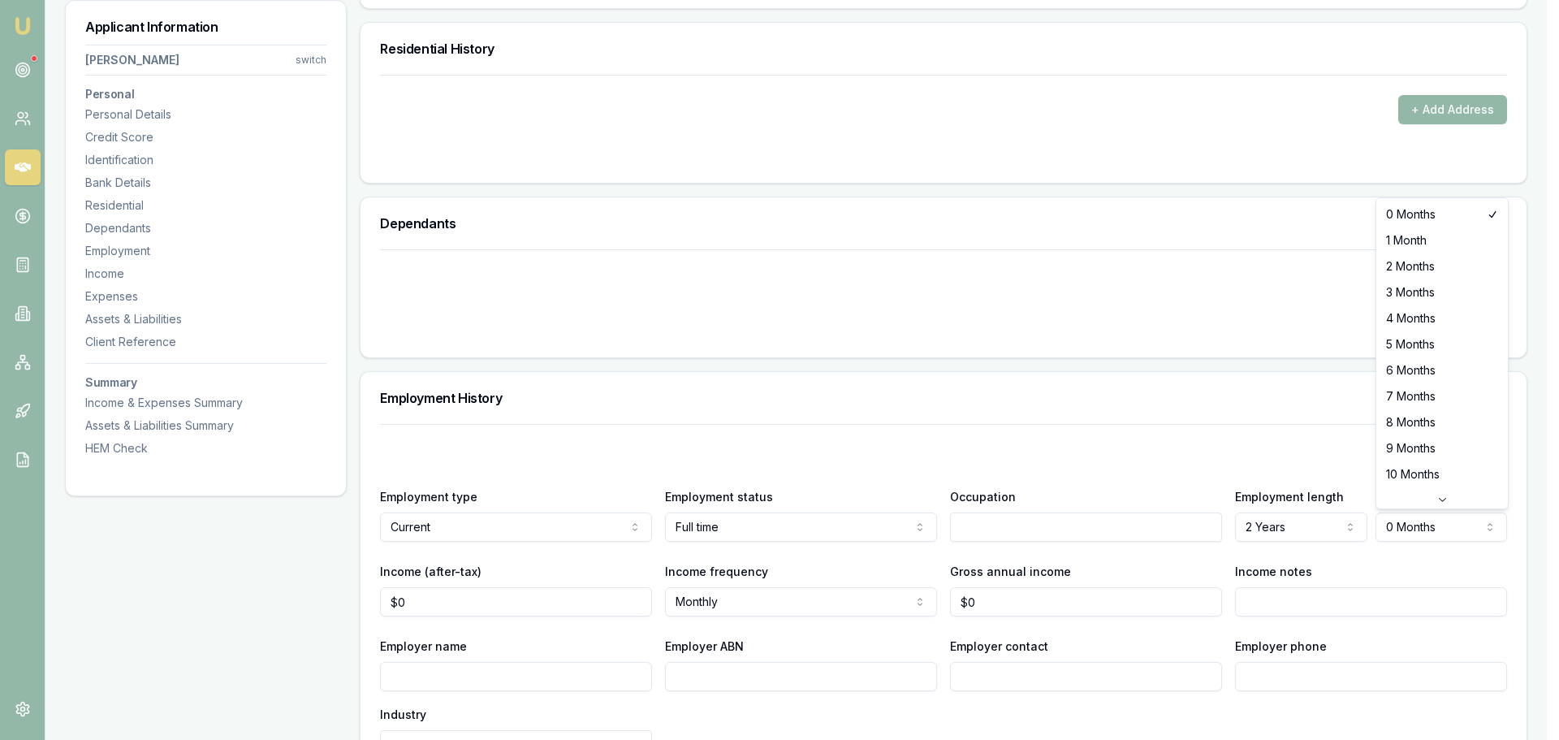
select select "2"
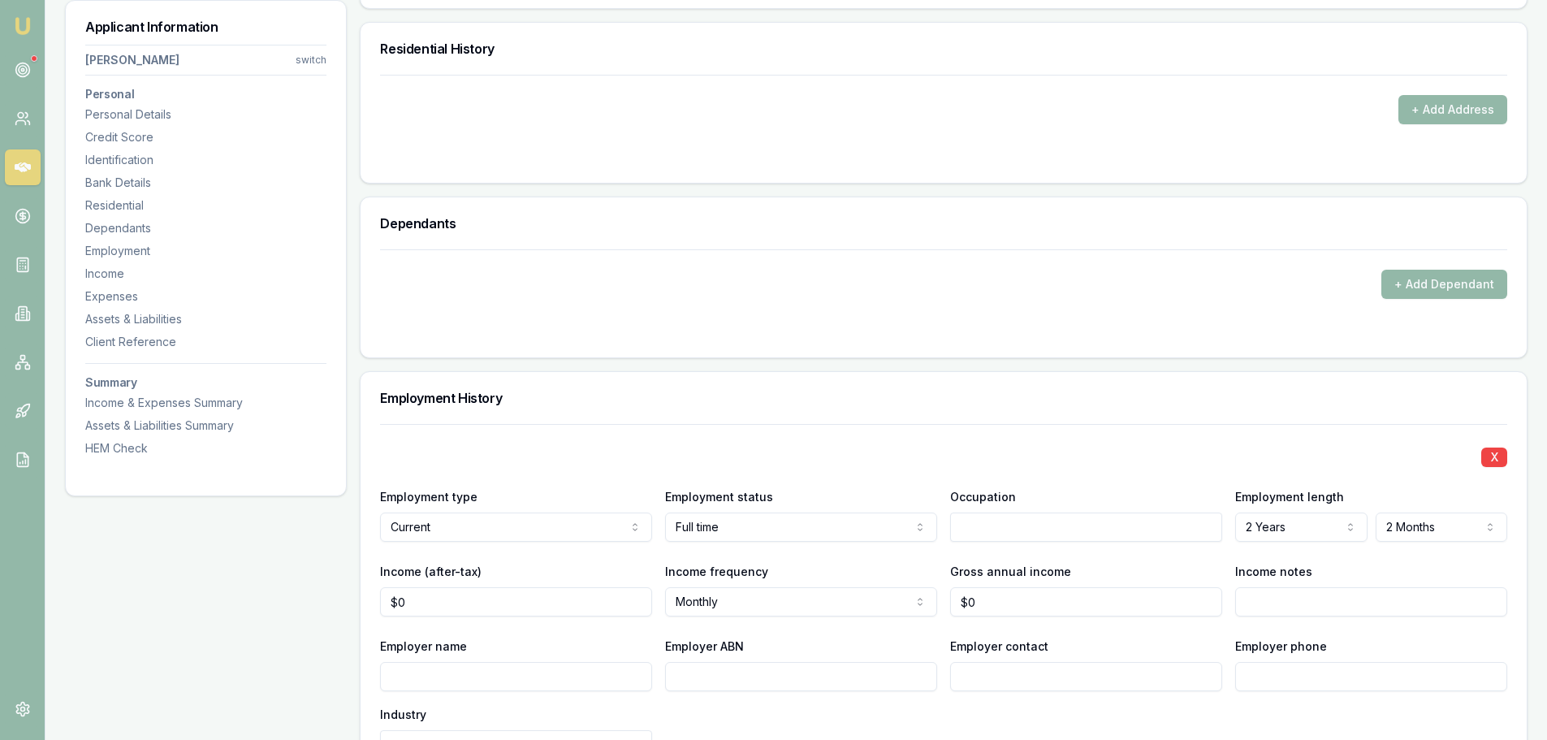
drag, startPoint x: 1358, startPoint y: 655, endPoint x: 1369, endPoint y: 638, distance: 21.2
click at [1358, 655] on div "Employer phone" at bounding box center [1371, 663] width 272 height 55
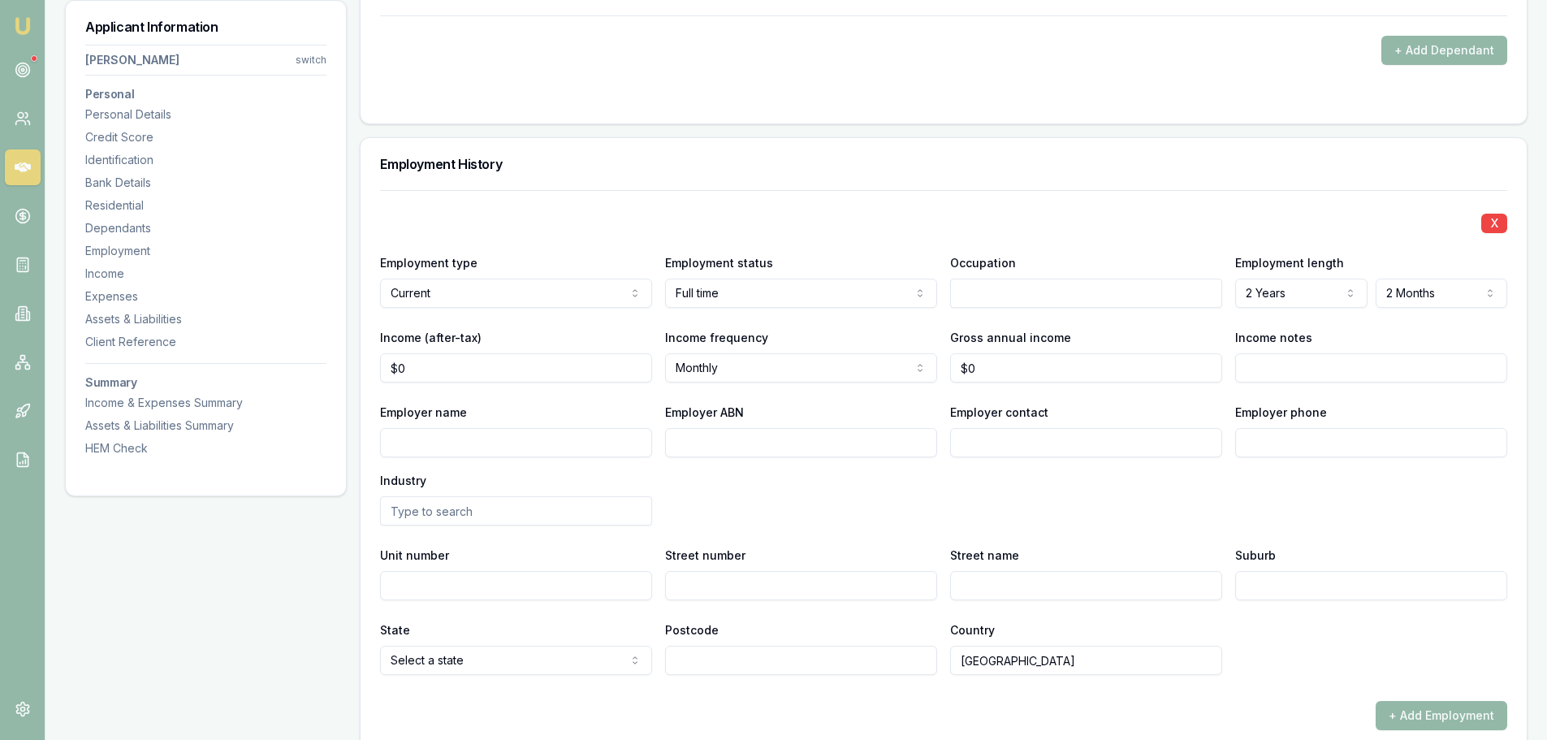
scroll to position [1787, 0]
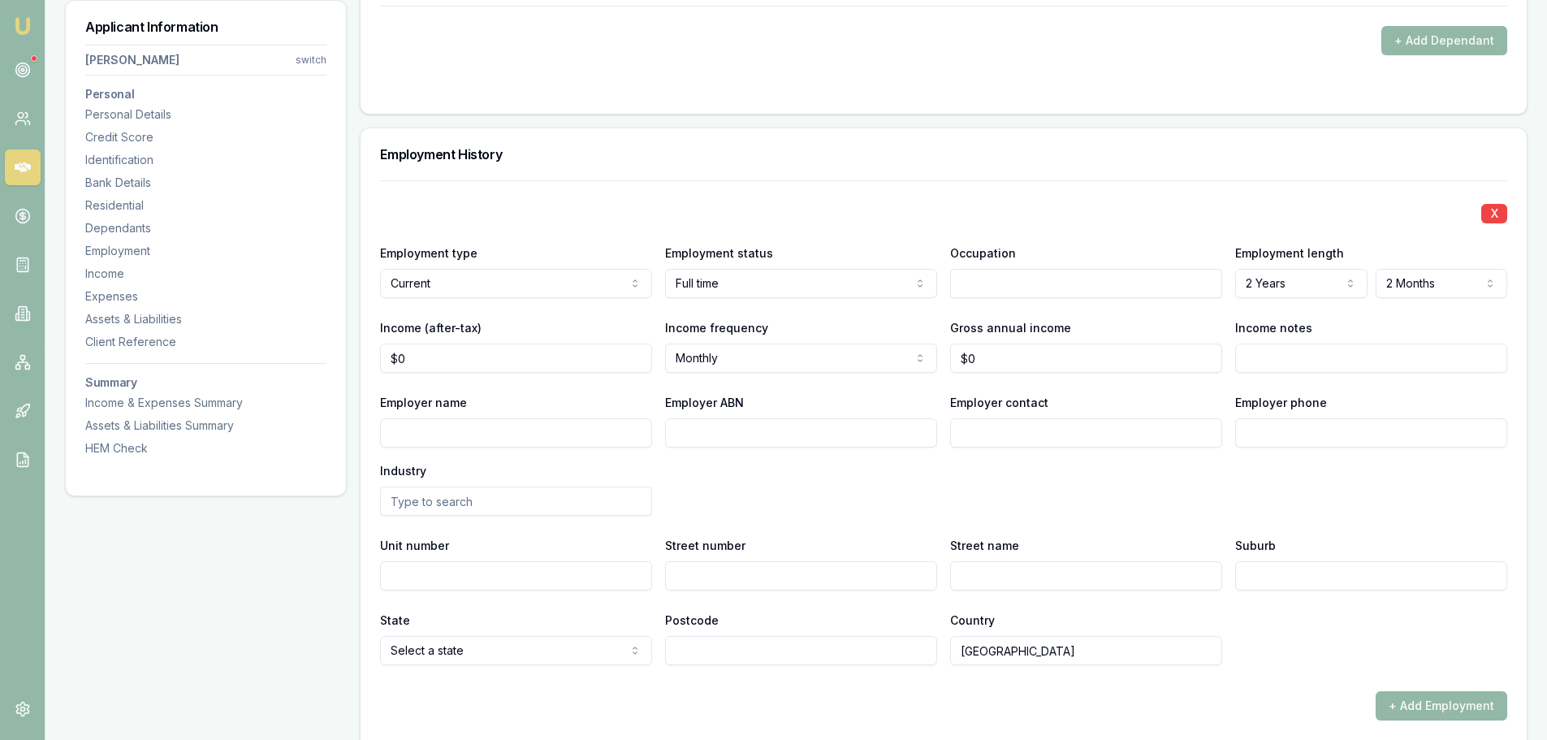
type input "0"
click at [464, 359] on input "0" at bounding box center [516, 358] width 272 height 29
drag, startPoint x: 439, startPoint y: 359, endPoint x: 372, endPoint y: 351, distance: 67.9
click at [372, 351] on div "X Employment type Current Current Previous Employment status Full time Full tim…" at bounding box center [944, 479] width 1166 height 599
type input "$1,000"
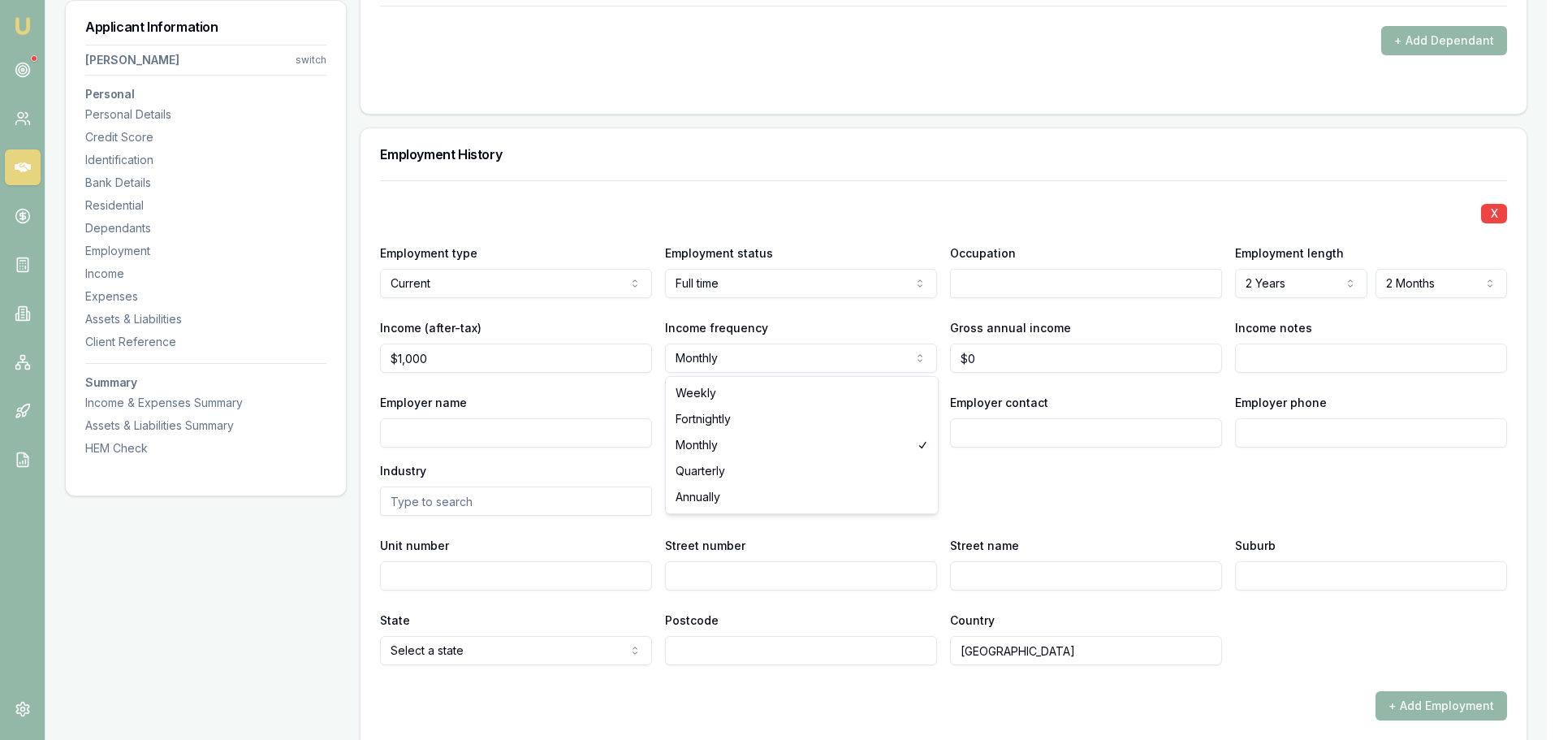
select select "WEEKLY"
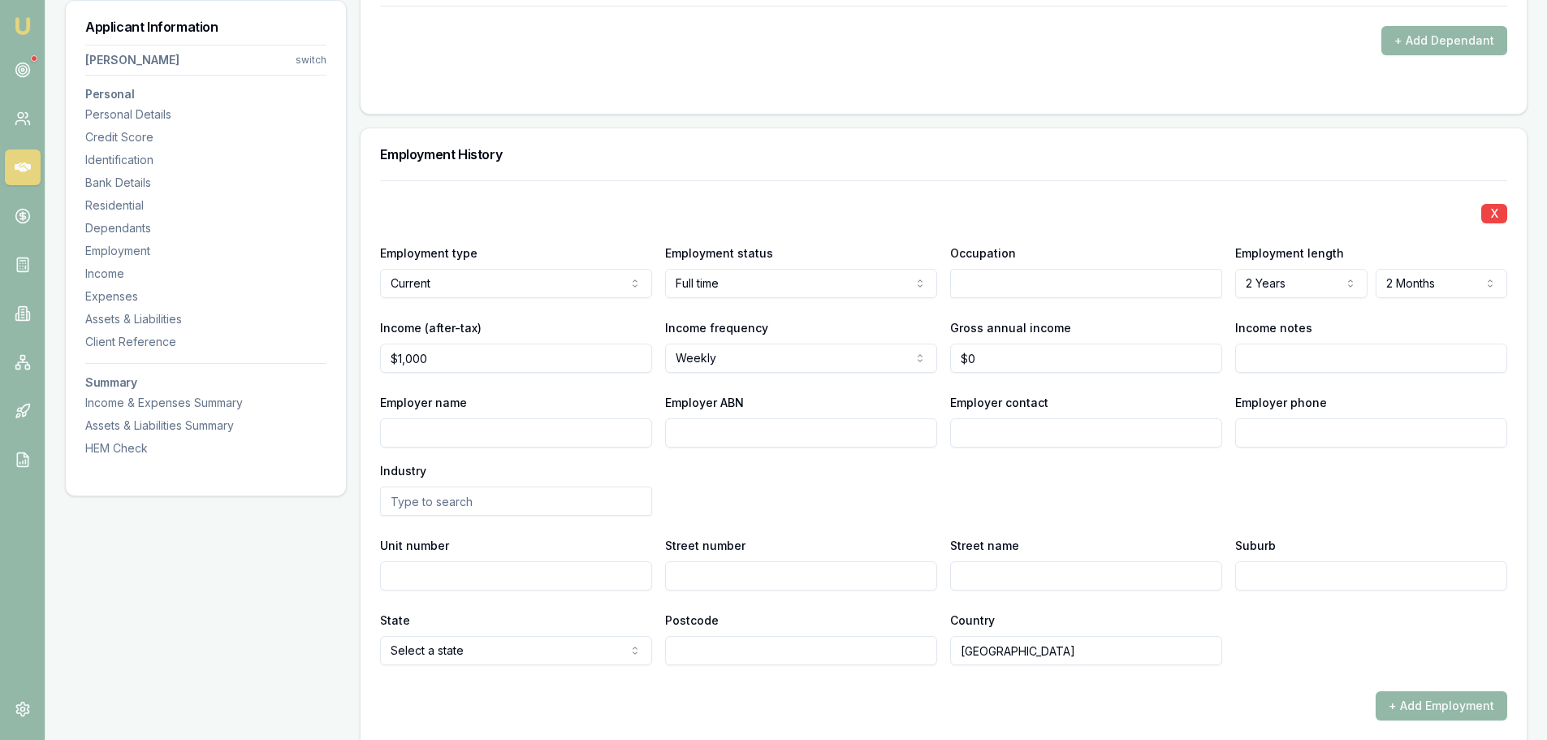
click at [848, 395] on div "Employer ABN" at bounding box center [801, 419] width 272 height 55
click at [1150, 503] on div "Employer name Employer ABN Employer contact Employer phone Industry" at bounding box center [943, 453] width 1127 height 123
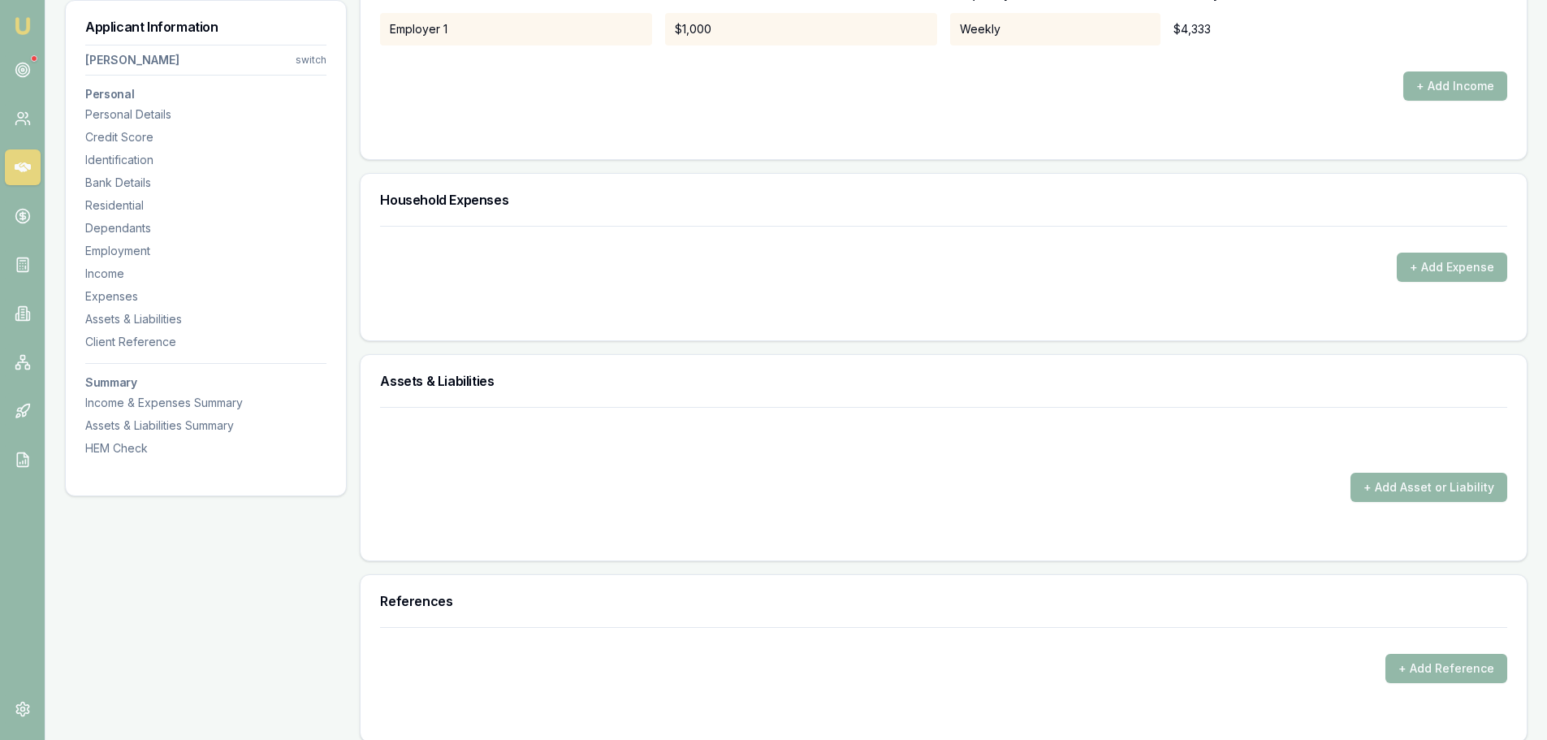
scroll to position [2680, 0]
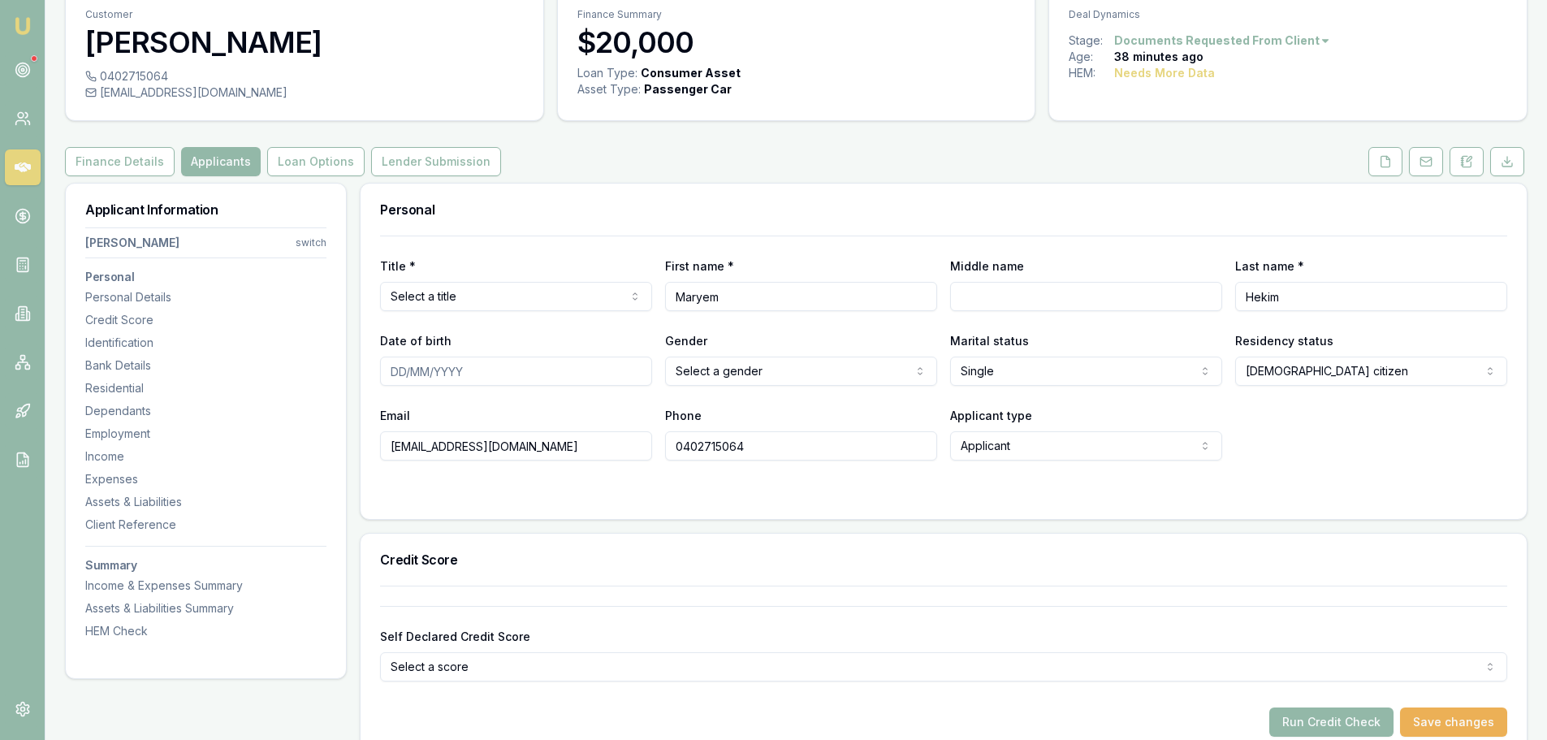
scroll to position [0, 0]
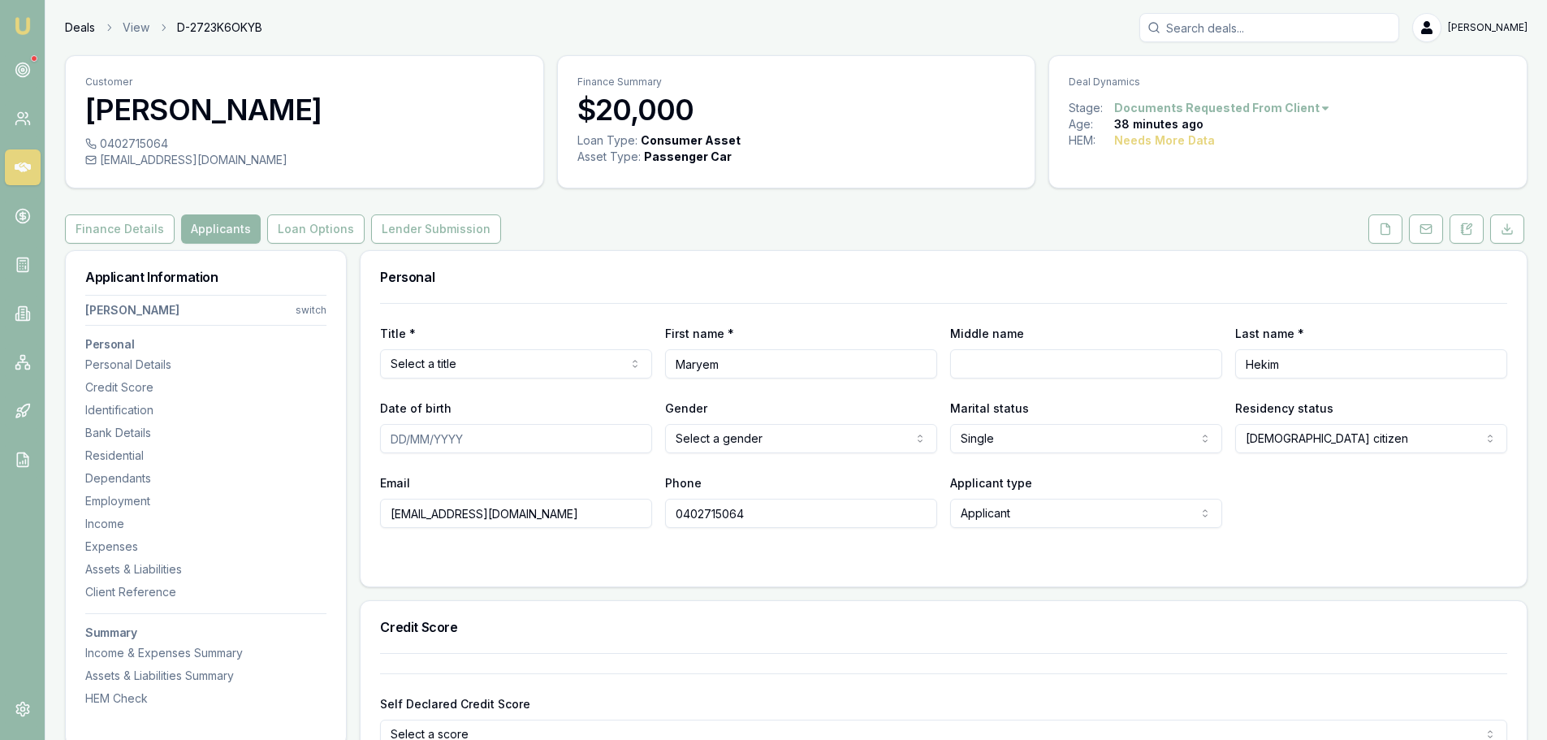
click at [80, 32] on link "Deals" at bounding box center [80, 27] width 30 height 16
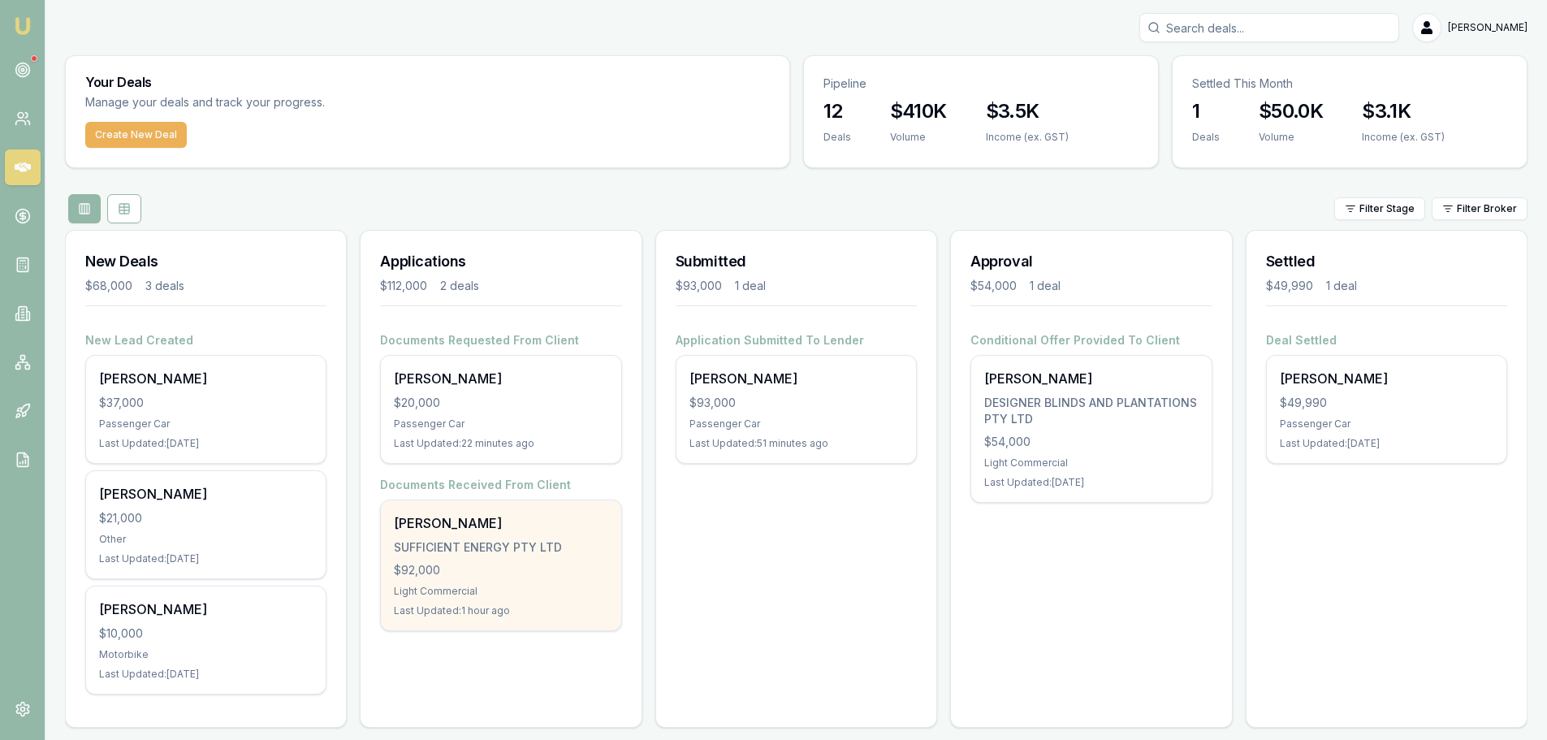
click at [512, 577] on div "$92,000" at bounding box center [501, 570] width 214 height 16
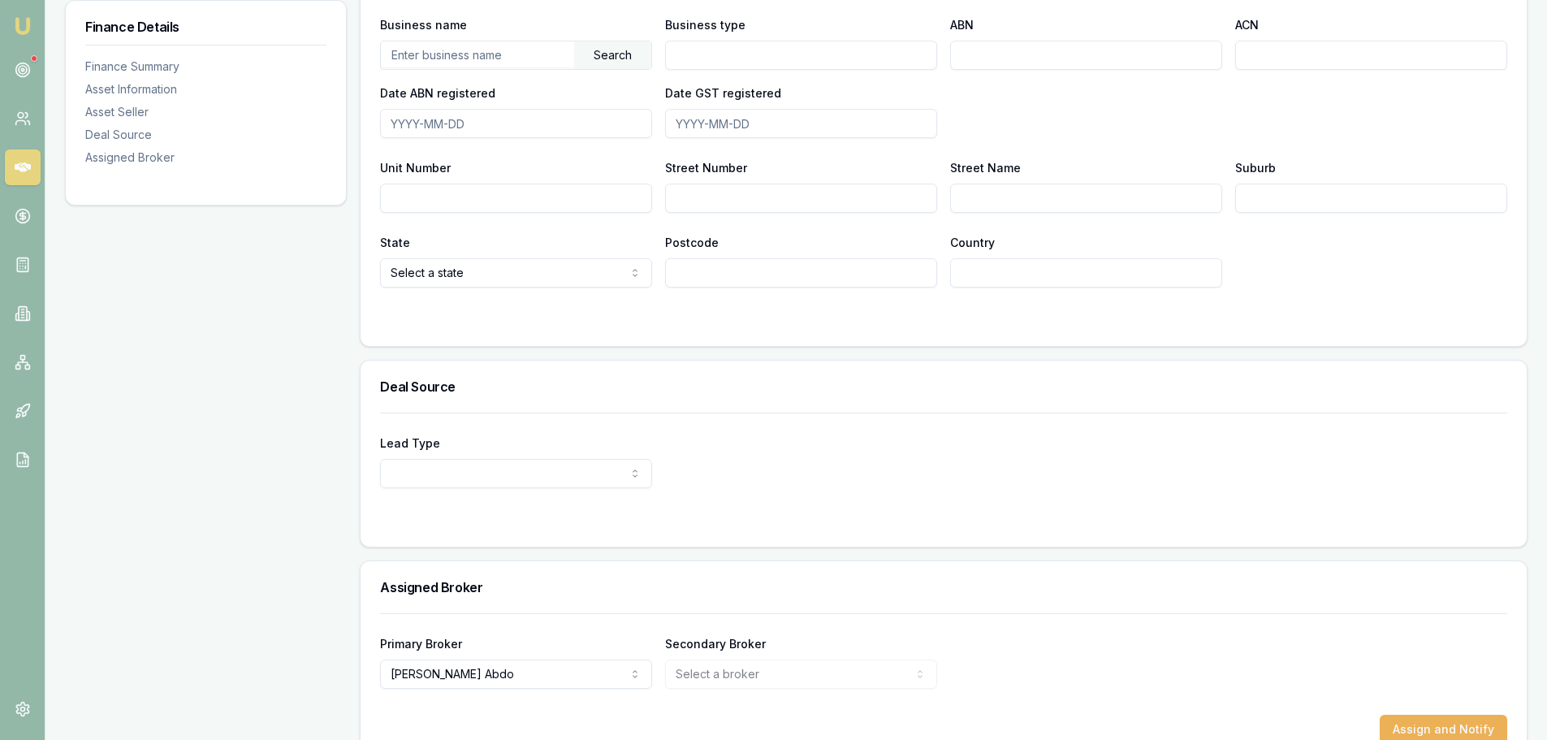
scroll to position [1065, 0]
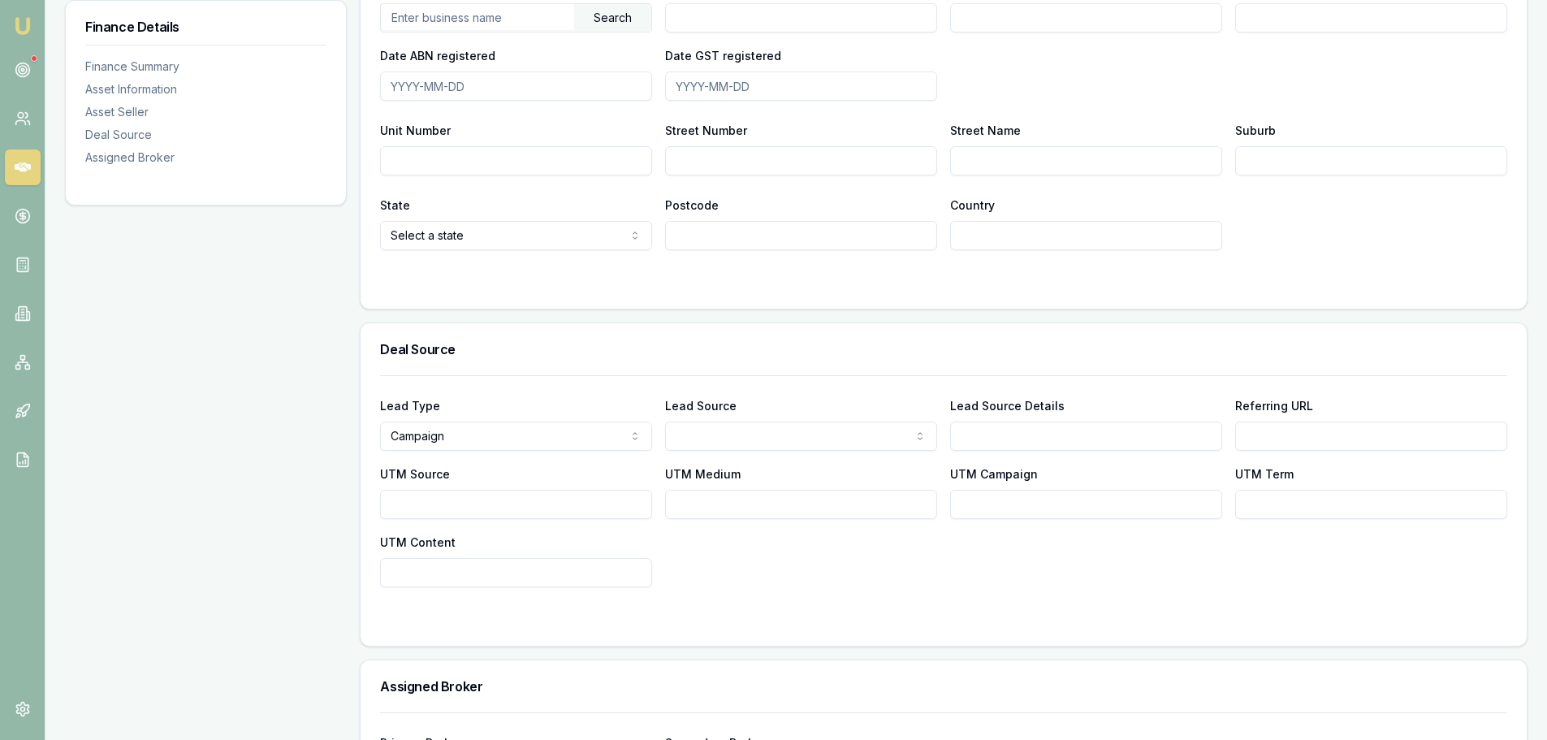
click at [176, 485] on div "Finance Details Finance Summary Asset Information Asset Seller Deal Source Assi…" at bounding box center [206, 24] width 282 height 1679
select select "OTHER"
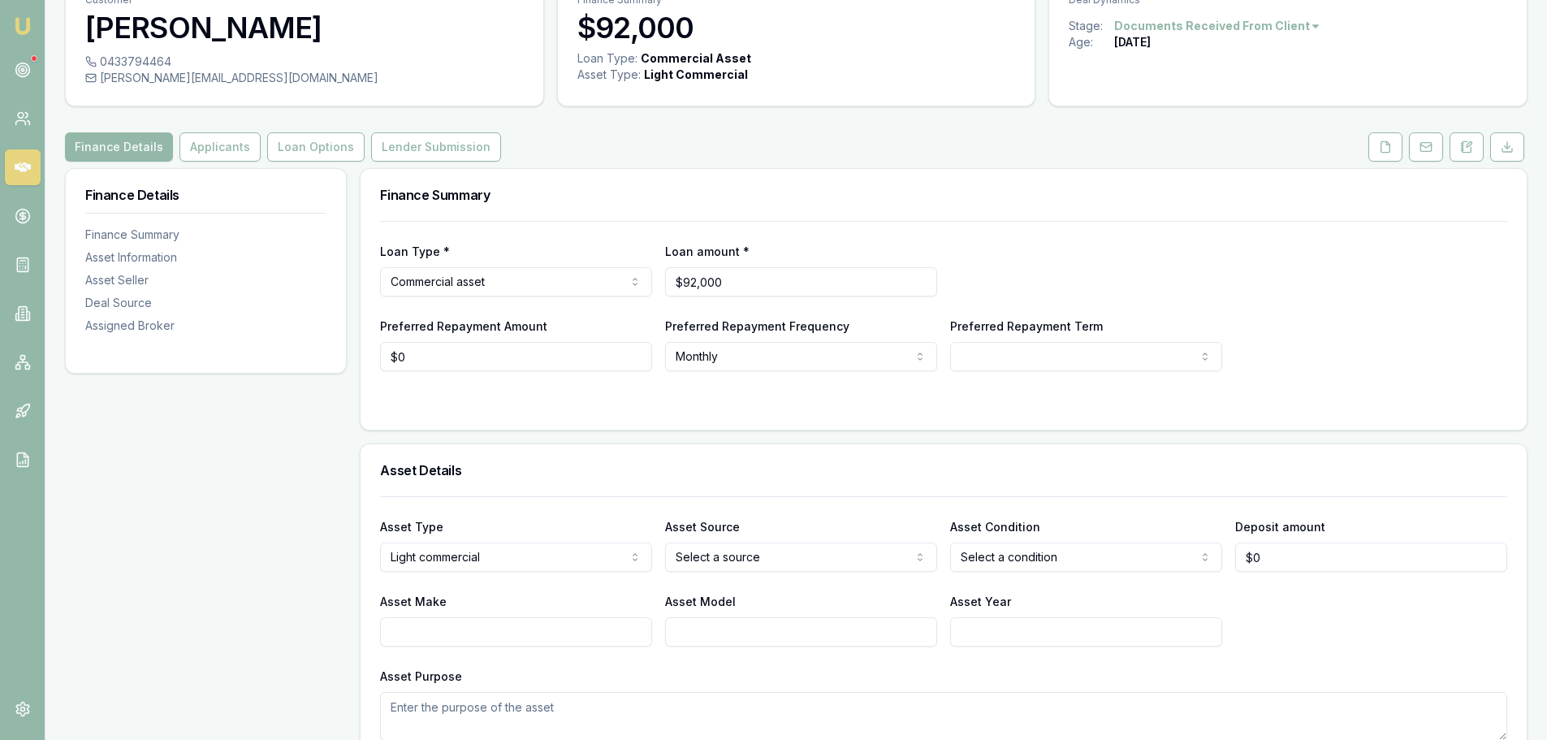
scroll to position [0, 0]
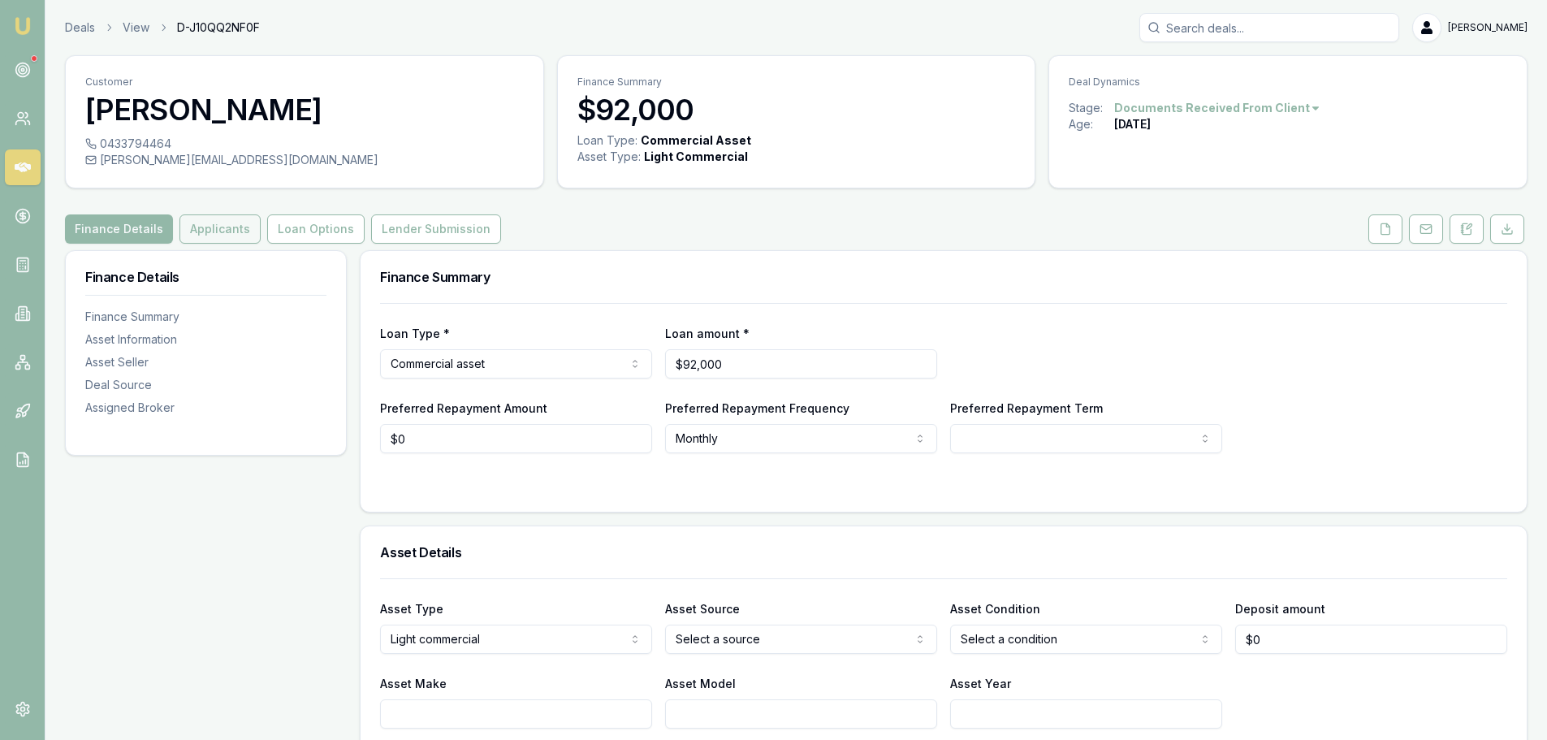
click at [200, 231] on button "Applicants" at bounding box center [219, 228] width 81 height 29
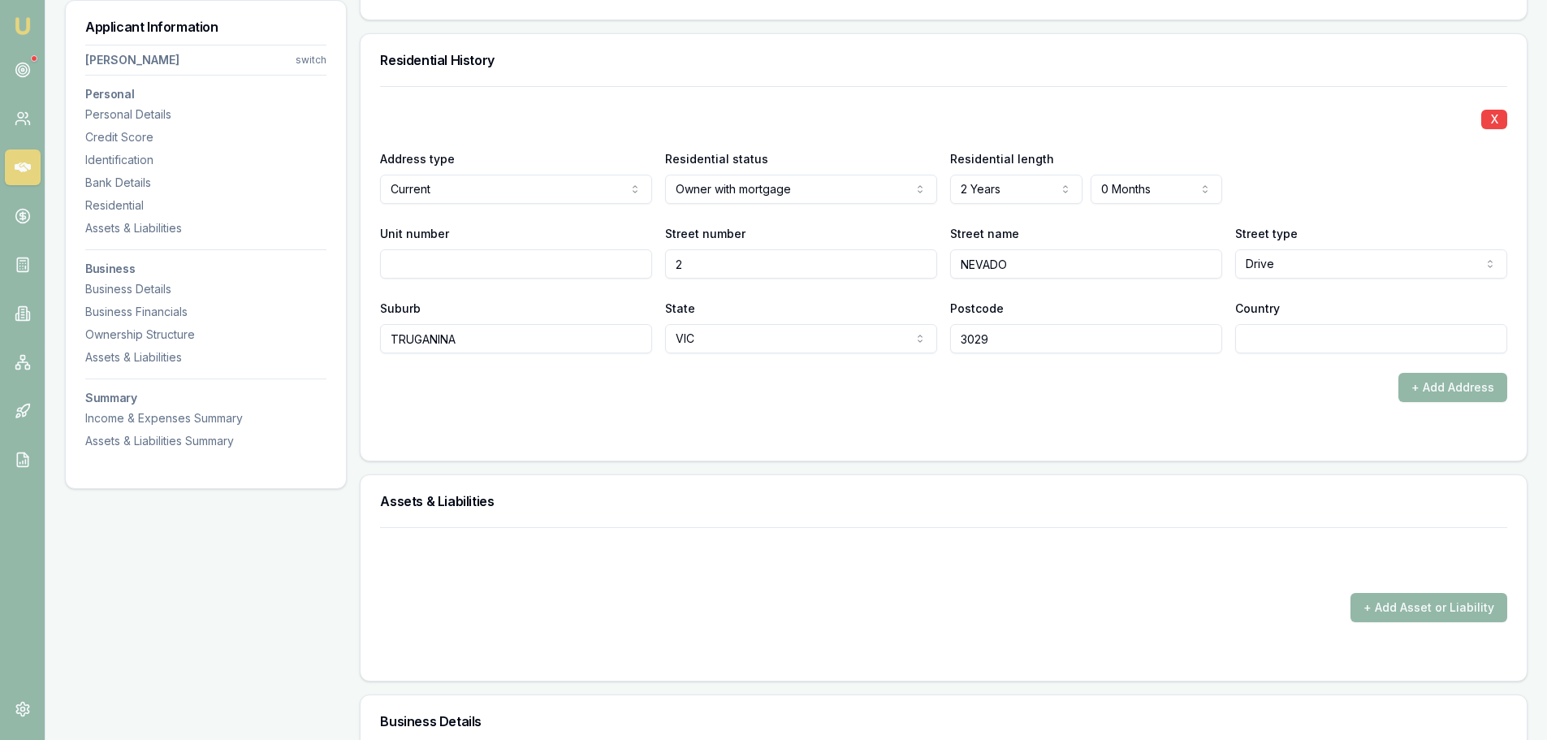
scroll to position [1543, 0]
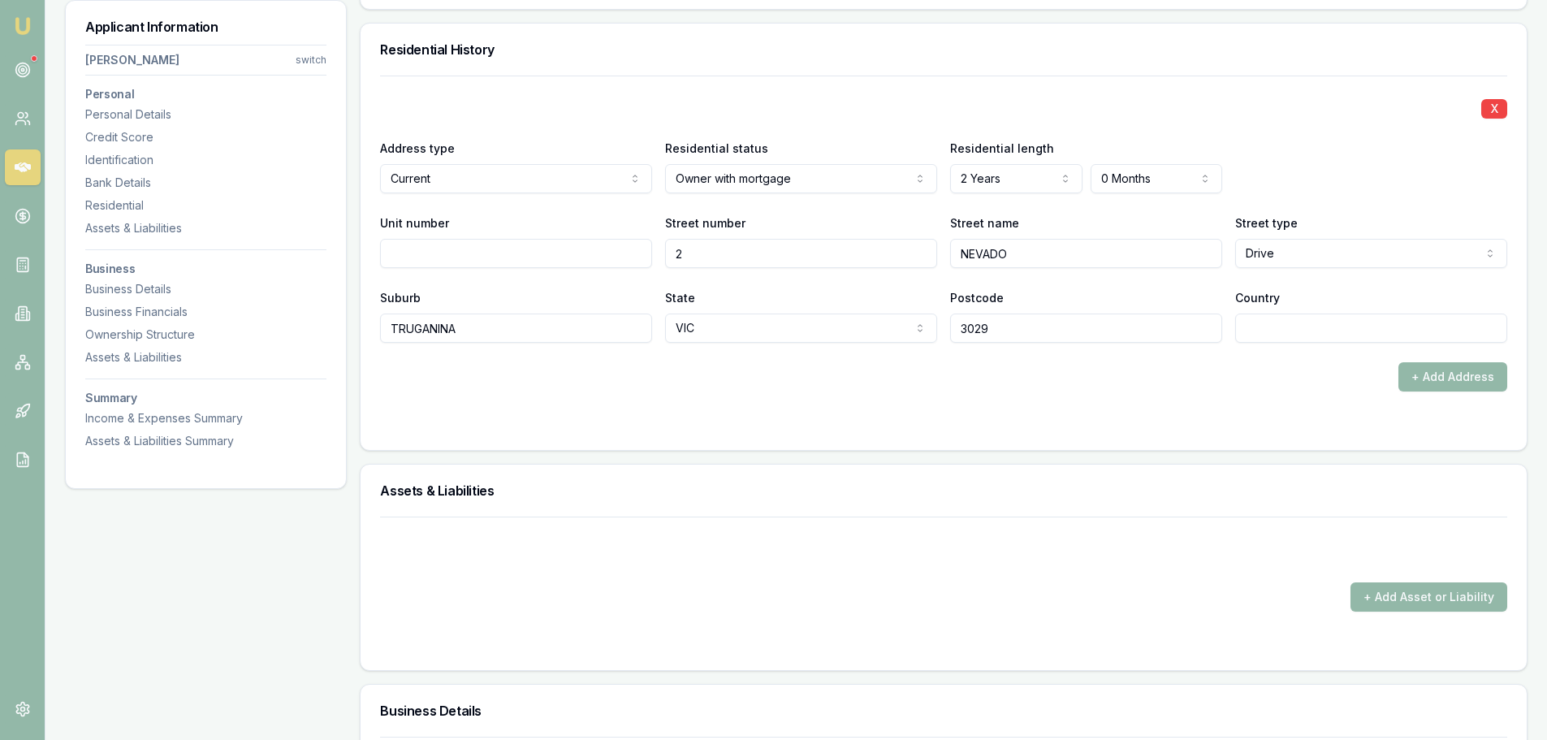
drag, startPoint x: 84, startPoint y: 633, endPoint x: 447, endPoint y: 535, distance: 376.7
click at [98, 622] on div "Applicant Information [PERSON_NAME] switch Personal Personal Details Credit Sco…" at bounding box center [206, 591] width 282 height 3769
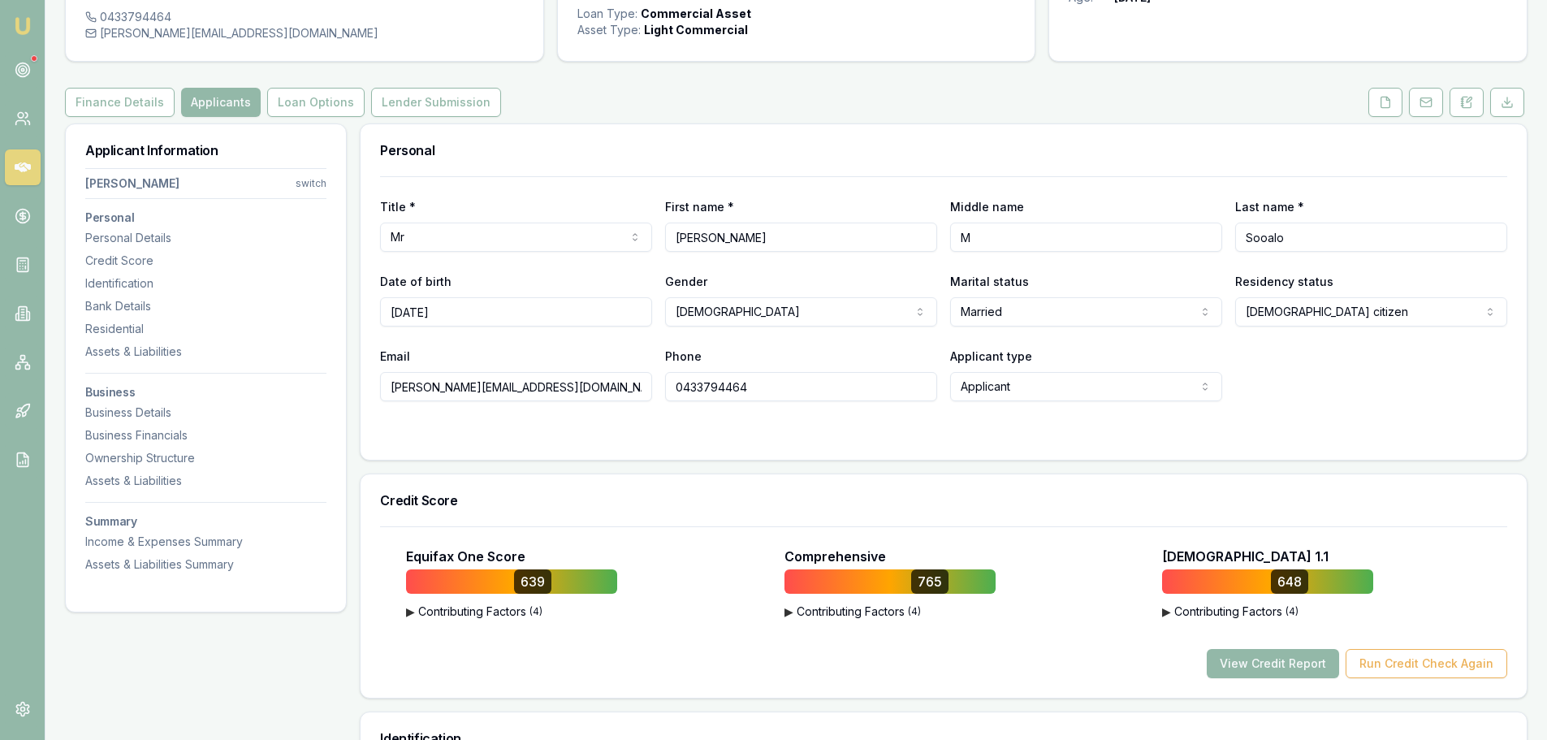
scroll to position [0, 0]
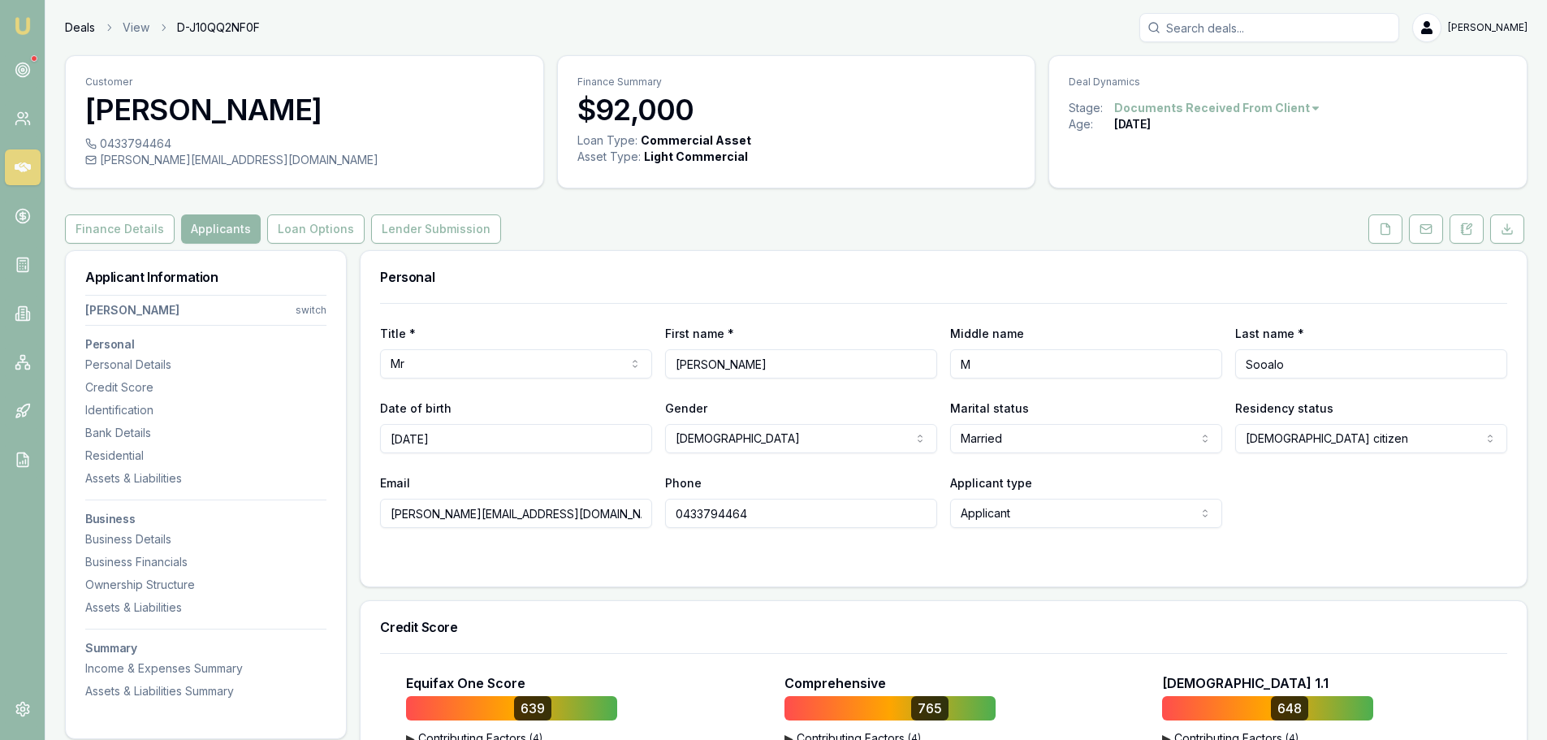
click at [71, 24] on link "Deals" at bounding box center [80, 27] width 30 height 16
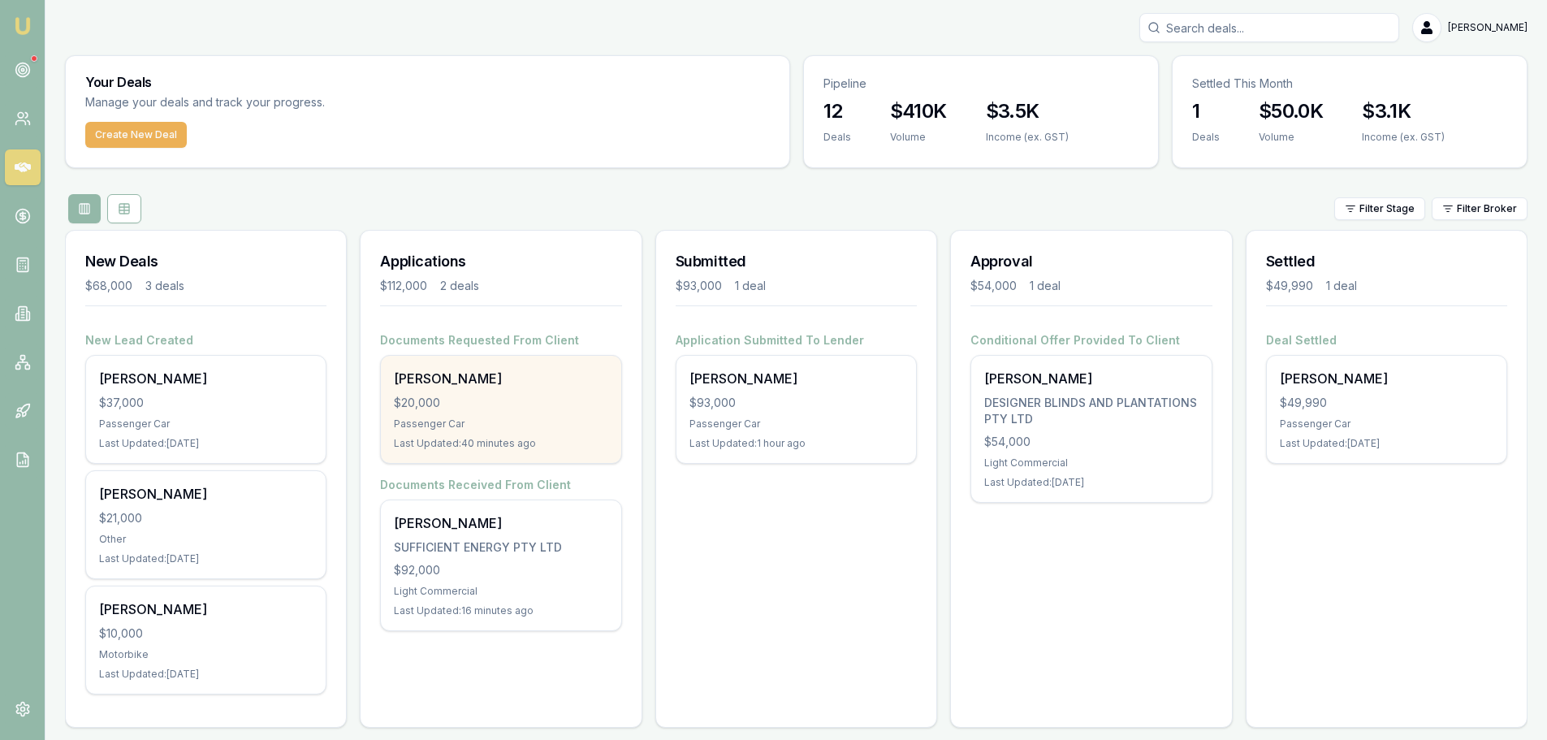
click at [474, 414] on div "[PERSON_NAME] $20,000 Passenger Car Last Updated: 40 minutes ago" at bounding box center [501, 409] width 240 height 107
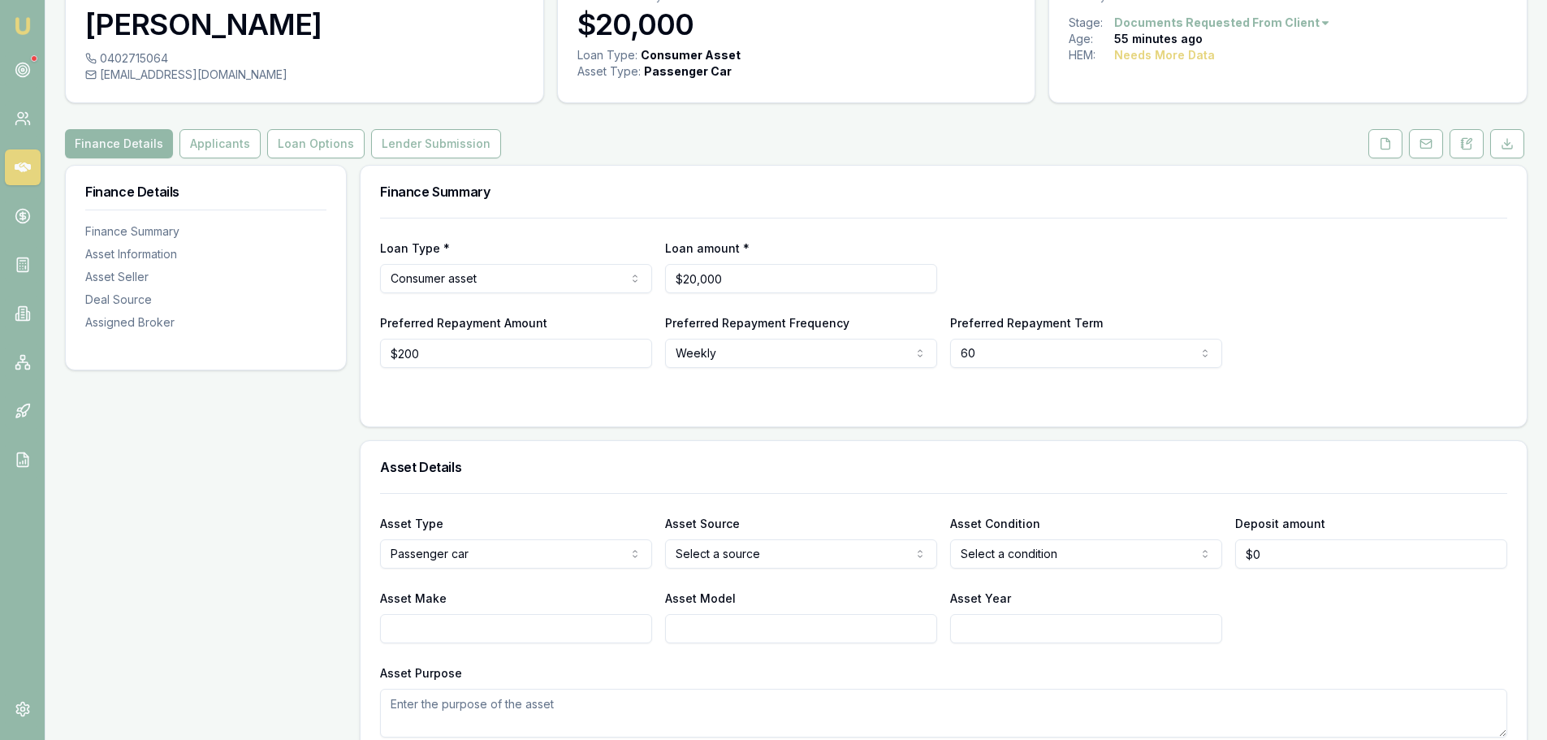
scroll to position [162, 0]
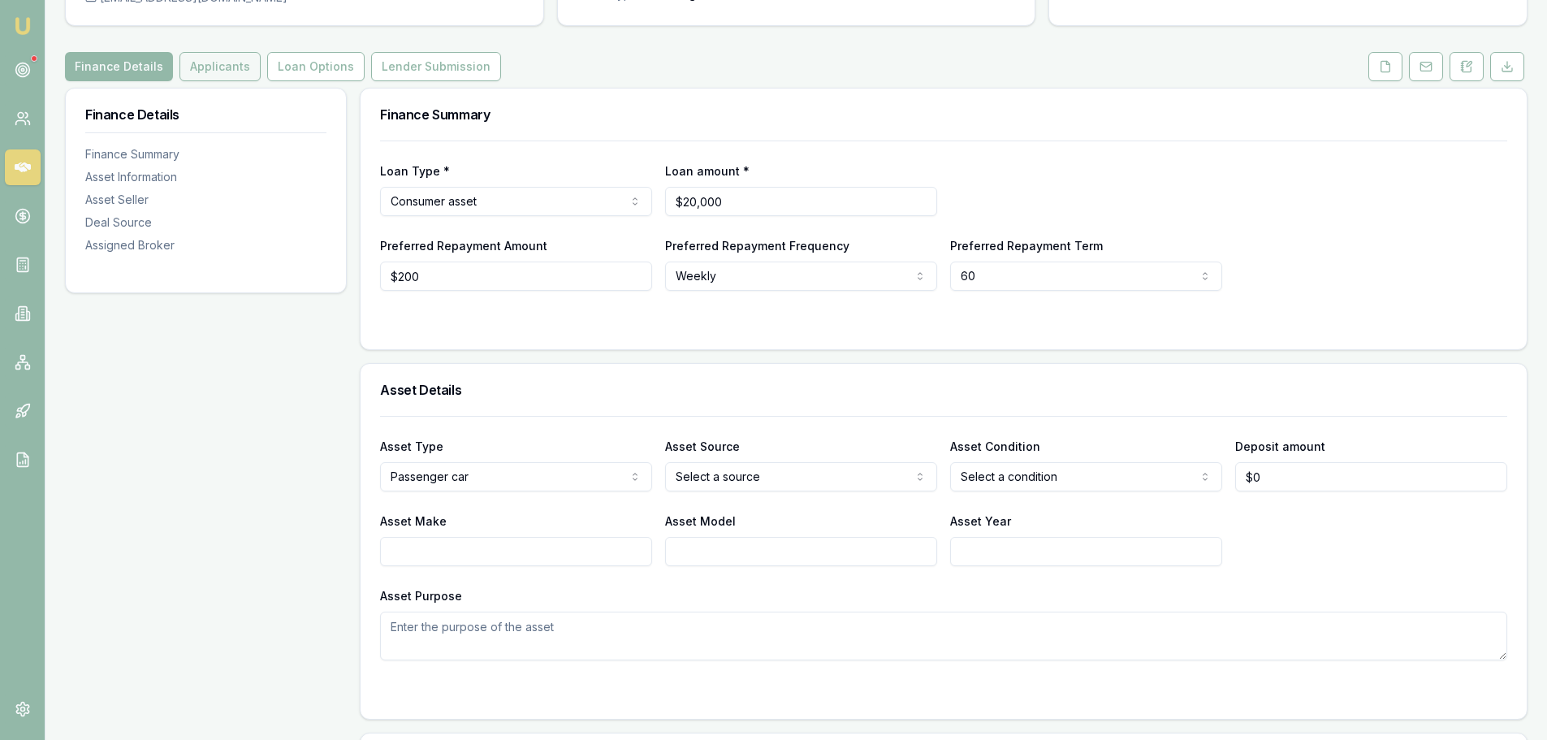
drag, startPoint x: 218, startPoint y: 61, endPoint x: 245, endPoint y: 70, distance: 29.0
click at [218, 61] on button "Applicants" at bounding box center [219, 66] width 81 height 29
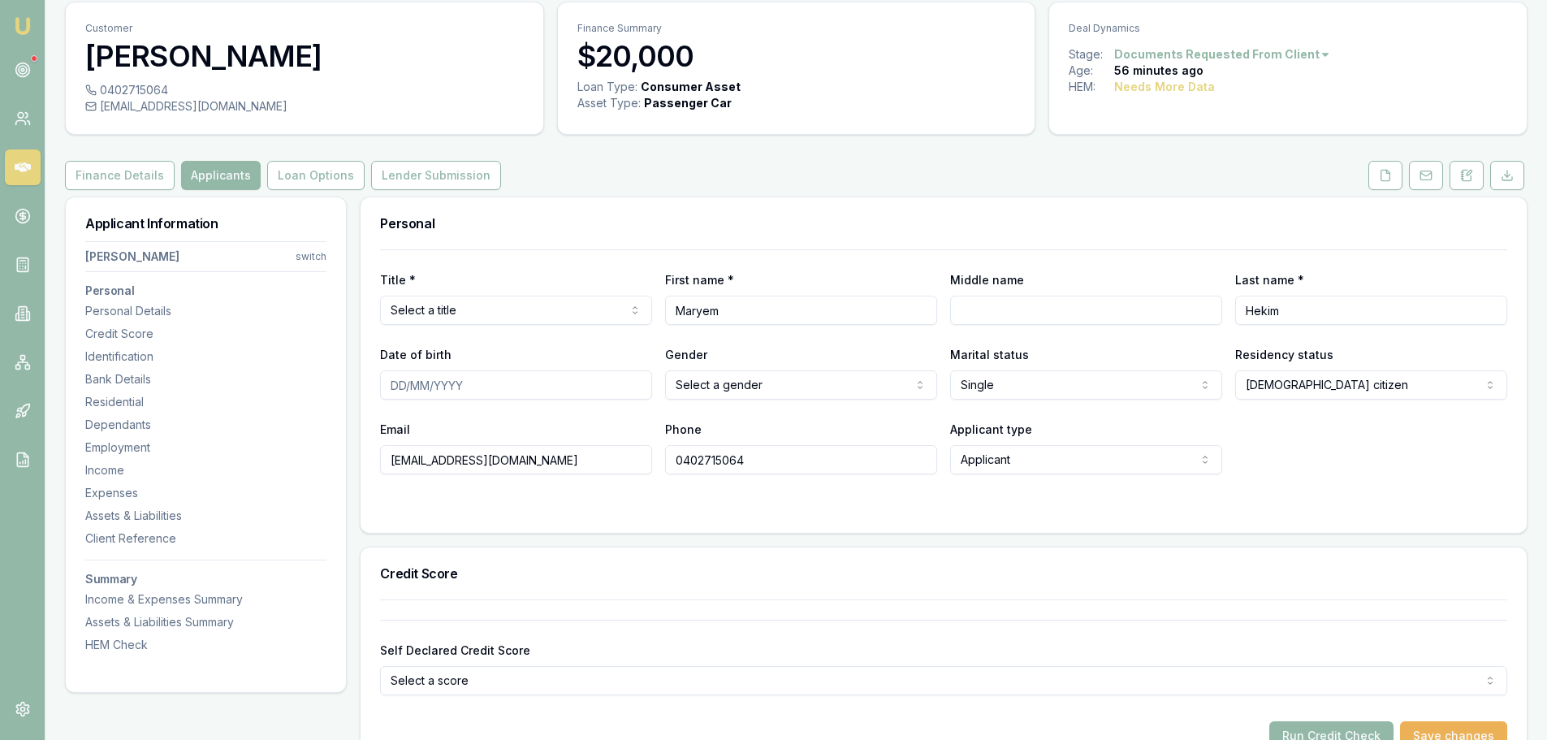
scroll to position [81, 0]
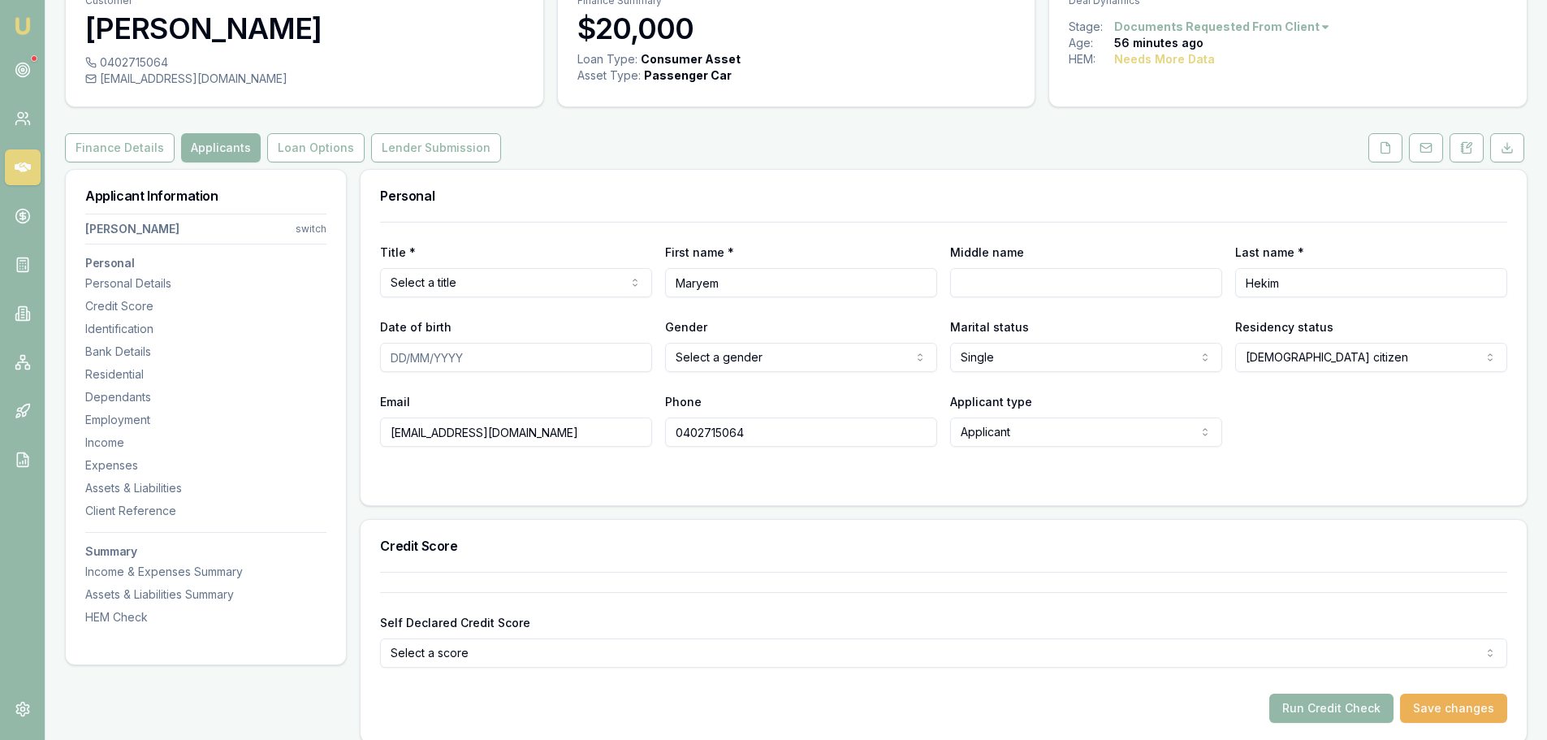
click at [406, 431] on input "[EMAIL_ADDRESS][DOMAIN_NAME]" at bounding box center [516, 431] width 272 height 29
type input "[EMAIL_ADDRESS][DOMAIN_NAME]"
click at [522, 462] on form "Title * Select a title Mr Mrs Miss Ms Dr Prof First name * [PERSON_NAME] Middle…" at bounding box center [943, 354] width 1127 height 264
click at [1383, 145] on icon at bounding box center [1385, 147] width 13 height 13
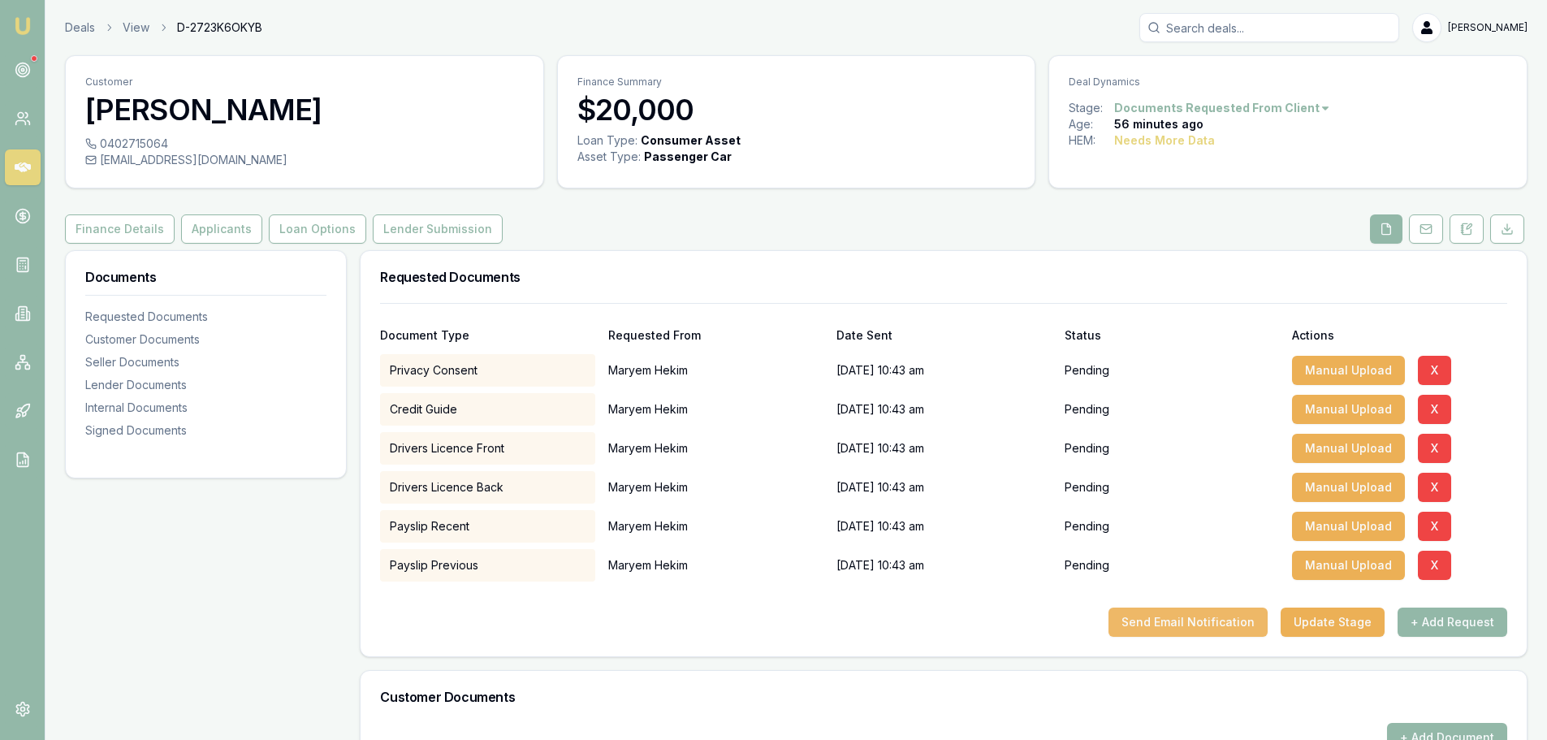
click at [1186, 623] on button "Send Email Notification" at bounding box center [1188, 621] width 159 height 29
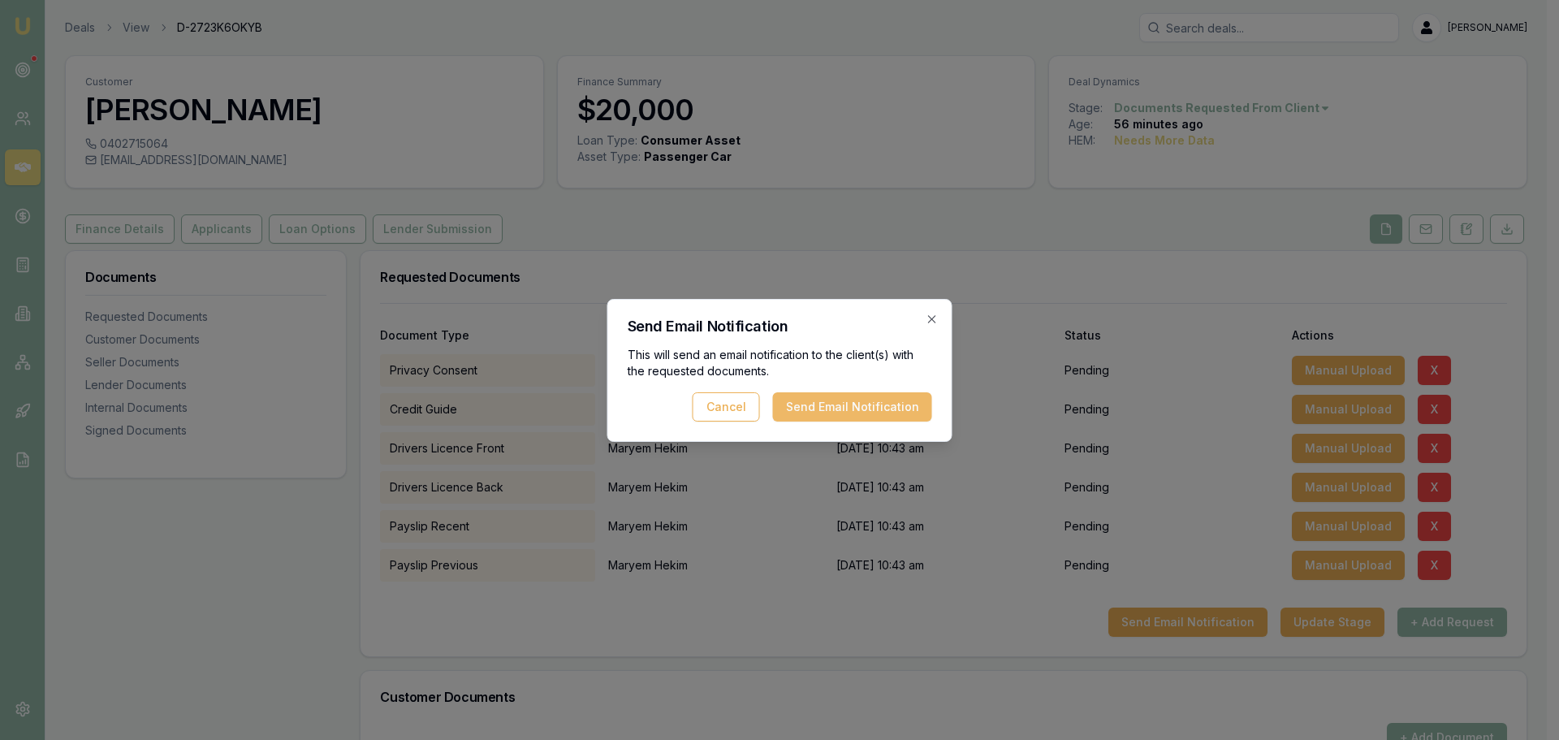
click at [819, 397] on button "Send Email Notification" at bounding box center [852, 406] width 159 height 29
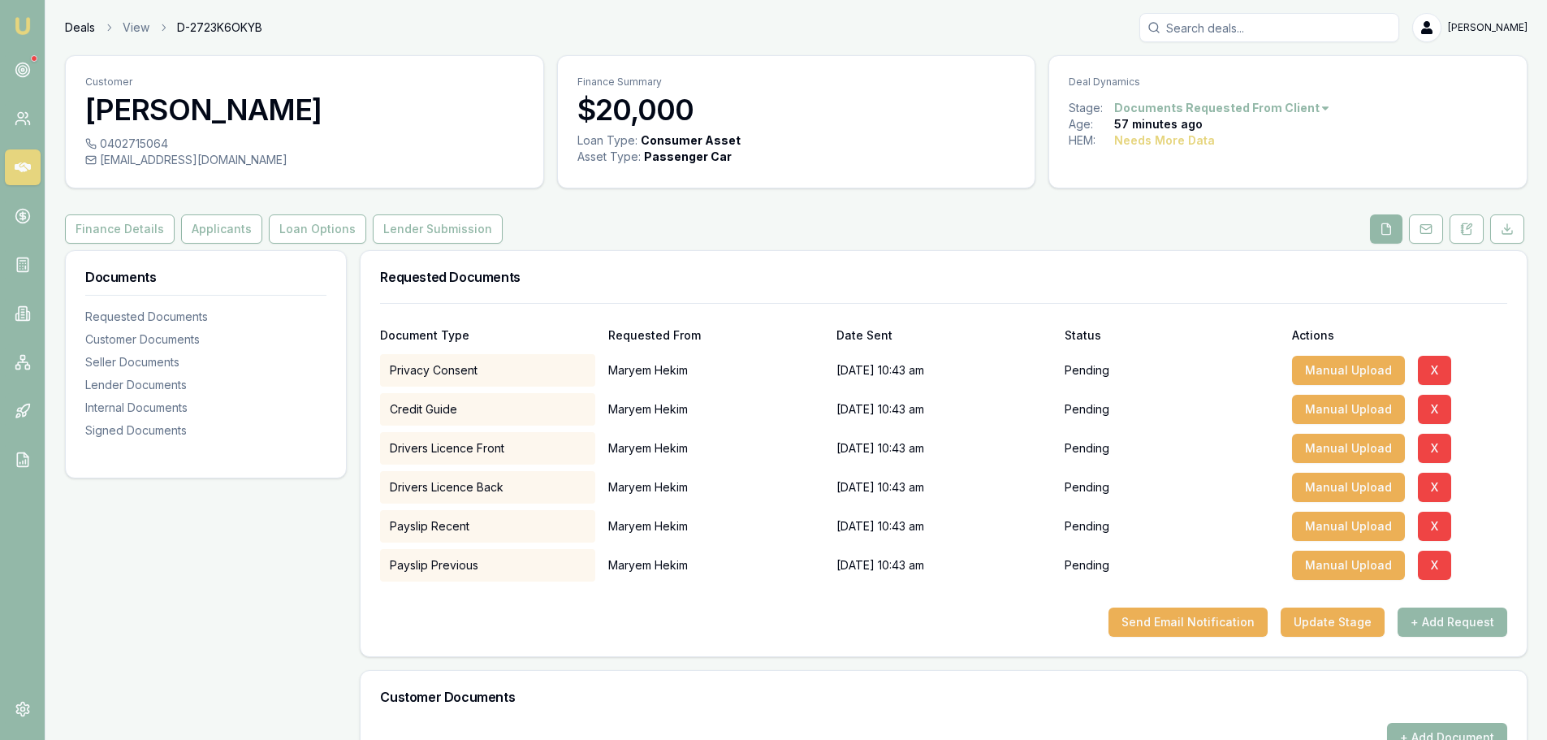
click at [80, 24] on link "Deals" at bounding box center [80, 27] width 30 height 16
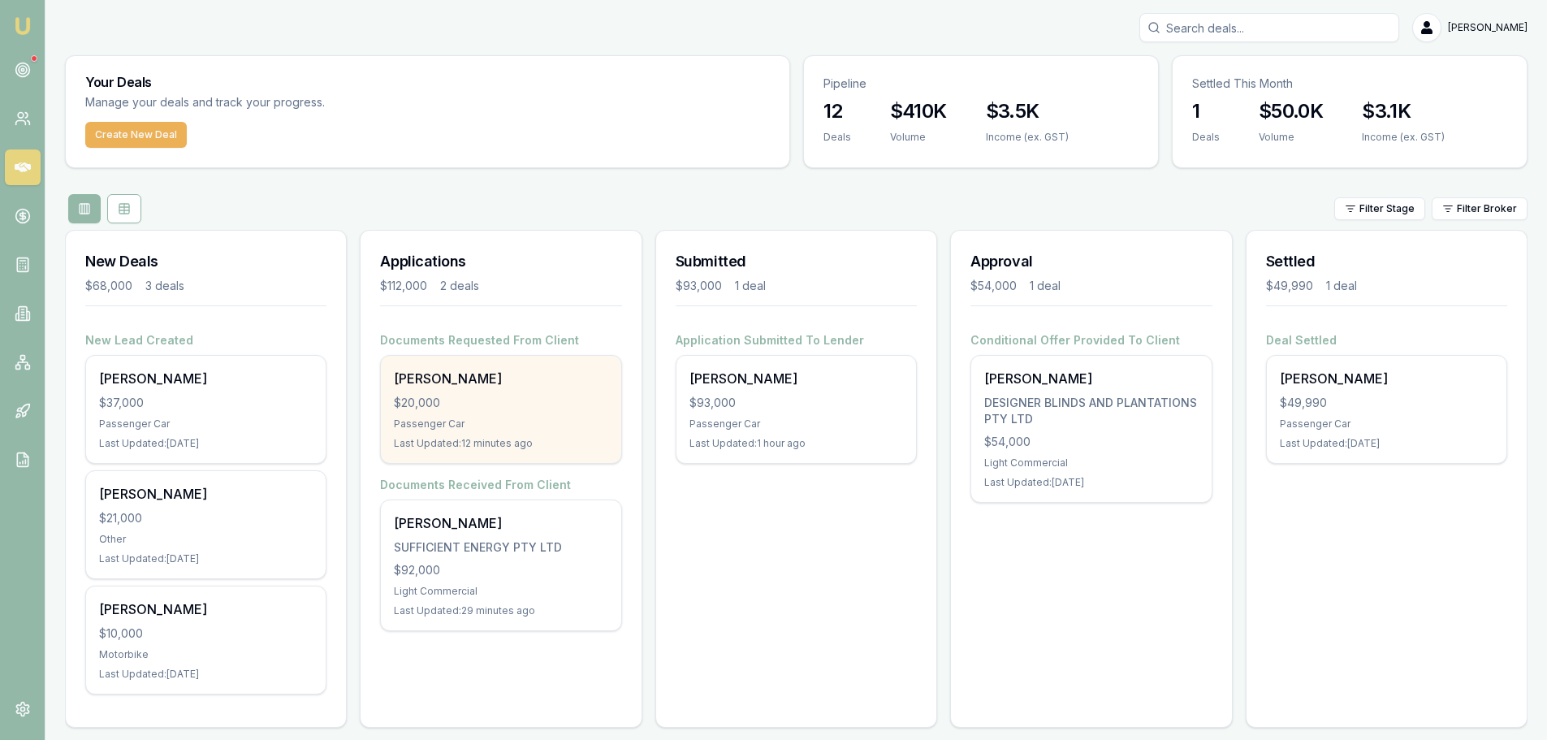
click at [525, 411] on div "[PERSON_NAME] $20,000 Passenger Car Last Updated: 12 minutes ago" at bounding box center [501, 409] width 240 height 107
click at [457, 391] on div "[PERSON_NAME] $20,000 Passenger Car Last Updated: 18 minutes ago" at bounding box center [501, 409] width 240 height 107
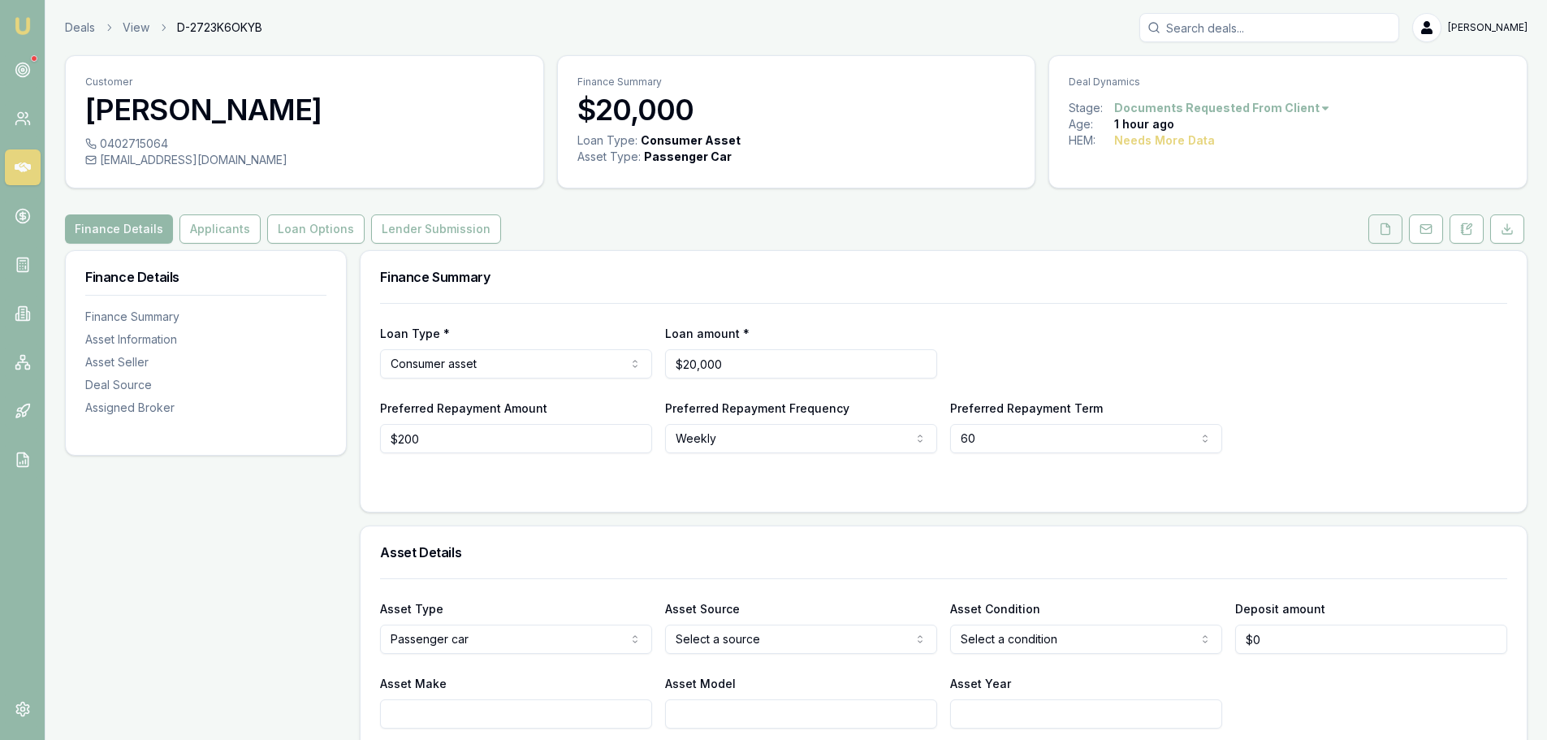
click at [1386, 233] on icon at bounding box center [1385, 229] width 13 height 13
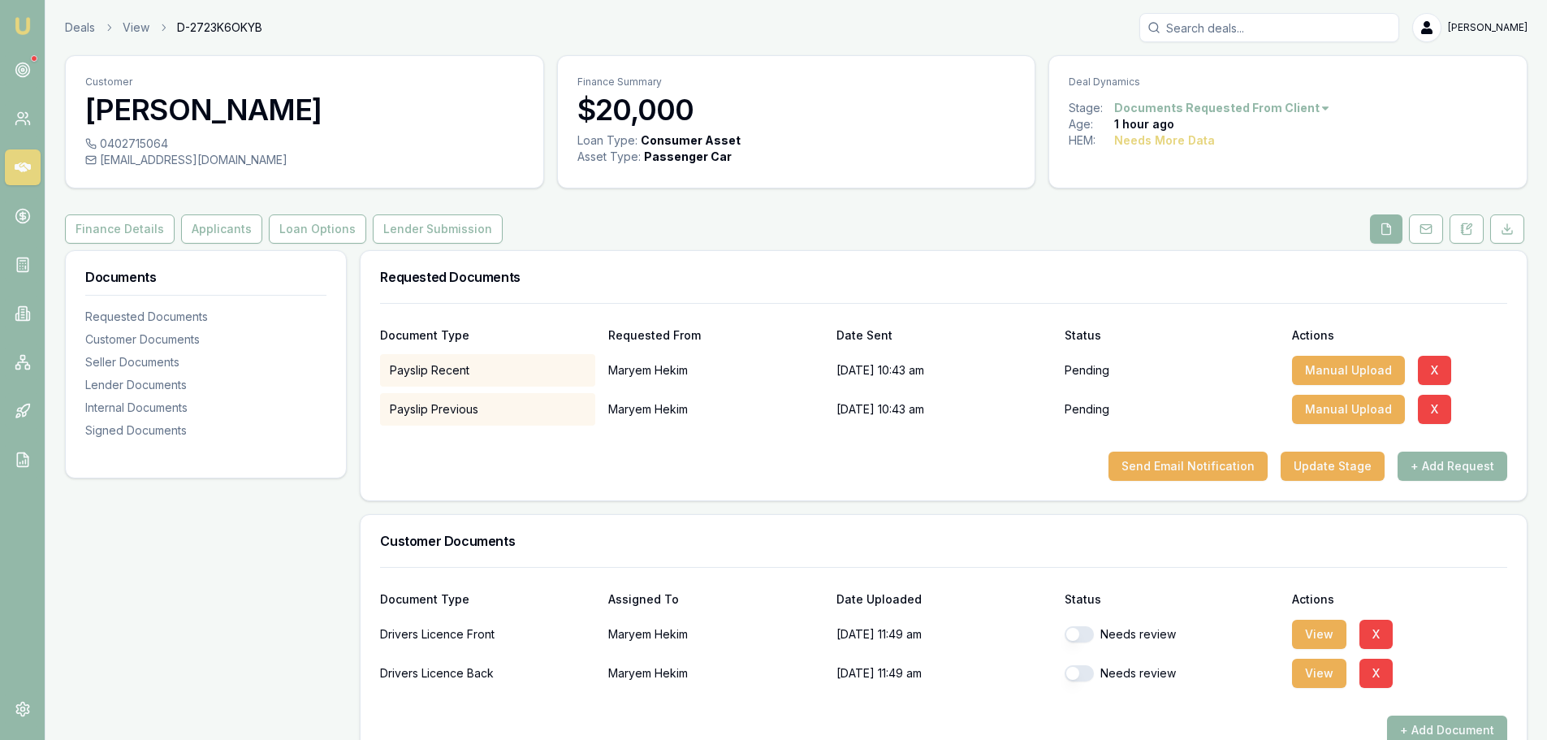
scroll to position [244, 0]
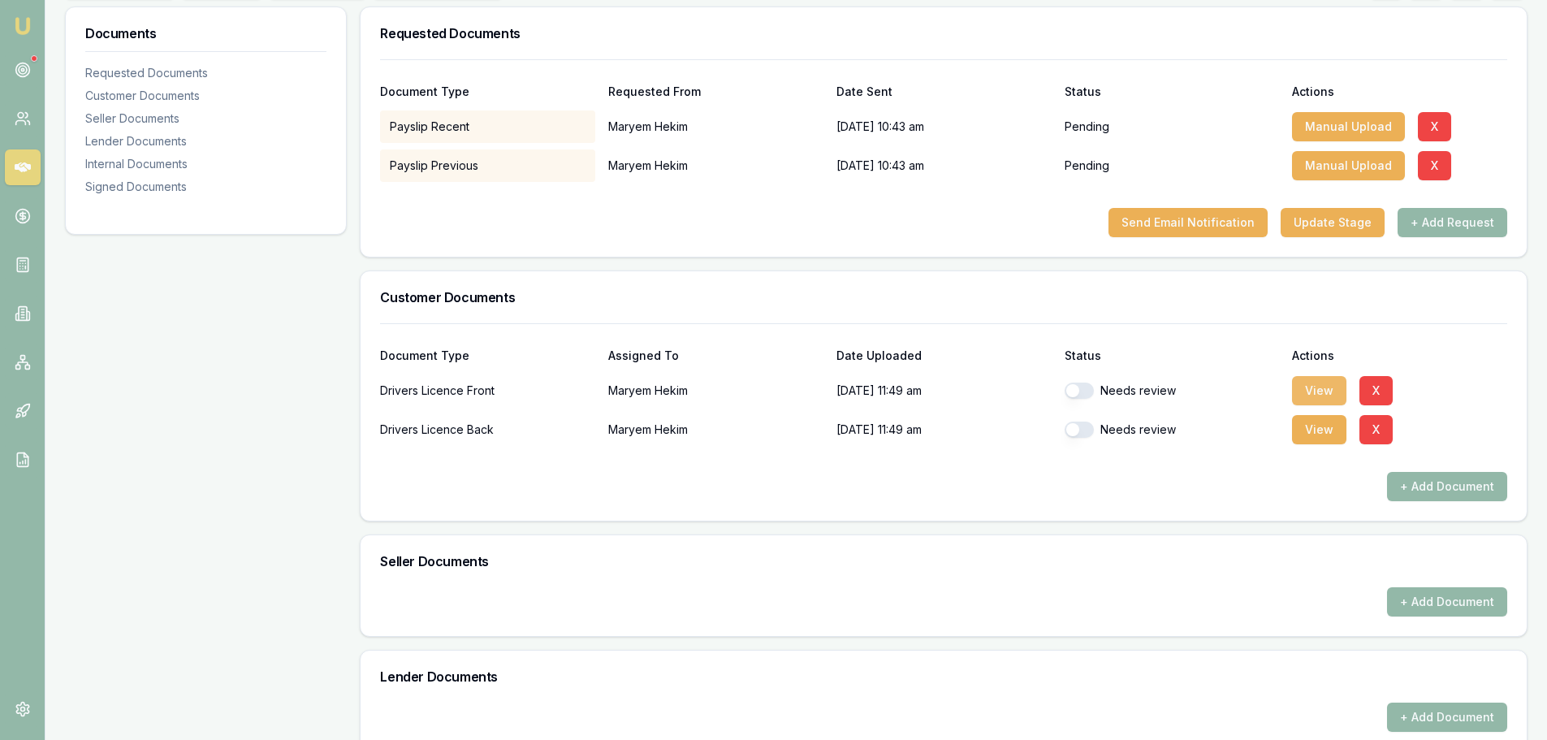
click at [1313, 391] on button "View" at bounding box center [1319, 390] width 54 height 29
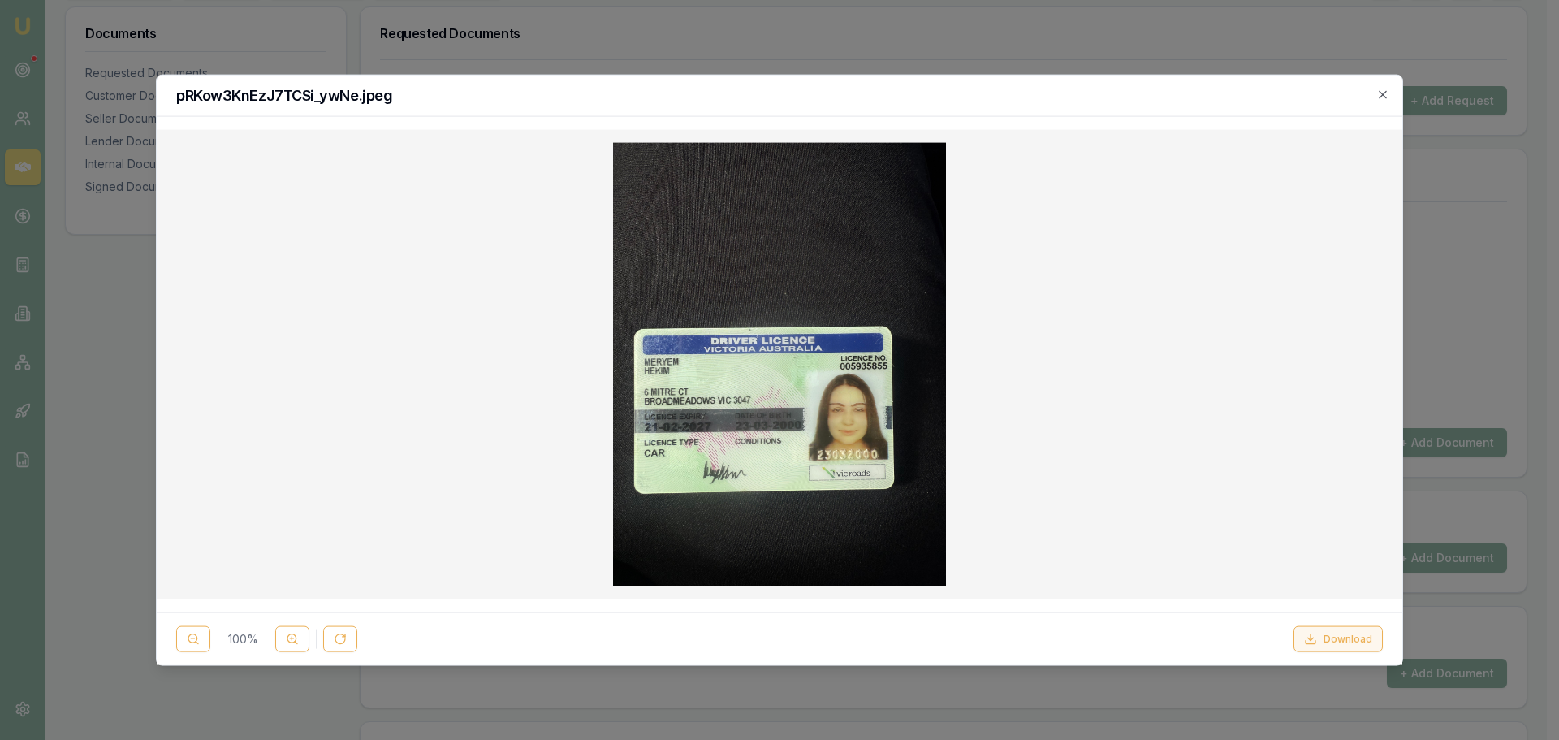
click at [1339, 636] on button "Download" at bounding box center [1338, 639] width 89 height 26
click at [1382, 93] on icon "button" at bounding box center [1383, 94] width 13 height 13
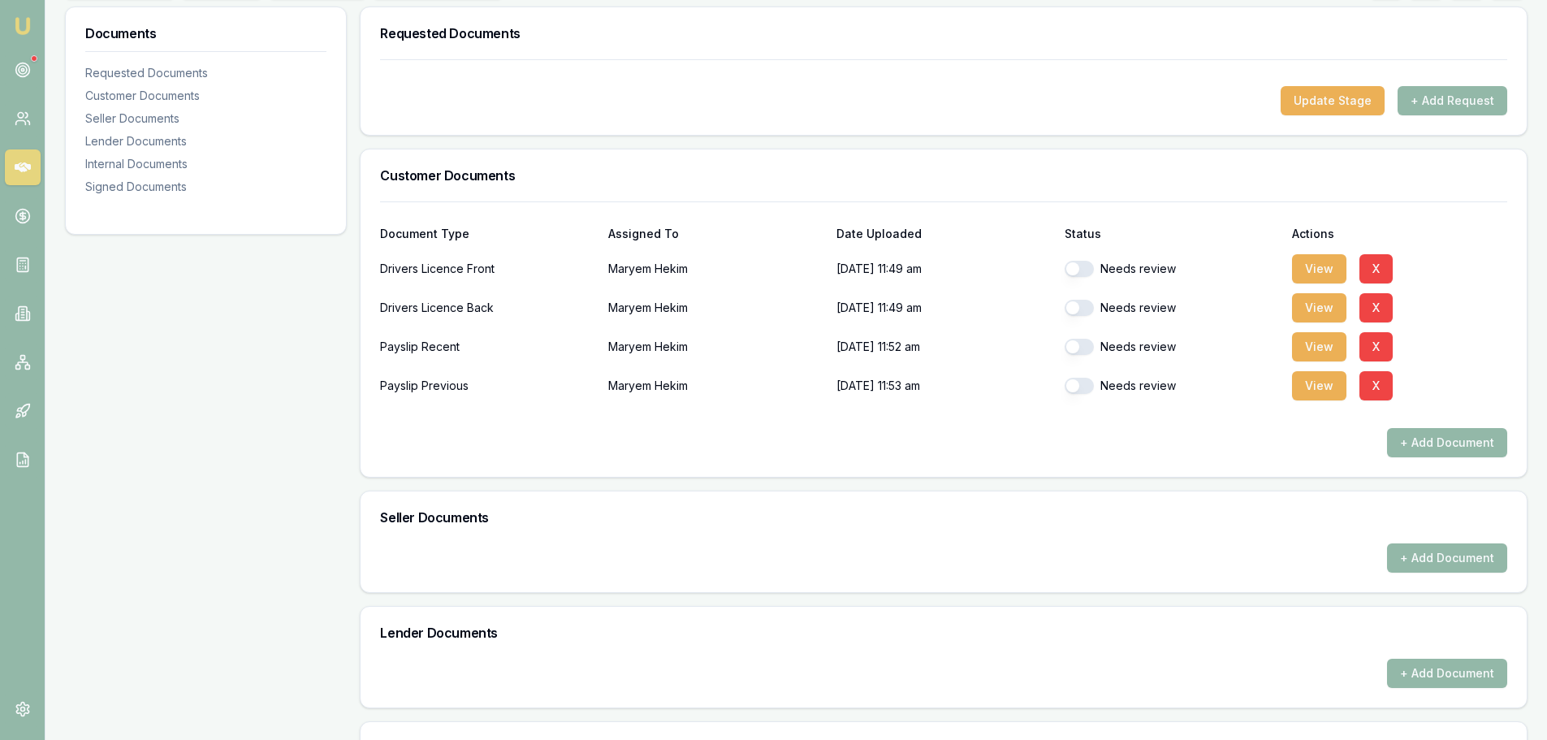
click at [1065, 271] on button "button" at bounding box center [1079, 269] width 29 height 16
click at [1323, 308] on button "View" at bounding box center [1319, 307] width 54 height 29
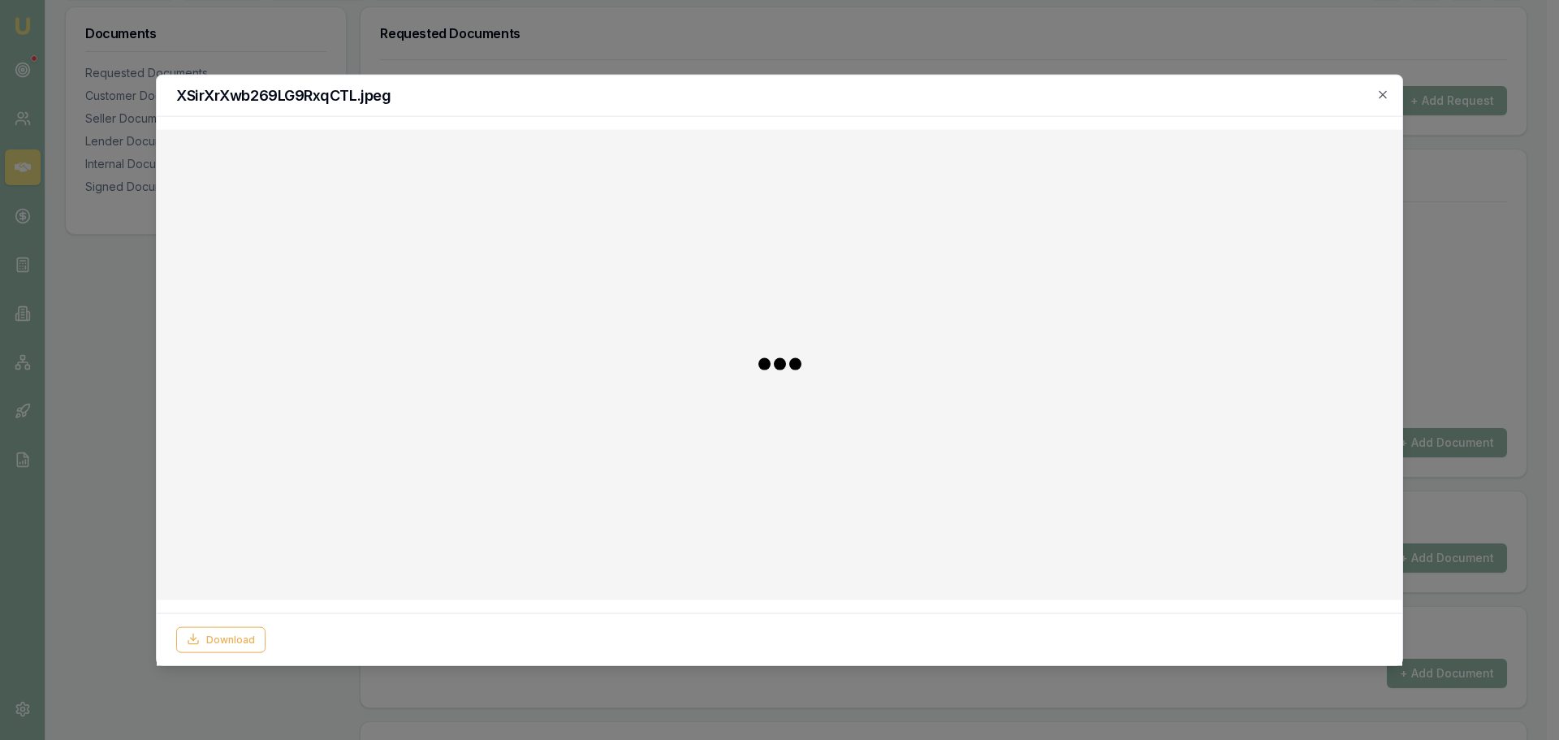
checkbox input "false"
checkbox input "true"
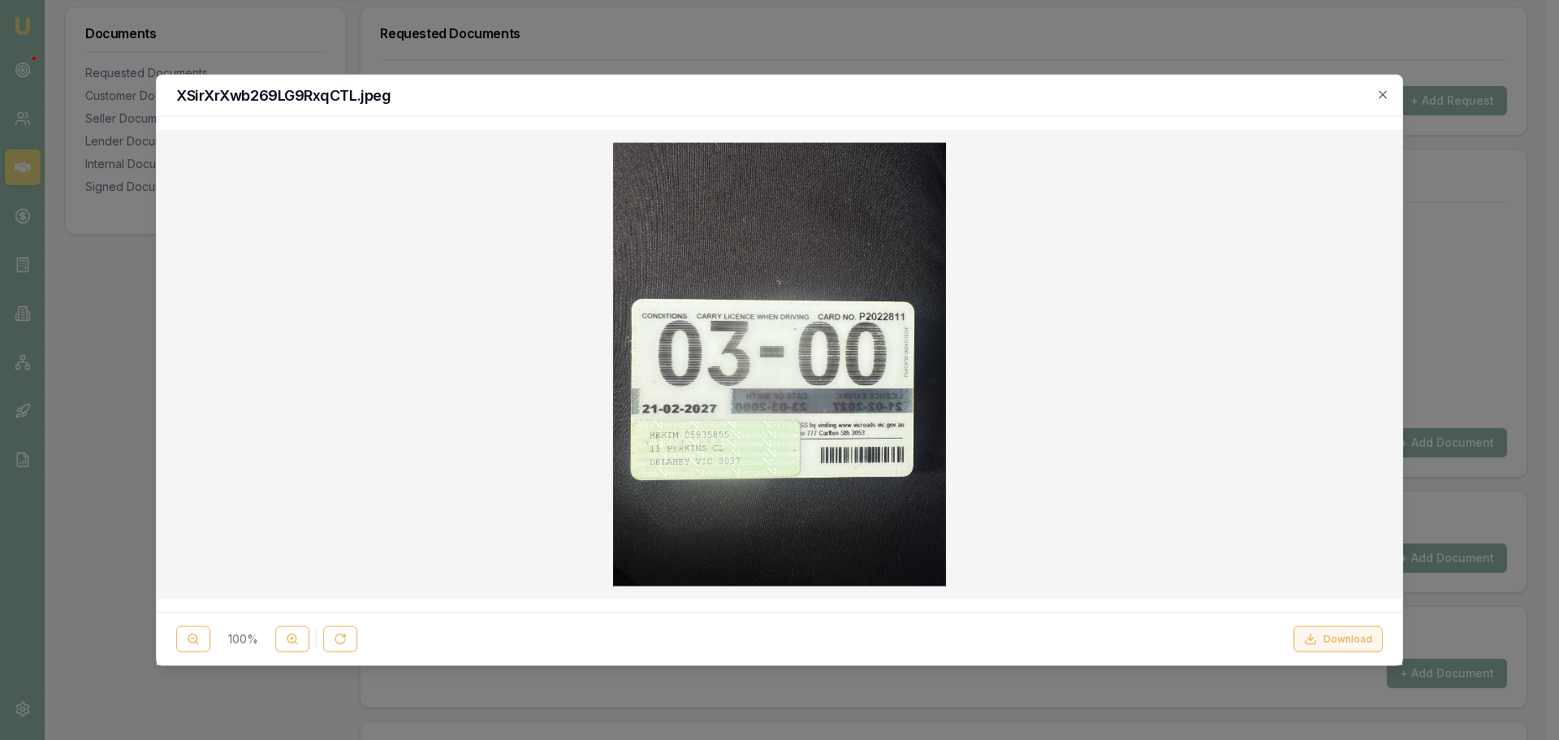
click at [1350, 634] on button "Download" at bounding box center [1338, 639] width 89 height 26
click at [1386, 94] on icon "button" at bounding box center [1383, 94] width 13 height 13
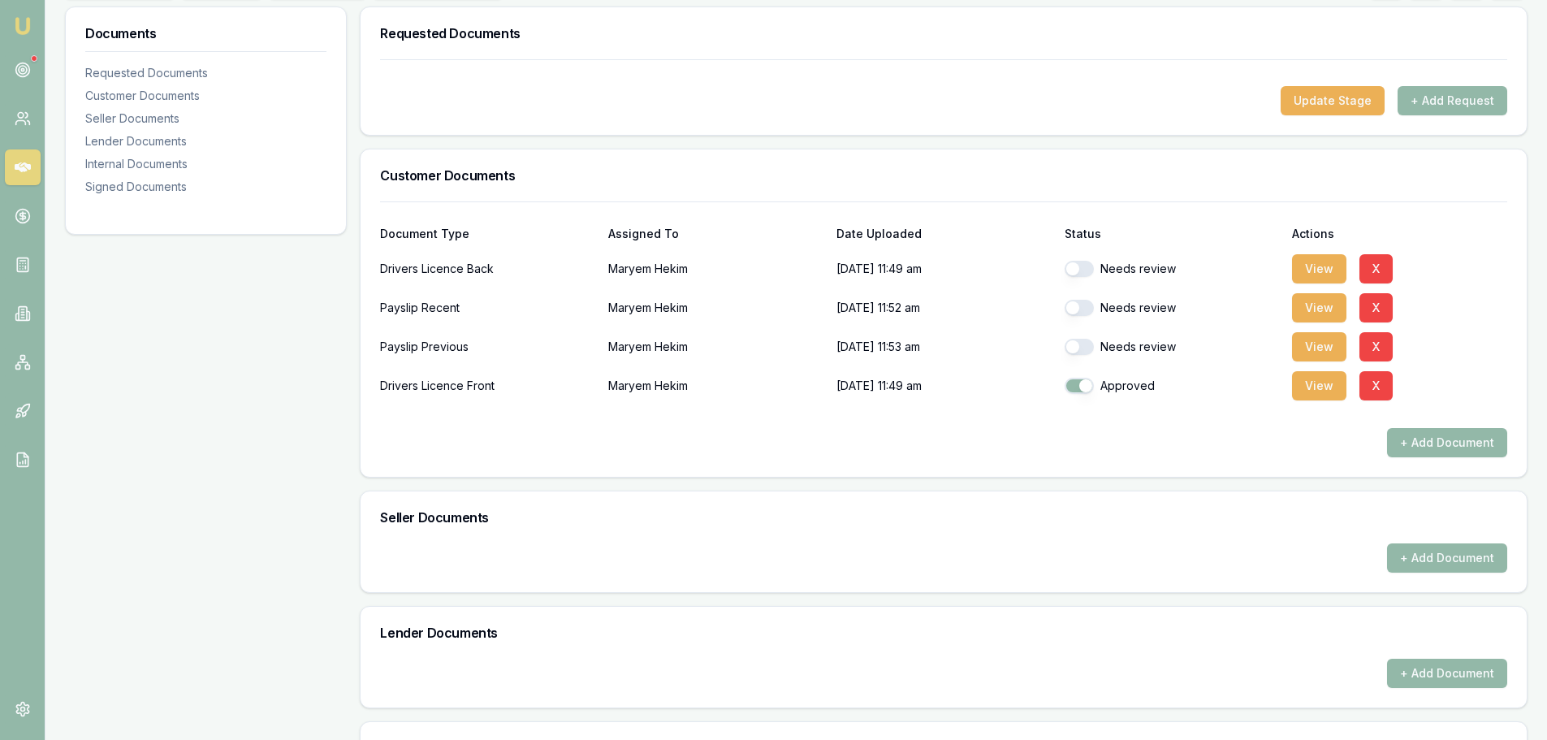
click at [1070, 265] on button "button" at bounding box center [1079, 269] width 29 height 16
click at [1325, 310] on button "View" at bounding box center [1319, 307] width 54 height 29
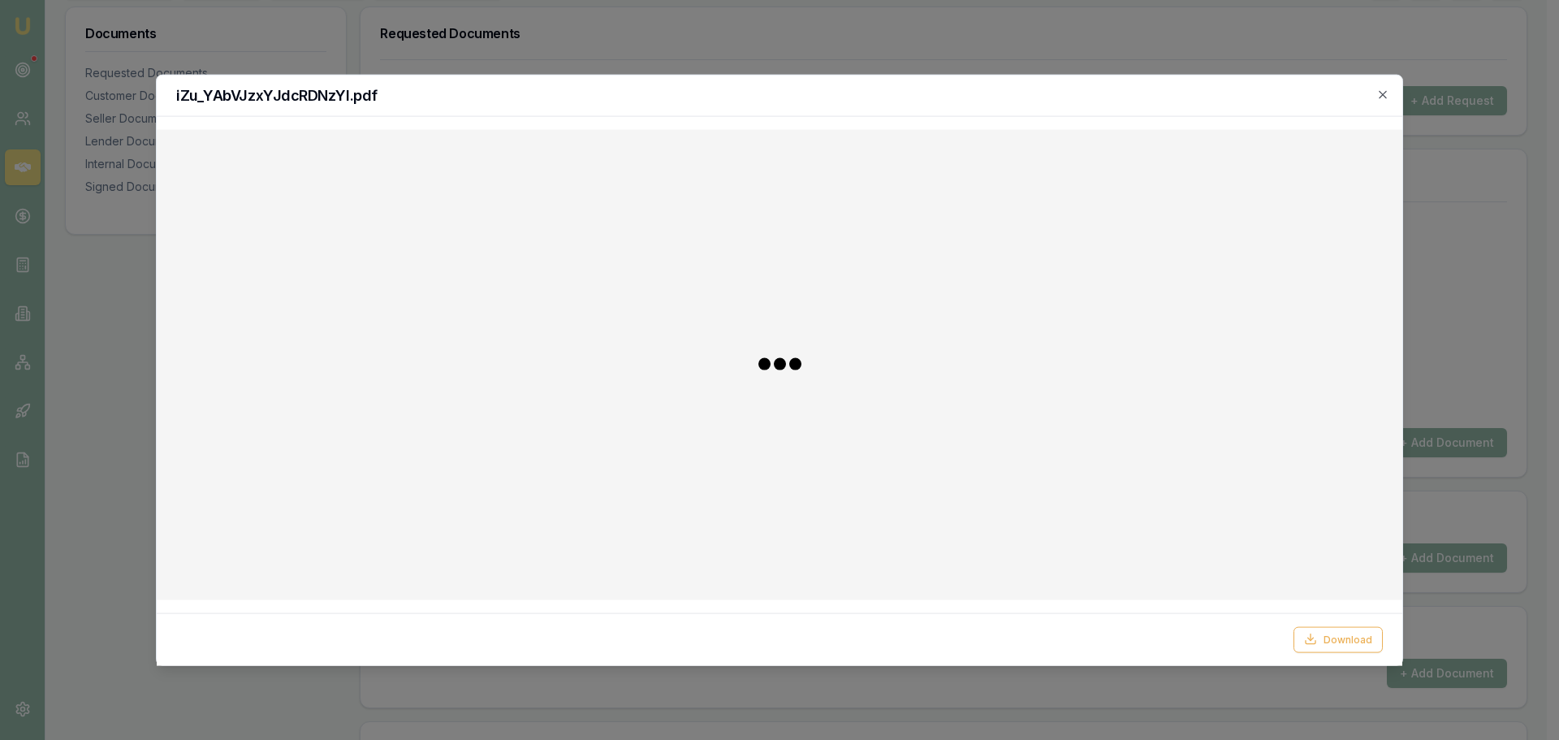
checkbox input "false"
checkbox input "true"
click at [1380, 93] on icon "button" at bounding box center [1383, 94] width 13 height 13
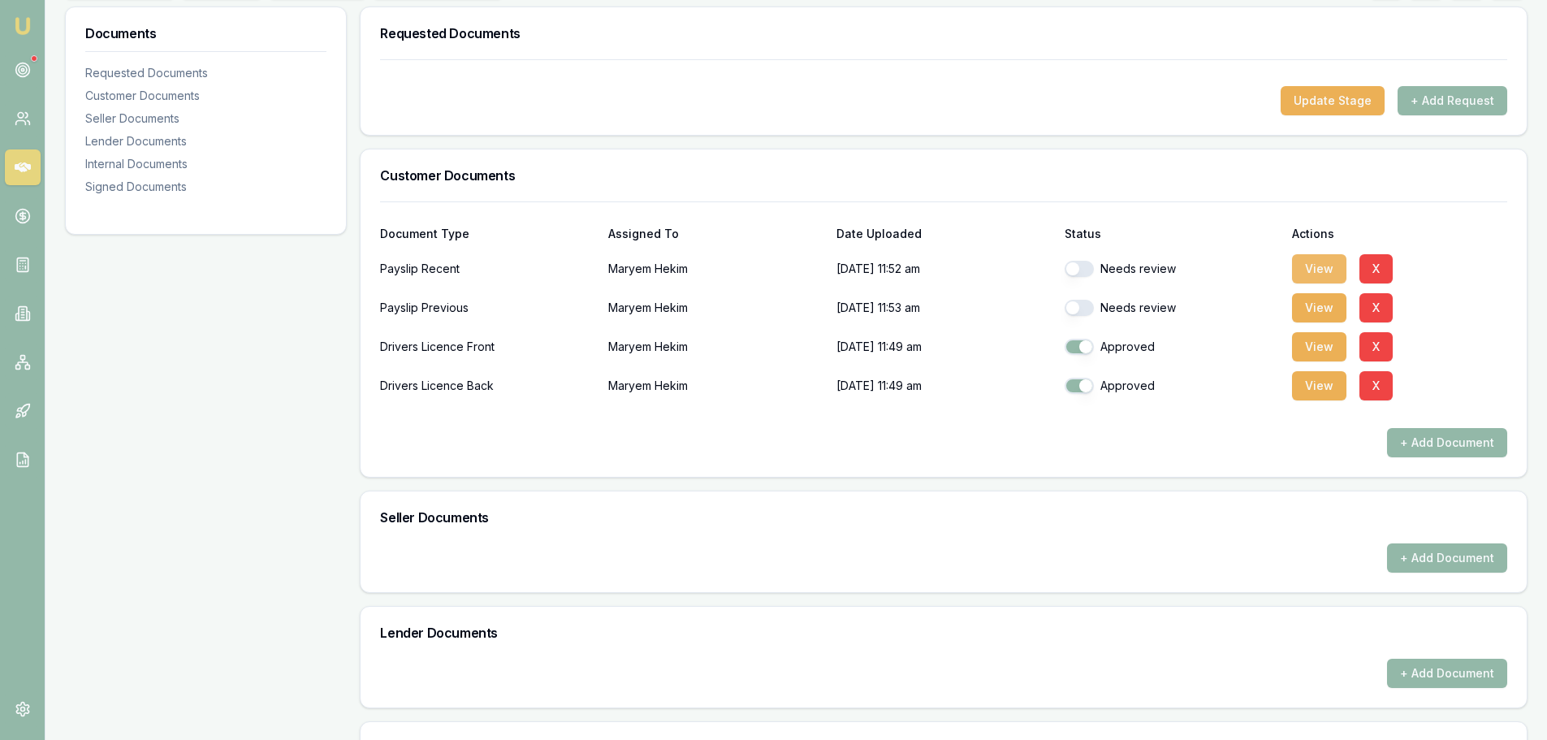
click at [1314, 262] on button "View" at bounding box center [1319, 268] width 54 height 29
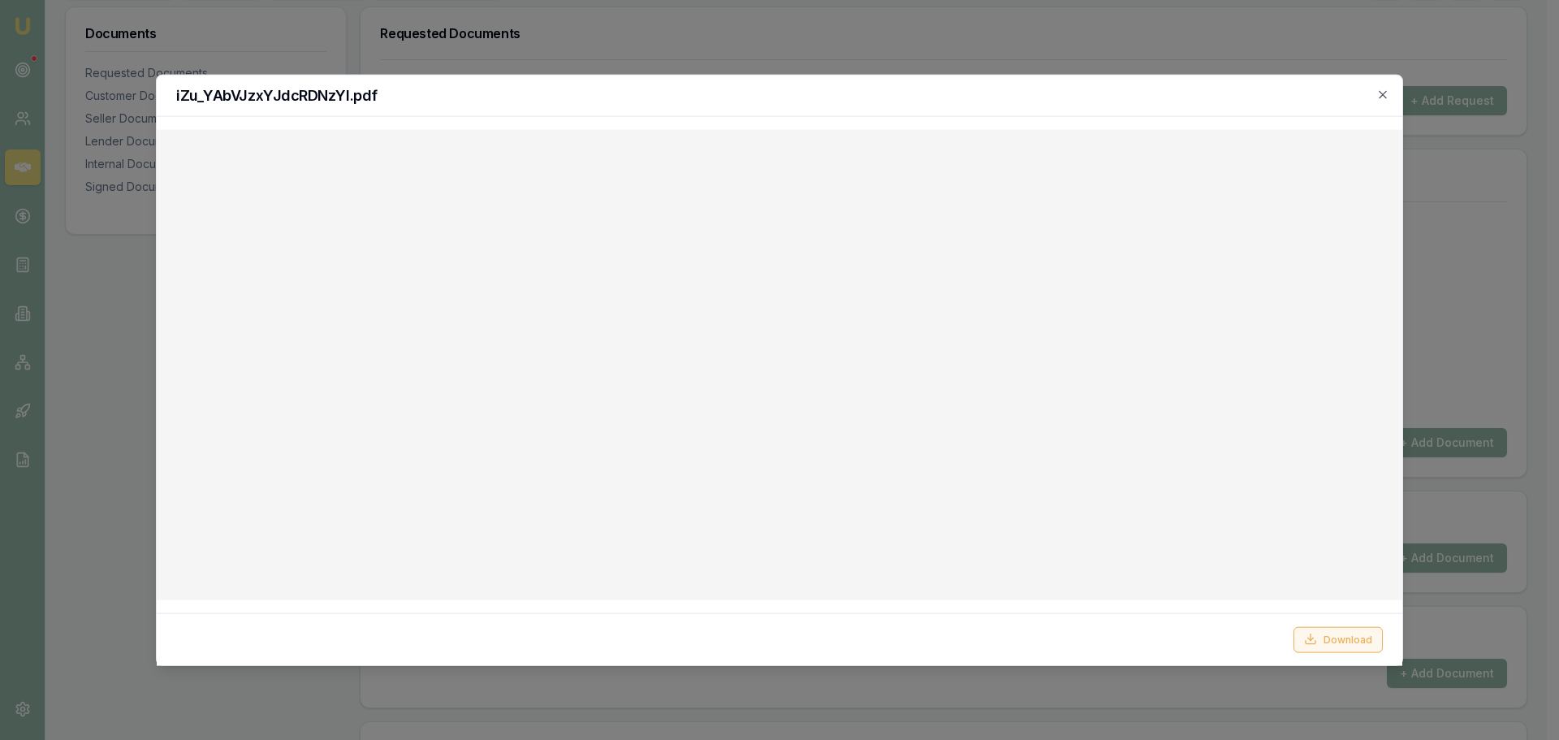
click at [1331, 642] on button "Download" at bounding box center [1338, 639] width 89 height 26
click at [1385, 93] on icon "button" at bounding box center [1383, 94] width 13 height 13
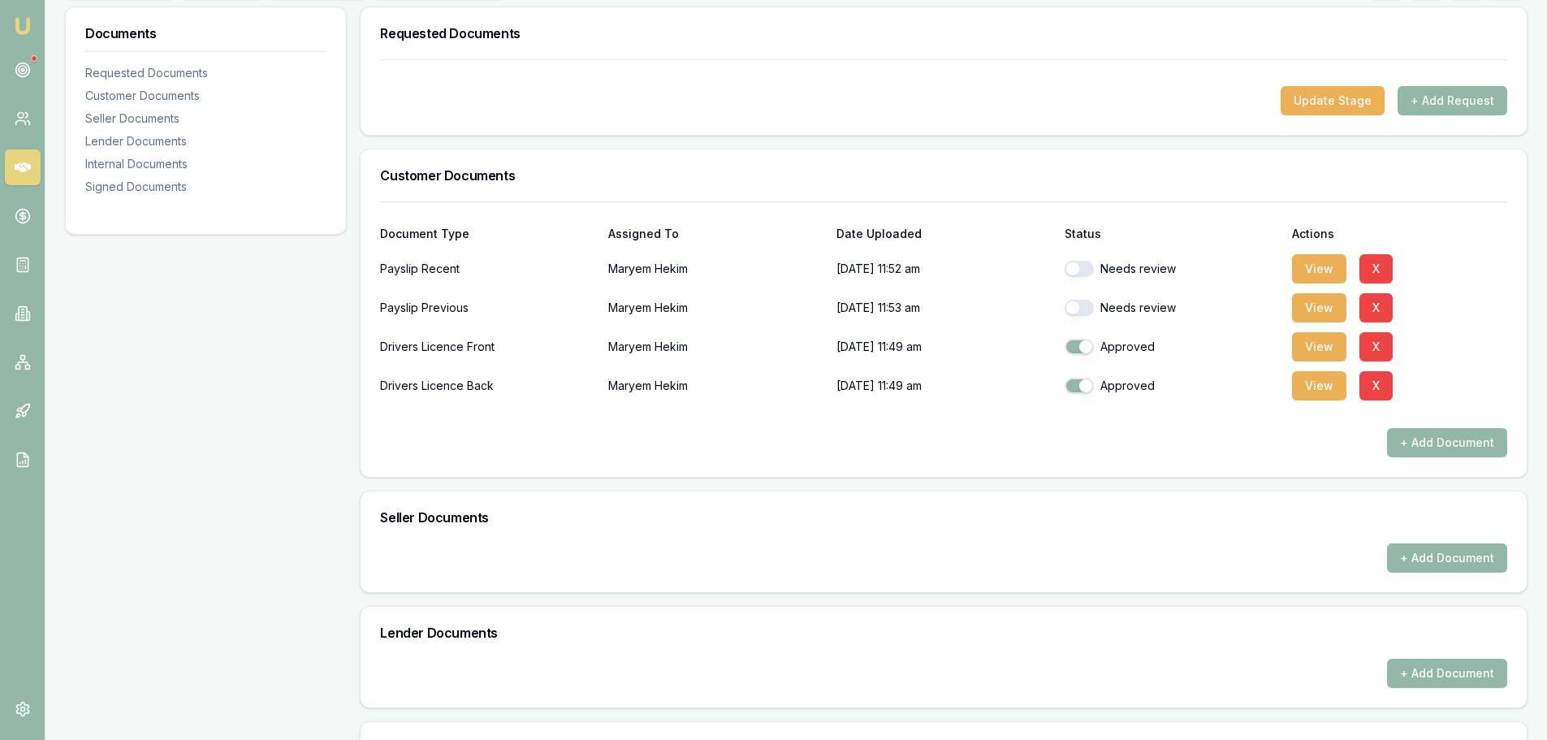
click at [1071, 270] on button "button" at bounding box center [1079, 269] width 29 height 16
click at [1310, 312] on button "View" at bounding box center [1319, 307] width 54 height 29
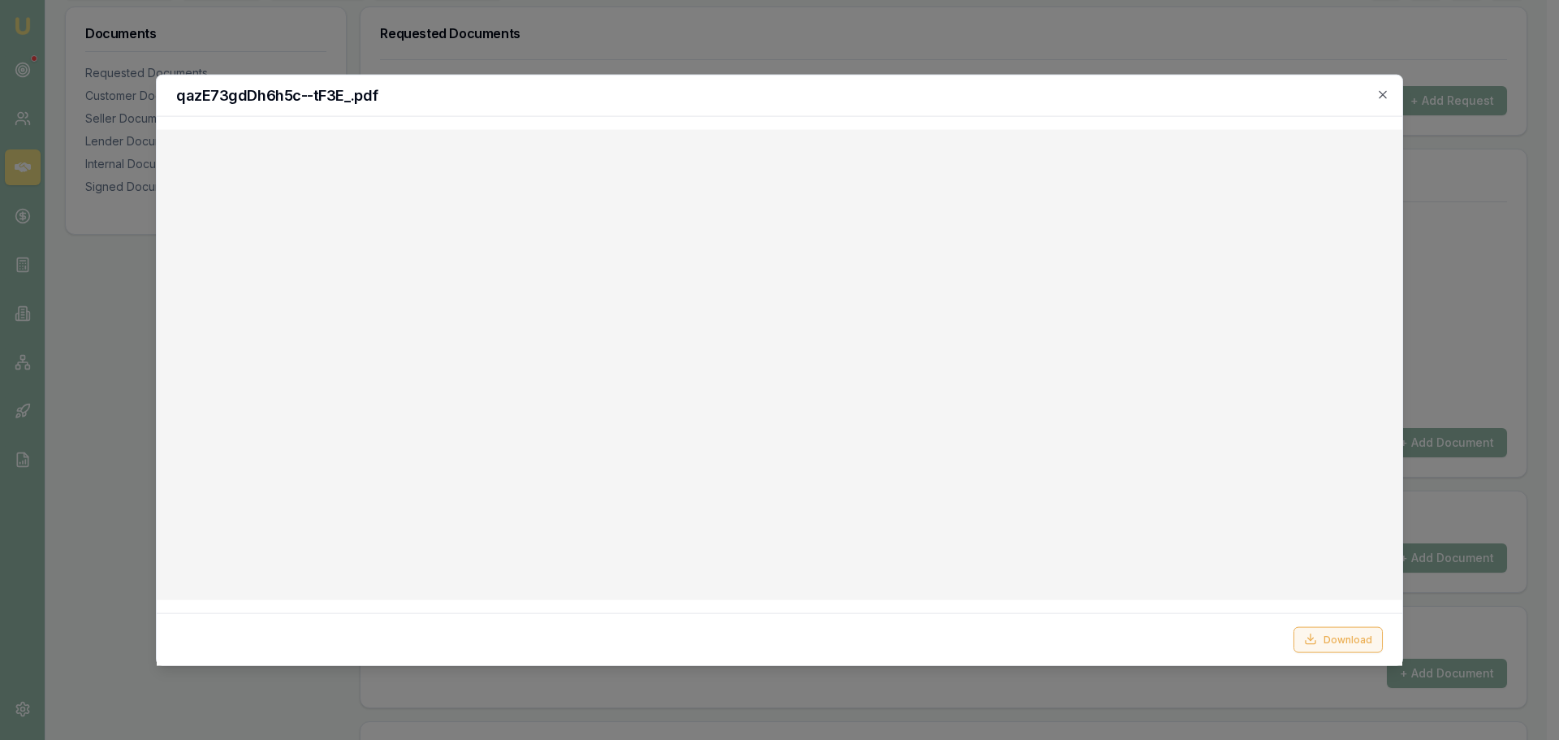
checkbox input "false"
checkbox input "true"
click at [1320, 641] on button "Download" at bounding box center [1338, 639] width 89 height 26
click at [1369, 93] on h2 "qazE73gdDh6h5c--tF3E_.pdf" at bounding box center [779, 95] width 1207 height 15
click at [1382, 91] on icon "button" at bounding box center [1383, 94] width 13 height 13
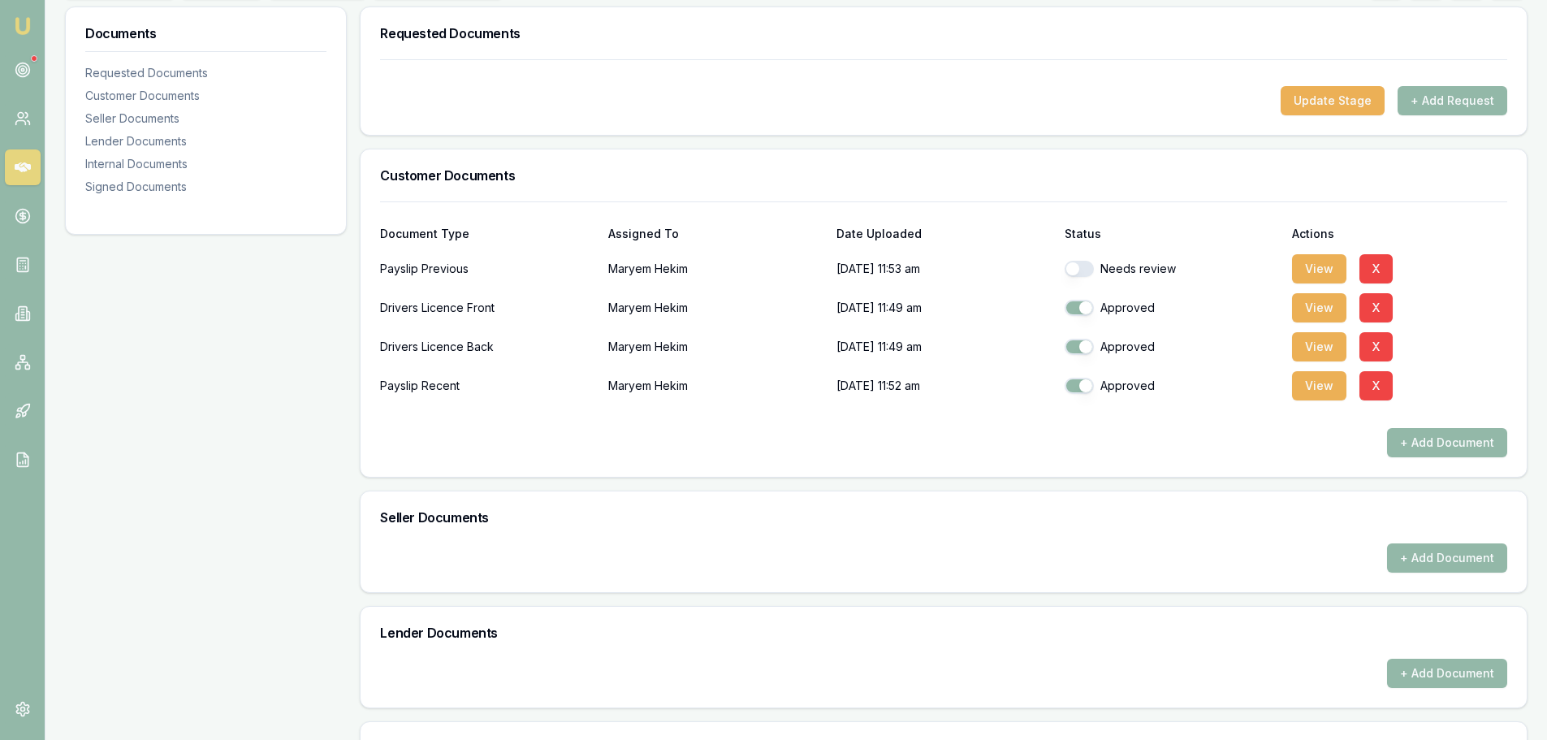
click at [1073, 270] on button "button" at bounding box center [1079, 269] width 29 height 16
checkbox input "true"
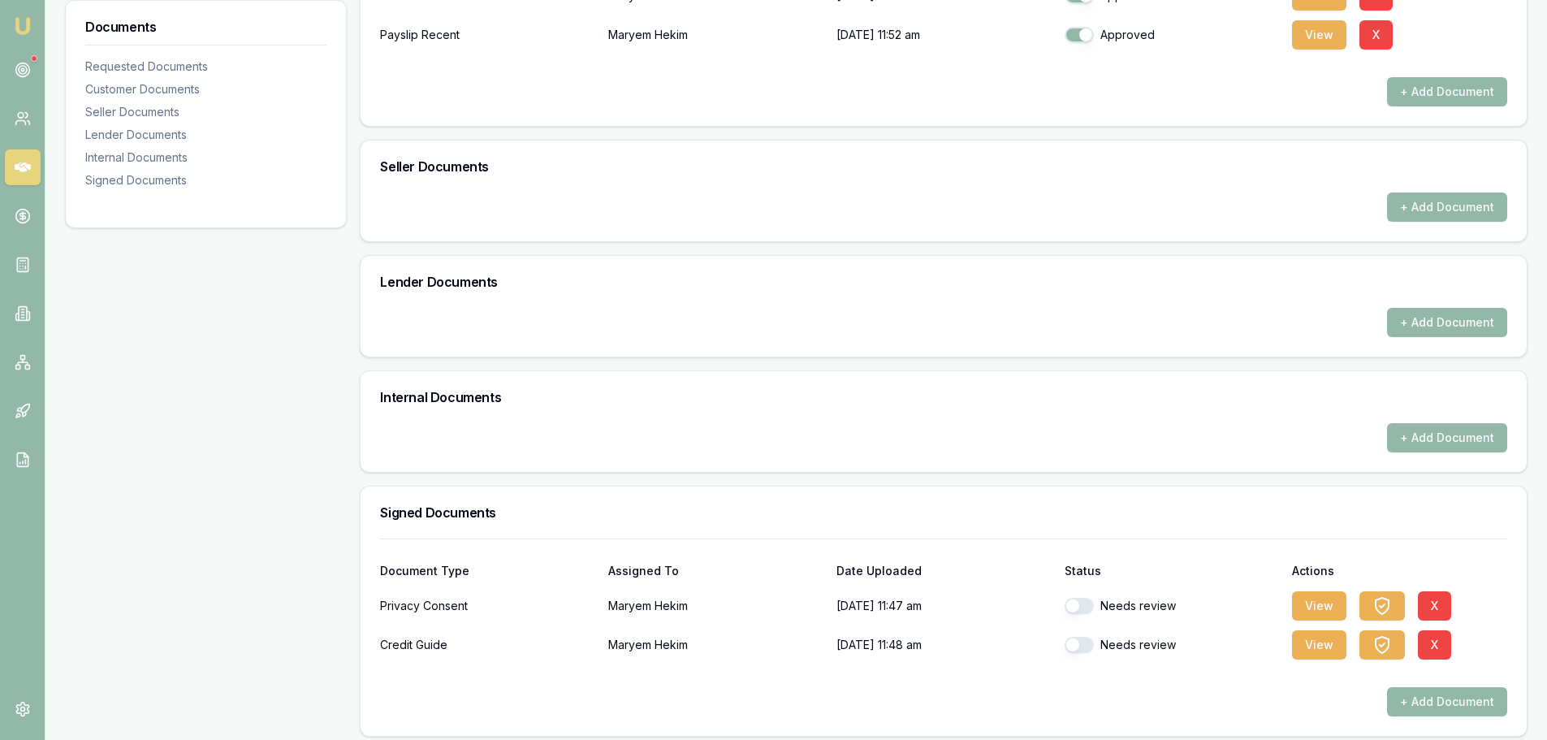
scroll to position [604, 0]
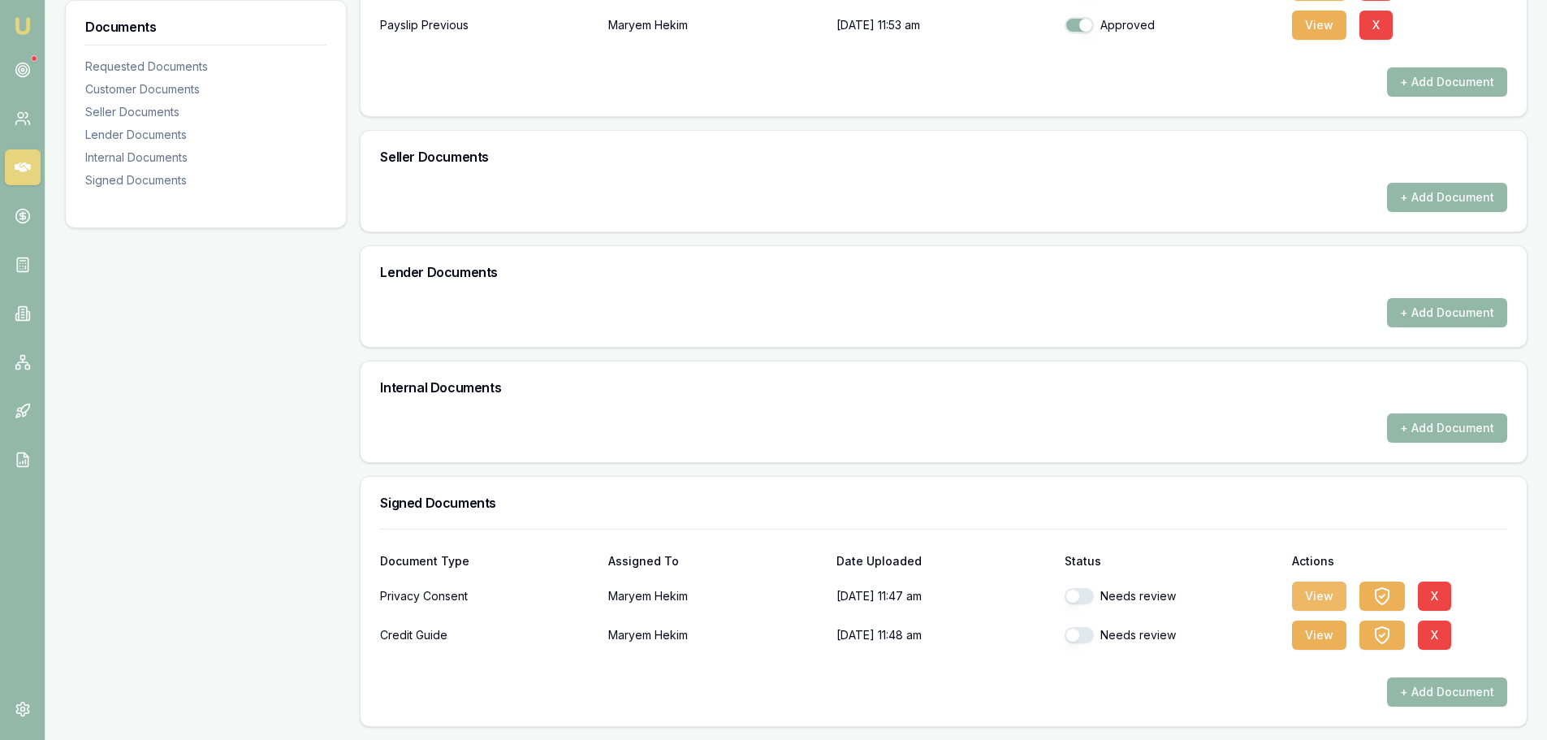
click at [1318, 592] on button "View" at bounding box center [1319, 595] width 54 height 29
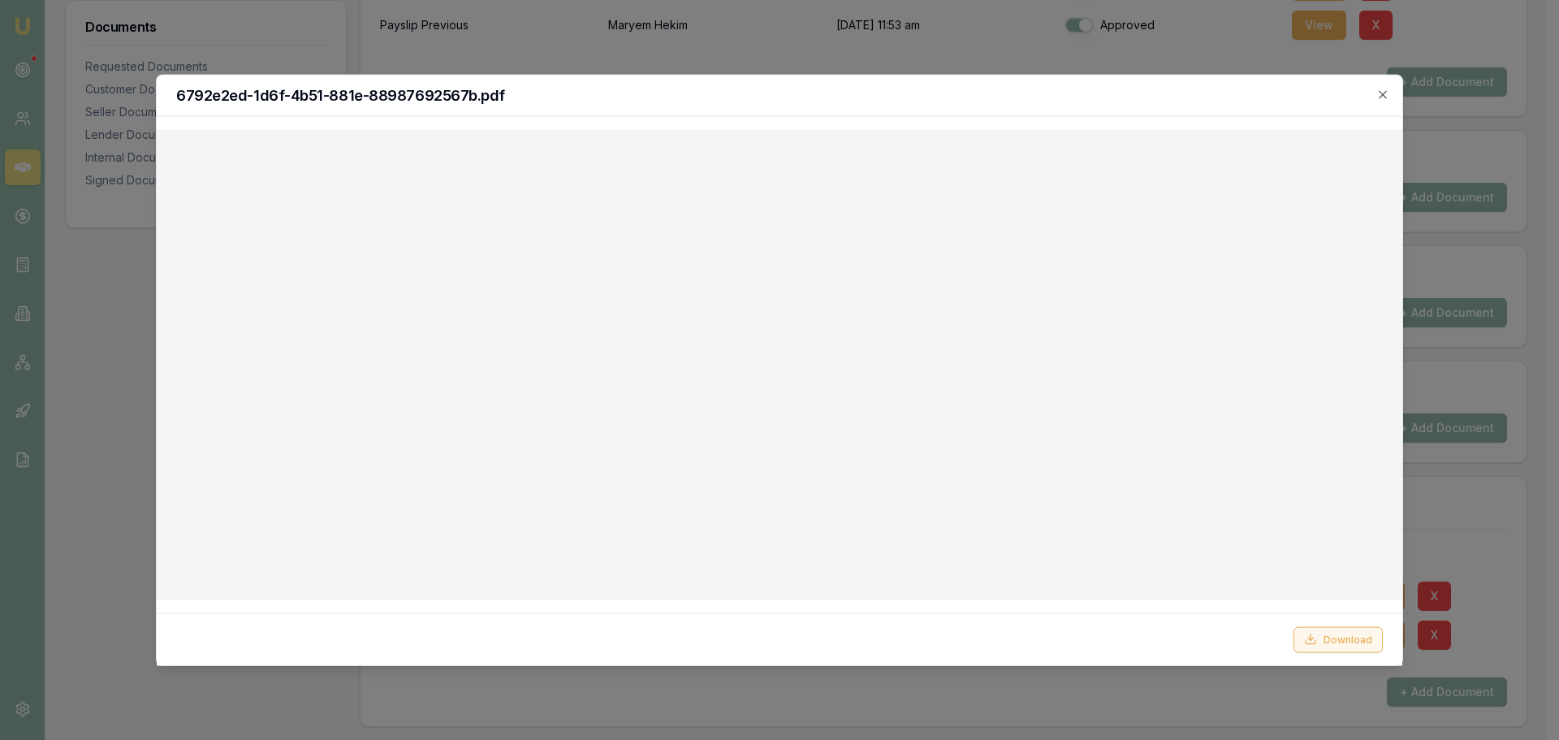
click at [1331, 638] on button "Download" at bounding box center [1338, 639] width 89 height 26
click at [1384, 91] on icon "button" at bounding box center [1383, 94] width 13 height 13
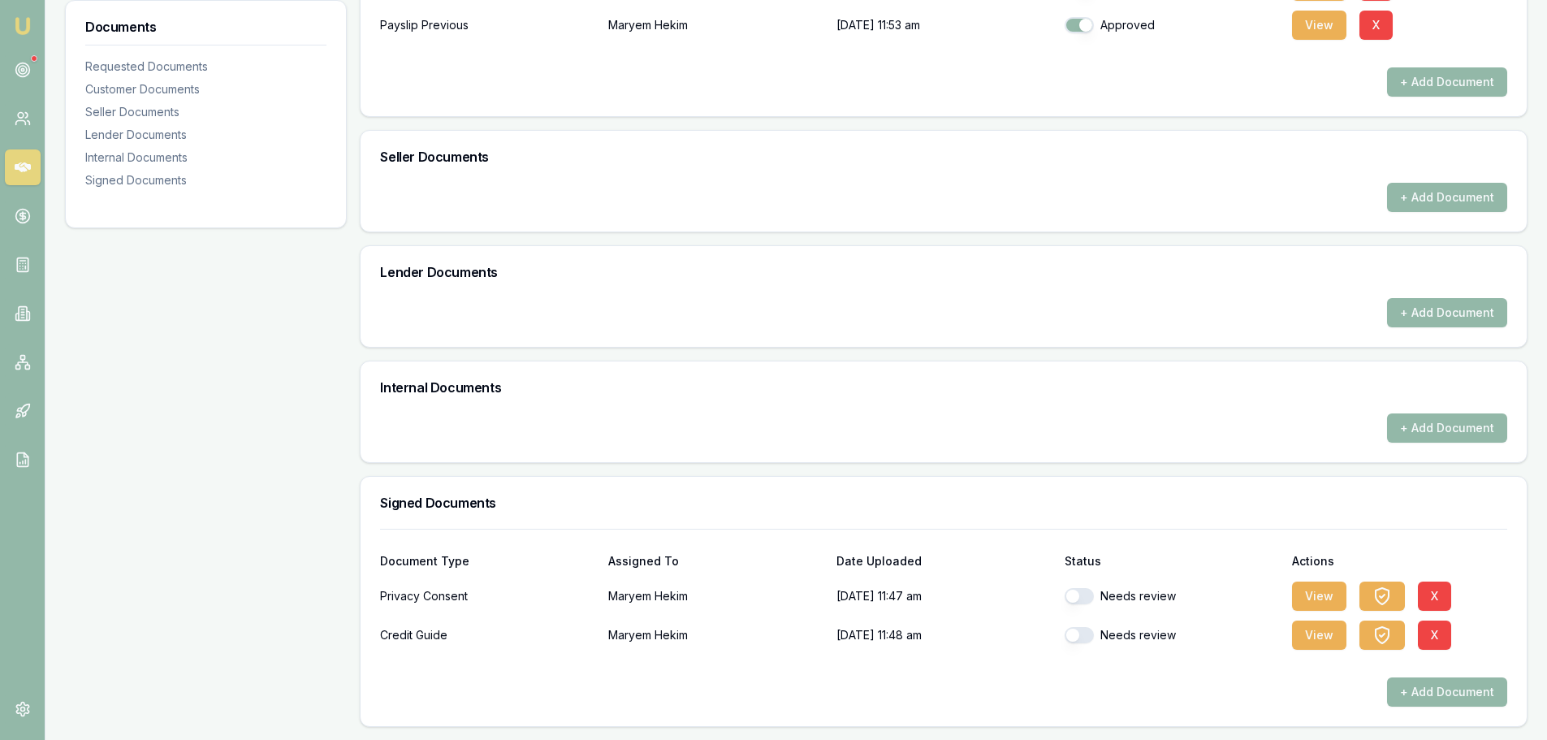
click at [1069, 596] on button "button" at bounding box center [1079, 596] width 29 height 16
click at [1386, 599] on icon "button" at bounding box center [1382, 596] width 13 height 16
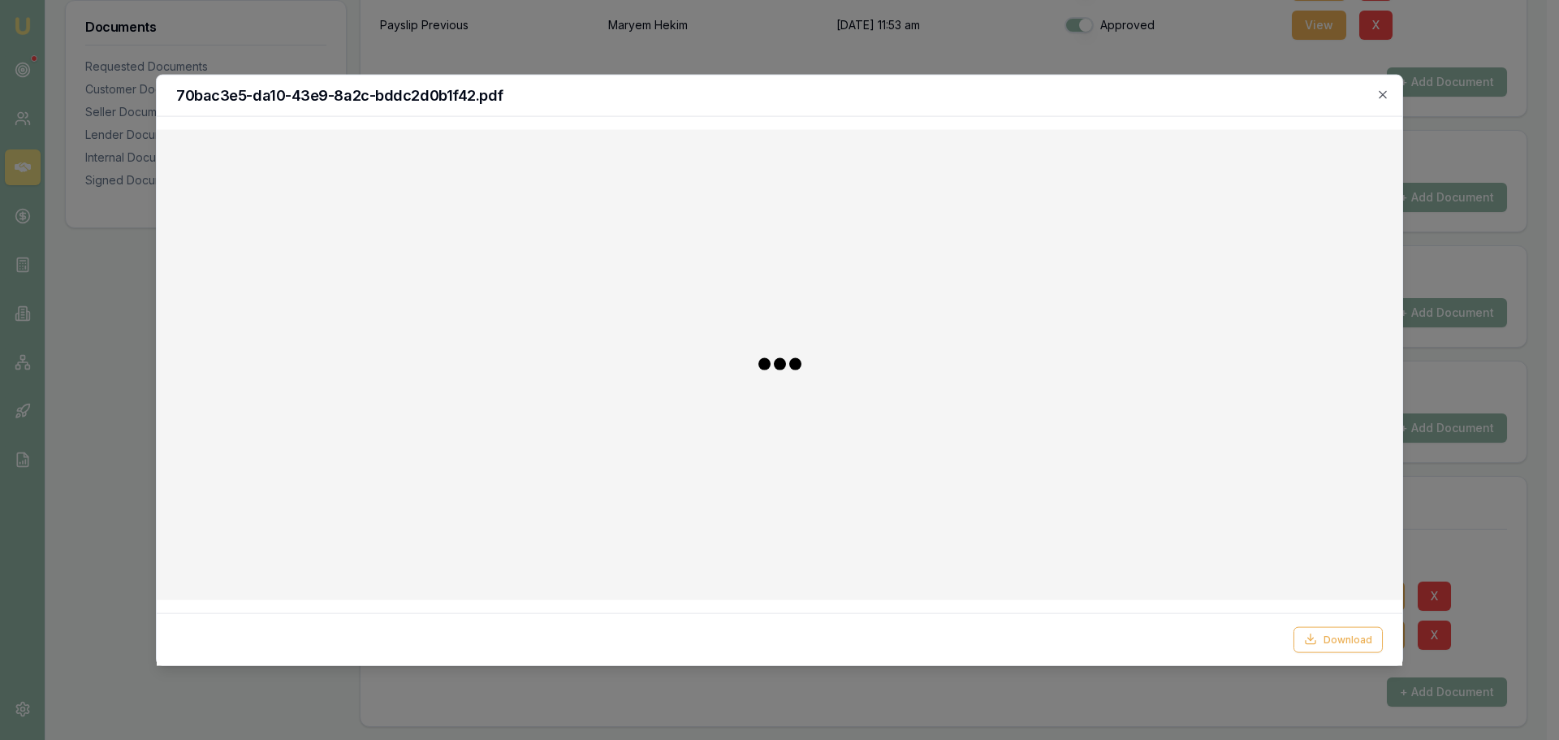
checkbox input "false"
checkbox input "true"
click at [1333, 643] on button "Download" at bounding box center [1338, 639] width 89 height 26
click at [1382, 97] on icon "button" at bounding box center [1383, 94] width 13 height 13
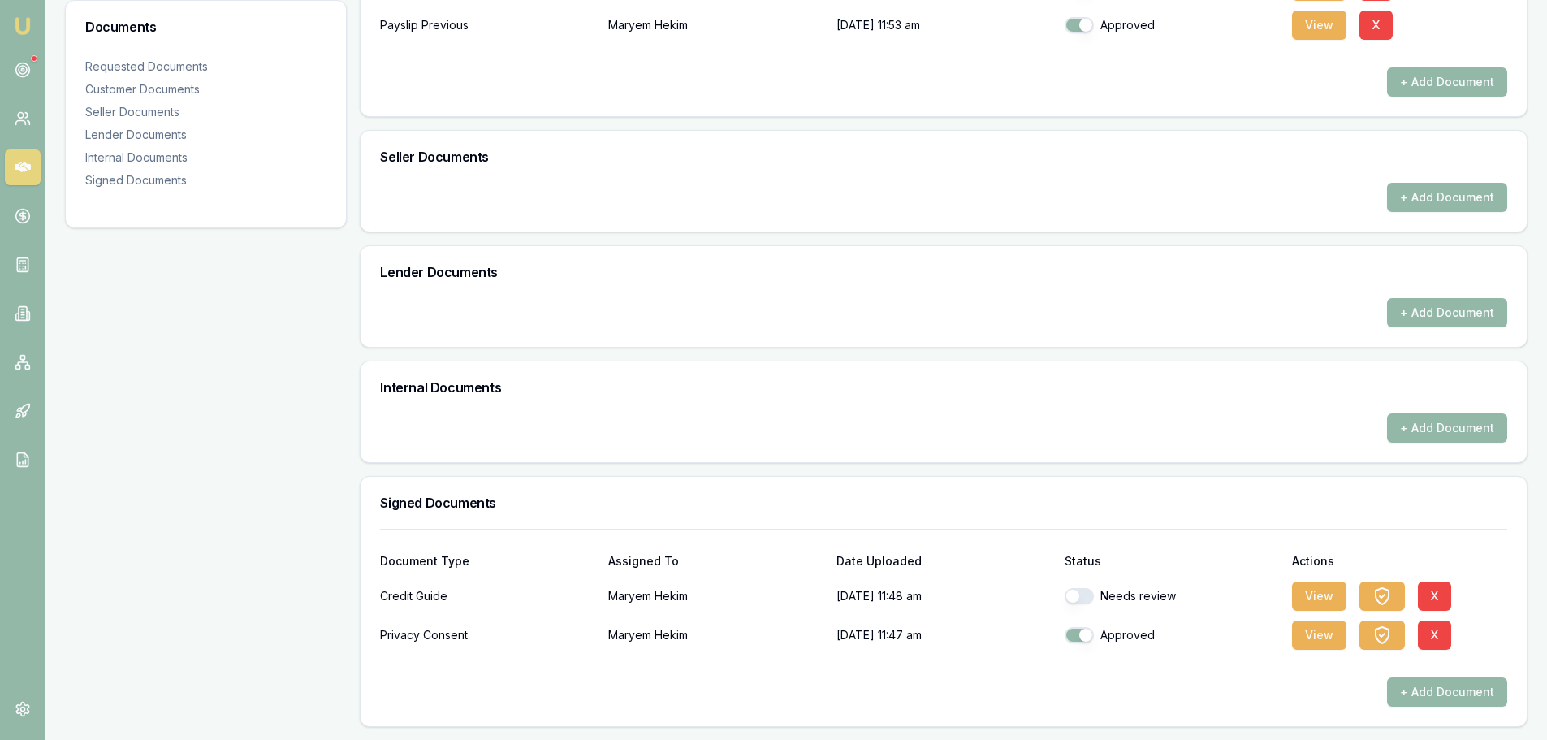
click at [1081, 595] on button "button" at bounding box center [1079, 596] width 29 height 16
checkbox input "true"
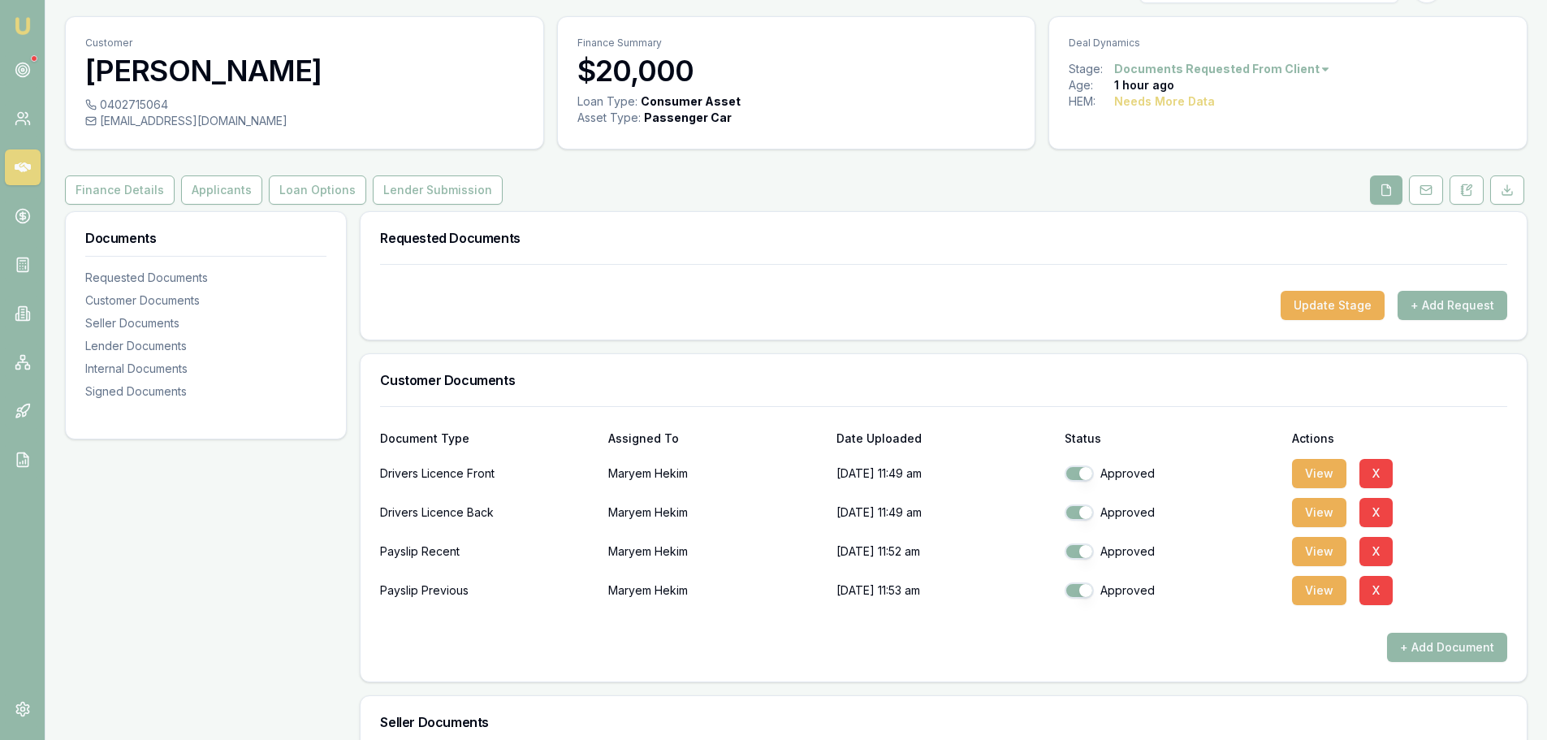
scroll to position [0, 0]
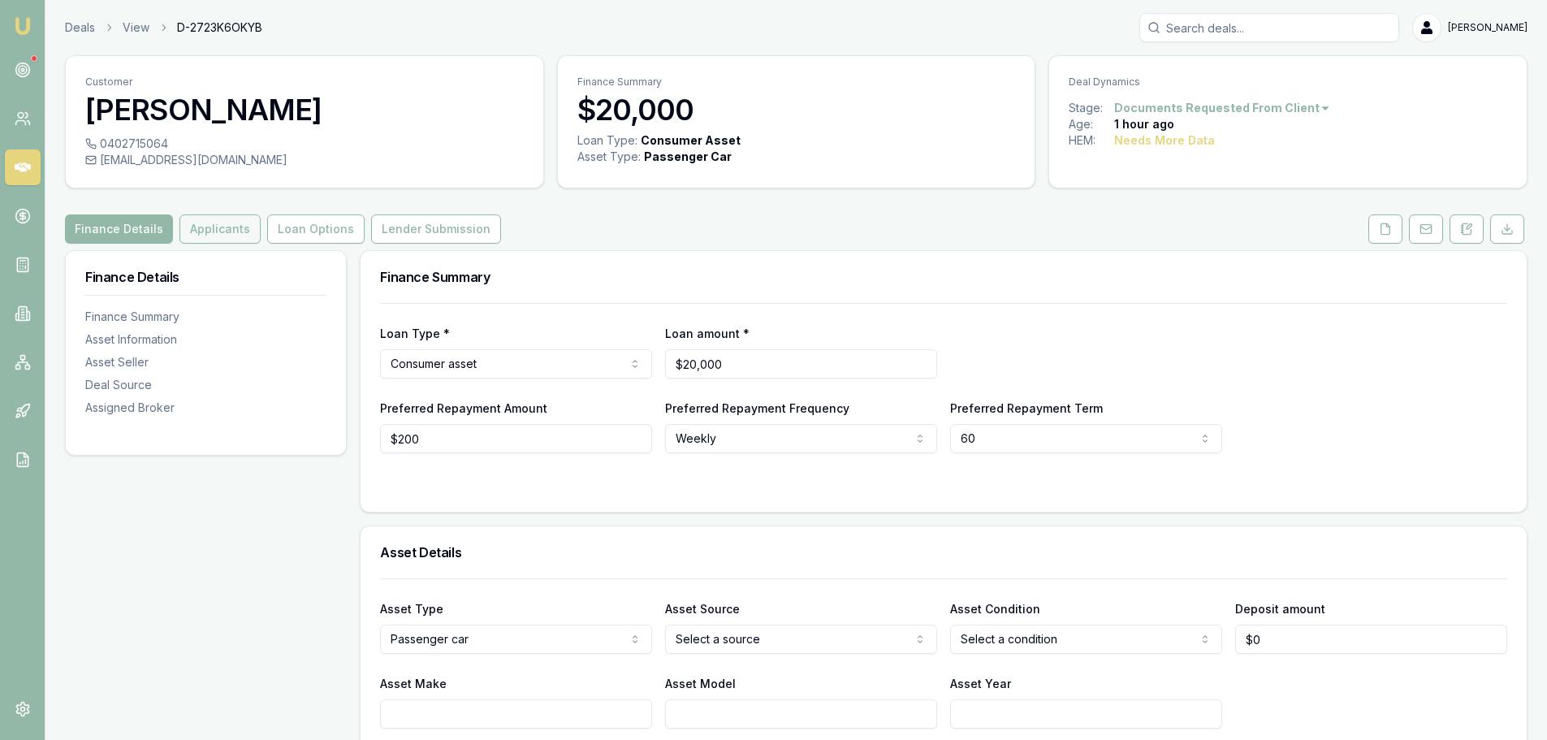
click at [203, 225] on button "Applicants" at bounding box center [219, 228] width 81 height 29
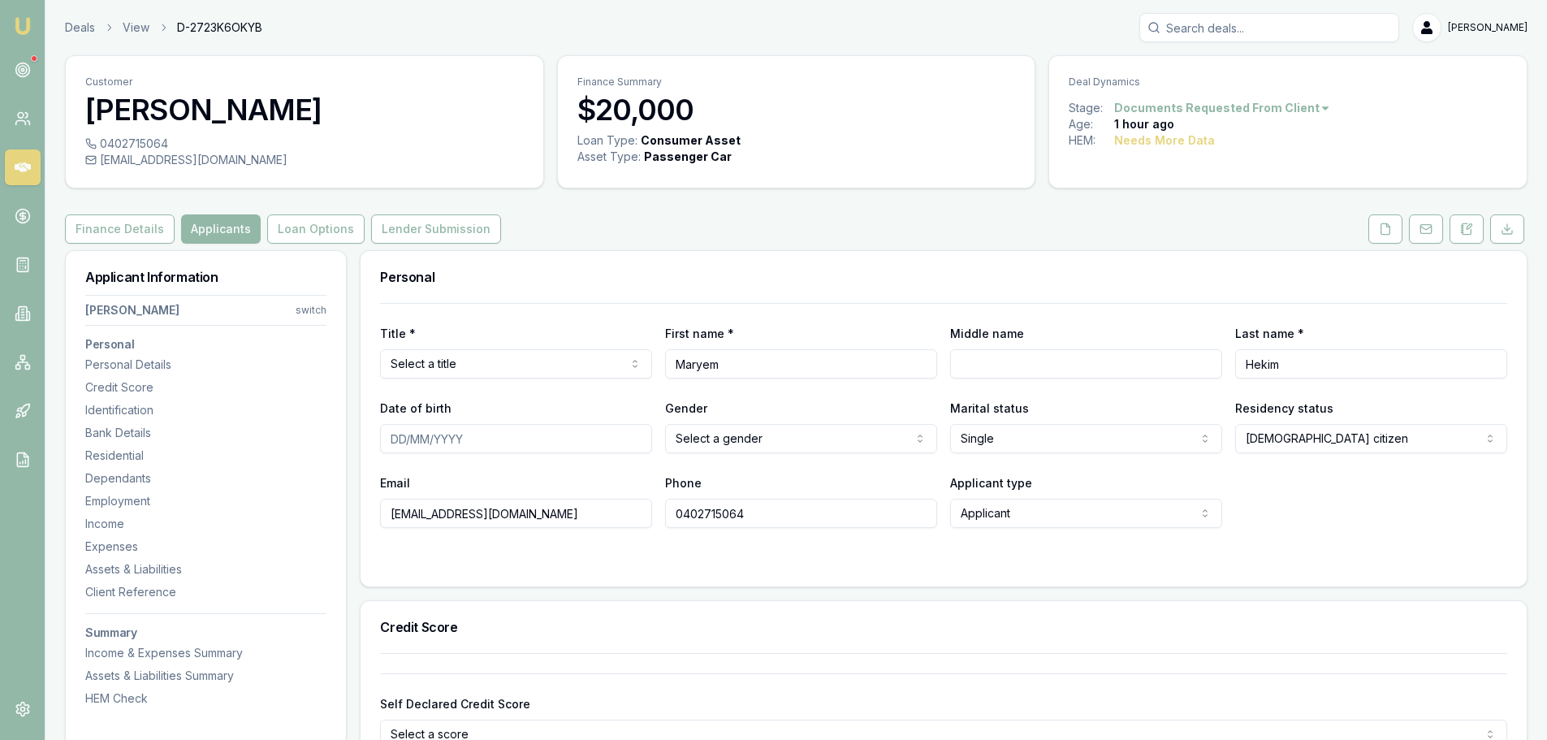
click at [690, 363] on input "Maryem" at bounding box center [801, 363] width 272 height 29
click at [775, 296] on div "Personal" at bounding box center [944, 277] width 1166 height 52
click at [690, 363] on input "MEryem" at bounding box center [801, 363] width 272 height 29
type input "Meryem"
click at [828, 306] on div "Title * Select a title Mr Mrs Miss Ms Dr Prof First name * Meryem Middle name L…" at bounding box center [943, 415] width 1127 height 225
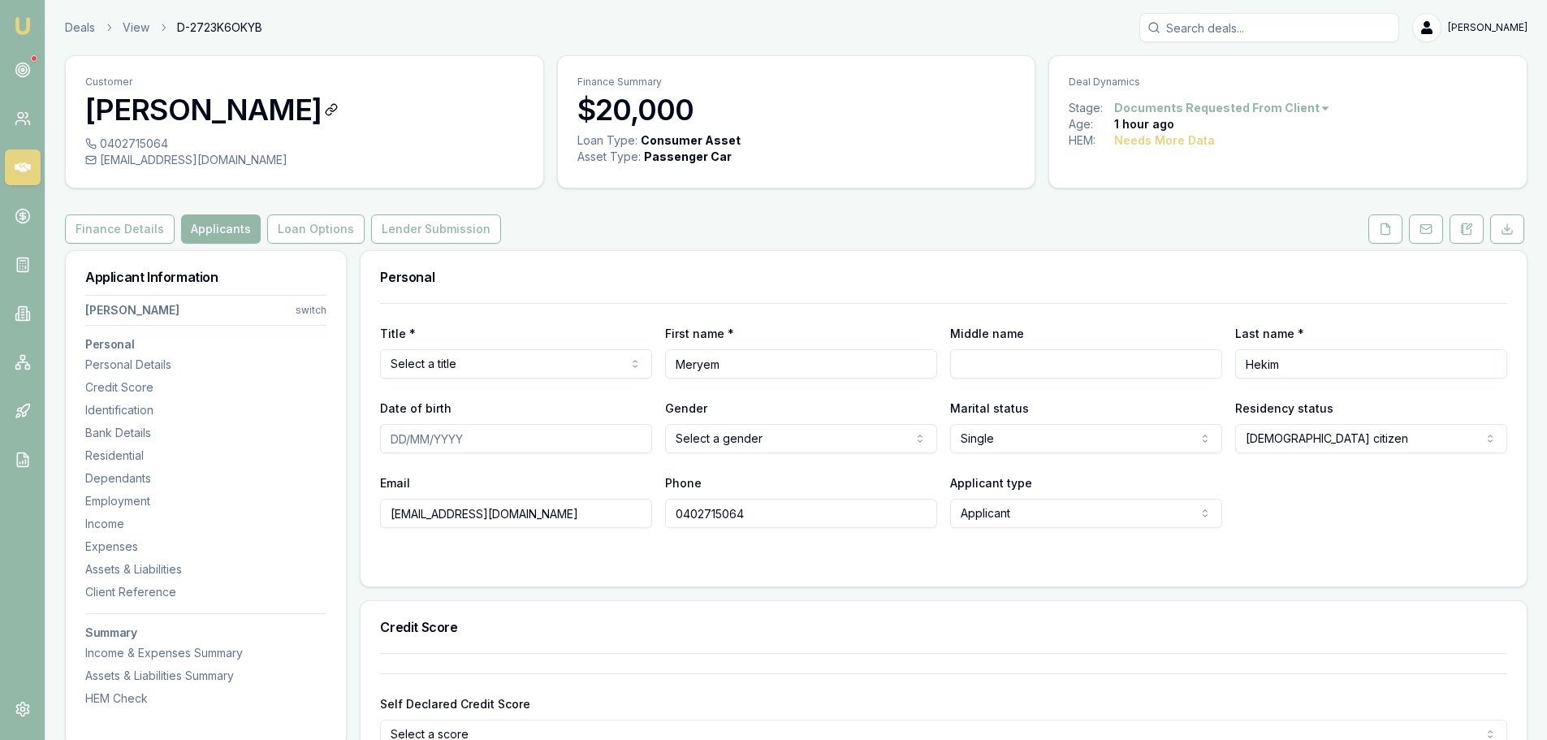
click at [391, 97] on h3 "[PERSON_NAME]" at bounding box center [304, 109] width 439 height 32
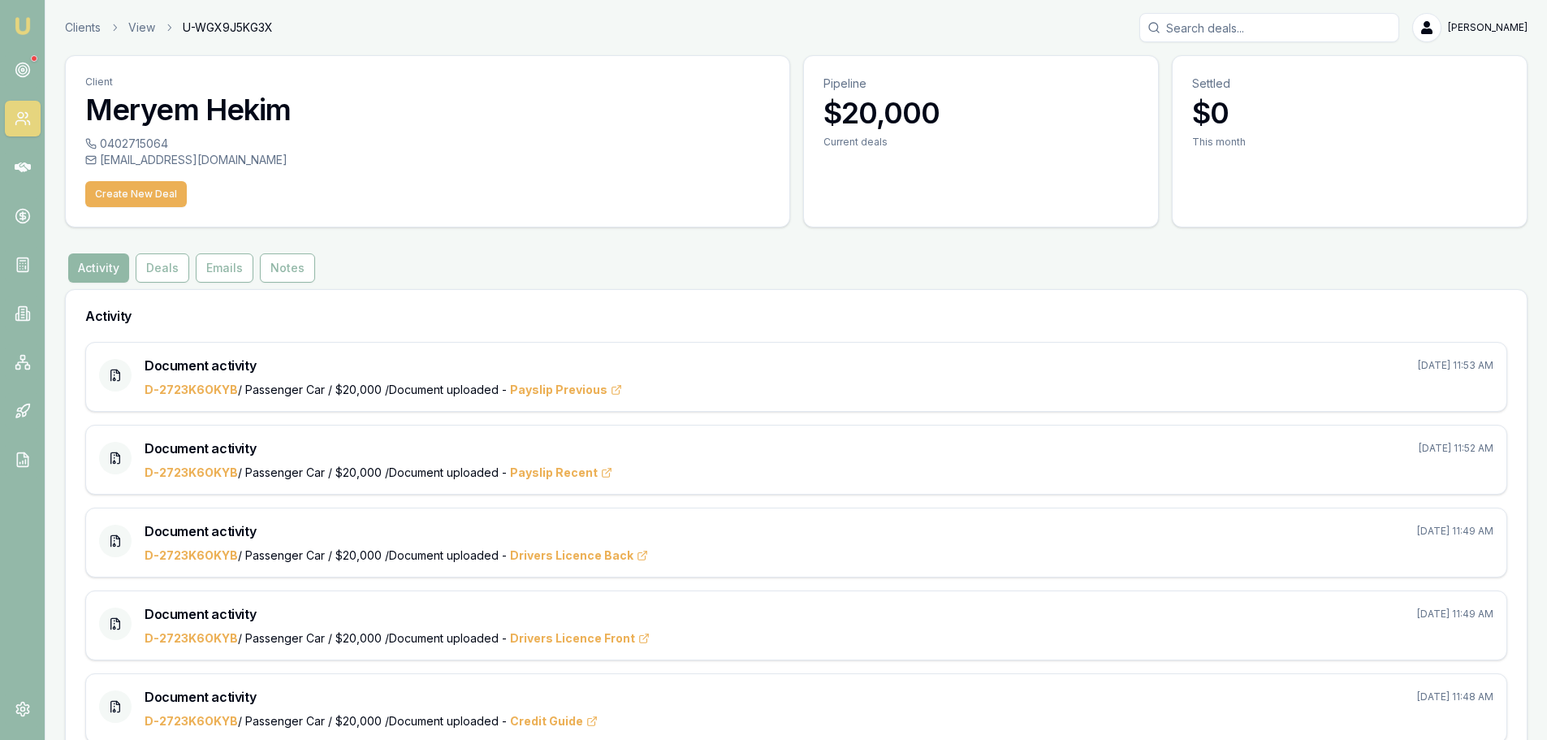
click at [97, 267] on button "Activity" at bounding box center [98, 267] width 61 height 29
click at [26, 71] on circle at bounding box center [23, 70] width 8 height 8
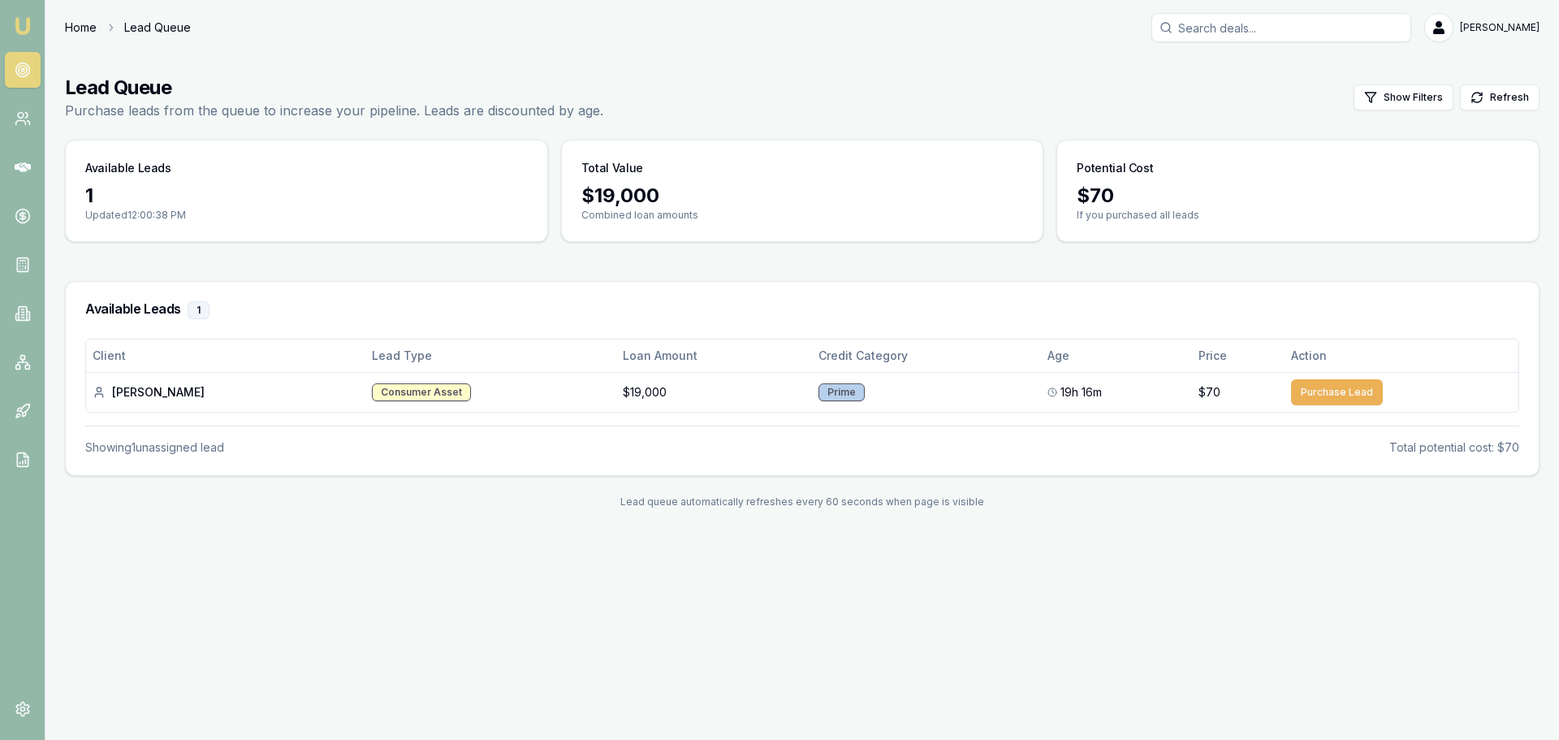
click at [78, 24] on link "Home" at bounding box center [81, 27] width 32 height 16
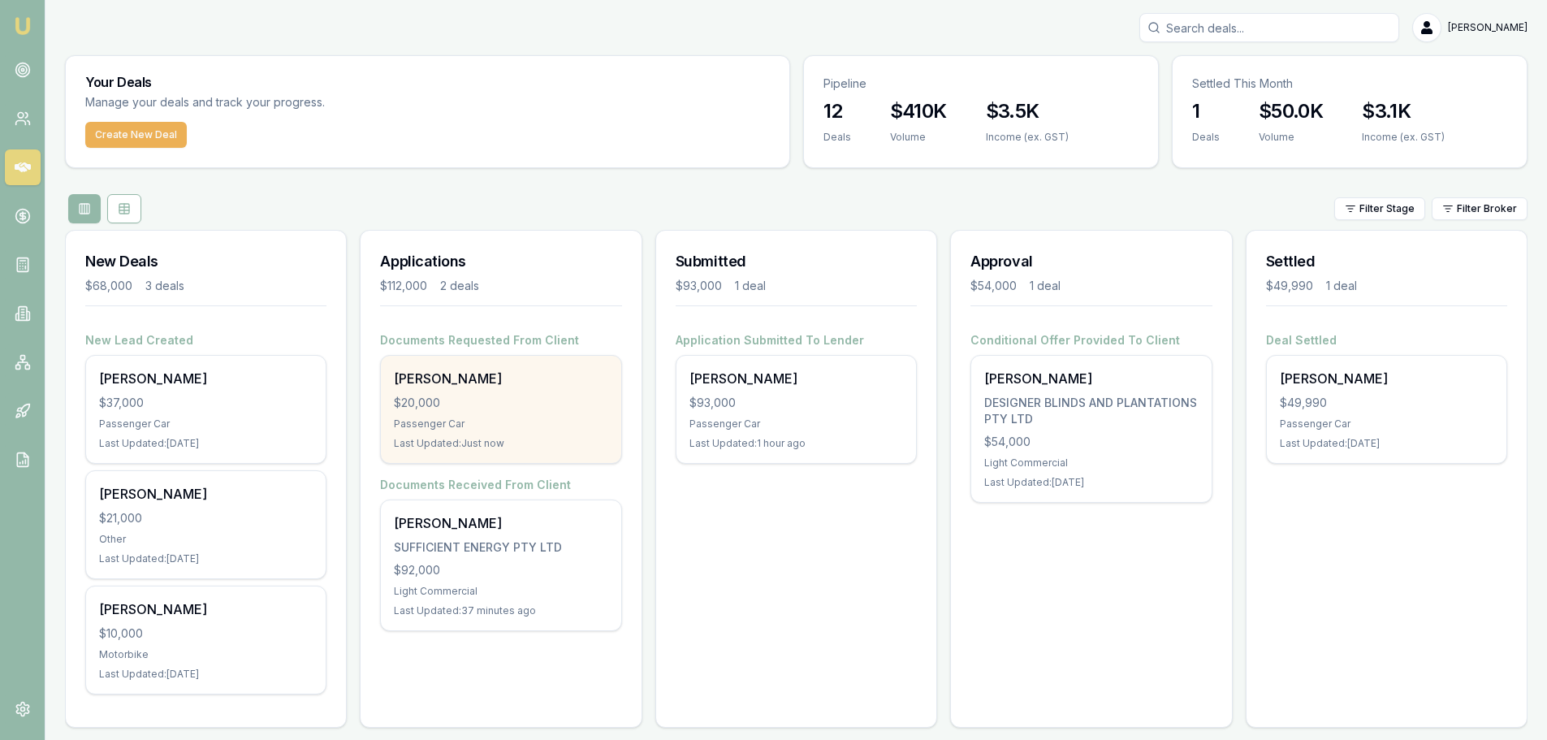
click at [487, 407] on div "$20,000" at bounding box center [501, 403] width 214 height 16
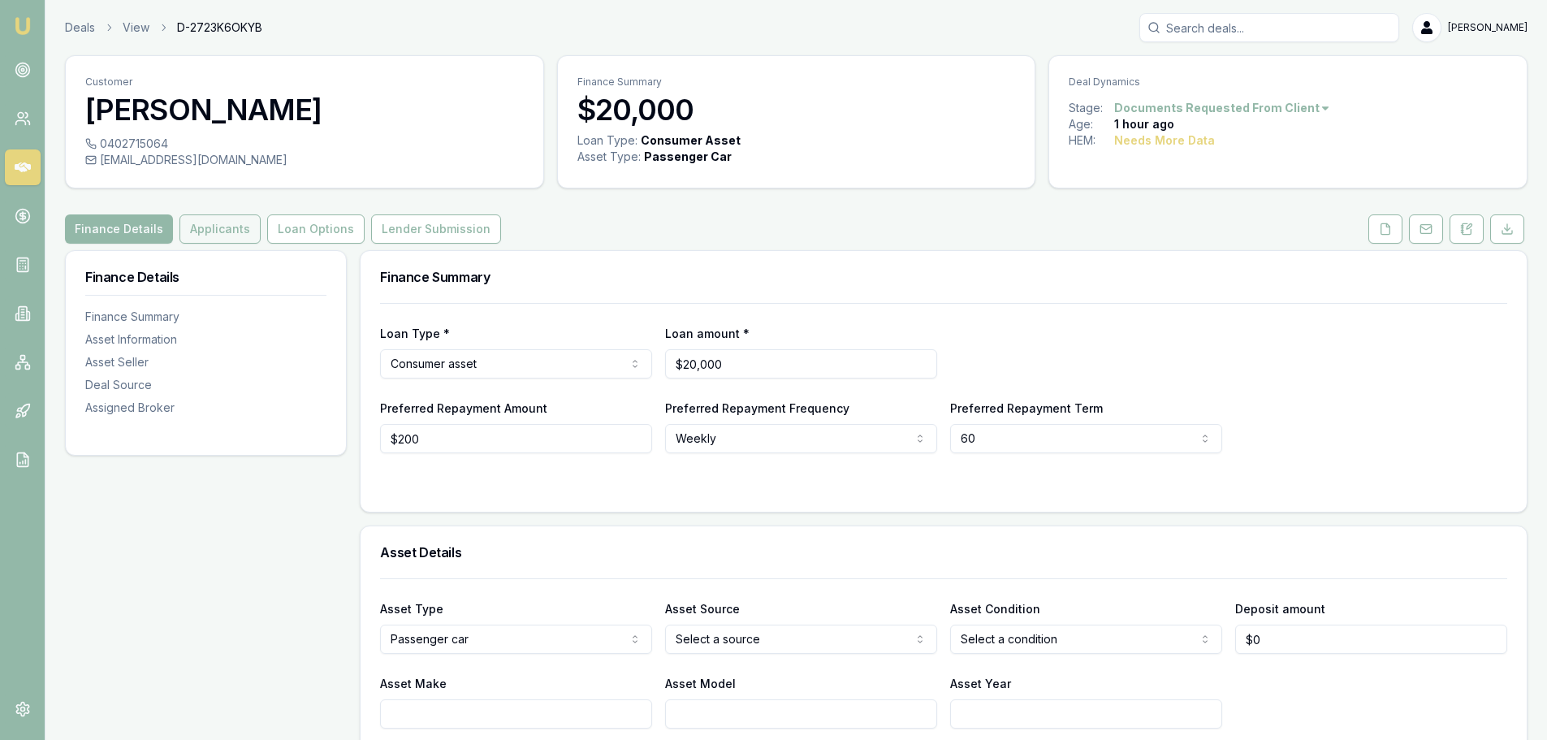
click at [214, 230] on button "Applicants" at bounding box center [219, 228] width 81 height 29
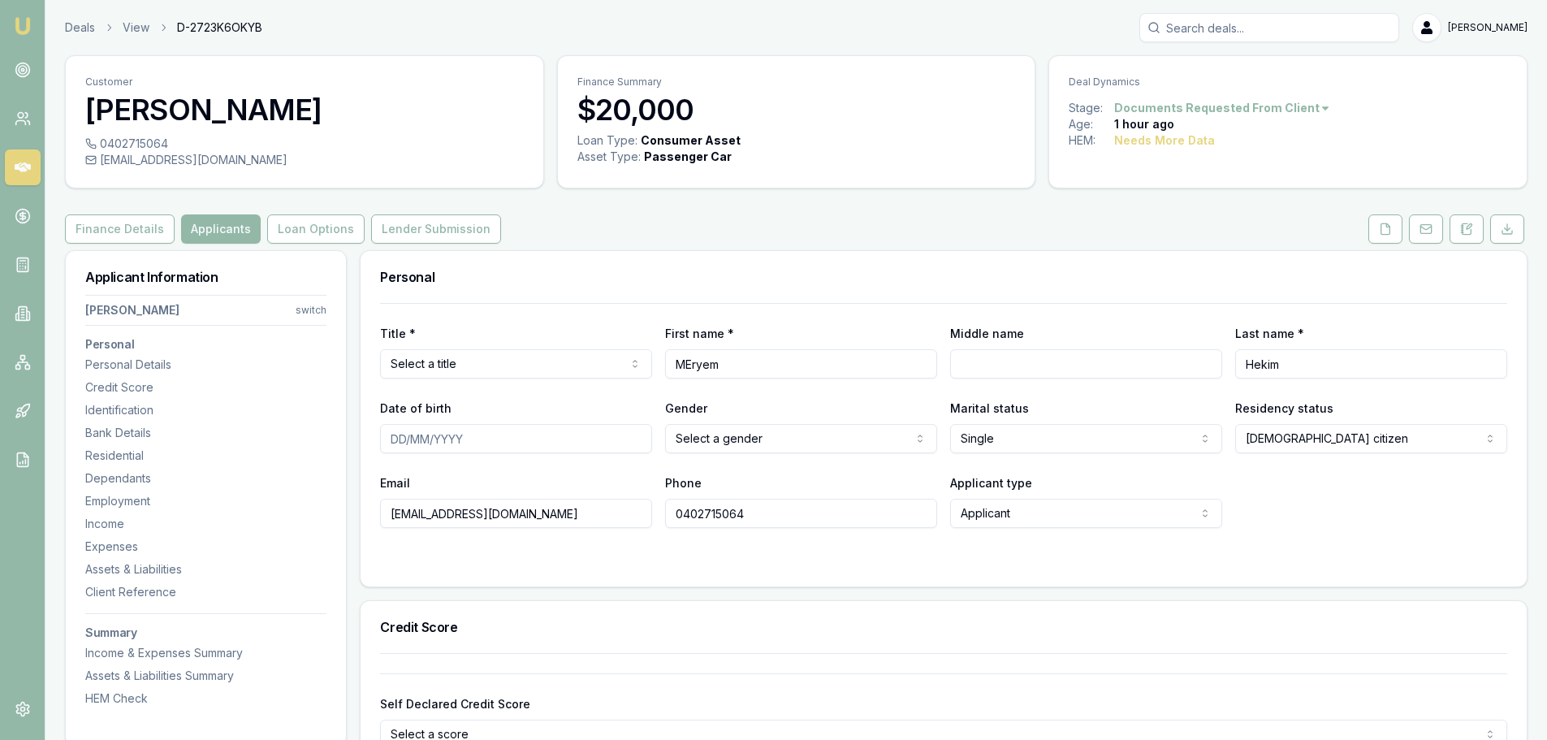
click at [689, 360] on input "MEryem" at bounding box center [801, 363] width 272 height 29
click at [692, 362] on input "MEryem" at bounding box center [801, 363] width 272 height 29
type input "Meryem"
click at [821, 262] on div "Personal" at bounding box center [944, 277] width 1166 height 52
click at [724, 279] on h3 "Personal" at bounding box center [943, 276] width 1127 height 13
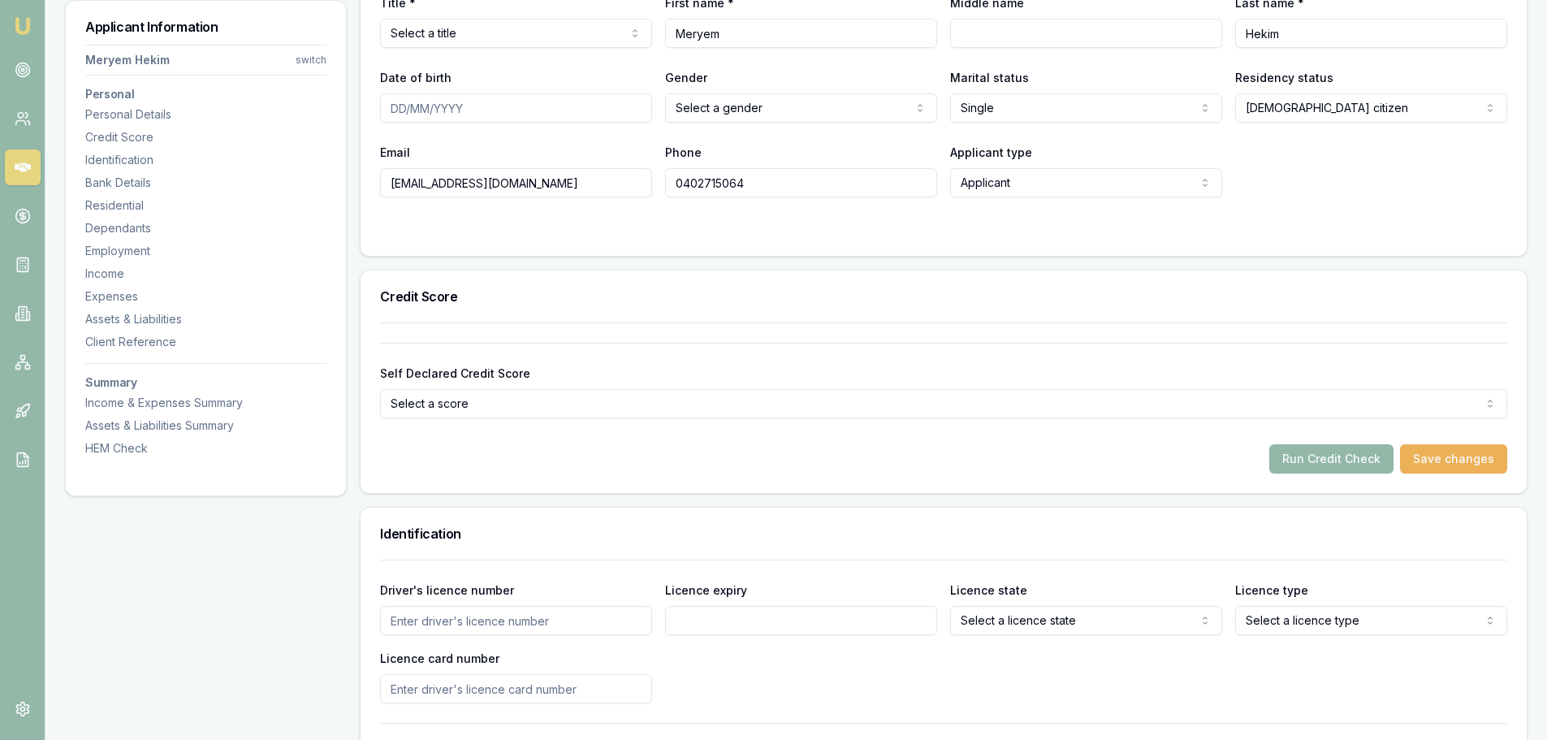
scroll to position [325, 0]
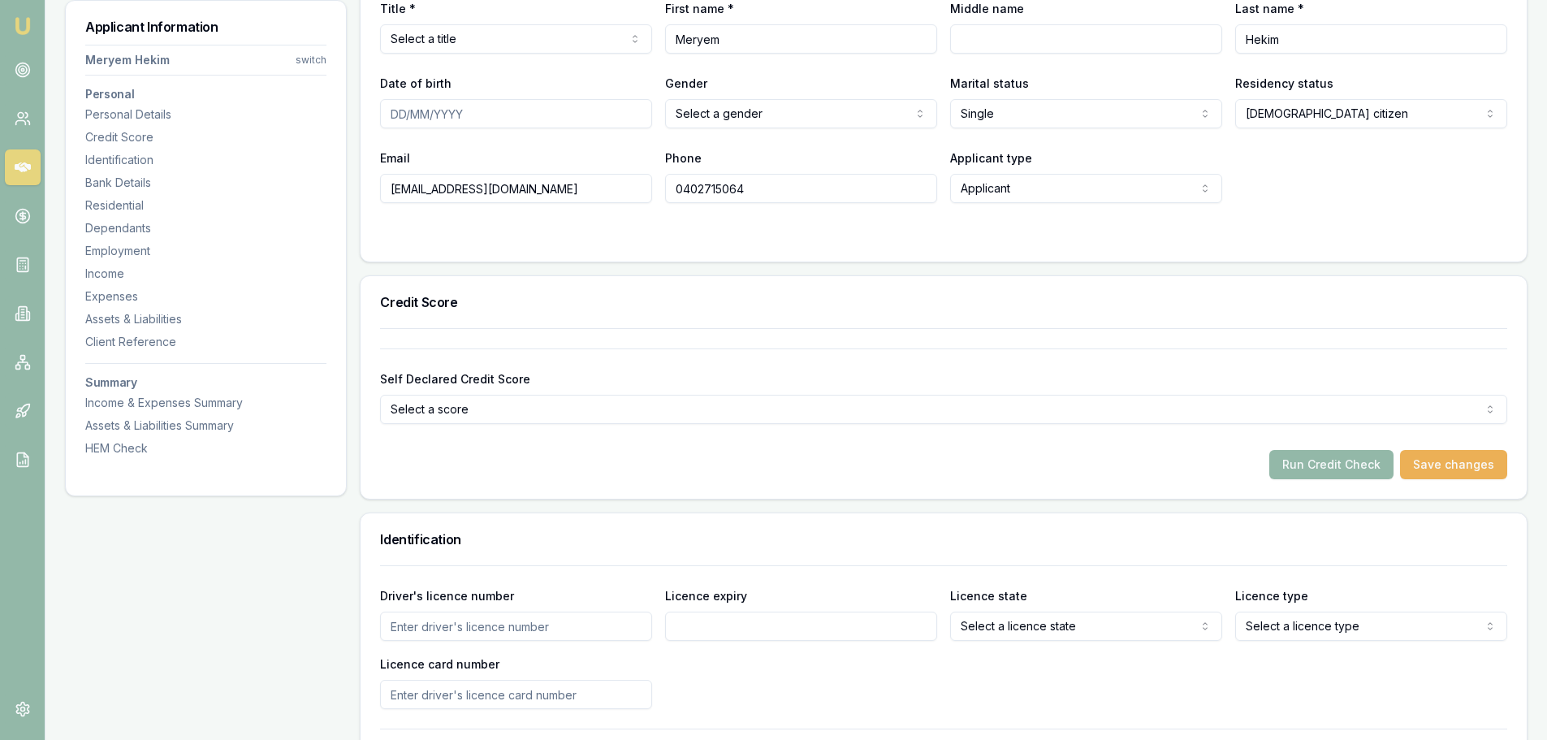
click at [393, 112] on input "Date of birth" at bounding box center [516, 113] width 272 height 29
type input "[DATE]"
click at [505, 139] on div "Title * Select a title Mr Mrs Miss Ms Dr Prof First name * [PERSON_NAME] Middle…" at bounding box center [943, 90] width 1127 height 225
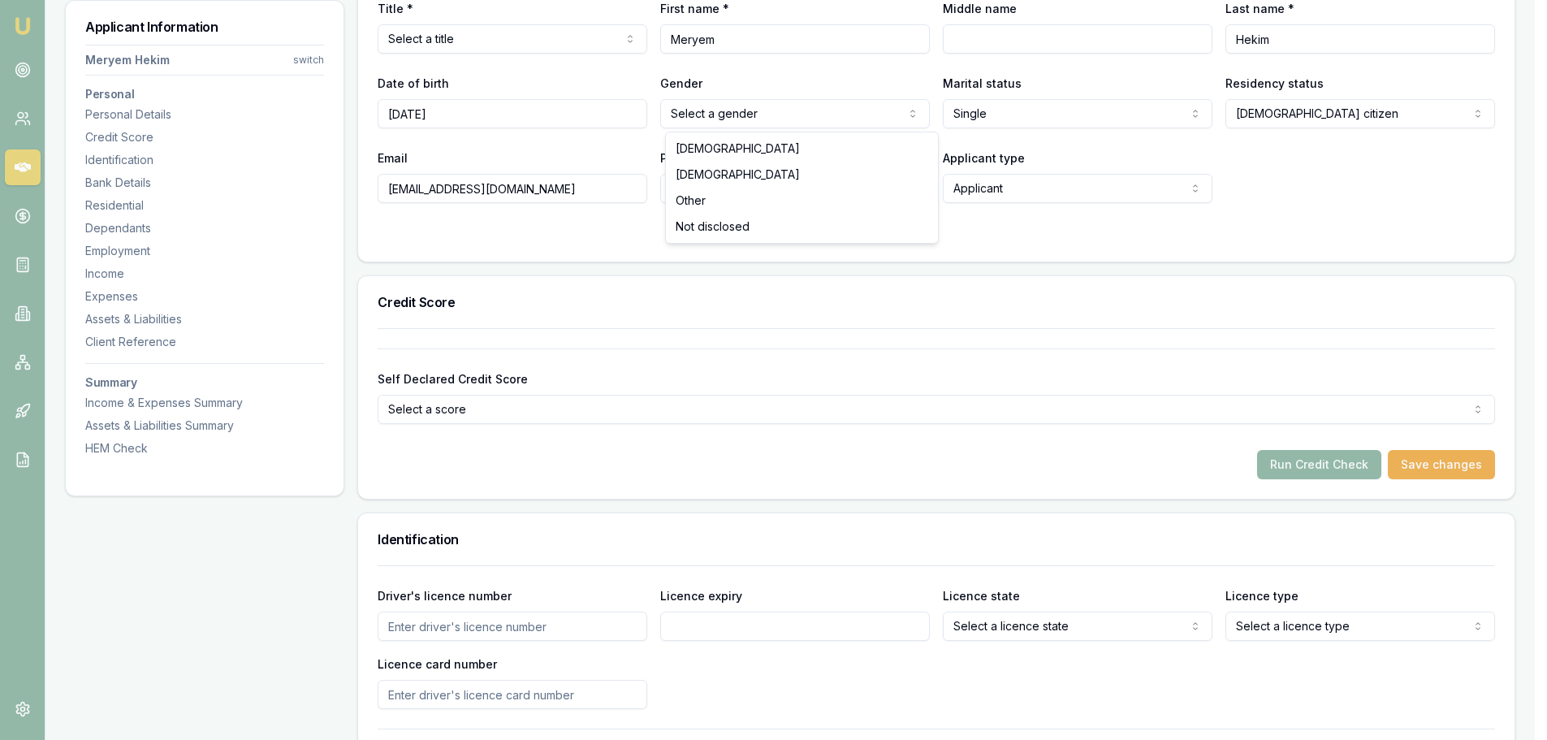
click at [705, 122] on html "Emu Broker Deals View D-2723K6OKYB [PERSON_NAME] Toggle Menu Customer Meryem He…" at bounding box center [773, 45] width 1547 height 740
select select "[DEMOGRAPHIC_DATA]"
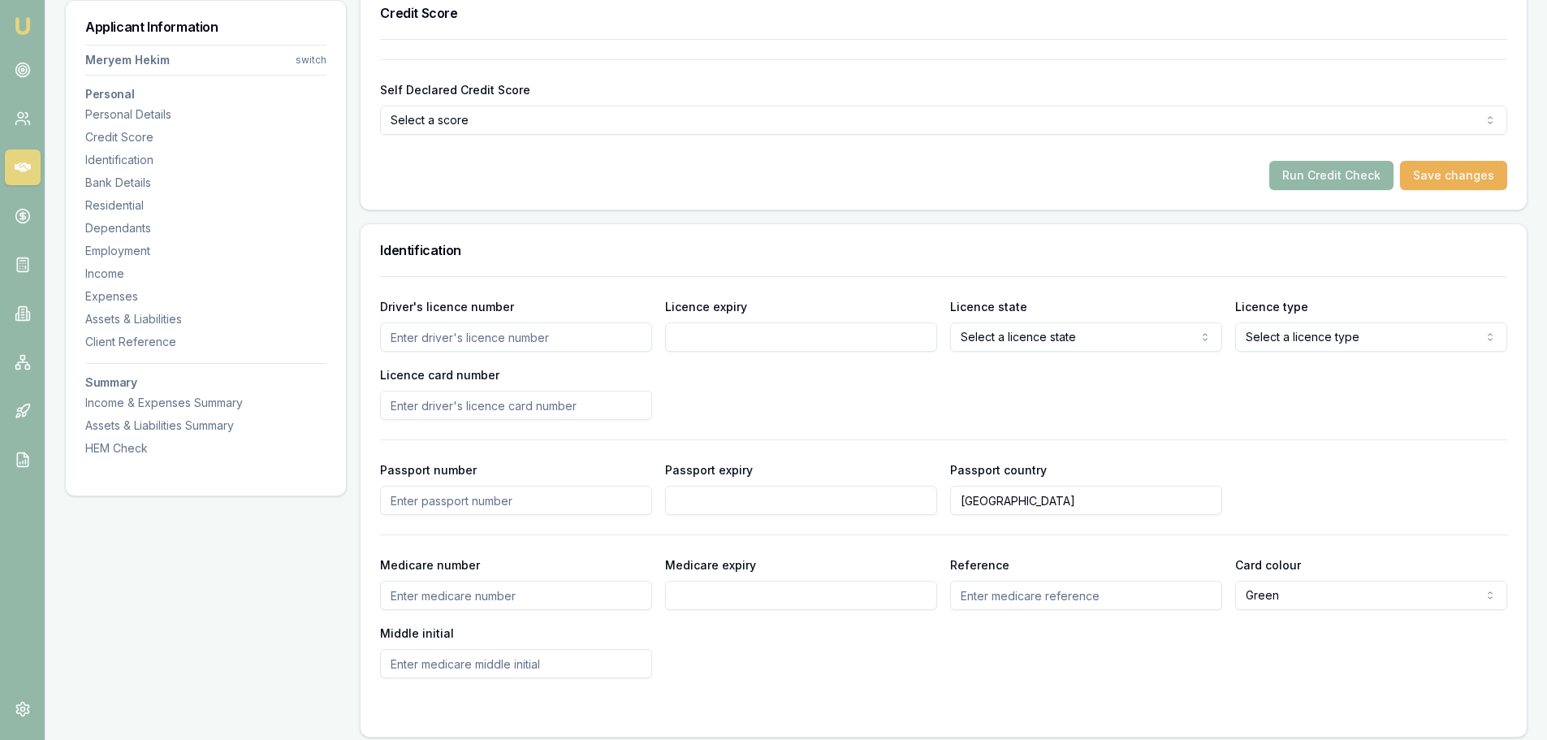
scroll to position [731, 0]
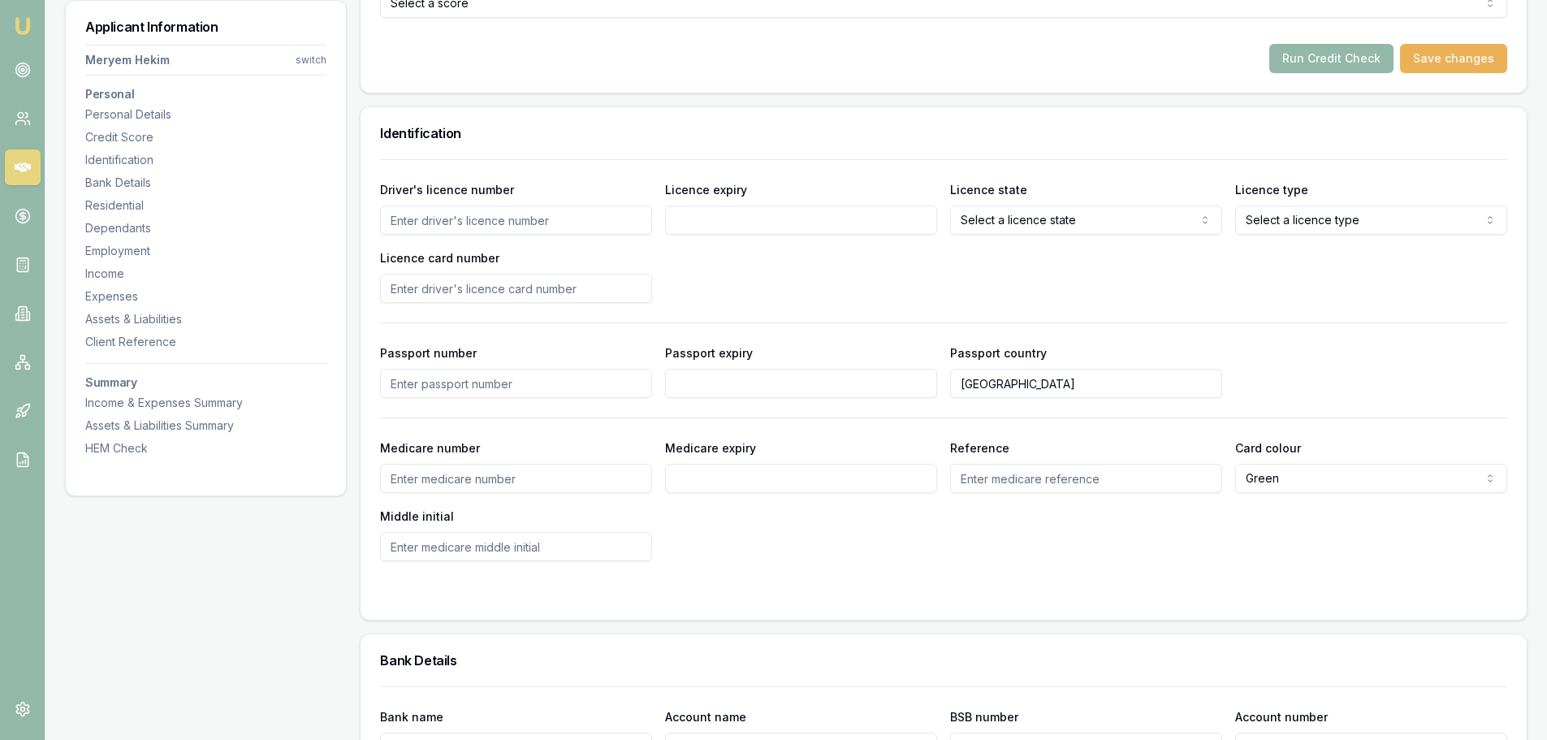
click at [402, 223] on input "Driver's licence number" at bounding box center [516, 219] width 272 height 29
type input "005935855"
click at [689, 227] on input "Licence expiry" at bounding box center [801, 219] width 272 height 29
type input "[DATE]"
click at [756, 280] on div "Driver's licence number [DRIVERS_LICENSE_NUMBER] Licence expiry [DATE] Licence …" at bounding box center [943, 240] width 1127 height 123
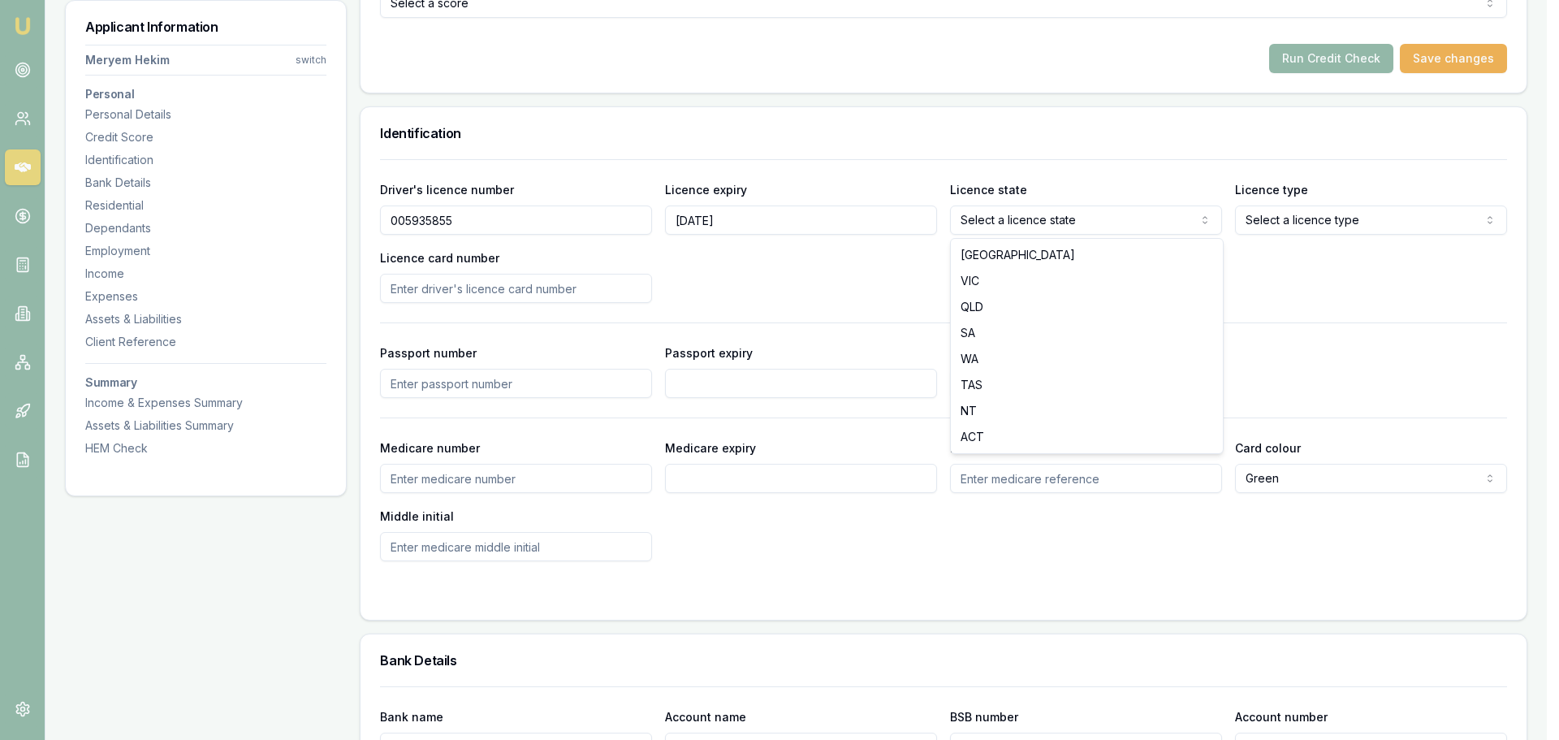
select select "VIC"
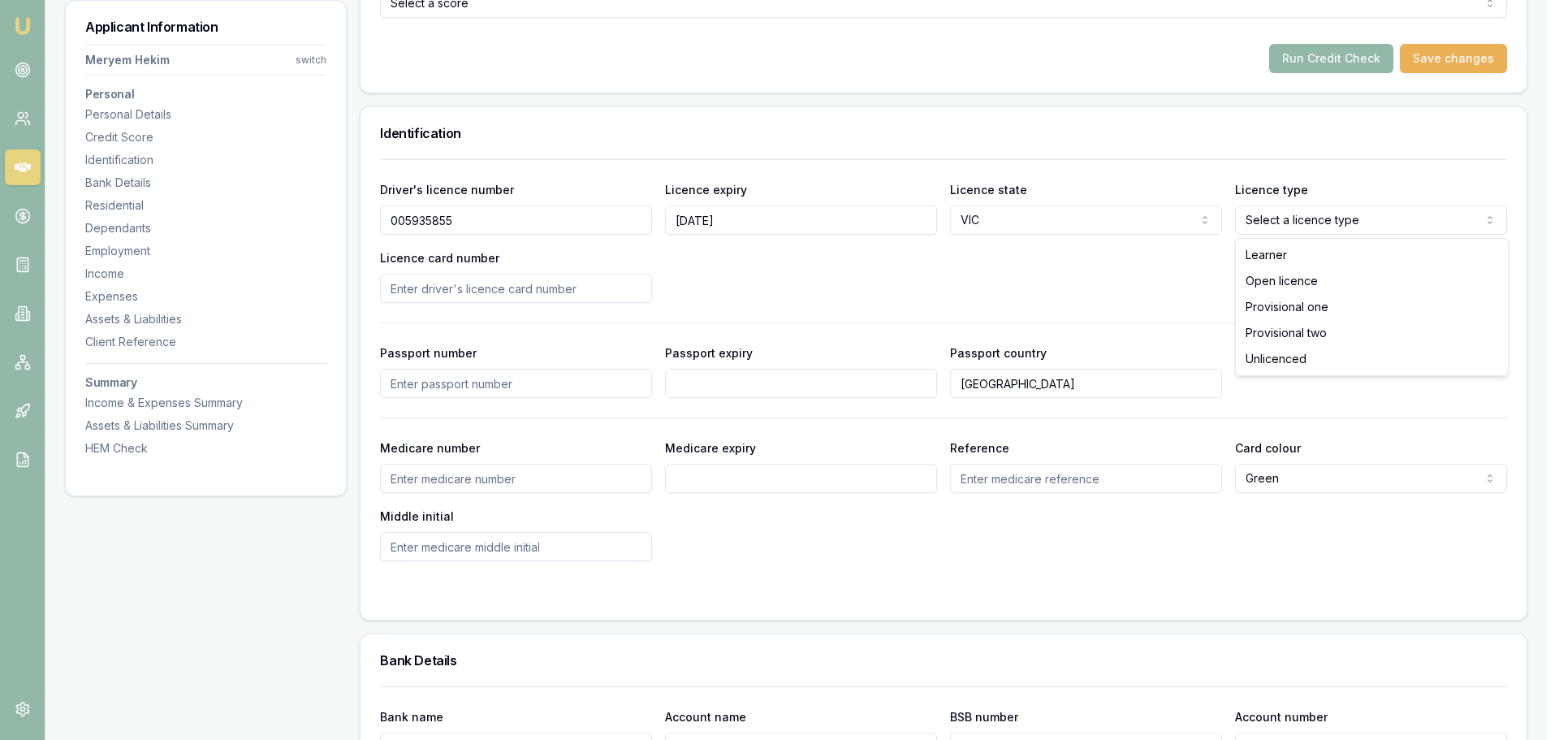
select select "OPEN_LICENCE"
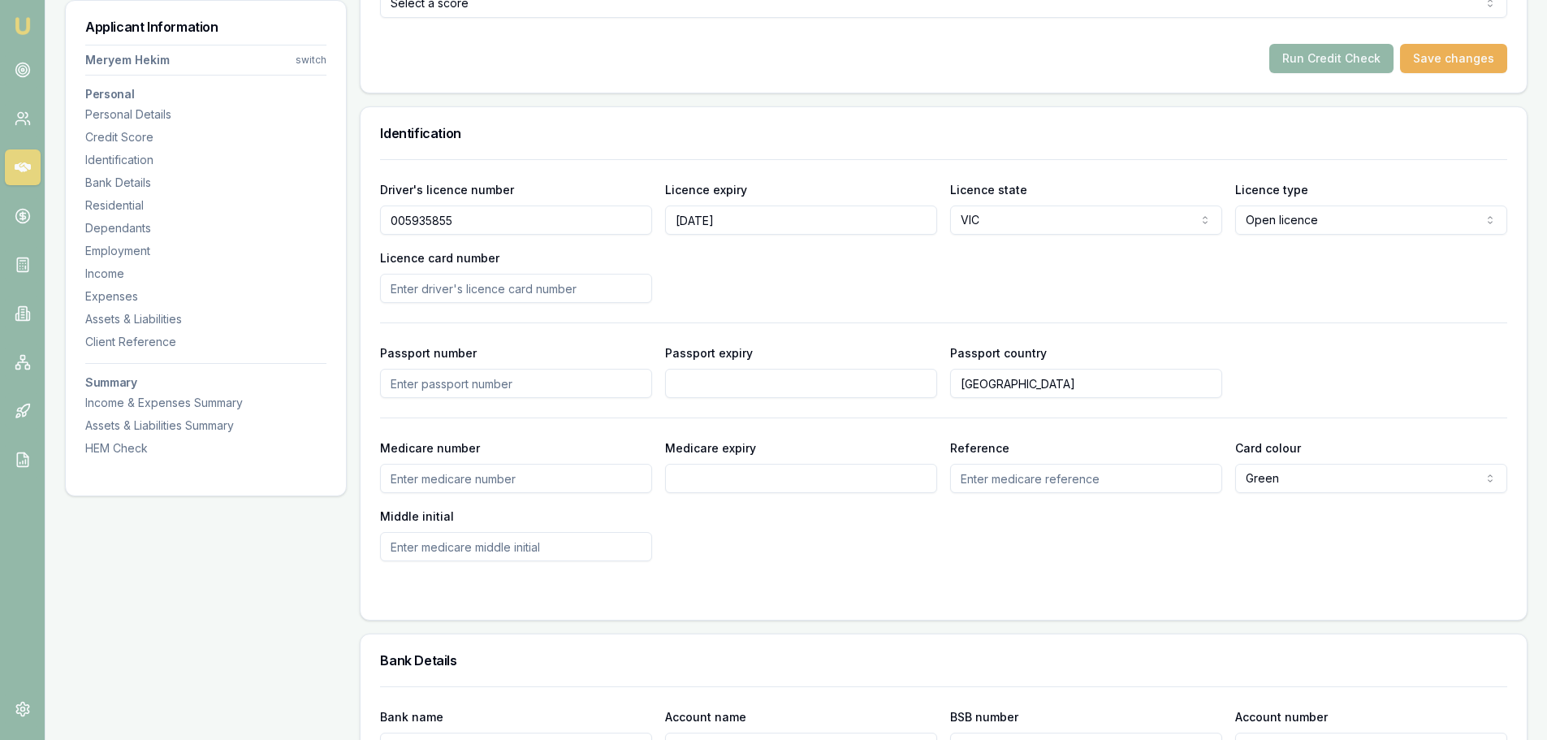
click at [1325, 283] on div "Driver's licence number 005935855 Licence expiry 21/02/2027 Licence state VIC N…" at bounding box center [943, 240] width 1127 height 123
drag, startPoint x: 452, startPoint y: 288, endPoint x: 460, endPoint y: 289, distance: 8.2
click at [452, 288] on input "Licence card number" at bounding box center [516, 288] width 272 height 29
click at [408, 286] on input "Licence card number" at bounding box center [516, 288] width 272 height 29
type input "b"
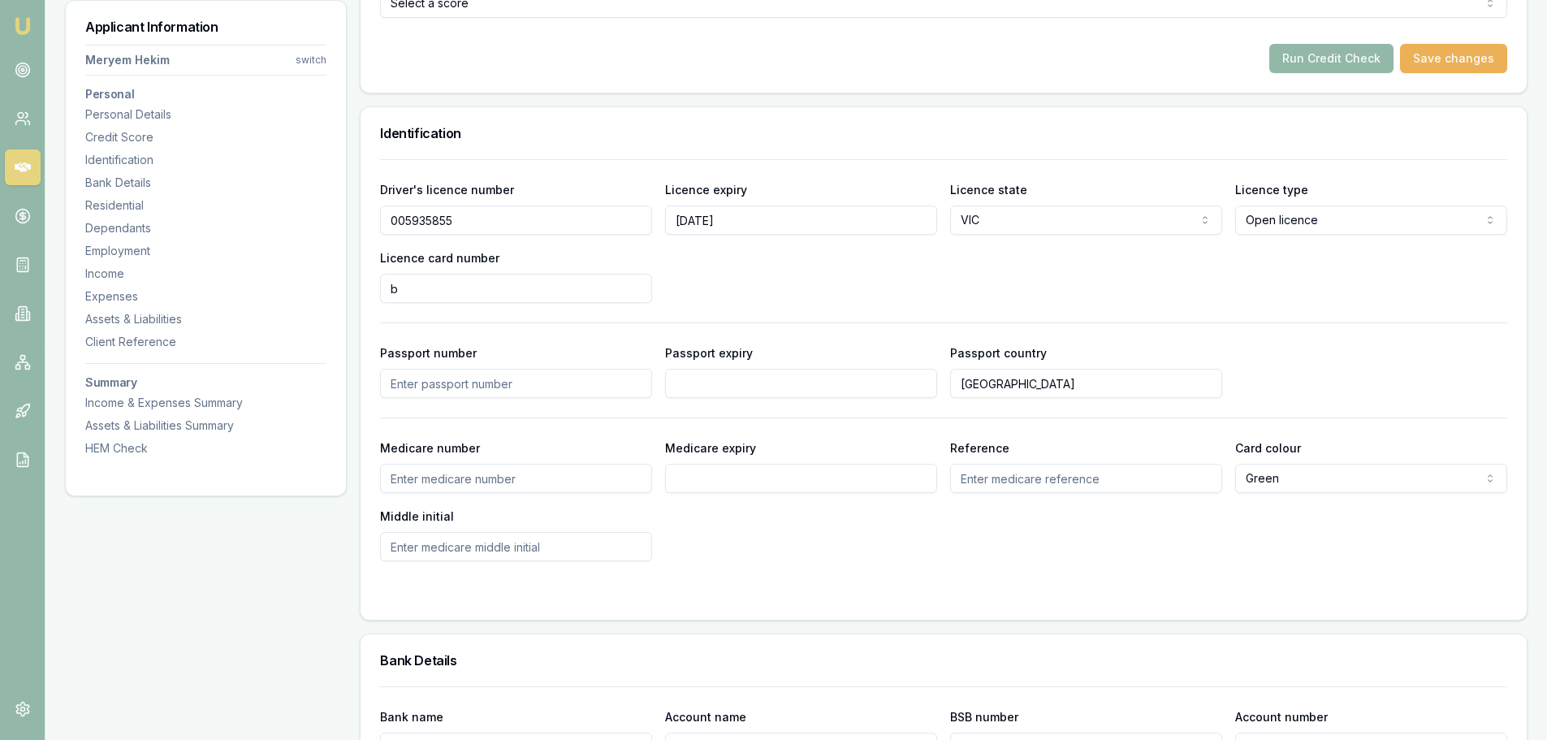
click at [409, 291] on input "b" at bounding box center [516, 288] width 272 height 29
drag, startPoint x: 409, startPoint y: 291, endPoint x: 341, endPoint y: 291, distance: 68.2
click at [400, 287] on input "p" at bounding box center [516, 288] width 272 height 29
click at [428, 287] on input "p20" at bounding box center [516, 288] width 272 height 29
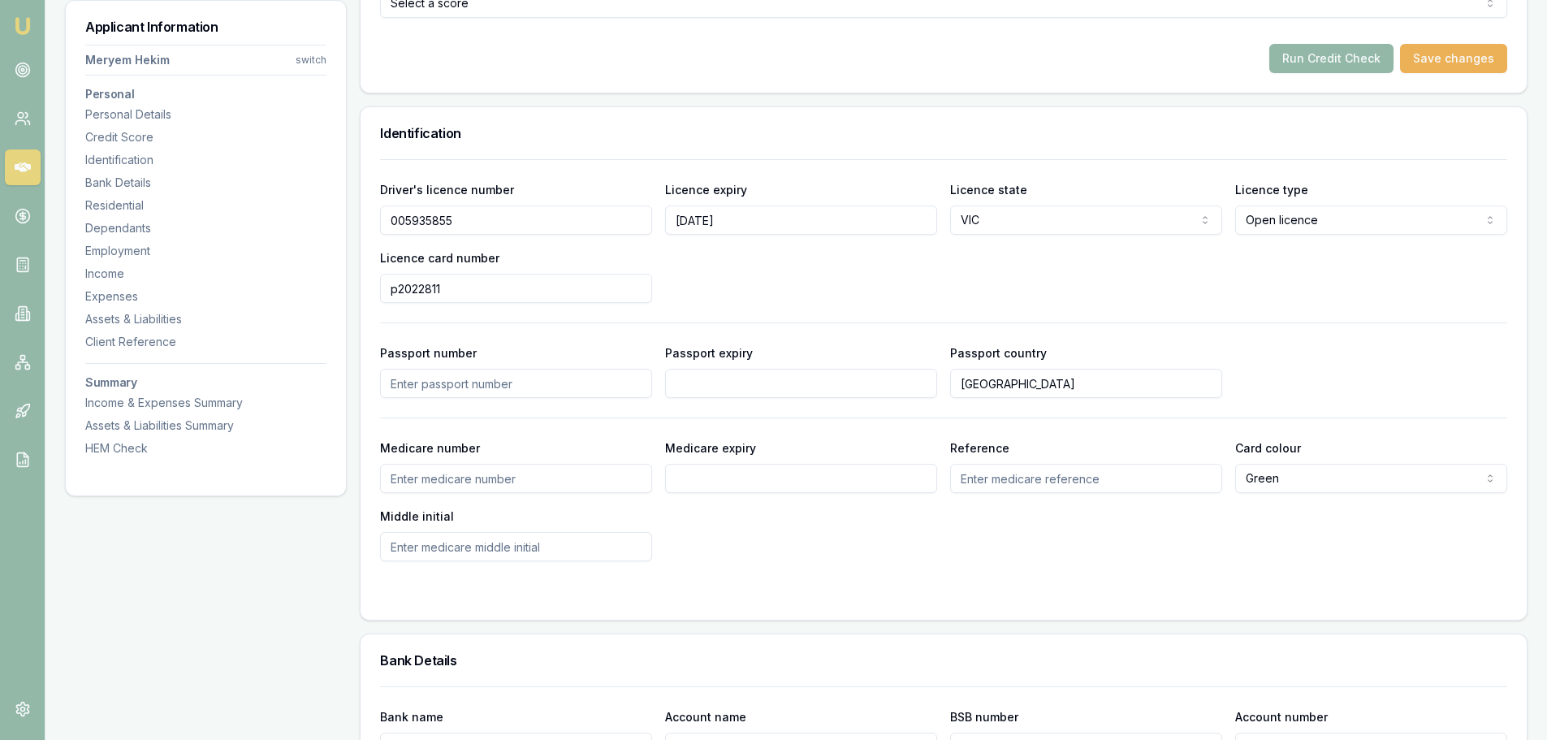
type input "p2022811"
click at [693, 268] on div "Driver's licence number 005935855 Licence expiry 21/02/2027 Licence state VIC N…" at bounding box center [943, 240] width 1127 height 123
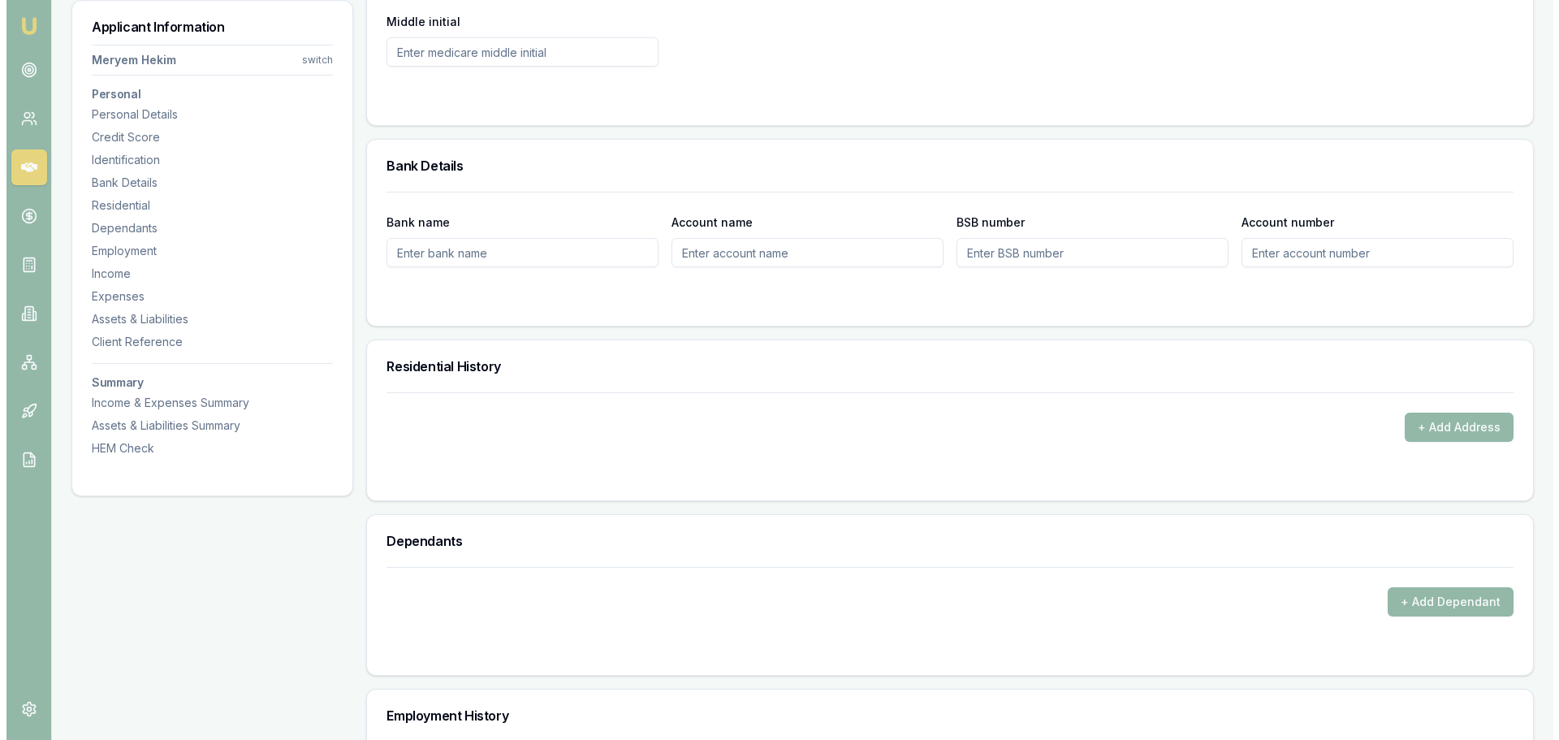
scroll to position [1381, 0]
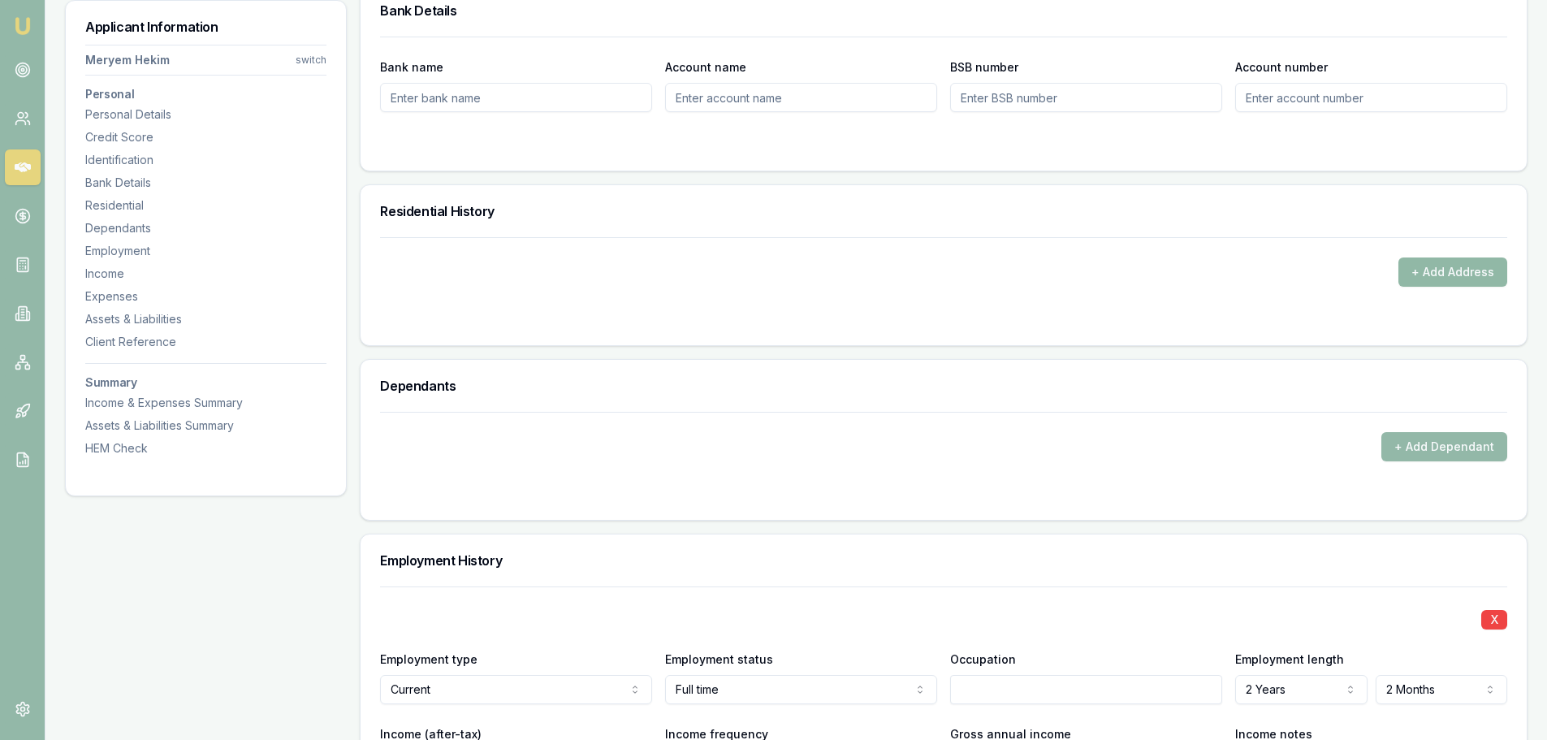
click at [1441, 274] on button "+ Add Address" at bounding box center [1452, 271] width 109 height 29
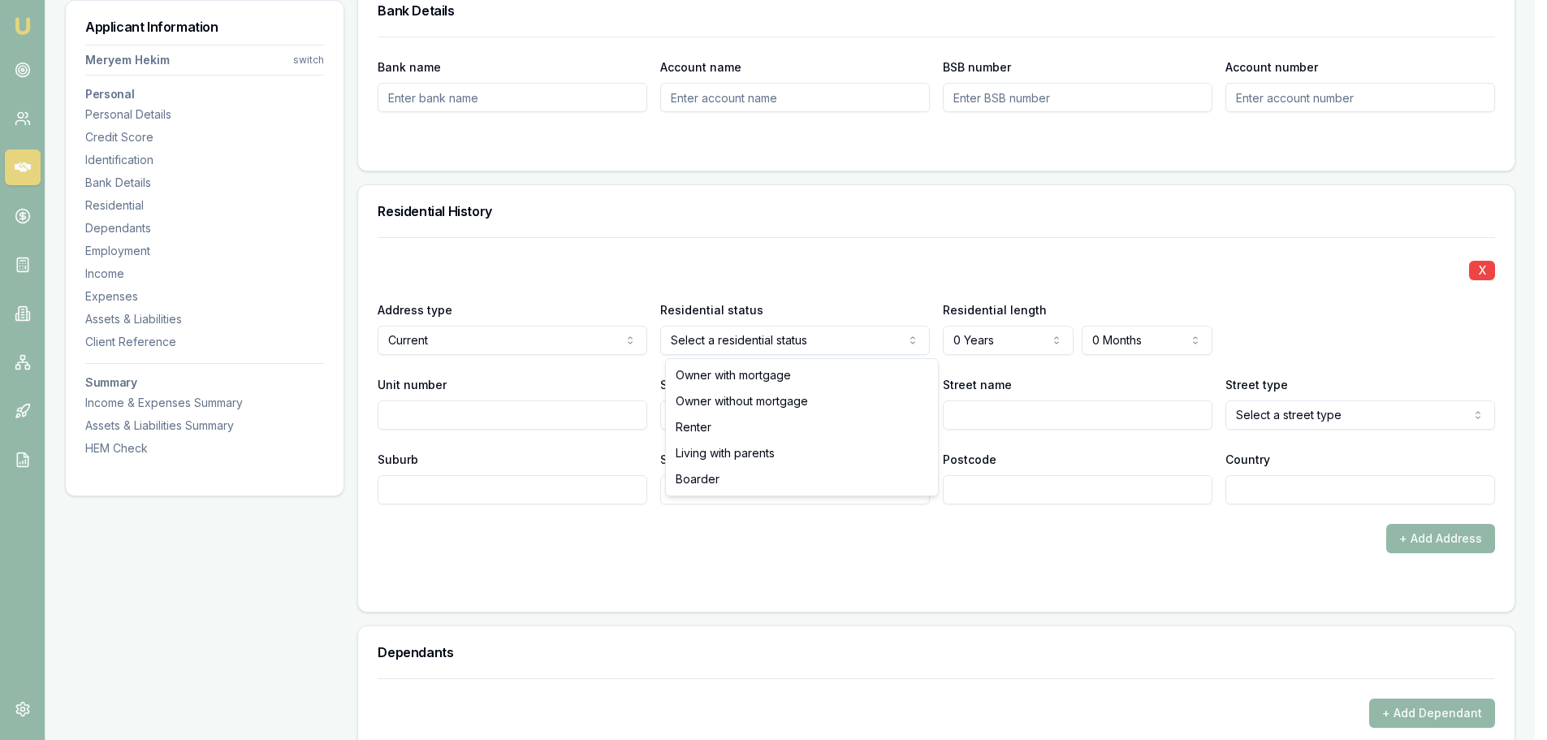
select select "LIVING_WITH_PARENTS"
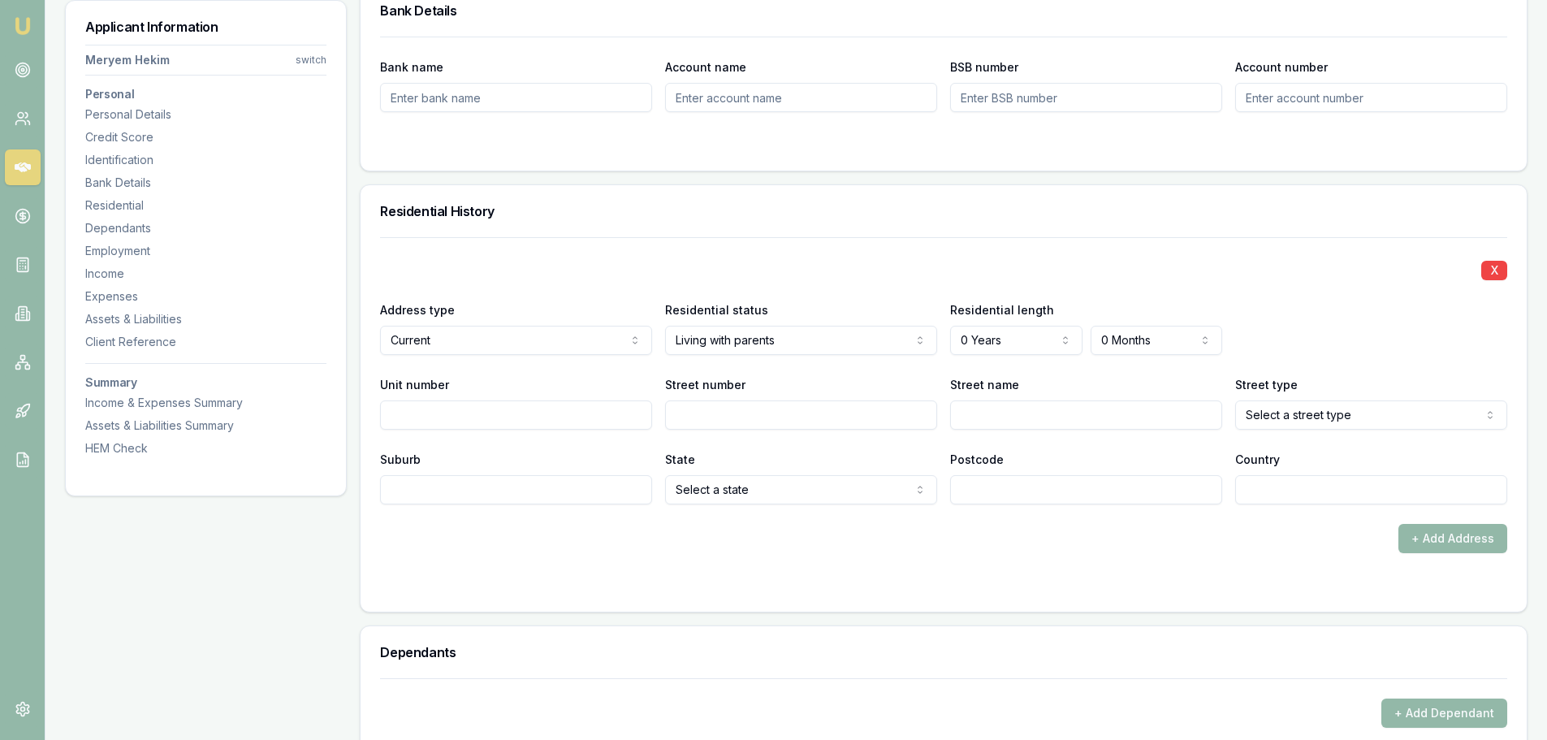
click at [975, 378] on label "Street name" at bounding box center [984, 385] width 69 height 14
click at [975, 400] on input "Street name" at bounding box center [1086, 414] width 272 height 29
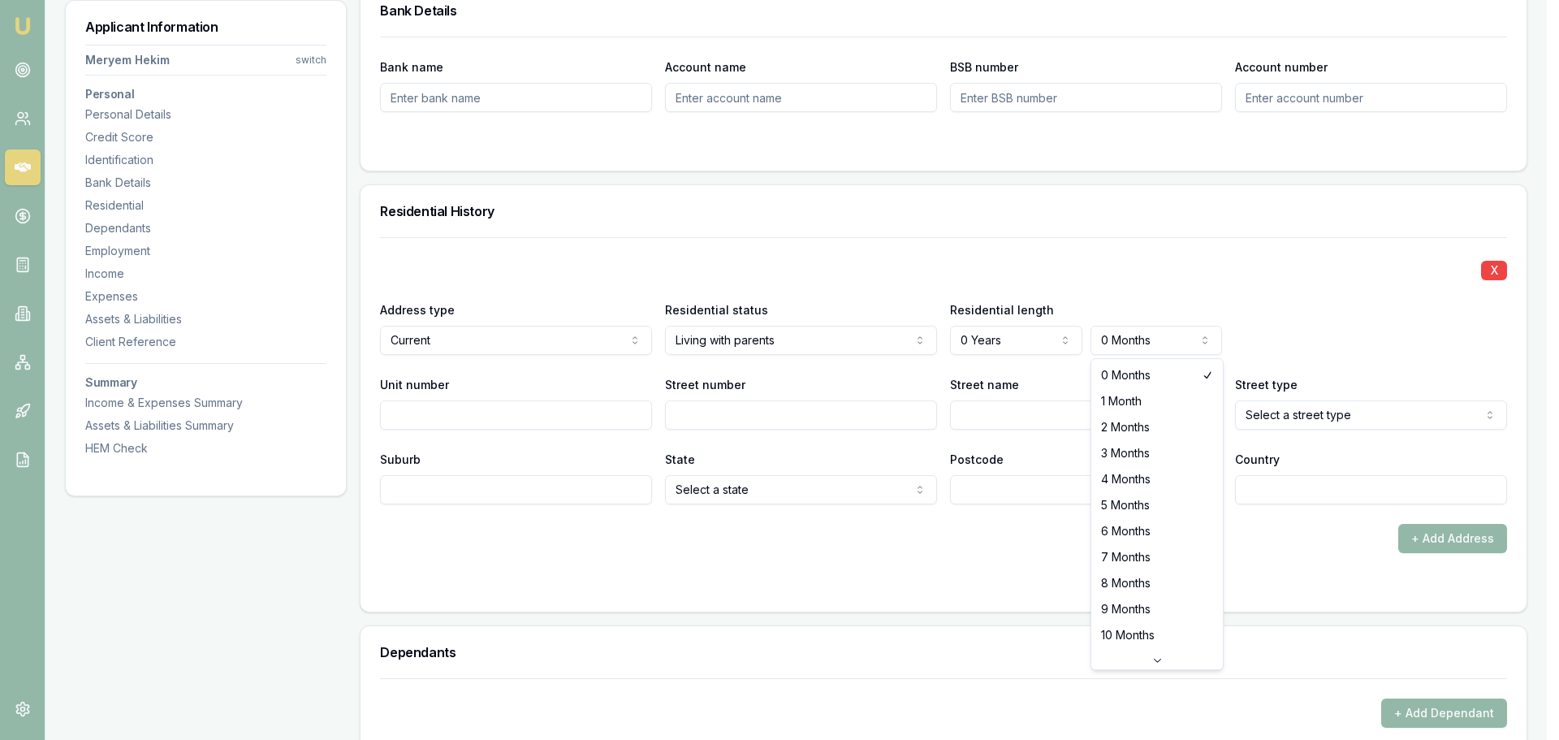
select select "3"
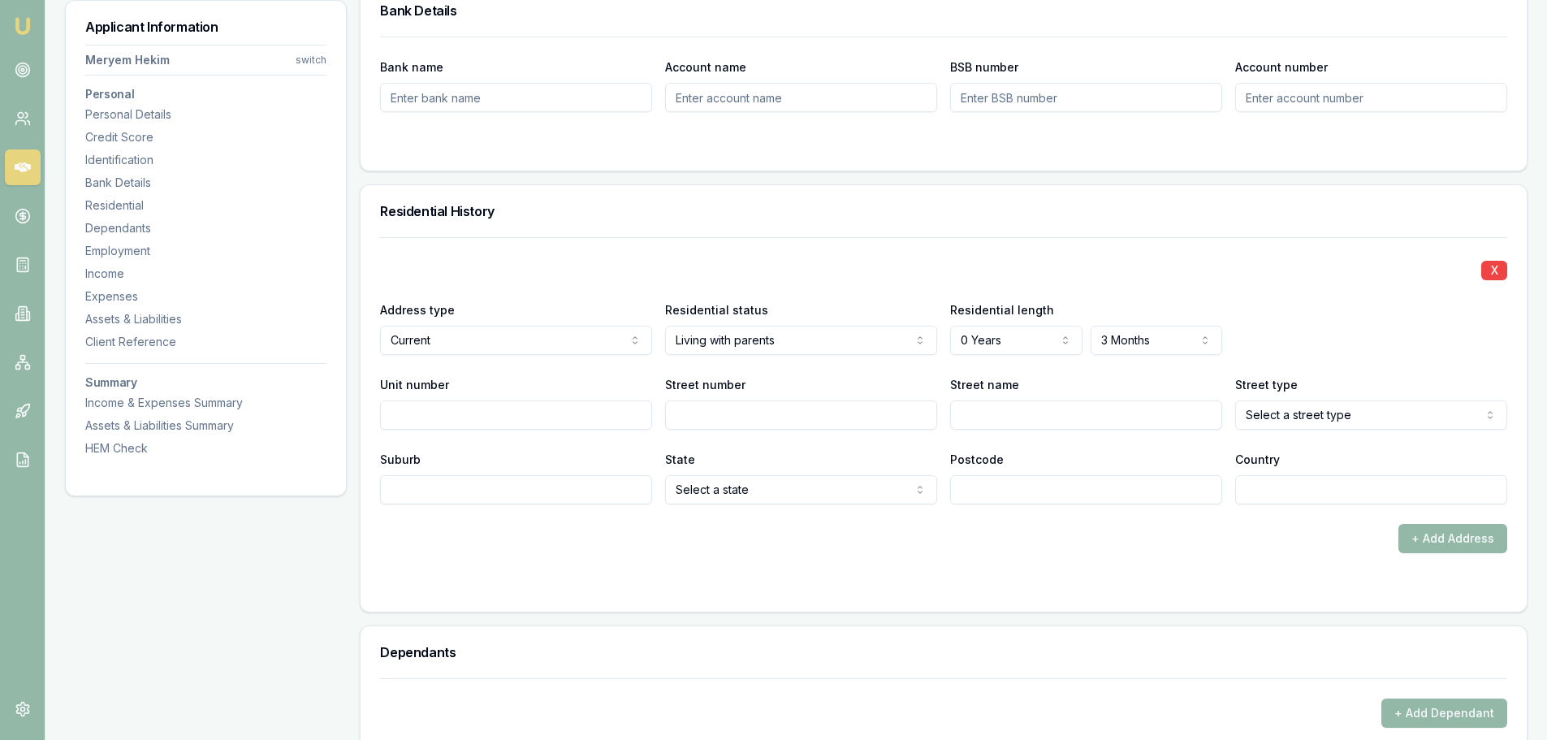
click at [702, 414] on input "Street number" at bounding box center [801, 414] width 272 height 29
type input "11"
click at [968, 414] on input "Street name" at bounding box center [1086, 414] width 272 height 29
type input "Perkins"
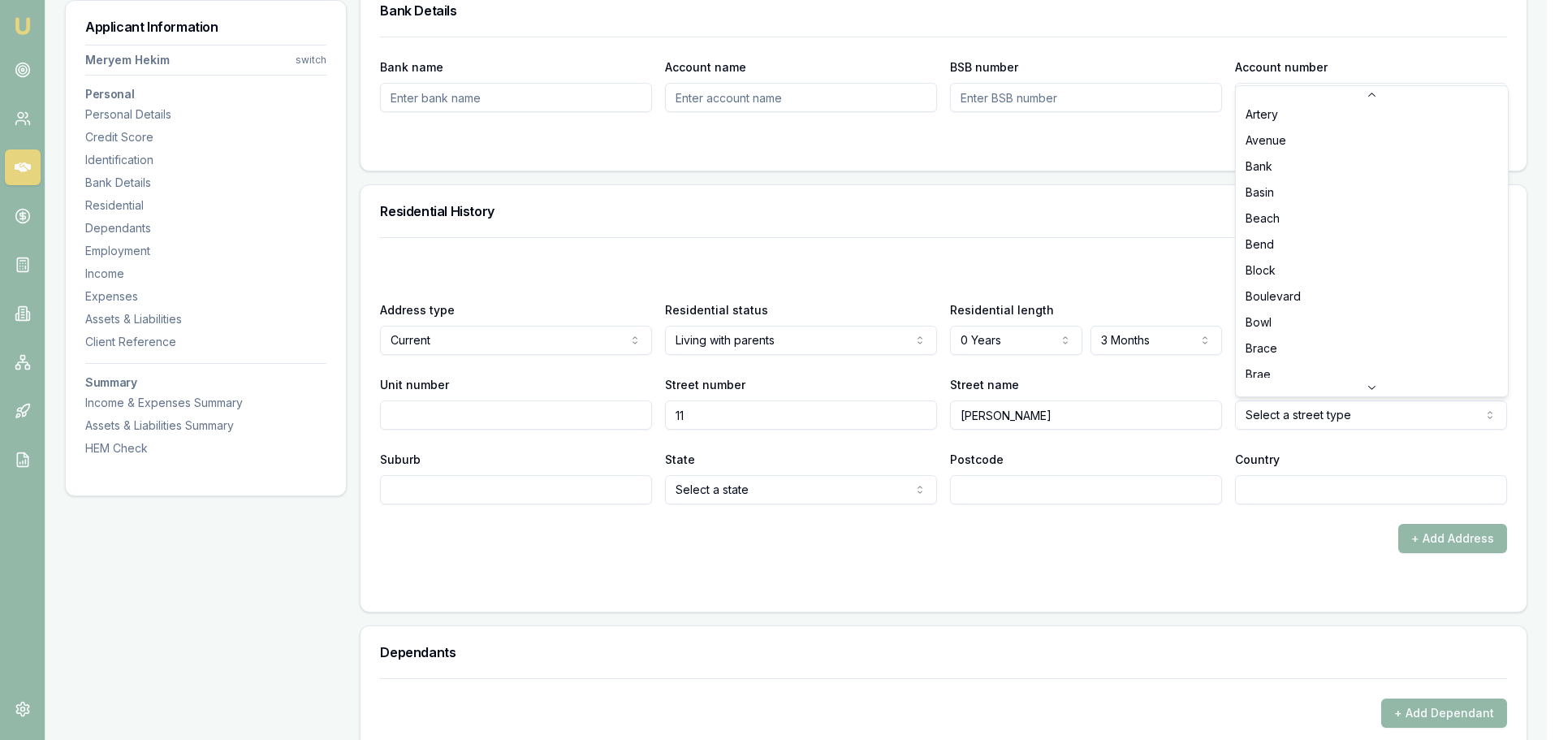
scroll to position [478, 0]
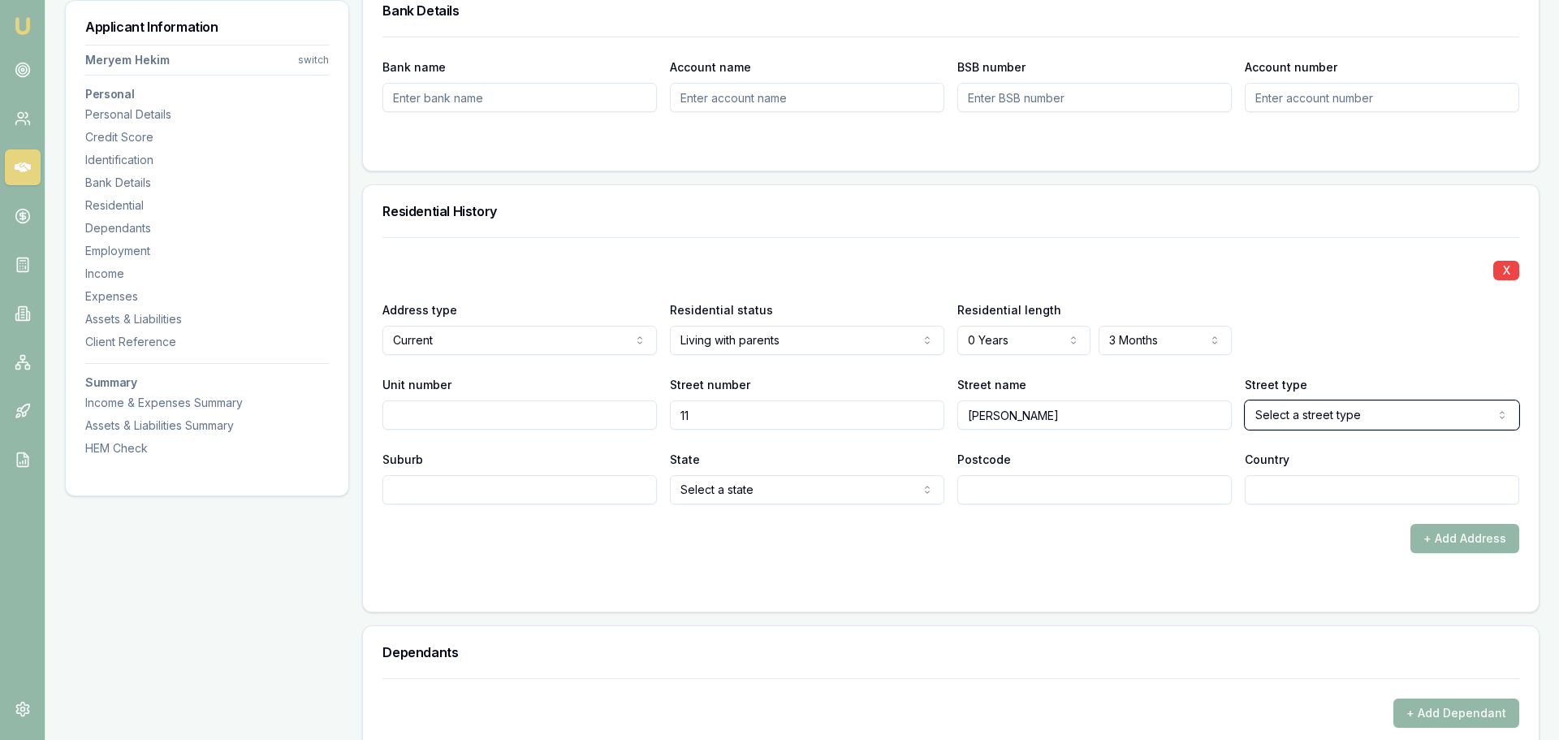
select select "Close"
click at [1190, 443] on div "X Address type Current Current Previous Residential status Living with parents …" at bounding box center [943, 370] width 1127 height 267
click at [412, 485] on input "Suburb" at bounding box center [516, 489] width 272 height 29
type input "DE"
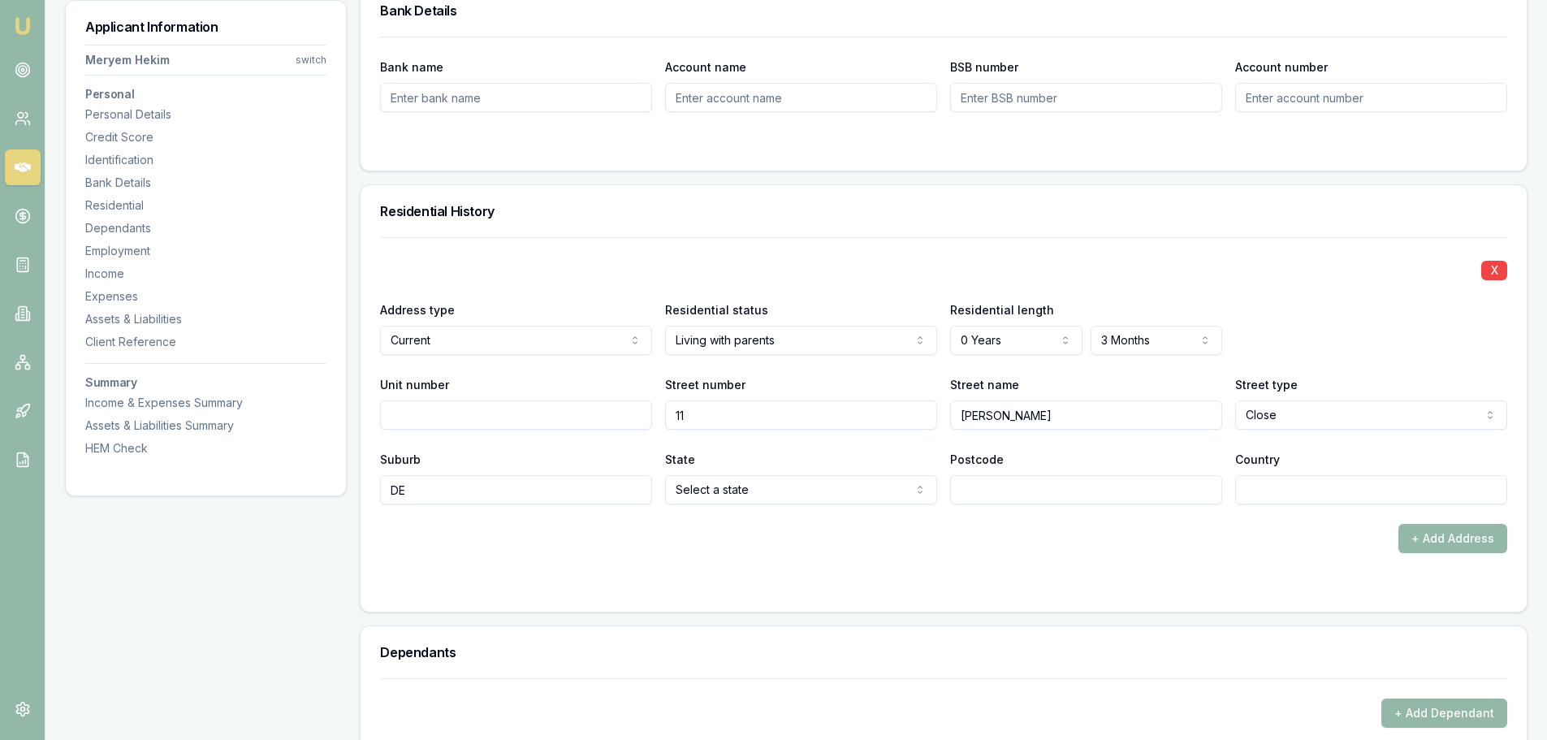
click at [412, 485] on input "DE" at bounding box center [516, 489] width 272 height 29
type input "DELAHEY"
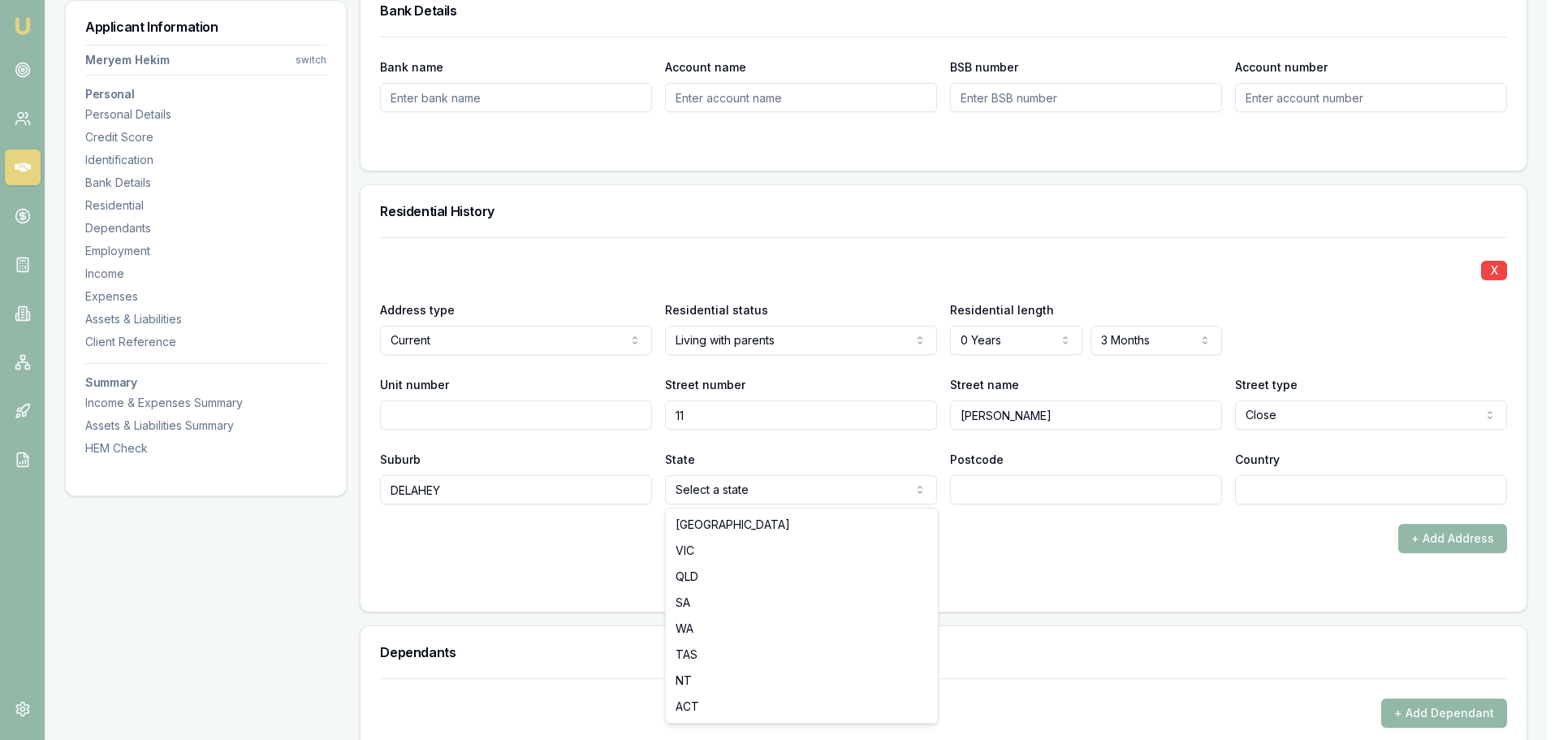
select select "VIC"
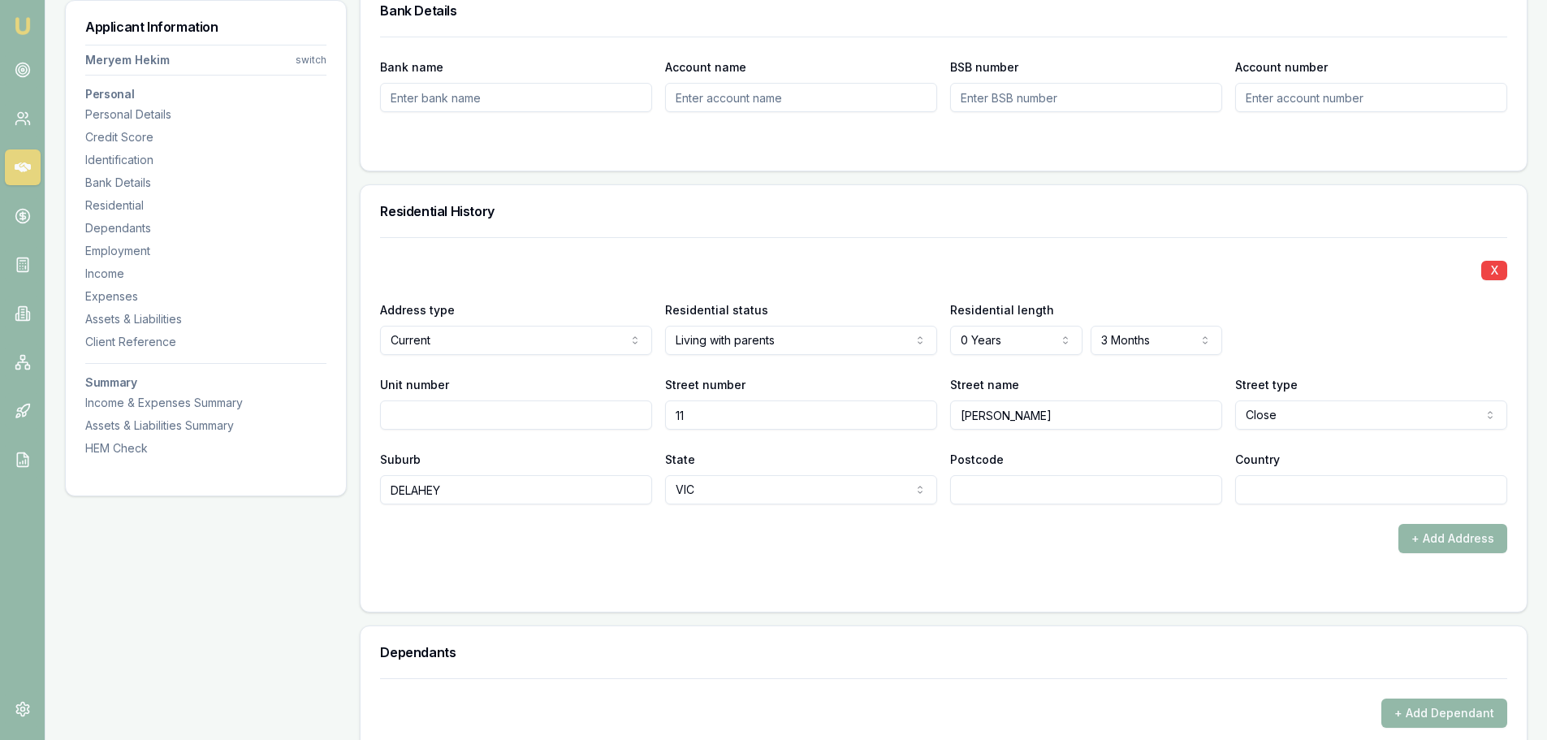
click at [1001, 495] on input "Postcode" at bounding box center [1086, 489] width 272 height 29
type input "3037"
click at [989, 526] on div "+ Add Address" at bounding box center [943, 538] width 1127 height 29
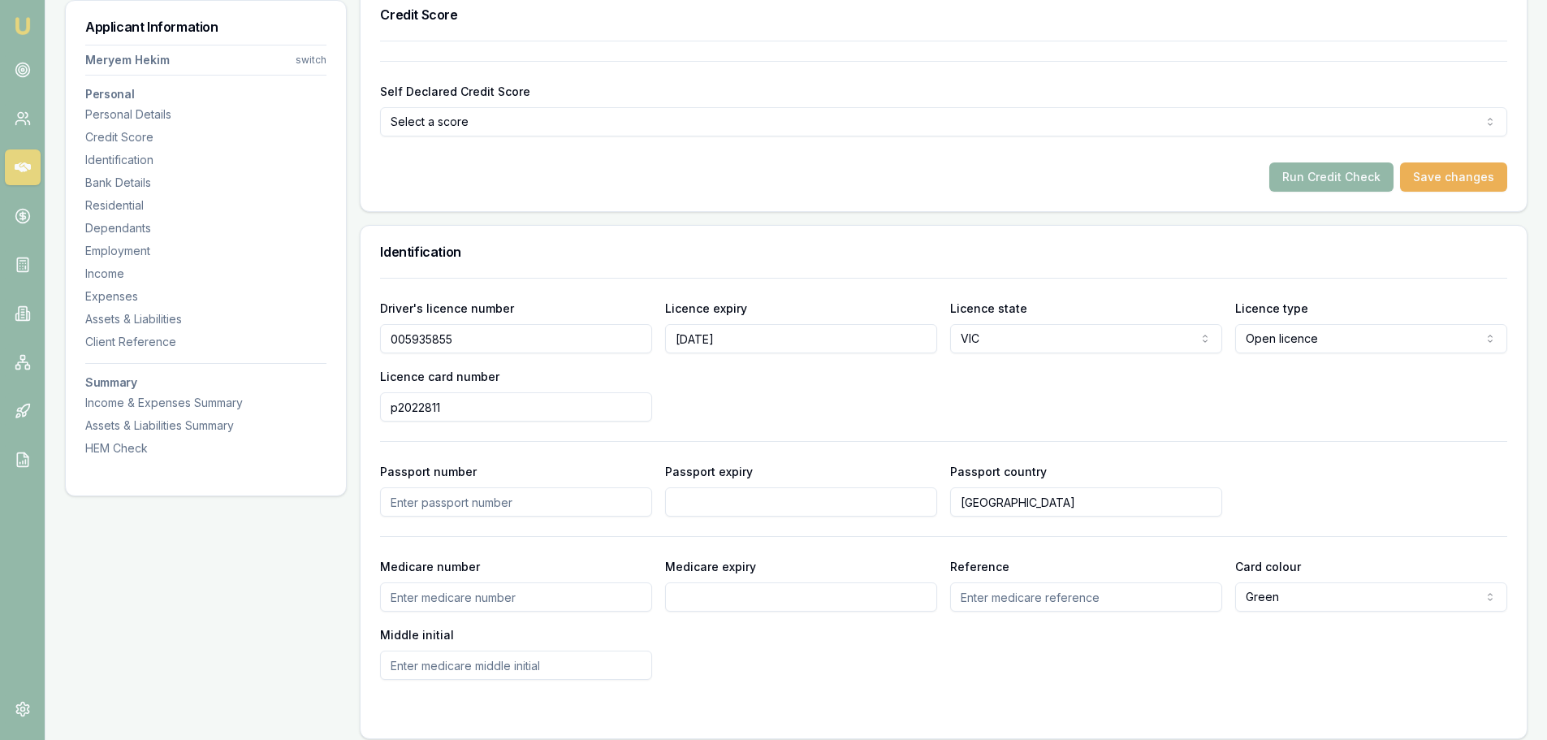
scroll to position [206, 0]
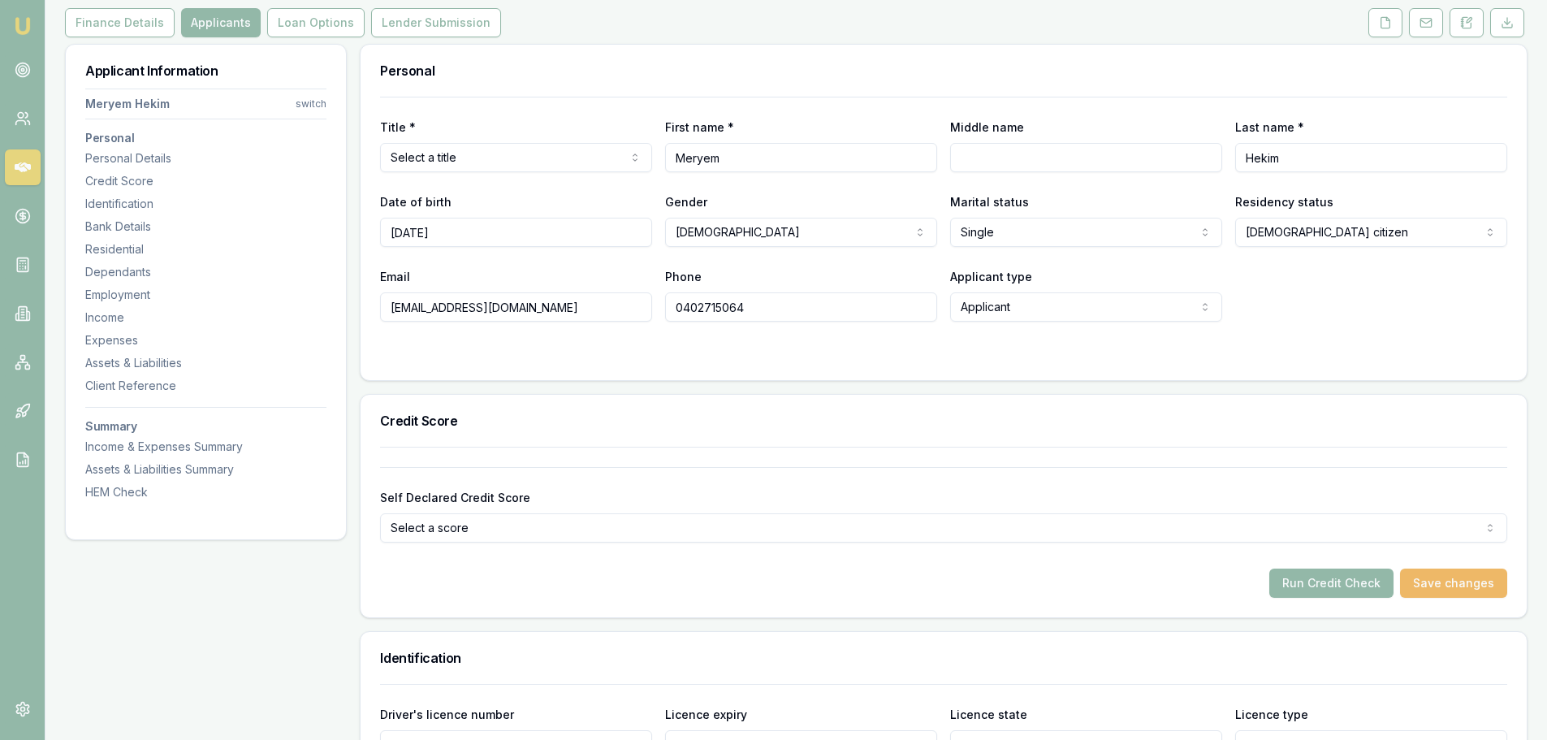
click at [1454, 590] on button "Save changes" at bounding box center [1453, 582] width 107 height 29
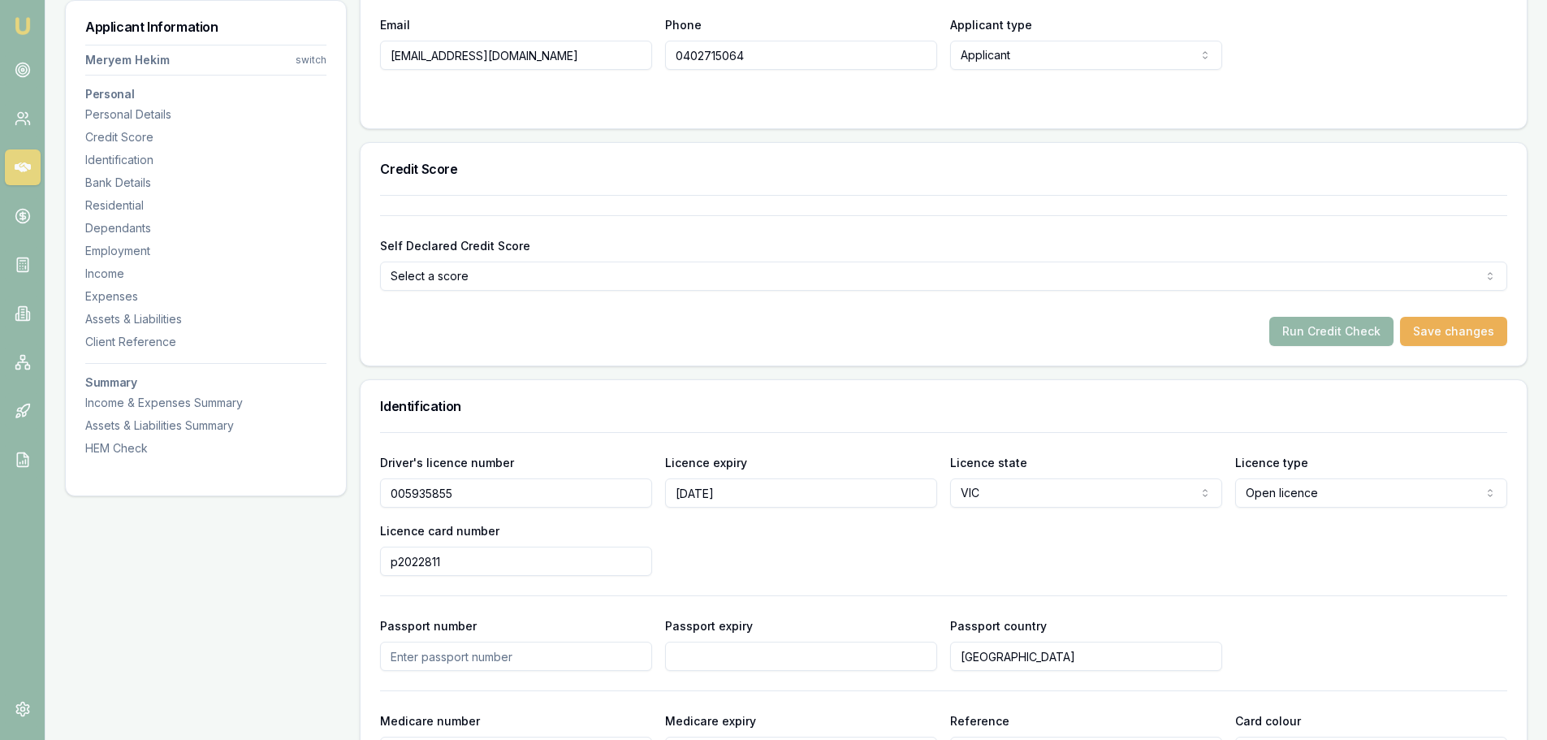
scroll to position [487, 0]
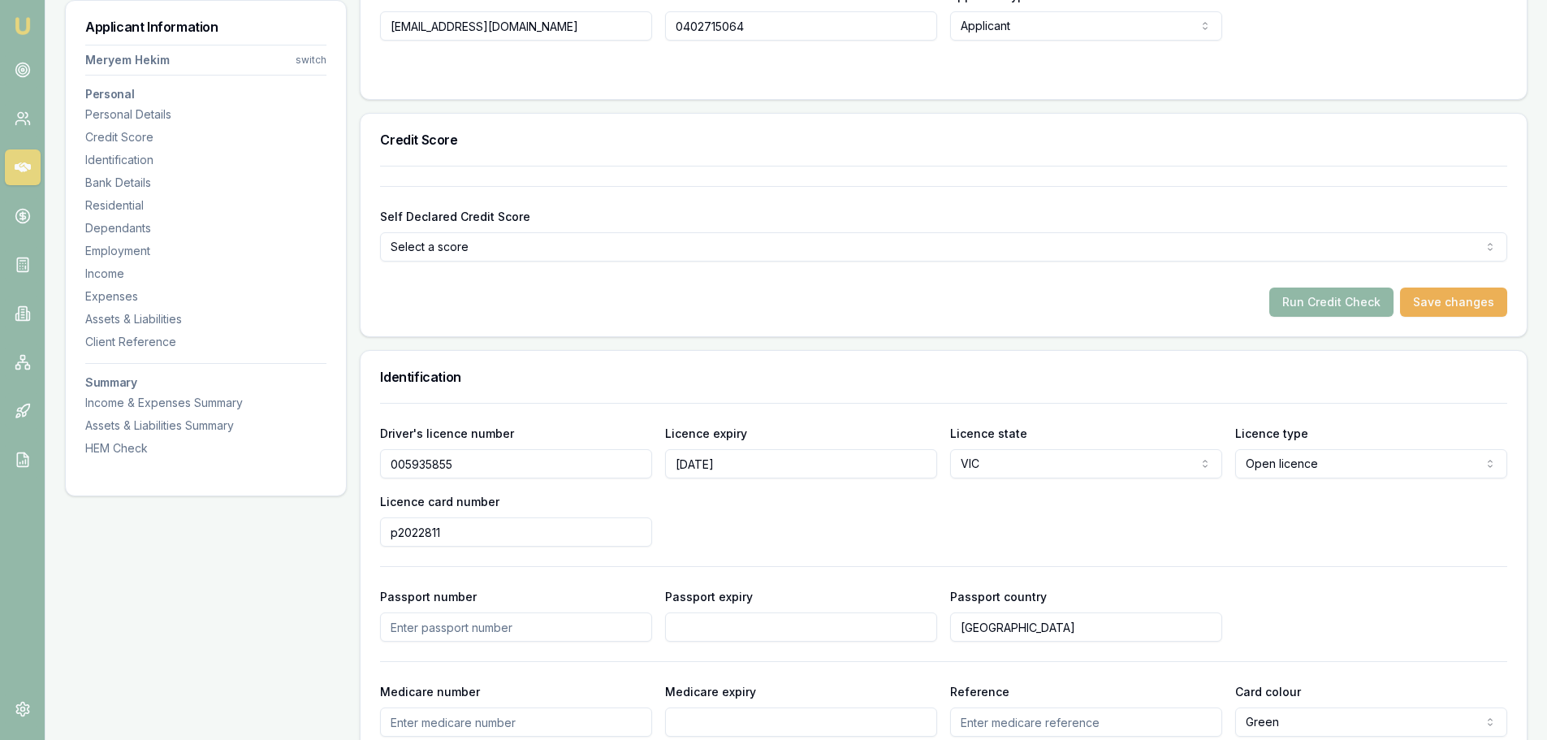
click at [1326, 301] on button "Run Credit Check" at bounding box center [1331, 301] width 124 height 29
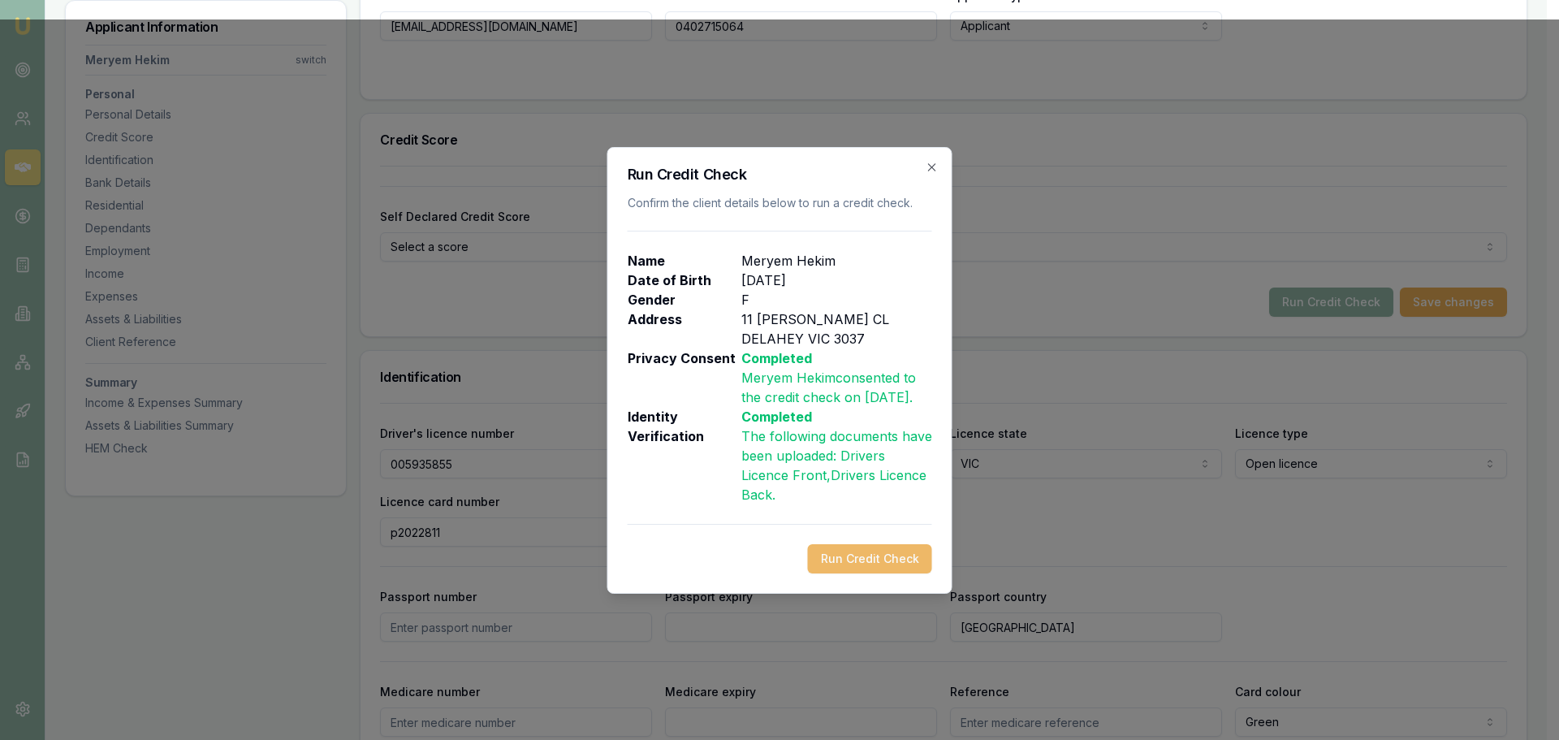
click at [877, 564] on button "Run Credit Check" at bounding box center [870, 558] width 124 height 29
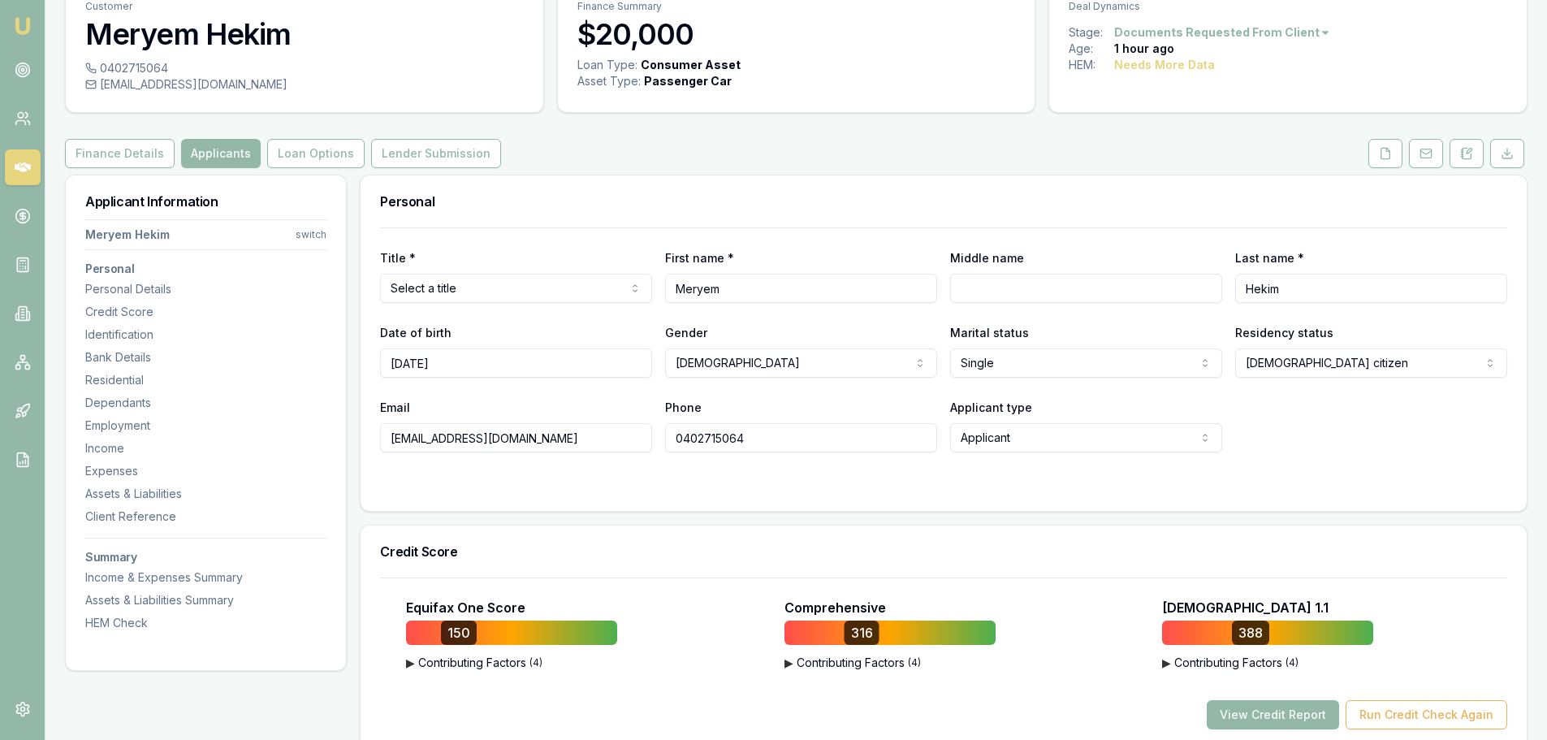
scroll to position [244, 0]
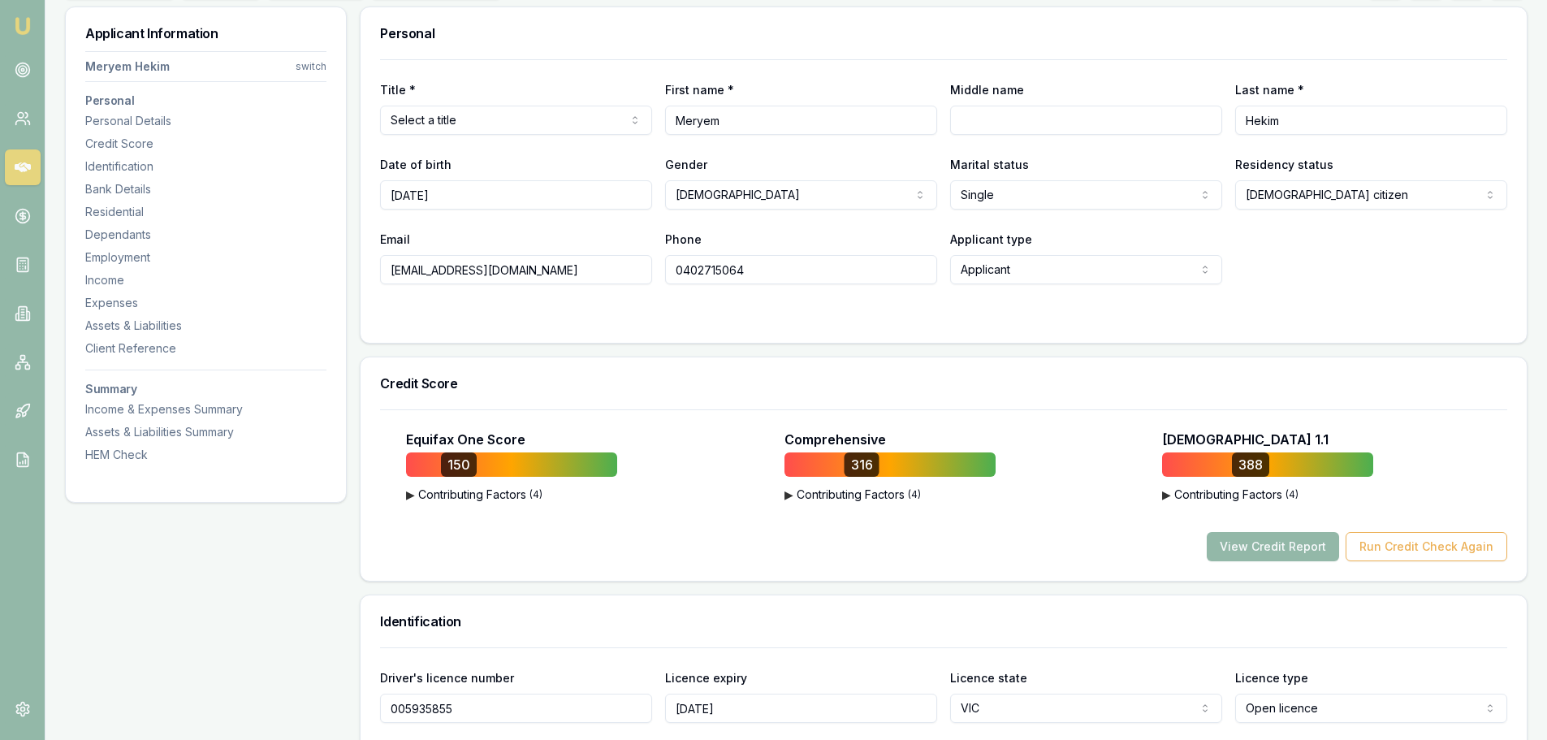
click at [513, 494] on button "▶ Contributing Factors ( 4 )" at bounding box center [511, 494] width 211 height 16
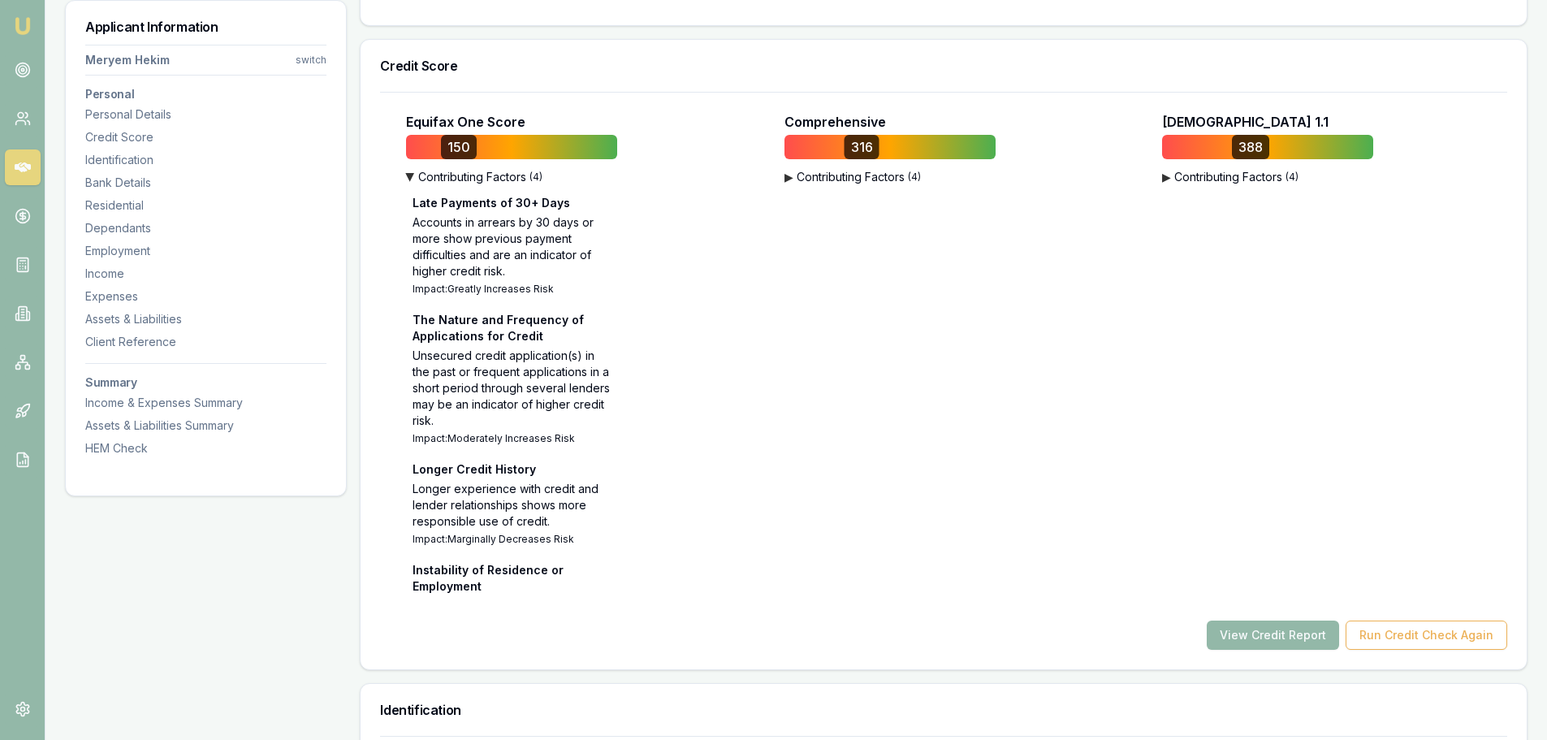
scroll to position [568, 0]
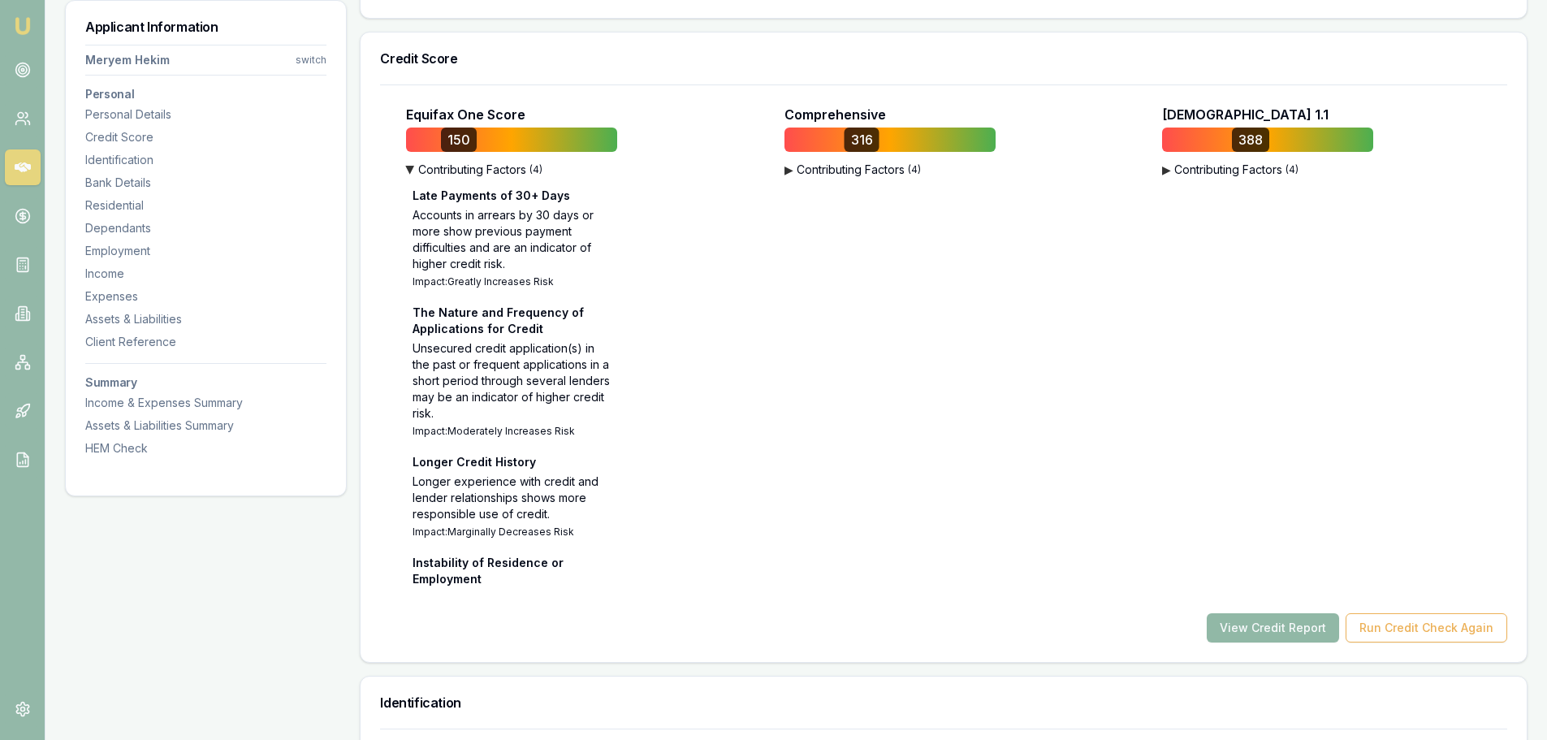
click at [1263, 636] on button "View Credit Report" at bounding box center [1273, 627] width 132 height 29
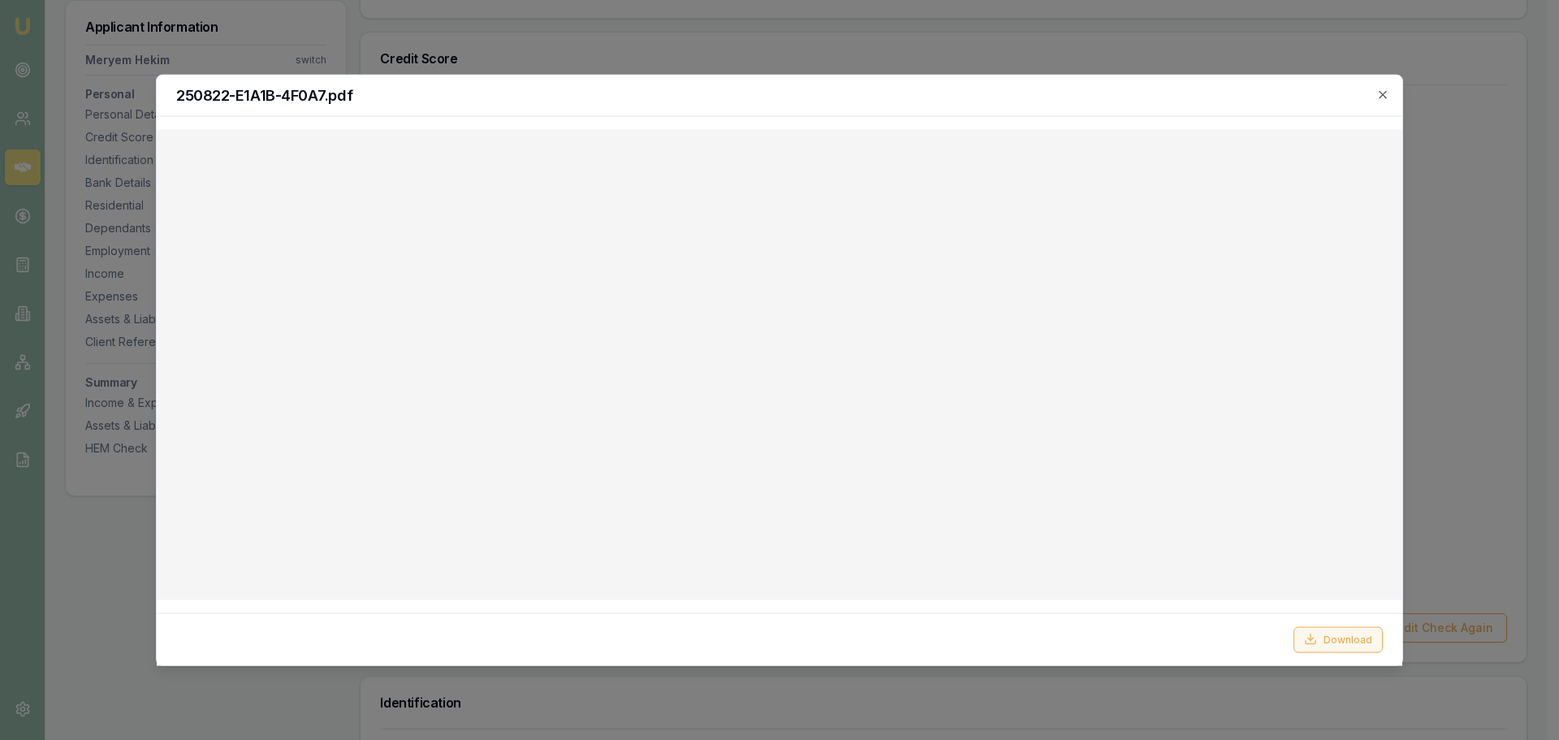
click at [1330, 642] on button "Download" at bounding box center [1338, 639] width 89 height 26
click at [1382, 95] on icon "button" at bounding box center [1382, 93] width 7 height 7
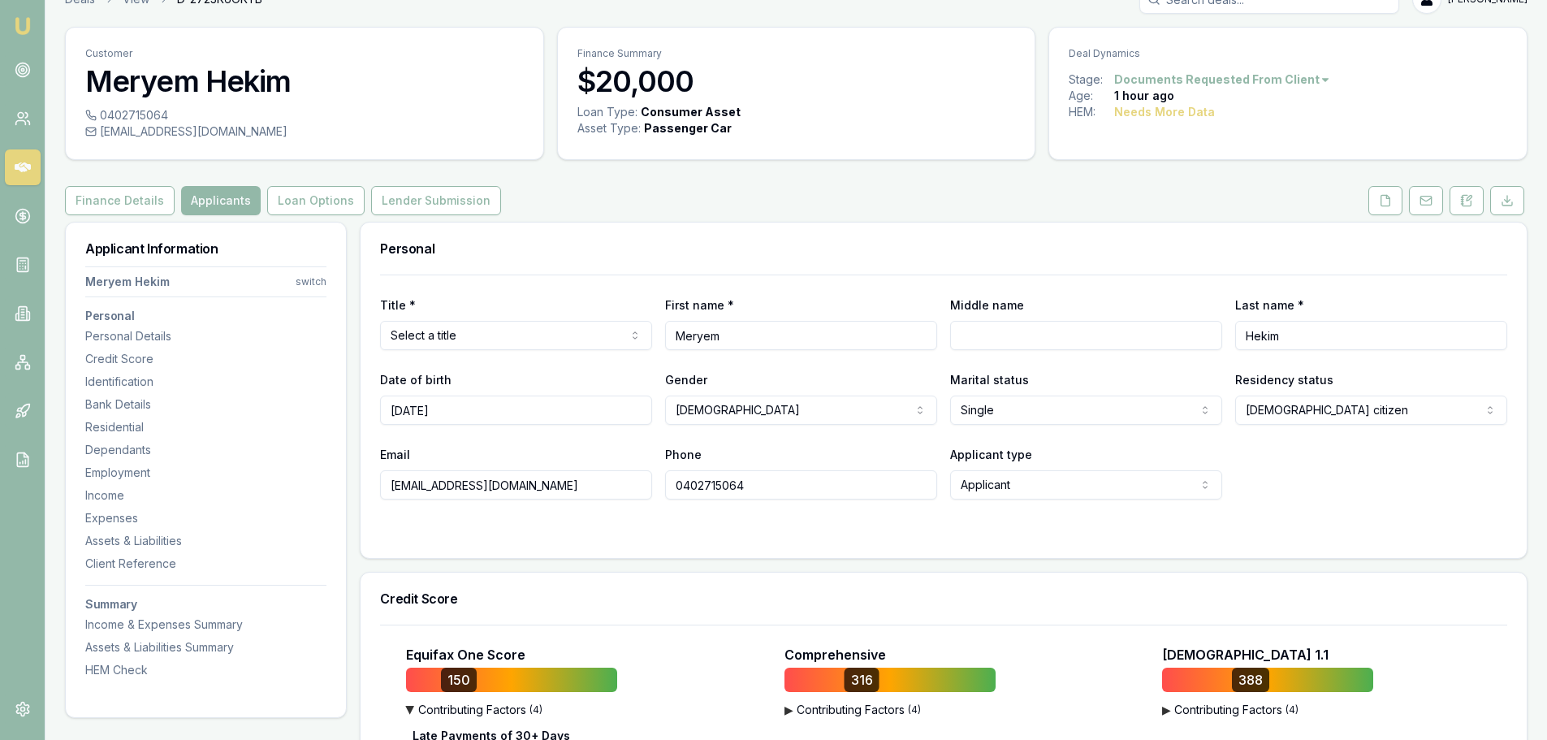
scroll to position [0, 0]
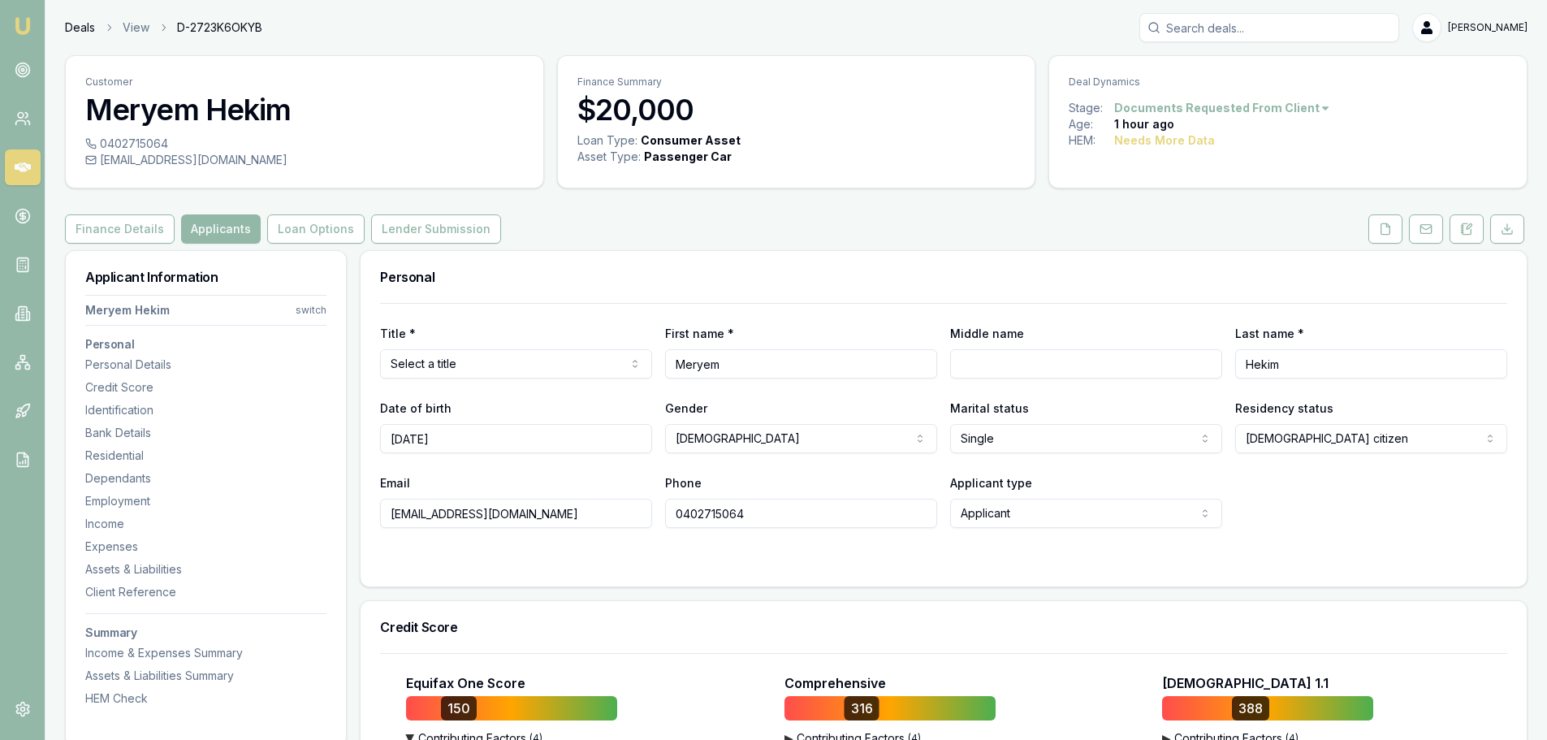
click at [76, 27] on link "Deals" at bounding box center [80, 27] width 30 height 16
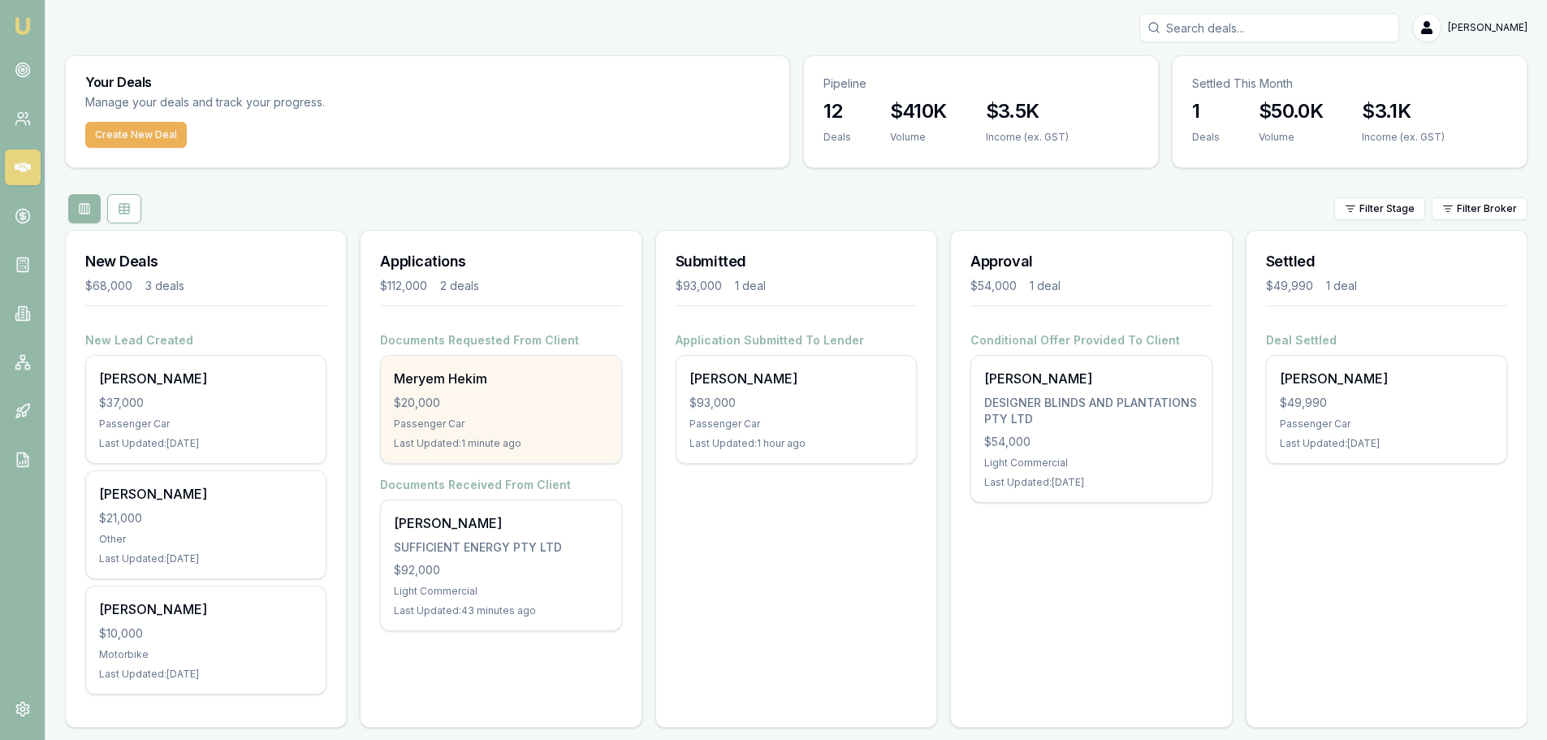
click at [480, 390] on div "Meryem Hekim $20,000 Passenger Car Last Updated: 1 minute ago" at bounding box center [501, 409] width 240 height 107
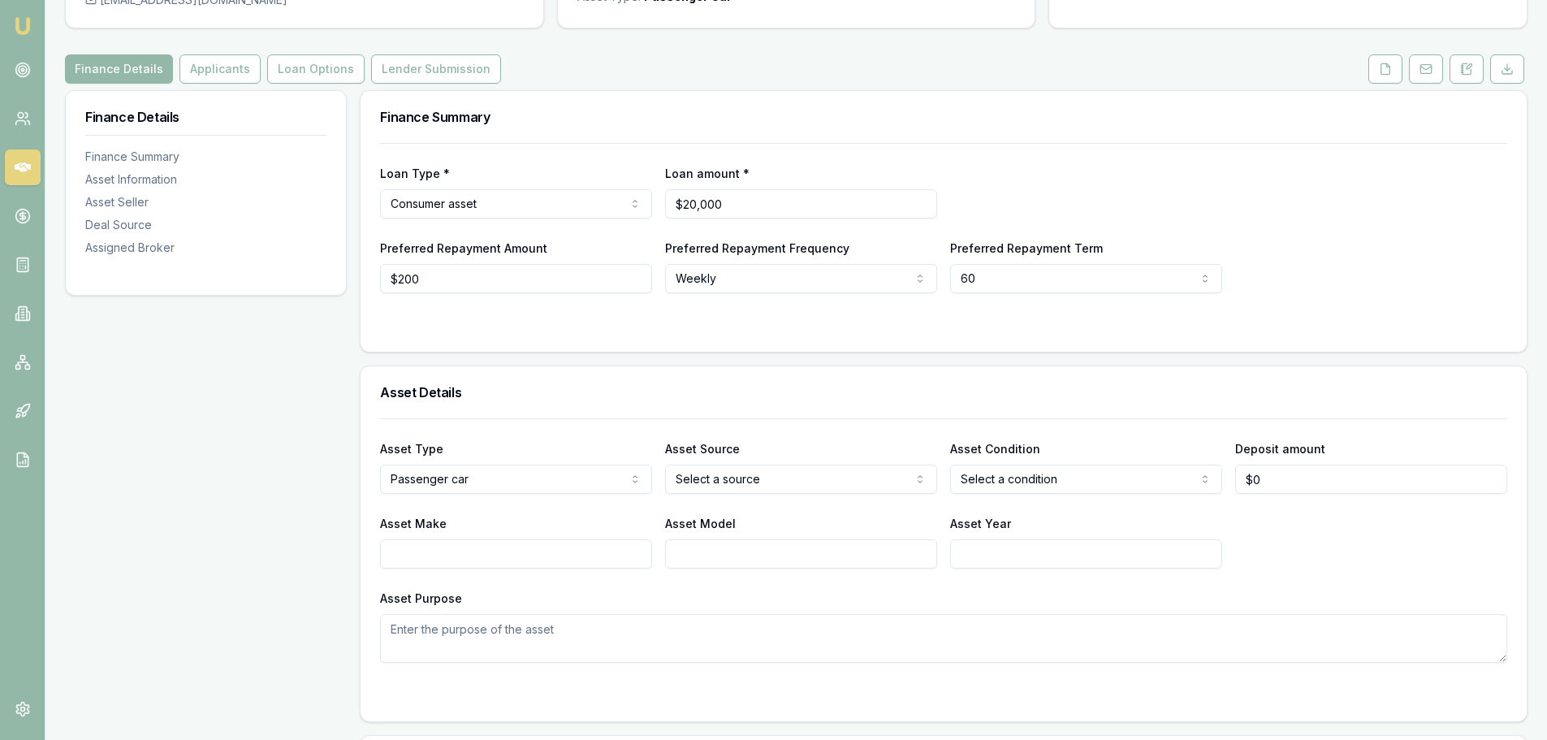
scroll to position [81, 0]
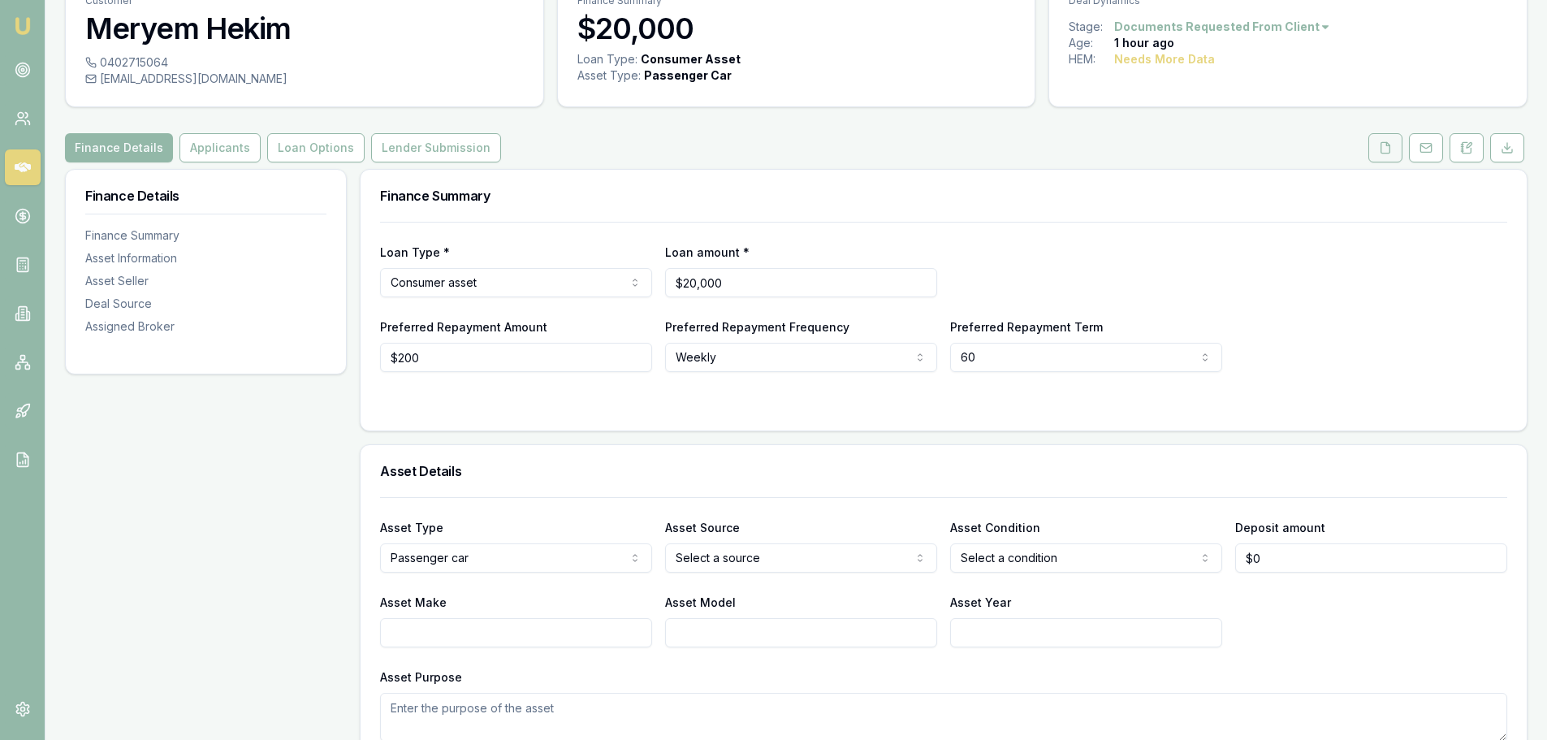
click at [1383, 149] on icon at bounding box center [1385, 147] width 13 height 13
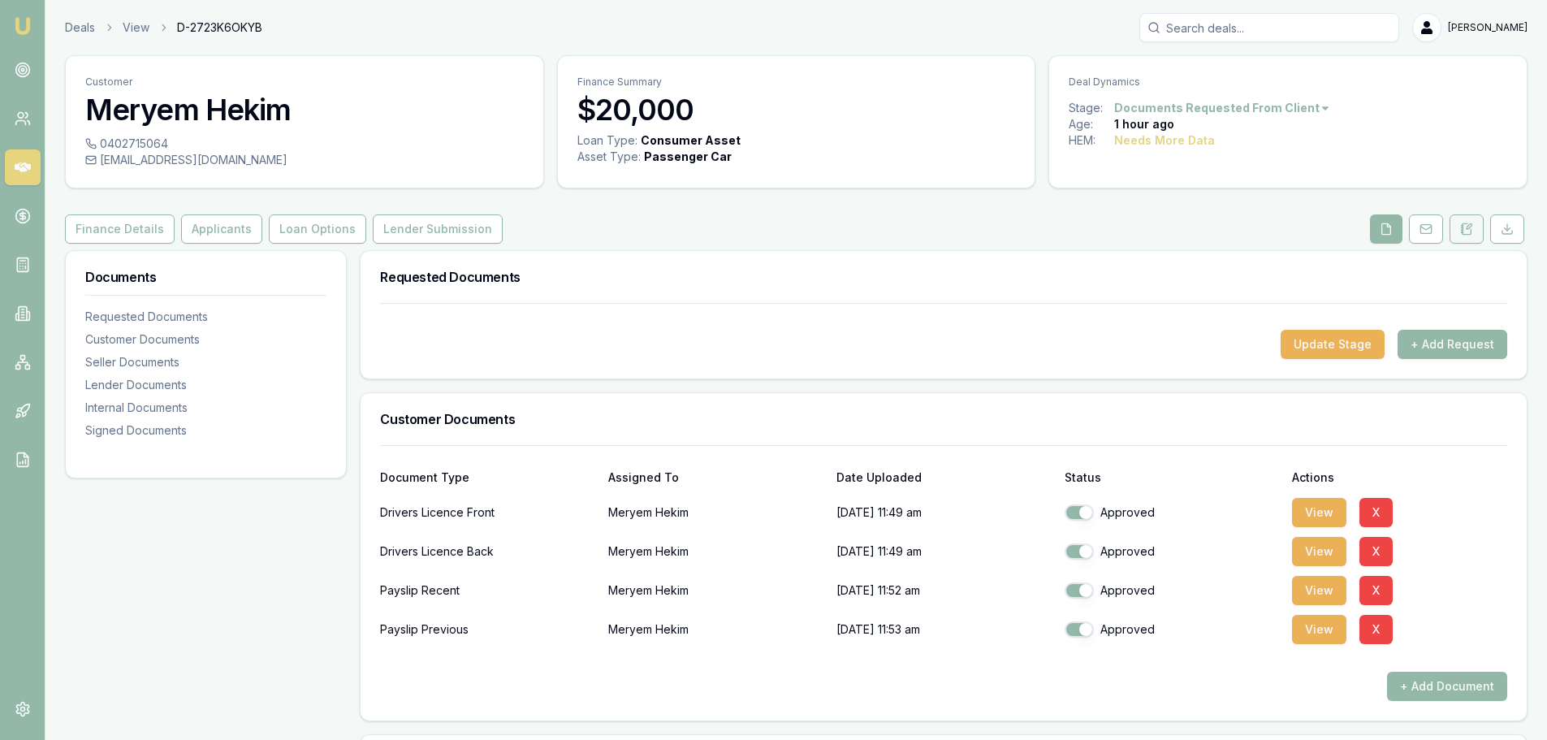
click at [1467, 230] on icon at bounding box center [1466, 229] width 13 height 13
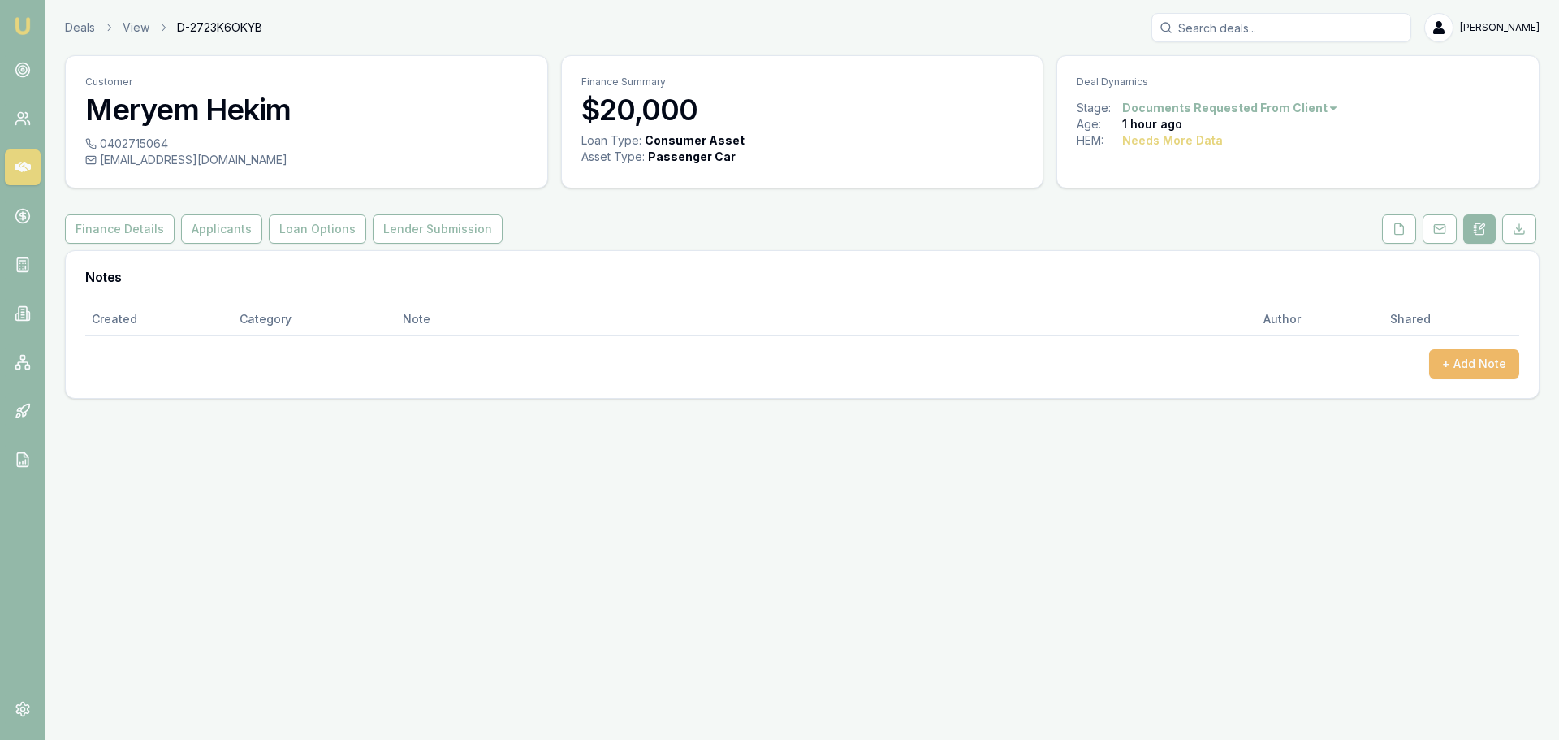
click at [1463, 366] on button "+ Add Note" at bounding box center [1474, 363] width 90 height 29
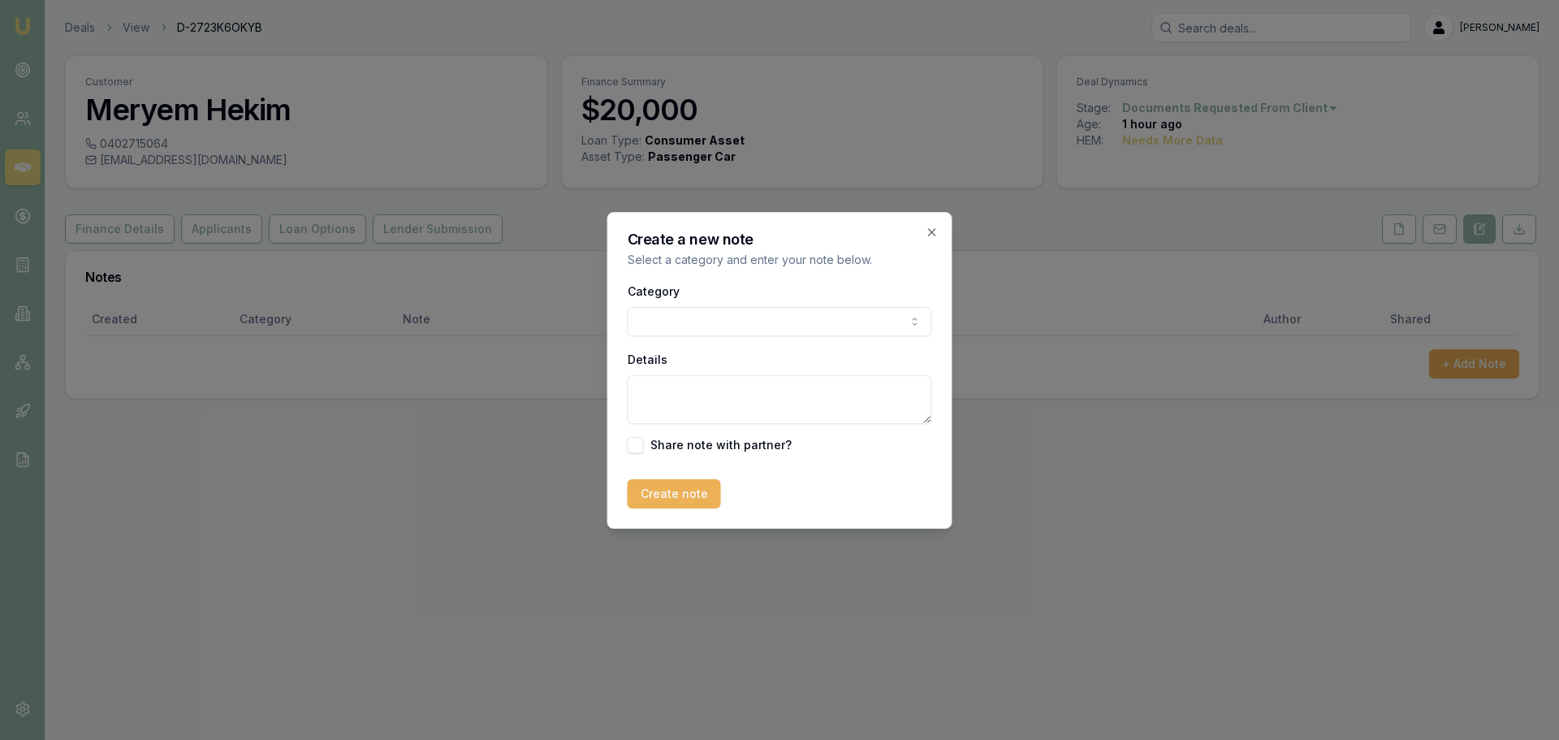
click at [672, 312] on body "Emu Broker Deals View D-2723K6OKYB Evette Abdo Toggle Menu Customer Meryem Heki…" at bounding box center [779, 370] width 1559 height 740
click at [651, 387] on textarea "Details" at bounding box center [780, 399] width 305 height 49
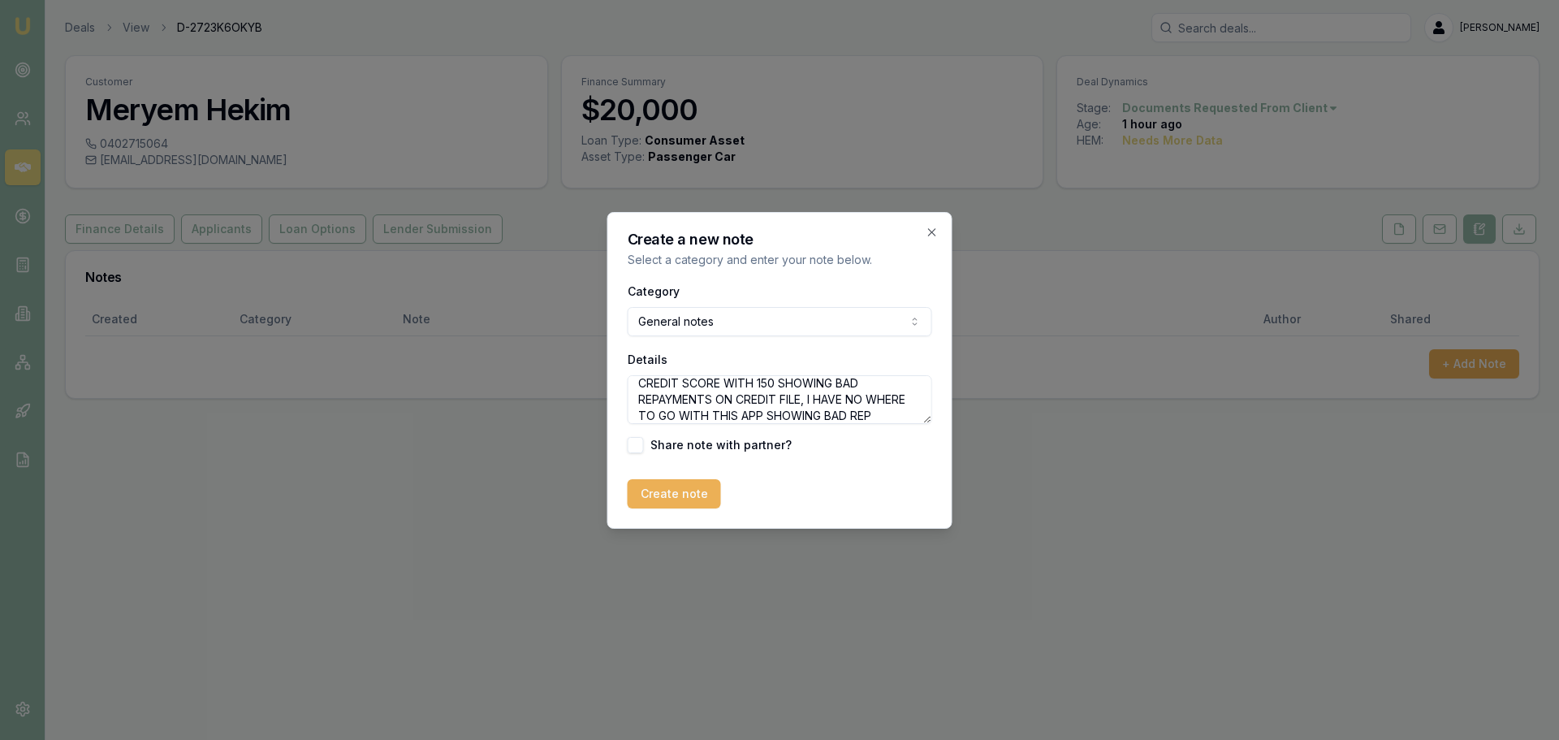
scroll to position [24, 0]
type textarea "CREDIT SCORE WITH 150 SHOWING BAD REPAYMENTS ON CREDIT FILE, I HAVE NO WHERE TO…"
click at [678, 481] on button "Create note" at bounding box center [674, 493] width 93 height 29
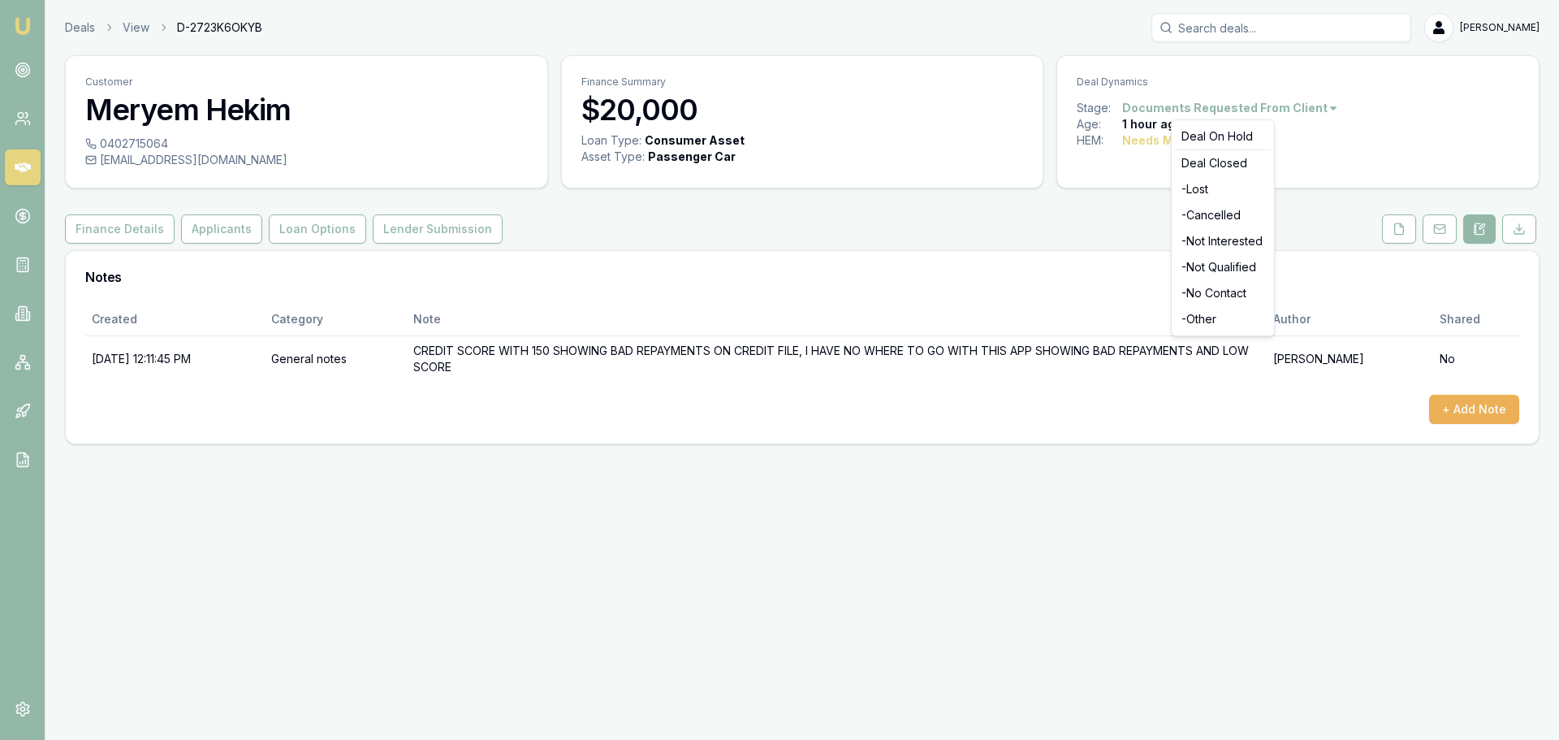
click at [1143, 107] on html "Emu Broker Deals View D-2723K6OKYB Evette Abdo Toggle Menu Customer Meryem Heki…" at bounding box center [779, 370] width 1559 height 740
click at [1106, 151] on html "Emu Broker Deals View D-2723K6OKYB Evette Abdo Toggle Menu Customer Meryem Heki…" at bounding box center [779, 370] width 1559 height 740
click at [1319, 105] on html "Emu Broker Deals View D-2723K6OKYB Evette Abdo Toggle Menu Customer Meryem Heki…" at bounding box center [779, 370] width 1559 height 740
click at [1218, 266] on div "- Not Qualified" at bounding box center [1223, 267] width 96 height 26
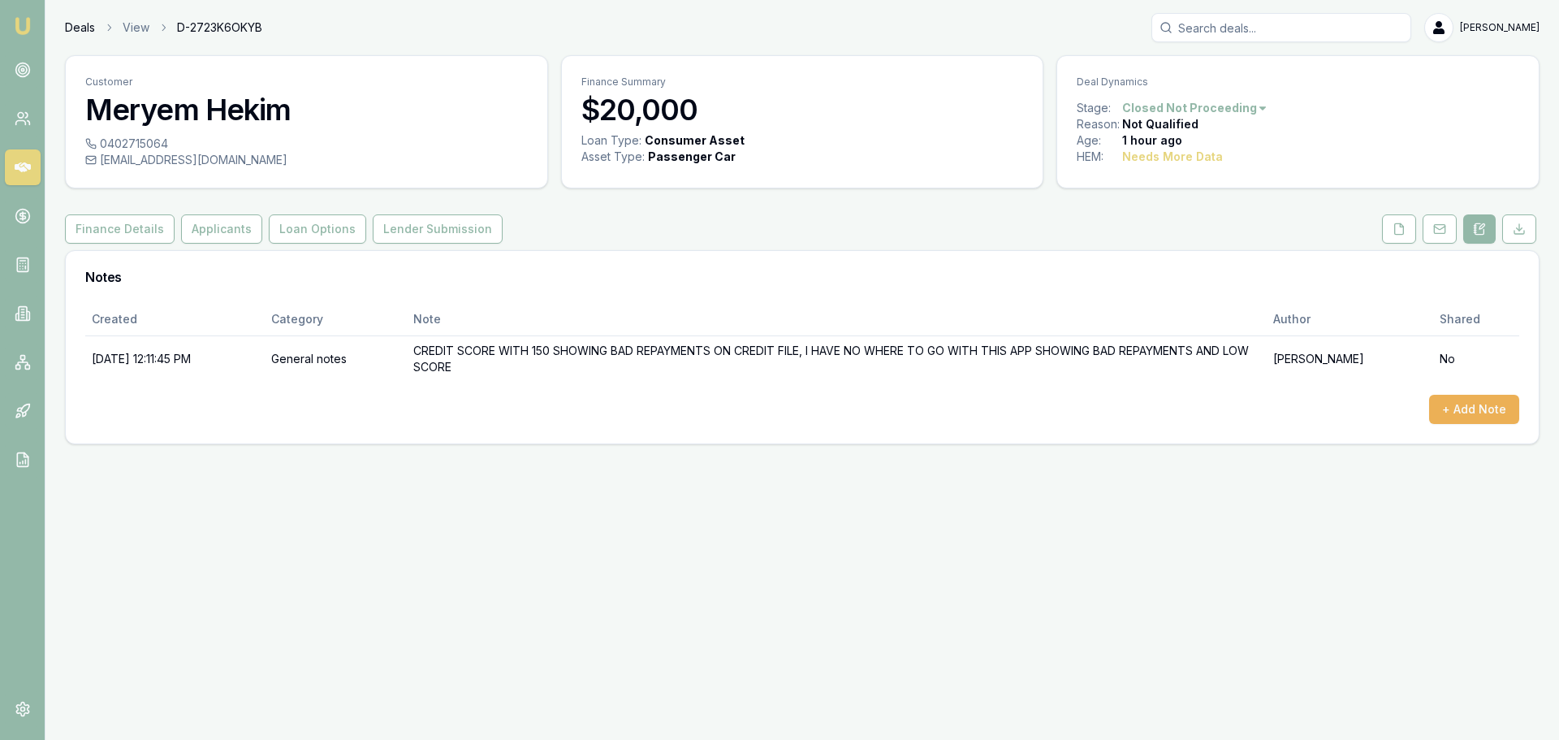
click at [77, 28] on link "Deals" at bounding box center [80, 27] width 30 height 16
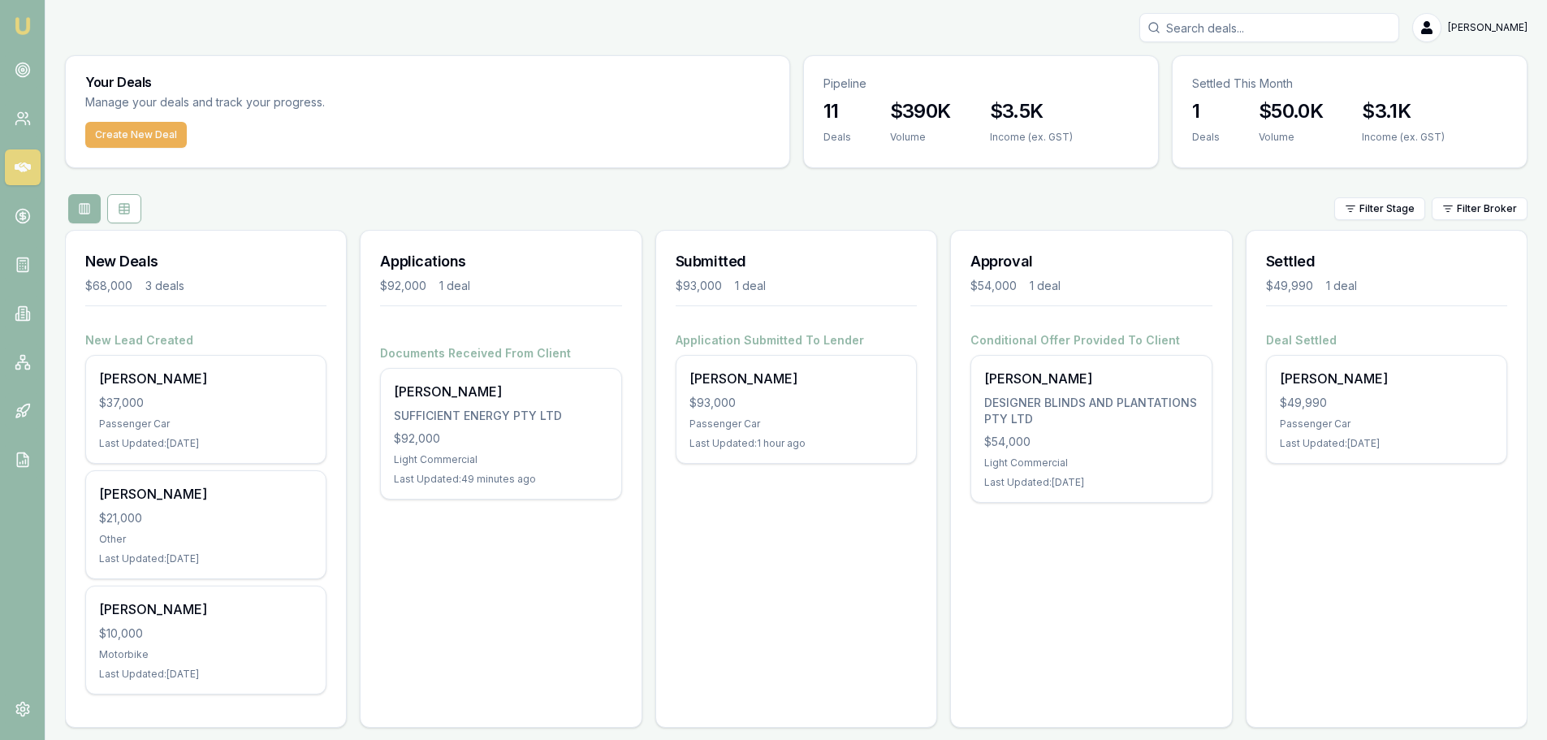
click at [754, 584] on div "Submitted $93,000 1 deal Application Submitted To [PERSON_NAME] $93,000 Passeng…" at bounding box center [796, 479] width 282 height 498
